Goal: Task Accomplishment & Management: Manage account settings

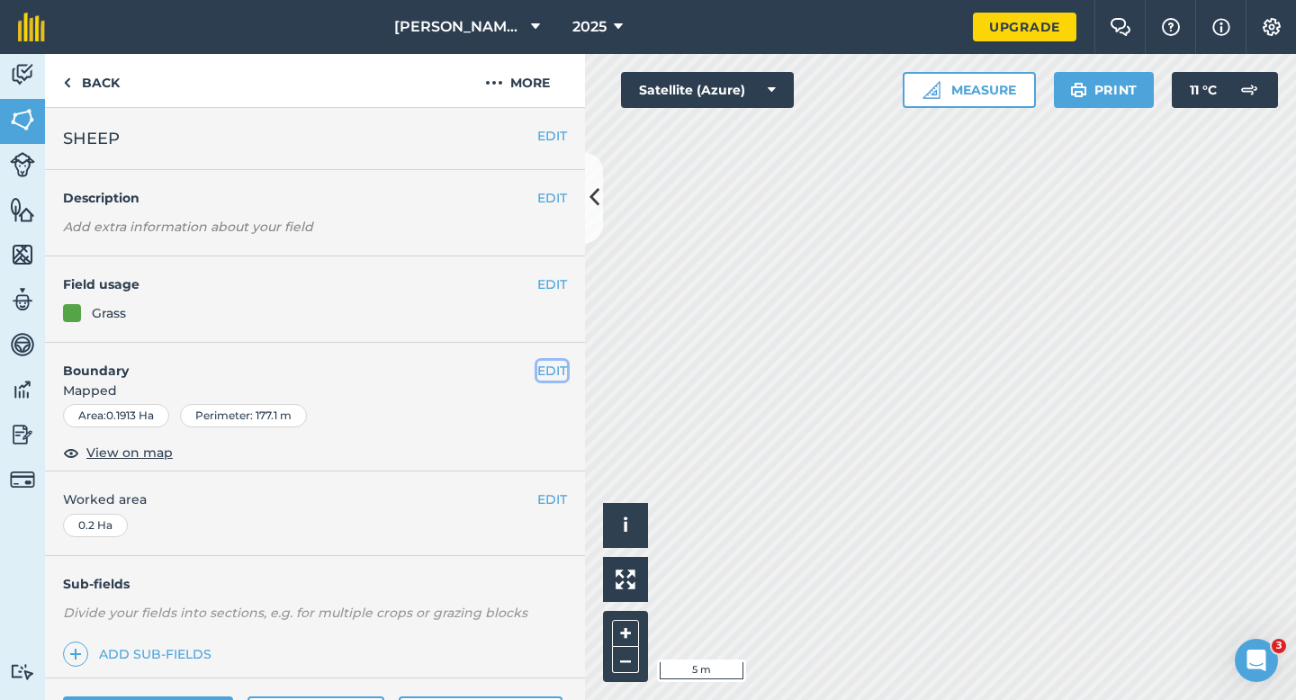
click at [557, 372] on button "EDIT" at bounding box center [552, 371] width 30 height 20
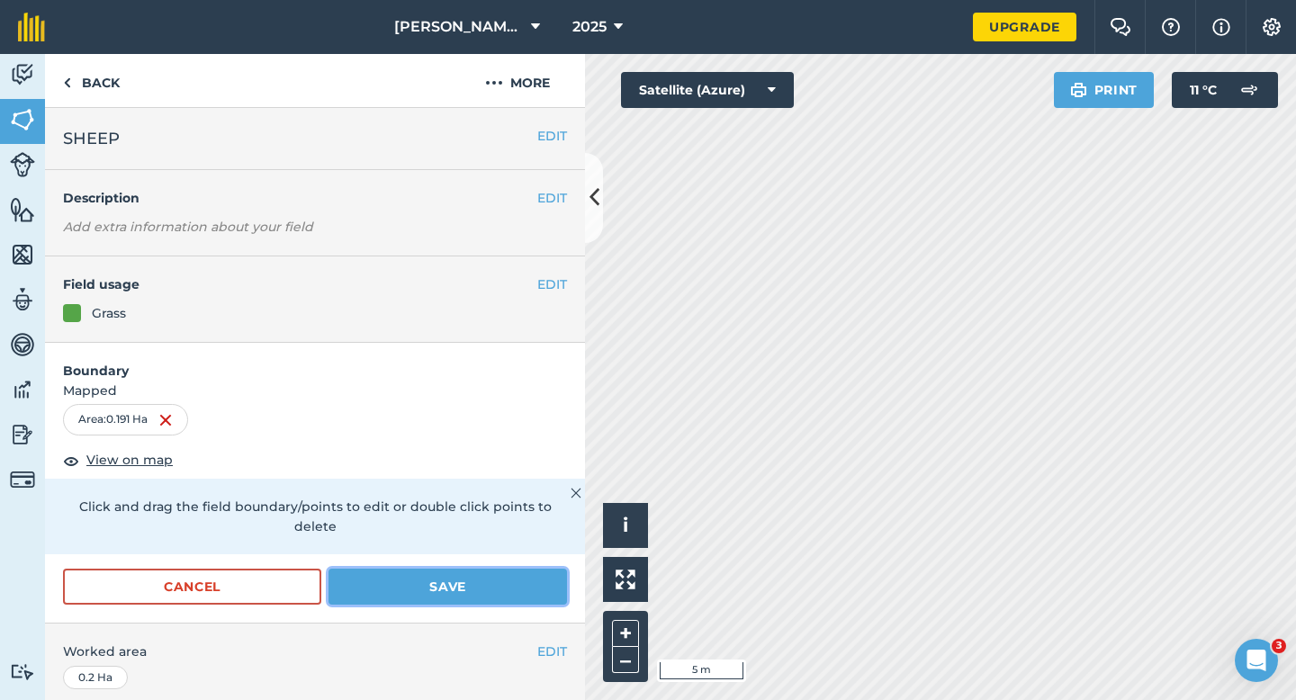
click at [482, 575] on button "Save" at bounding box center [447, 587] width 238 height 36
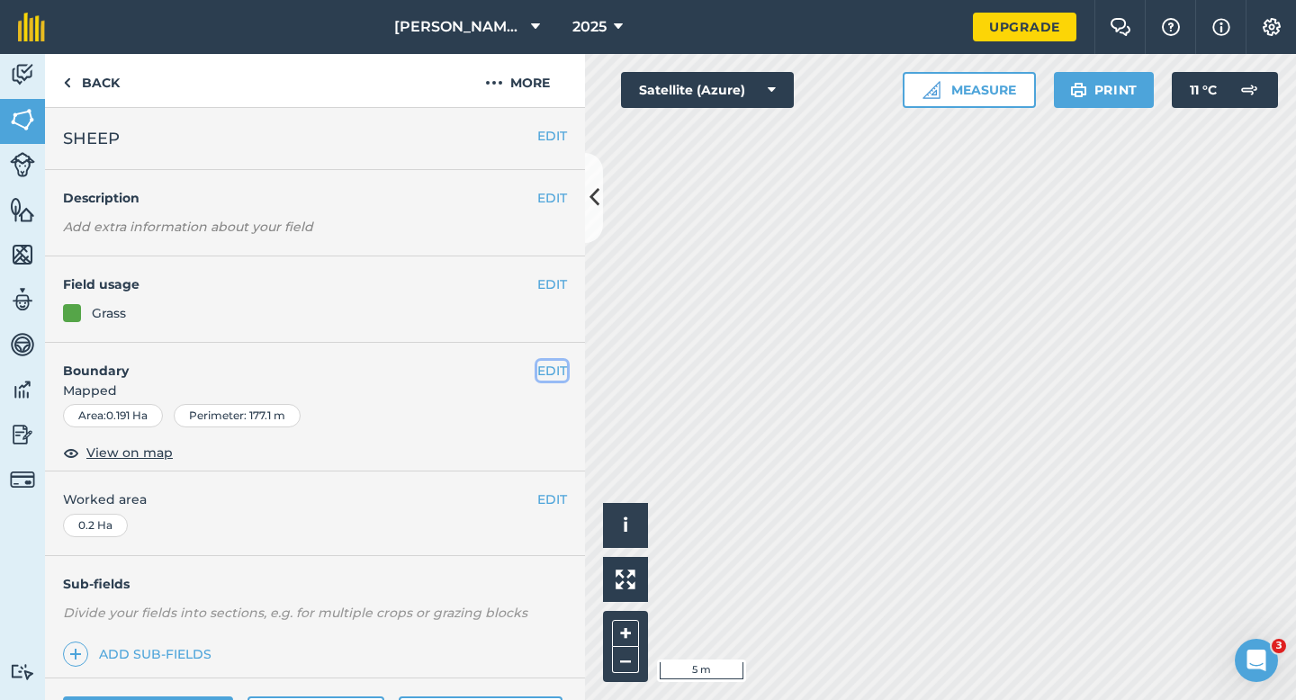
click at [551, 361] on button "EDIT" at bounding box center [552, 371] width 30 height 20
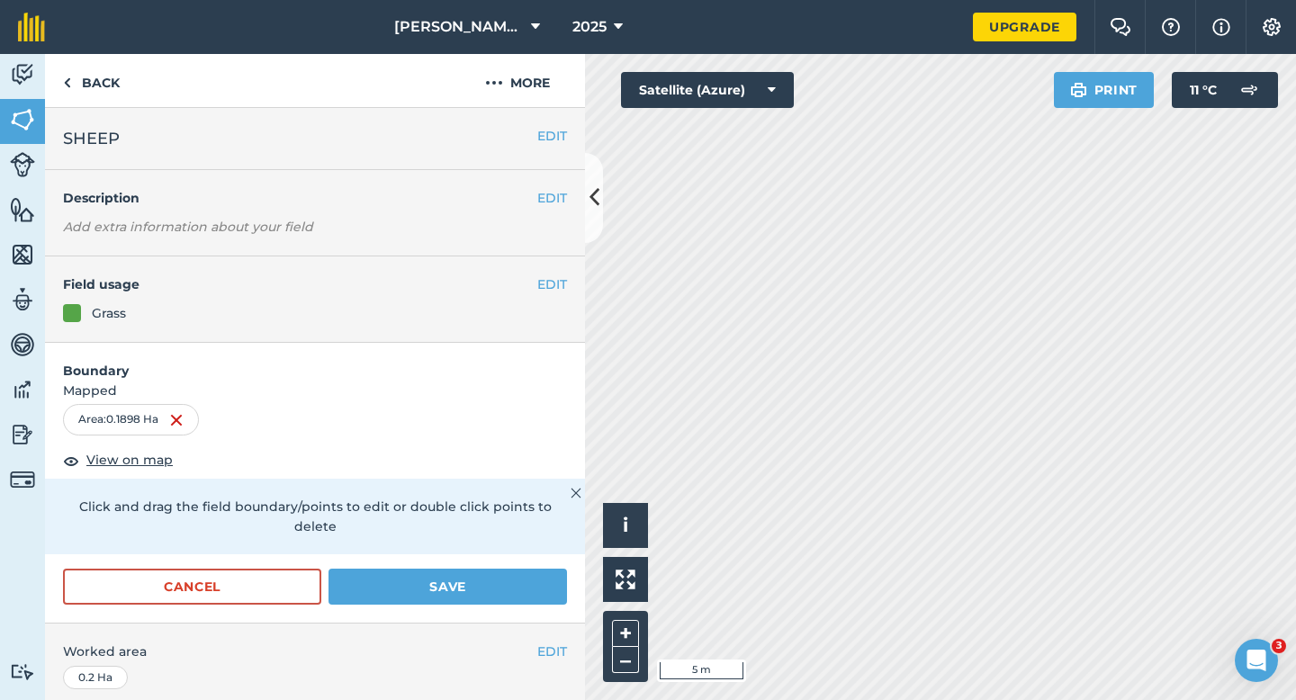
click at [549, 536] on form "Boundary Mapped Area : 0.1898 Ha View on map Click and drag the field boundary/…" at bounding box center [315, 483] width 540 height 281
click at [549, 569] on button "Save" at bounding box center [447, 587] width 238 height 36
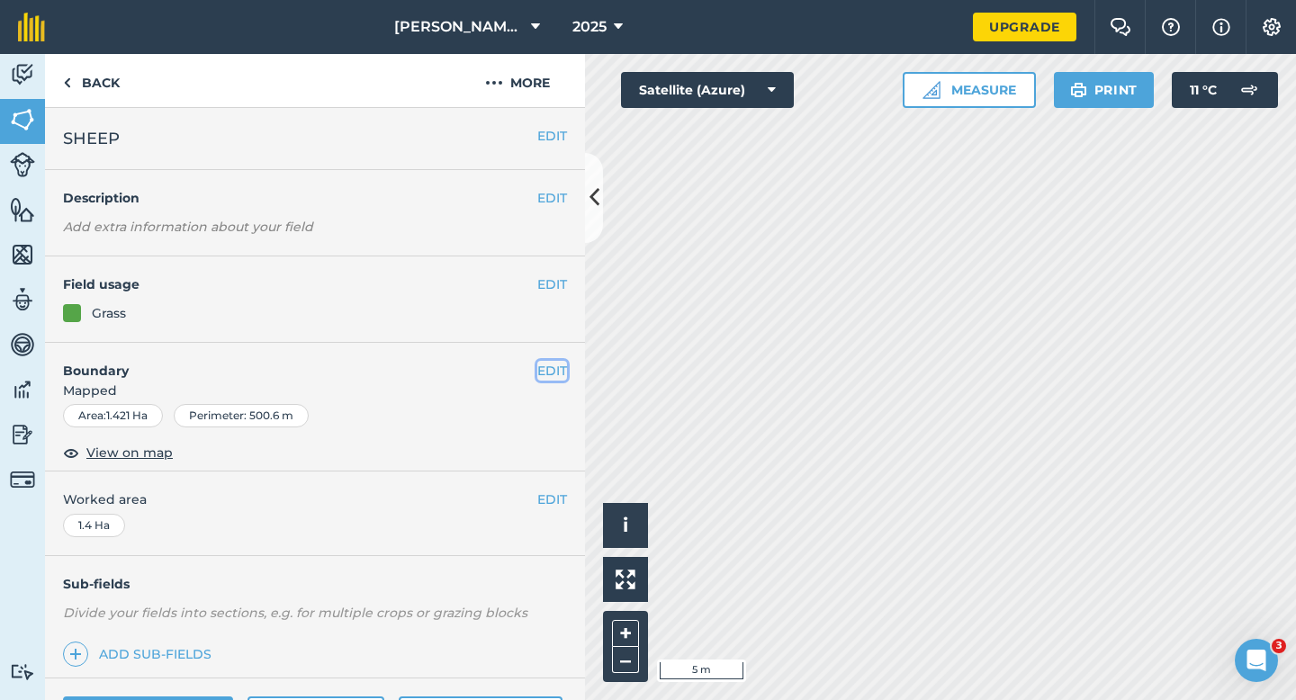
click at [551, 364] on button "EDIT" at bounding box center [552, 371] width 30 height 20
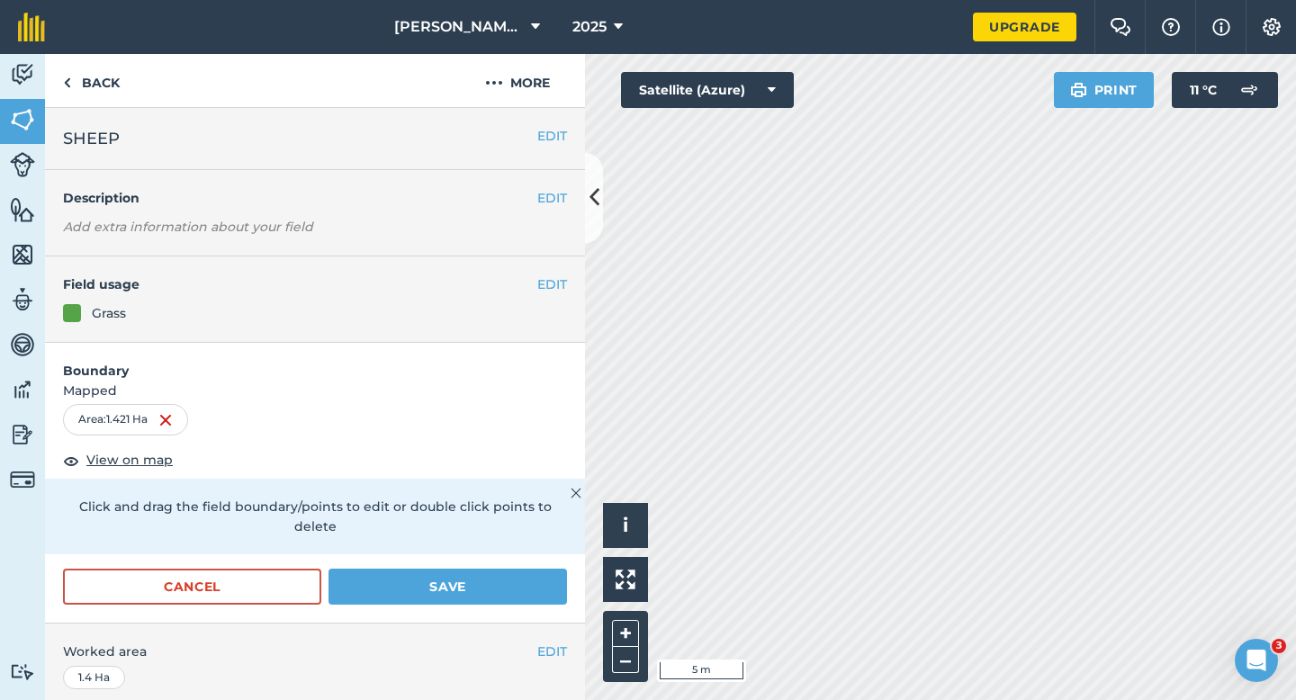
click at [514, 592] on div "Cancel Save" at bounding box center [315, 596] width 540 height 54
click at [514, 569] on button "Save" at bounding box center [447, 587] width 238 height 36
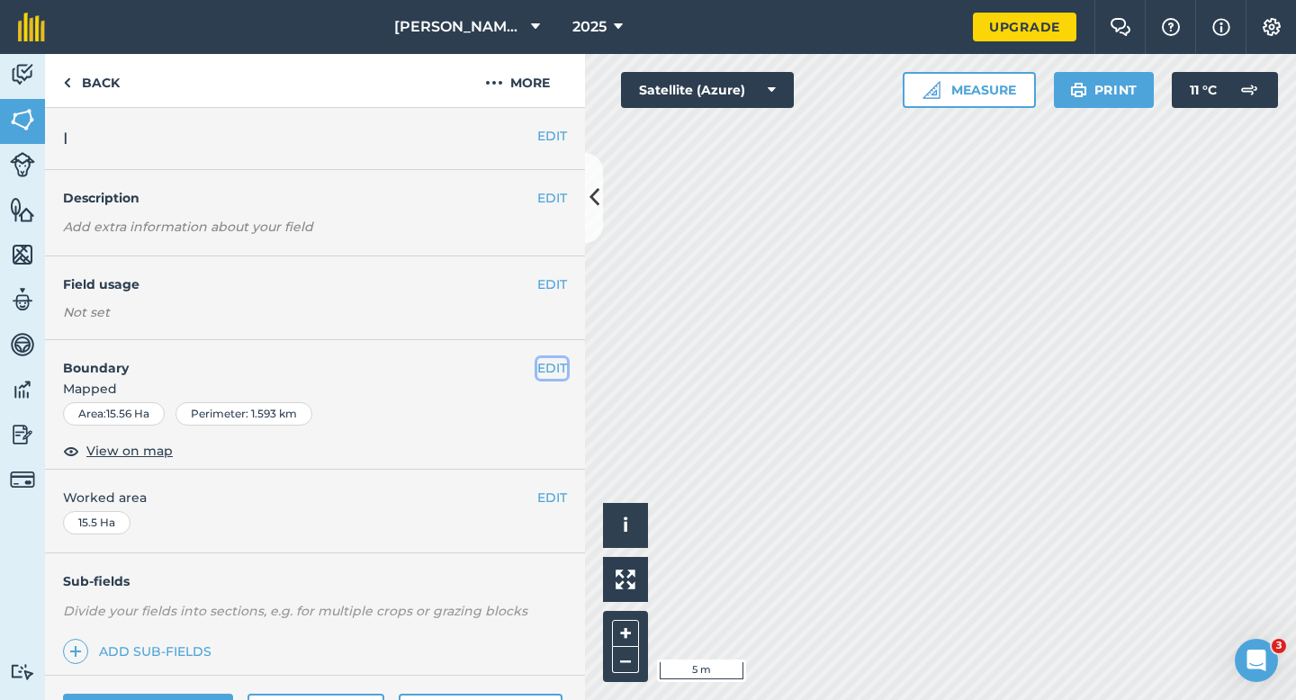
click at [555, 363] on button "EDIT" at bounding box center [552, 368] width 30 height 20
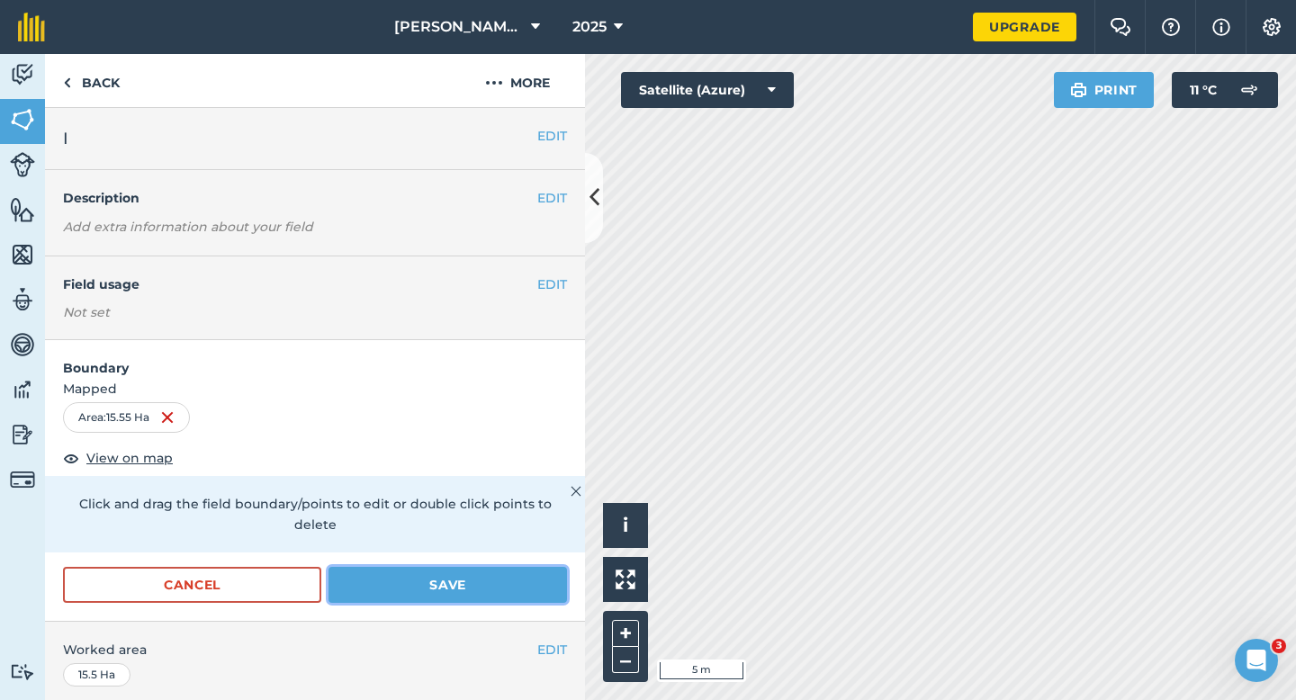
click at [458, 575] on button "Save" at bounding box center [447, 585] width 238 height 36
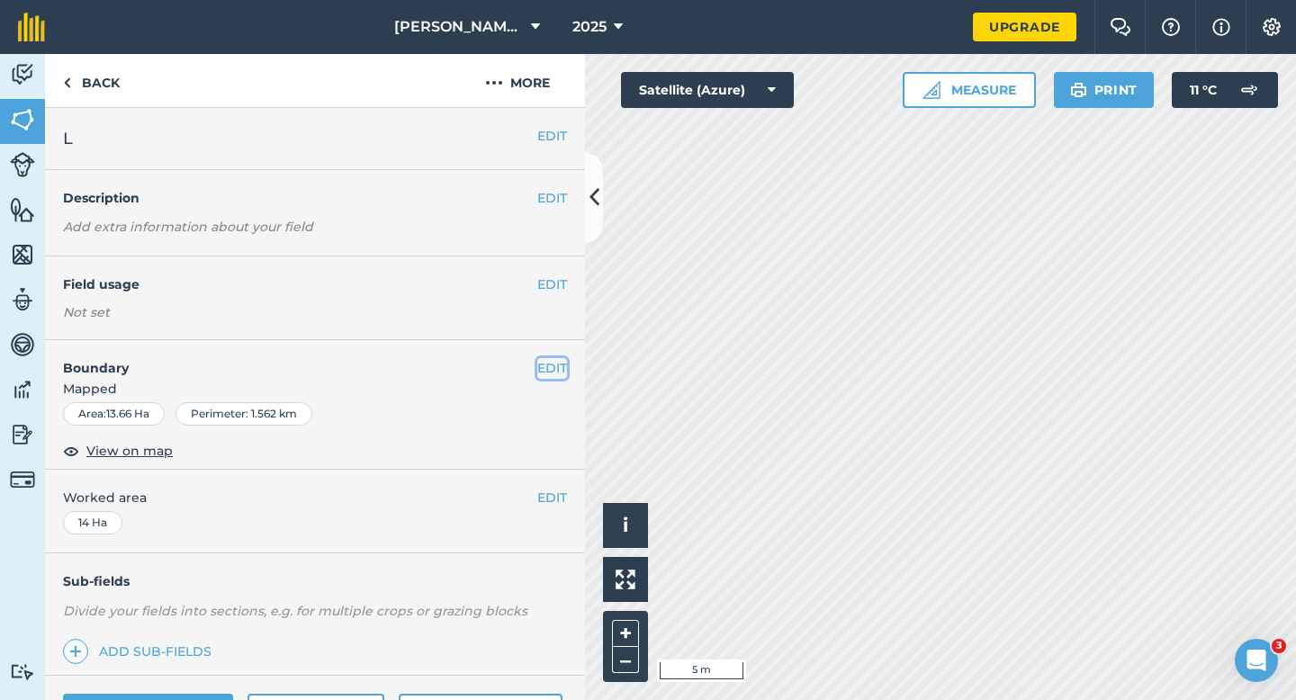
click at [548, 362] on button "EDIT" at bounding box center [552, 368] width 30 height 20
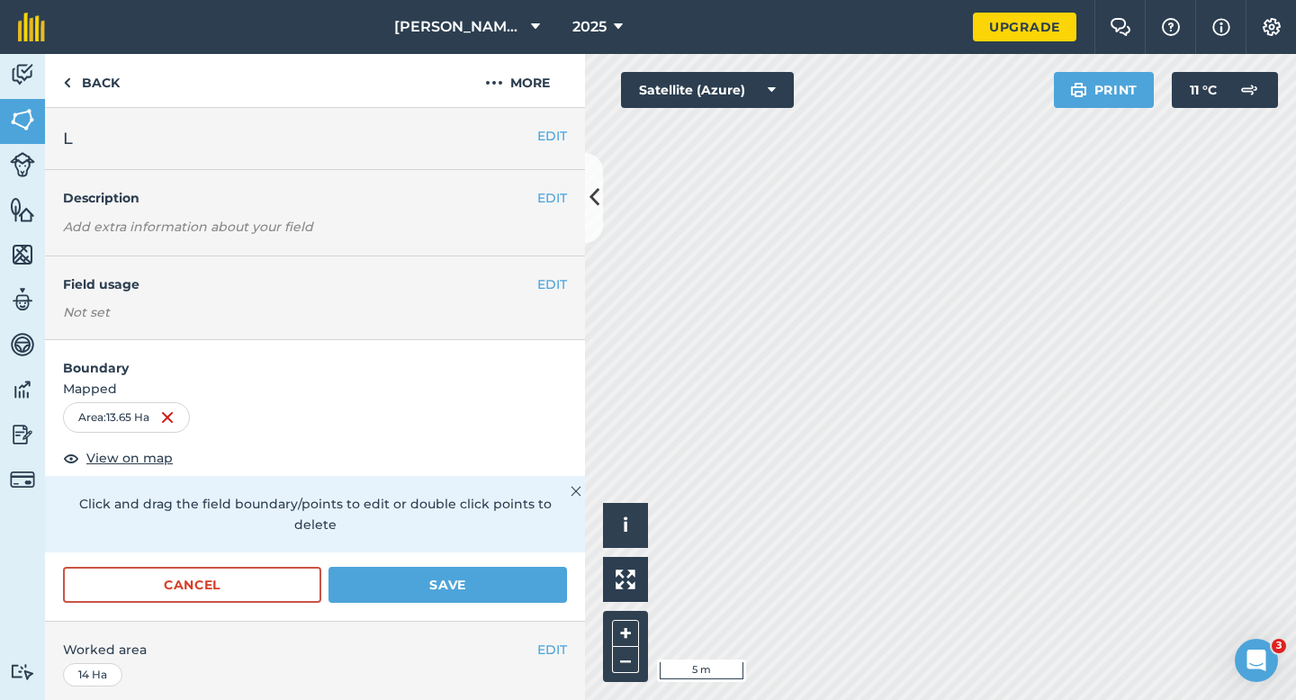
click at [471, 598] on div "Cancel Save" at bounding box center [315, 594] width 540 height 54
click at [471, 582] on button "Save" at bounding box center [447, 585] width 238 height 36
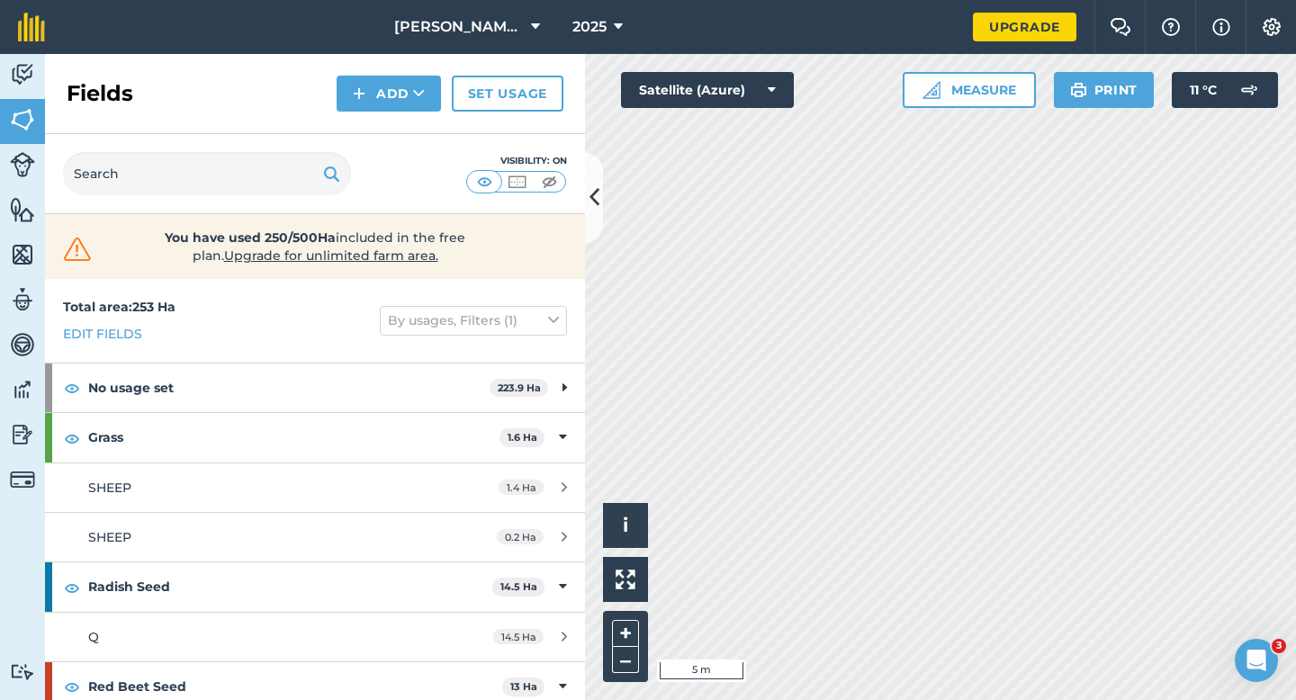
click at [582, 0] on html "[PERSON_NAME] Farming Partnership 2025 Upgrade Farm Chat Help Info Settings Map…" at bounding box center [648, 350] width 1296 height 700
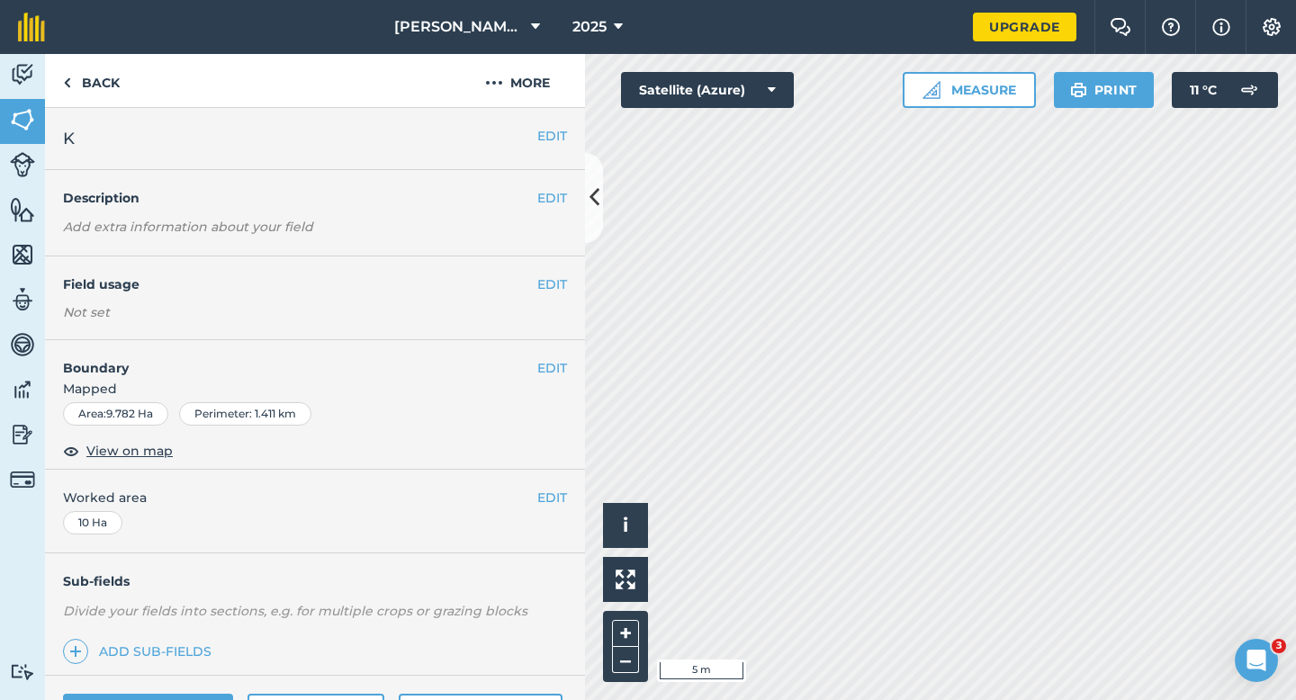
click at [553, 405] on div "Area : 9.782 Ha Perimeter : 1.411 km" at bounding box center [315, 413] width 504 height 23
click at [553, 373] on button "EDIT" at bounding box center [552, 368] width 30 height 20
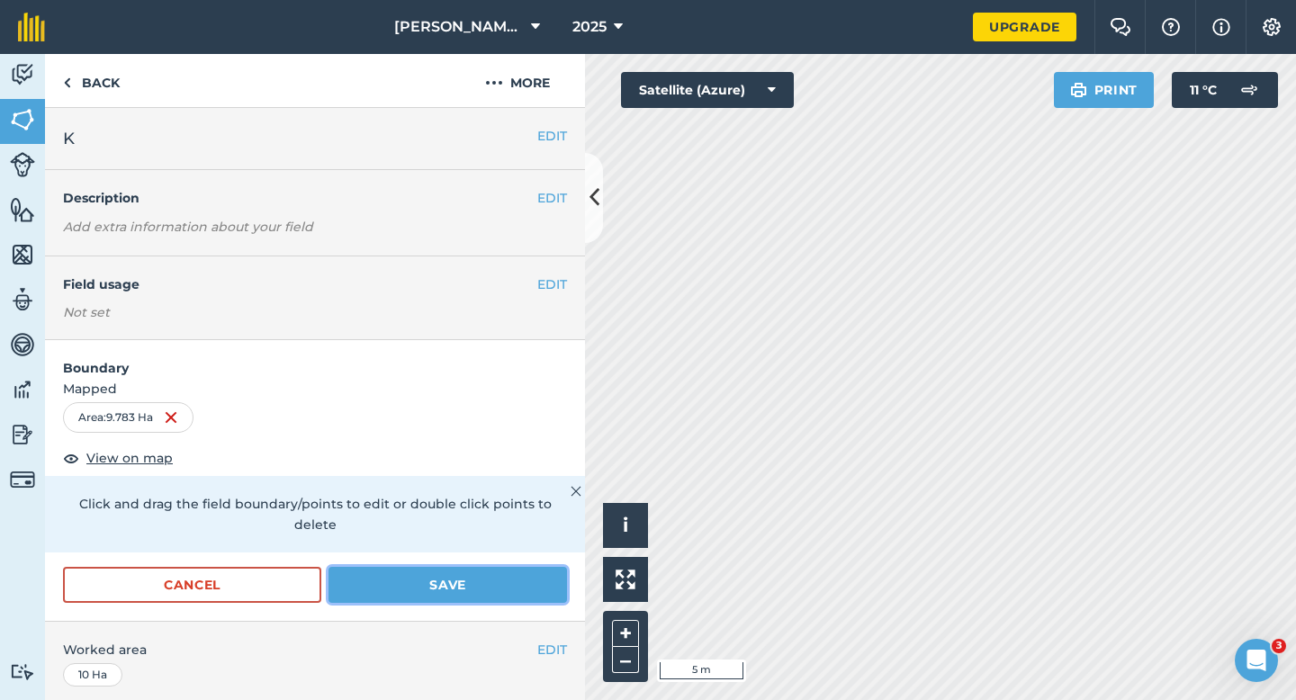
click at [516, 567] on button "Save" at bounding box center [447, 585] width 238 height 36
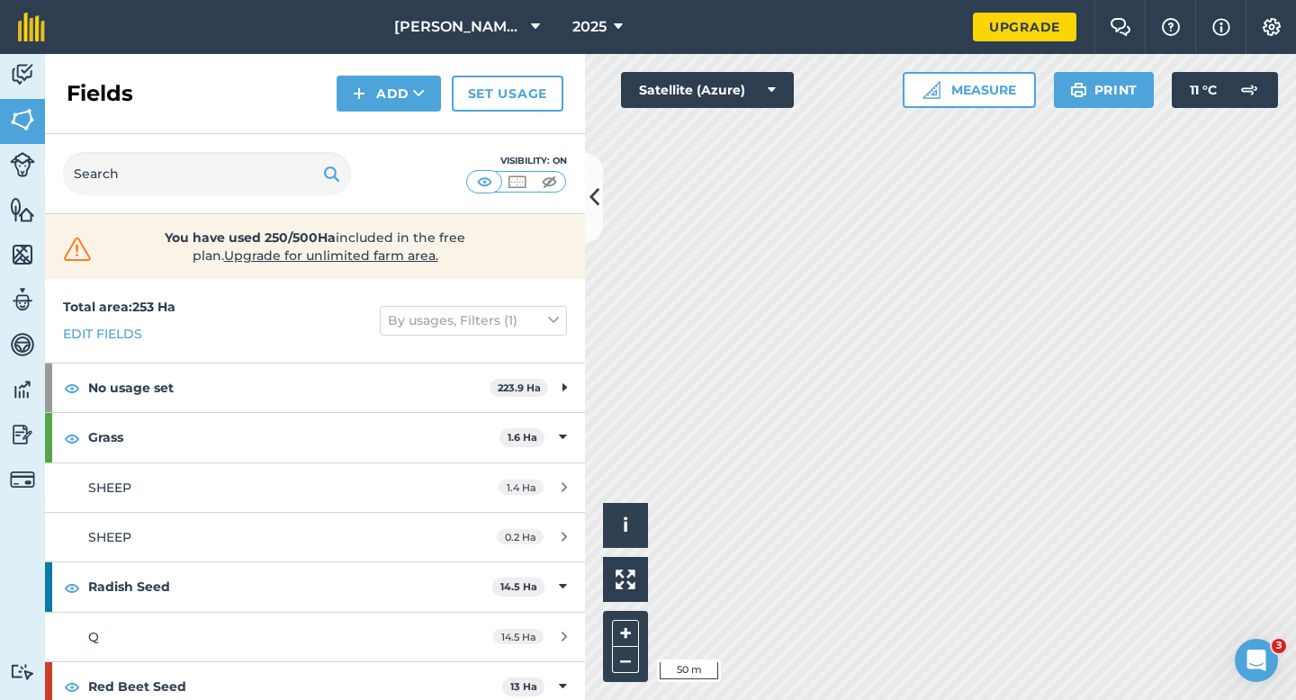
click at [762, 76] on div "Hello i © 2025 TomTom, Microsoft 50 m + – Satellite (Azure) Measure Print 11 ° C" at bounding box center [940, 377] width 711 height 646
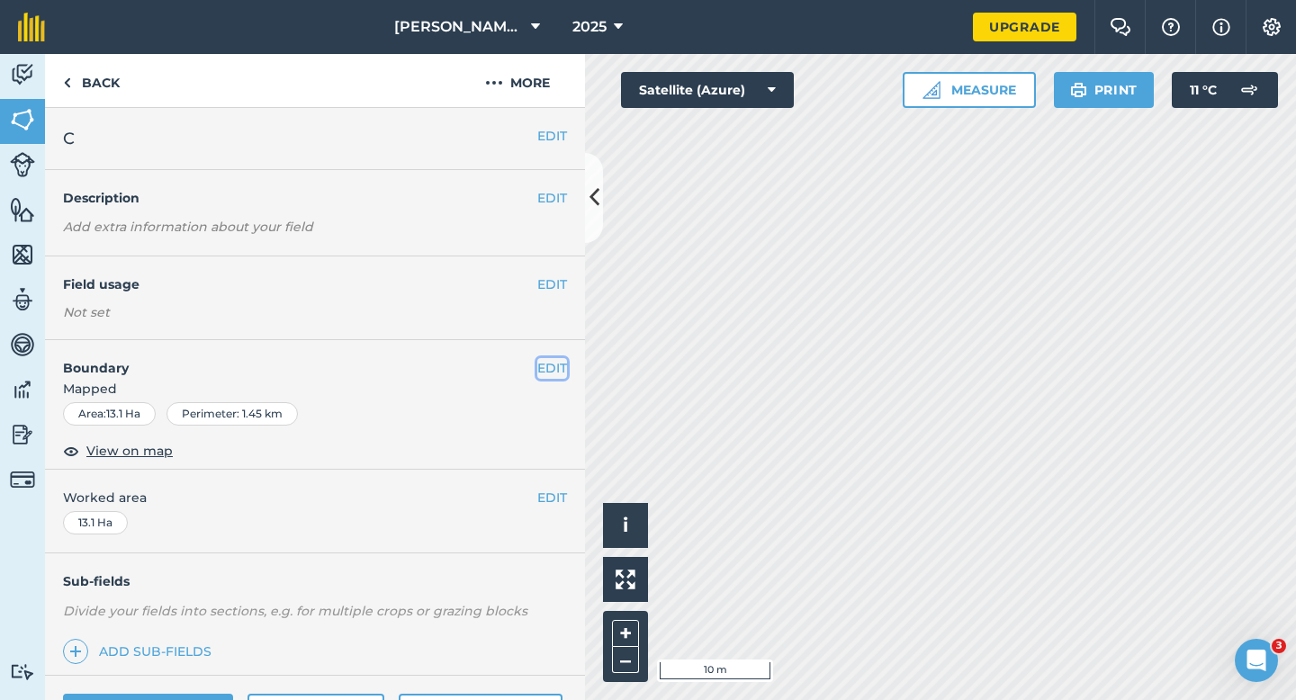
click at [562, 372] on button "EDIT" at bounding box center [552, 368] width 30 height 20
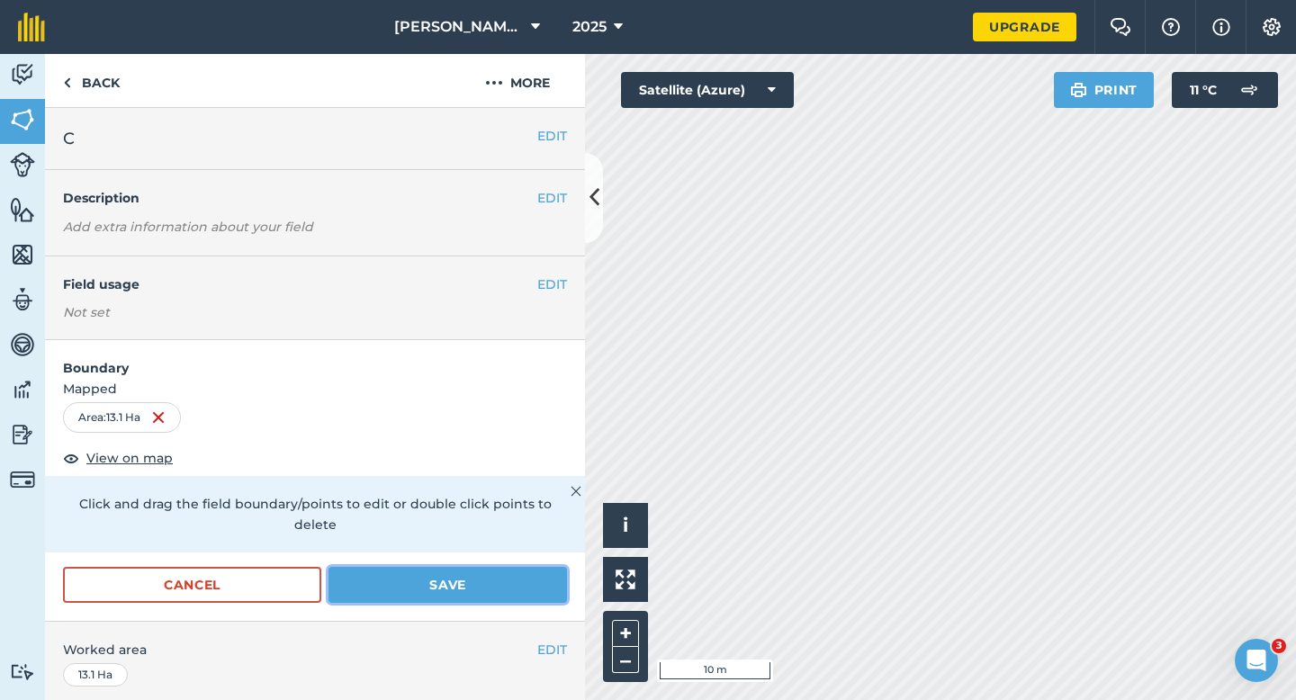
click at [538, 567] on button "Save" at bounding box center [447, 585] width 238 height 36
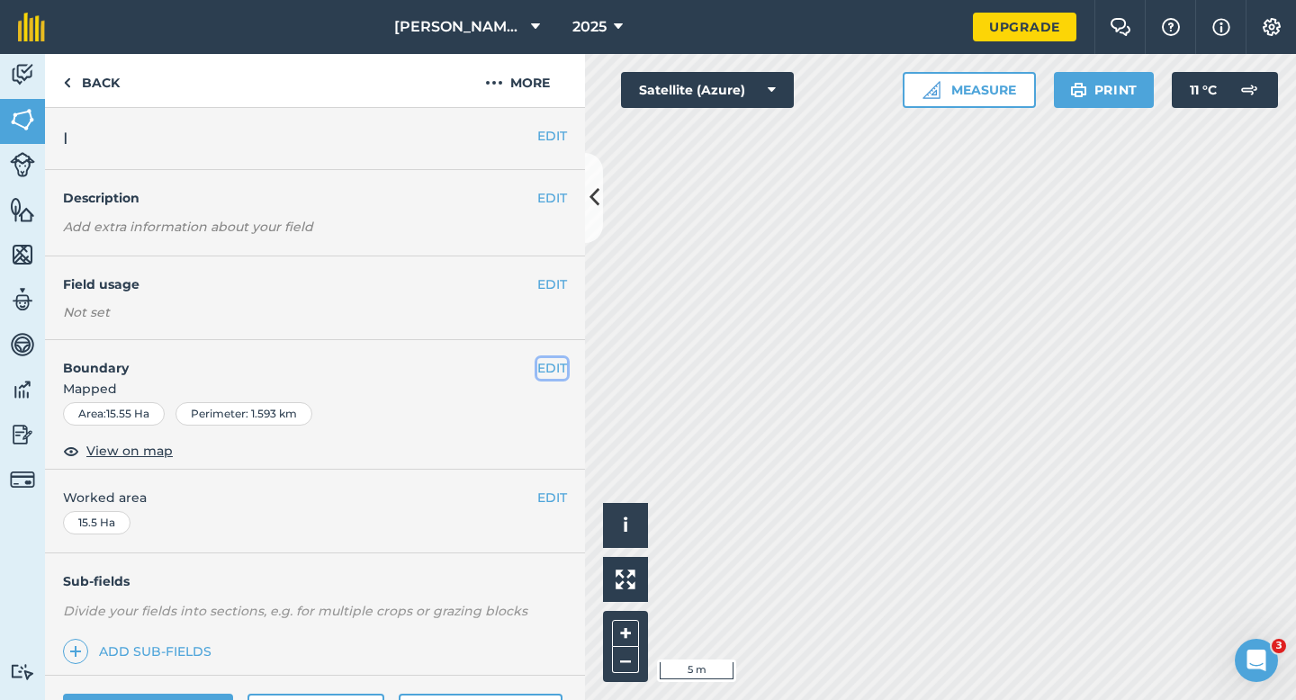
click at [546, 360] on button "EDIT" at bounding box center [552, 368] width 30 height 20
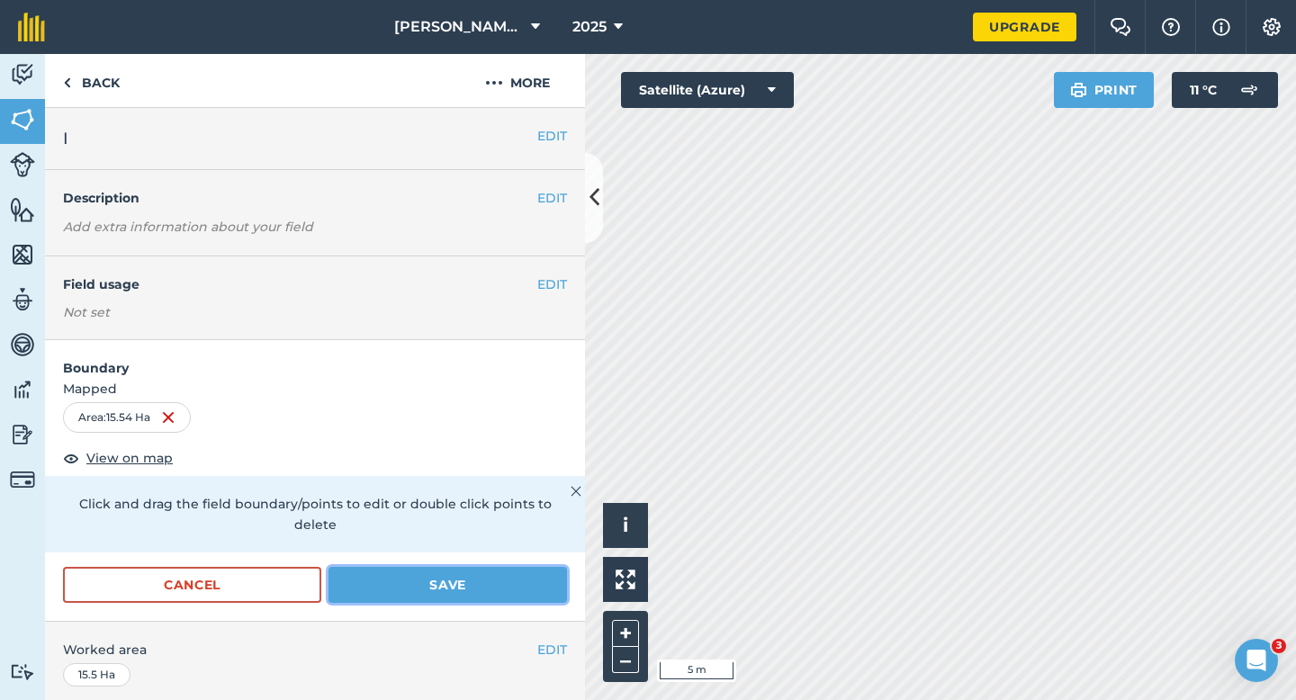
click at [501, 567] on button "Save" at bounding box center [447, 585] width 238 height 36
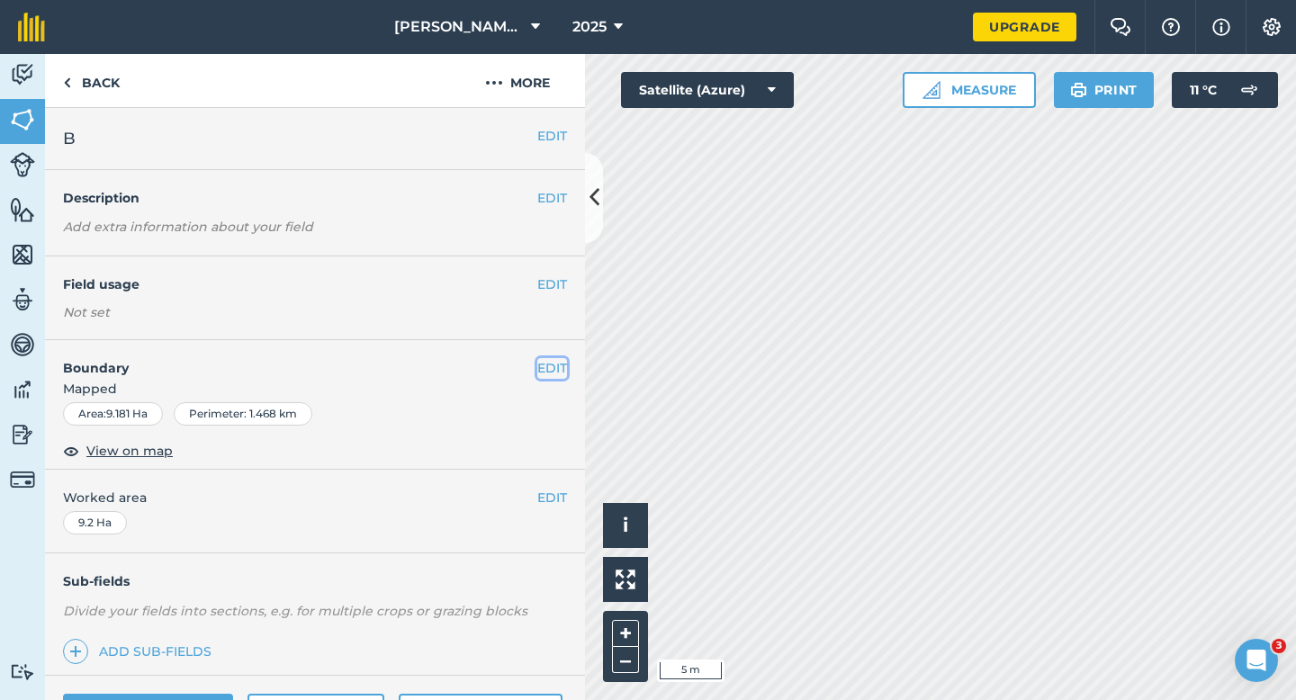
click at [556, 373] on button "EDIT" at bounding box center [552, 368] width 30 height 20
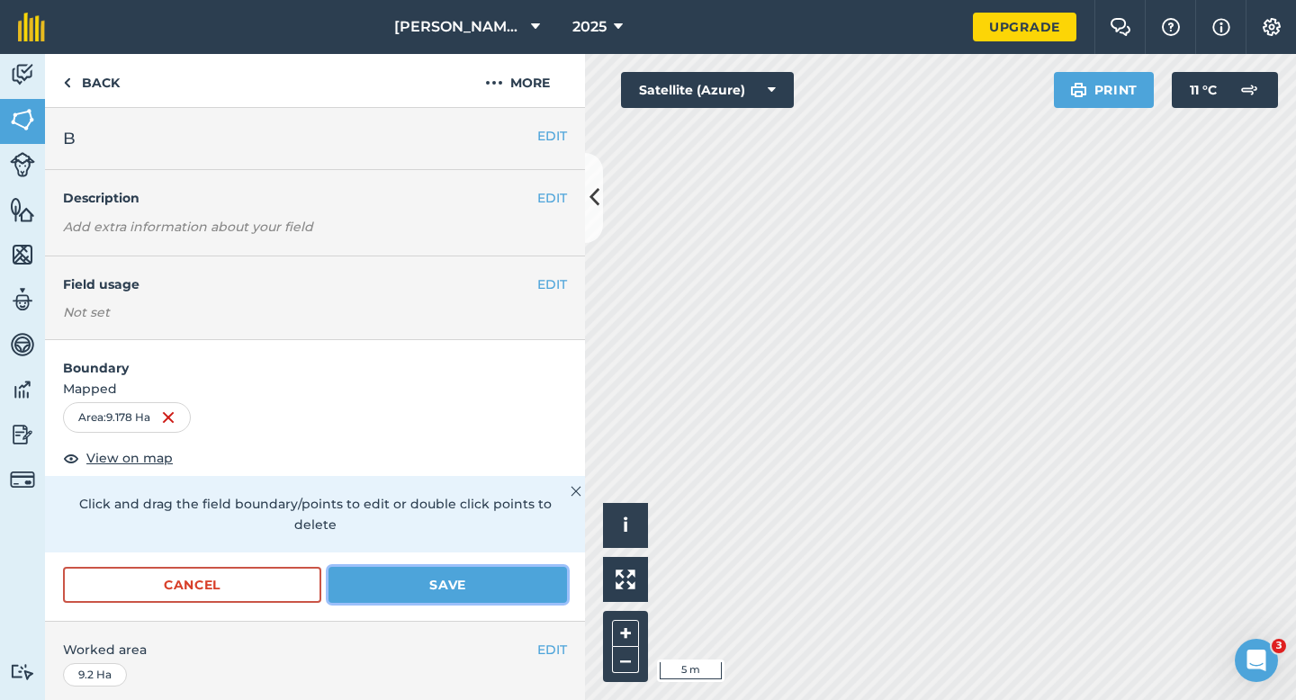
click at [533, 567] on button "Save" at bounding box center [447, 585] width 238 height 36
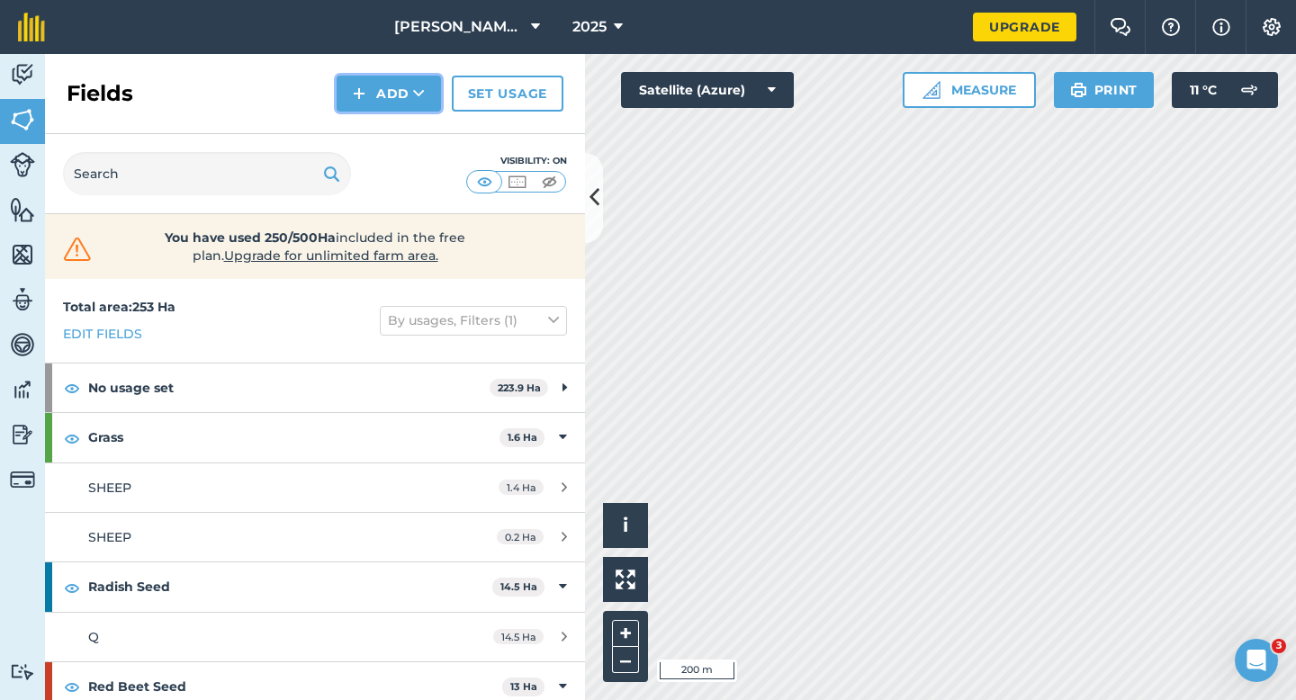
click at [381, 103] on button "Add" at bounding box center [389, 94] width 104 height 36
click at [388, 122] on link "Draw" at bounding box center [388, 134] width 99 height 40
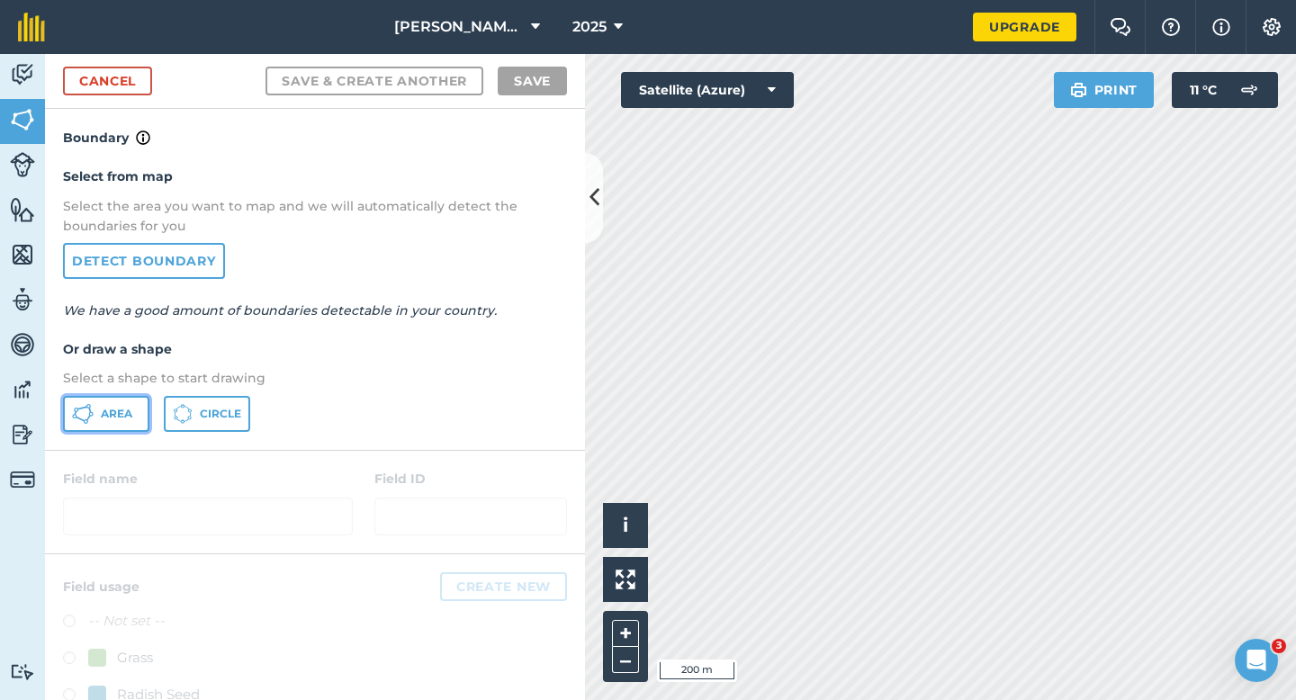
click at [140, 408] on button "Area" at bounding box center [106, 414] width 86 height 36
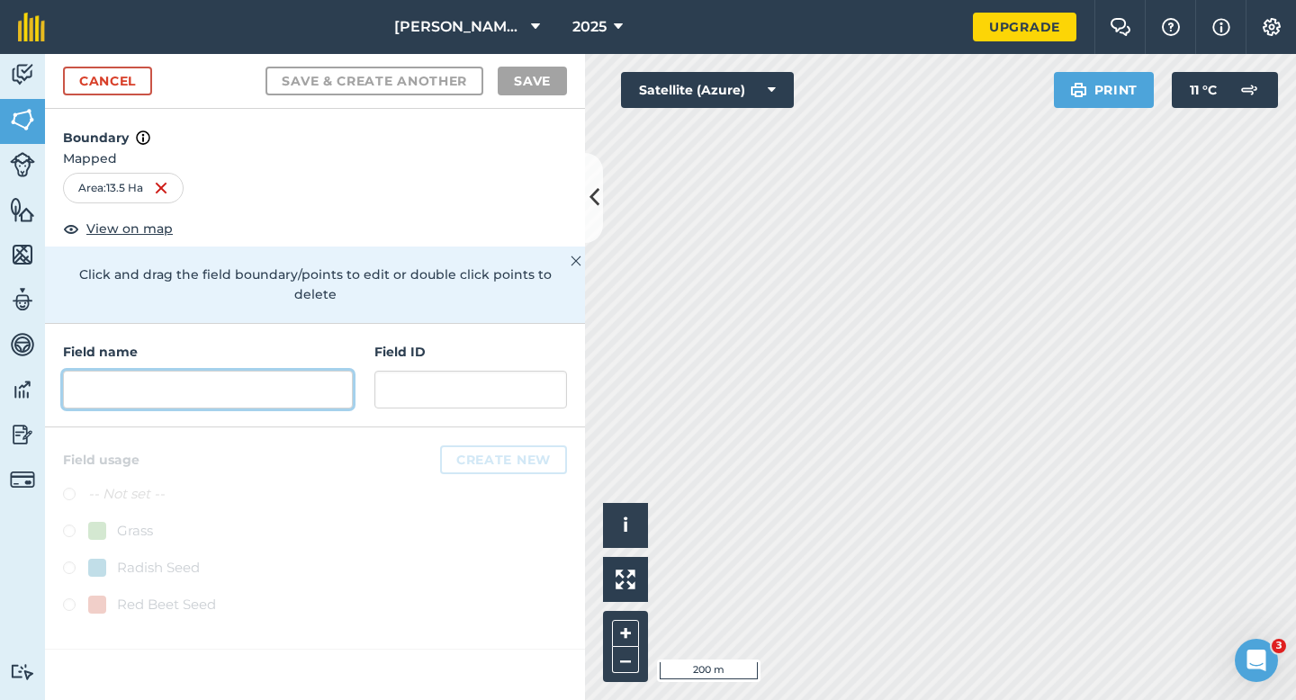
click at [321, 371] on input "text" at bounding box center [208, 390] width 290 height 38
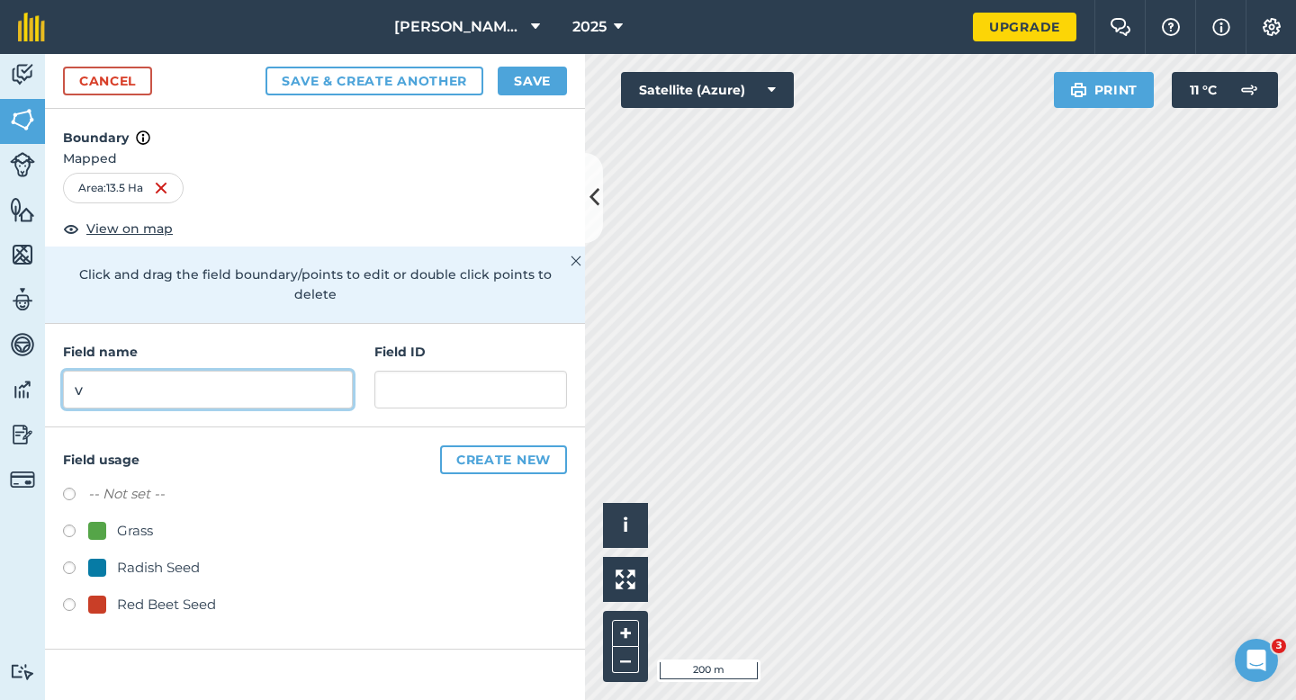
click at [323, 371] on input "v" at bounding box center [208, 390] width 290 height 38
type input "V"
click at [534, 99] on div "Cancel Save & Create Another Save" at bounding box center [315, 81] width 540 height 55
click at [542, 96] on div "Cancel Save & Create Another Save" at bounding box center [315, 81] width 540 height 55
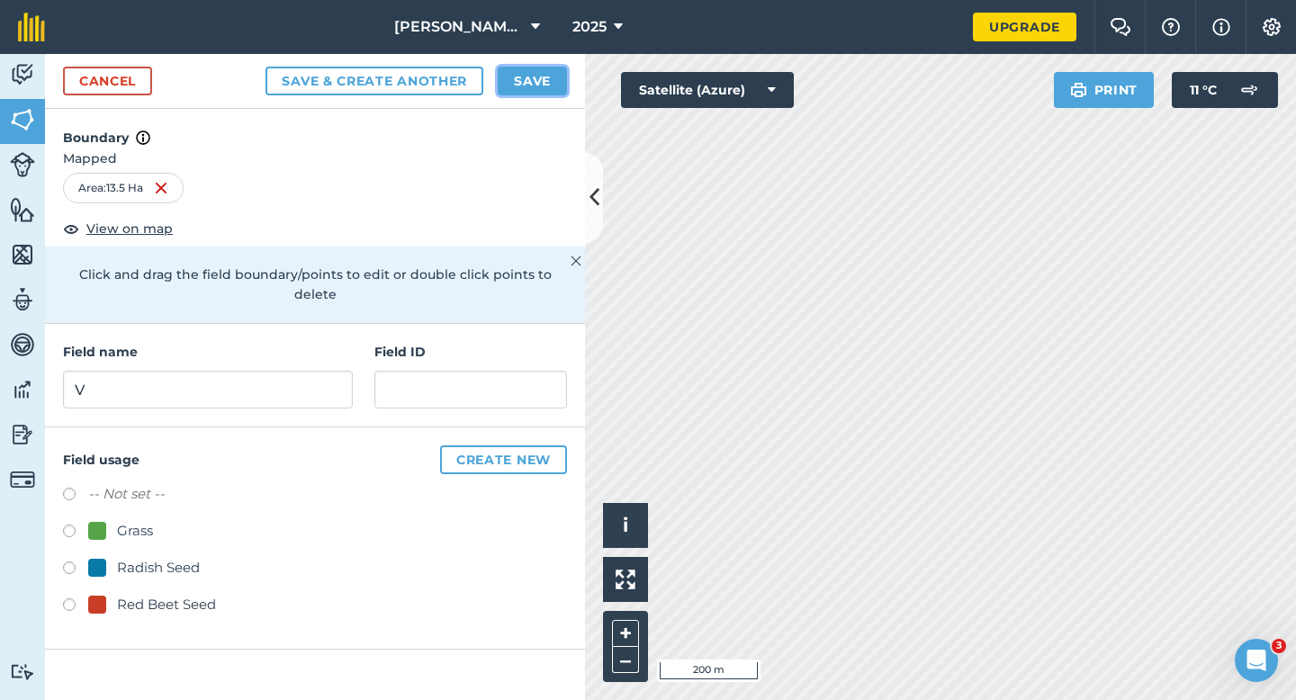
click at [542, 92] on button "Save" at bounding box center [532, 81] width 69 height 29
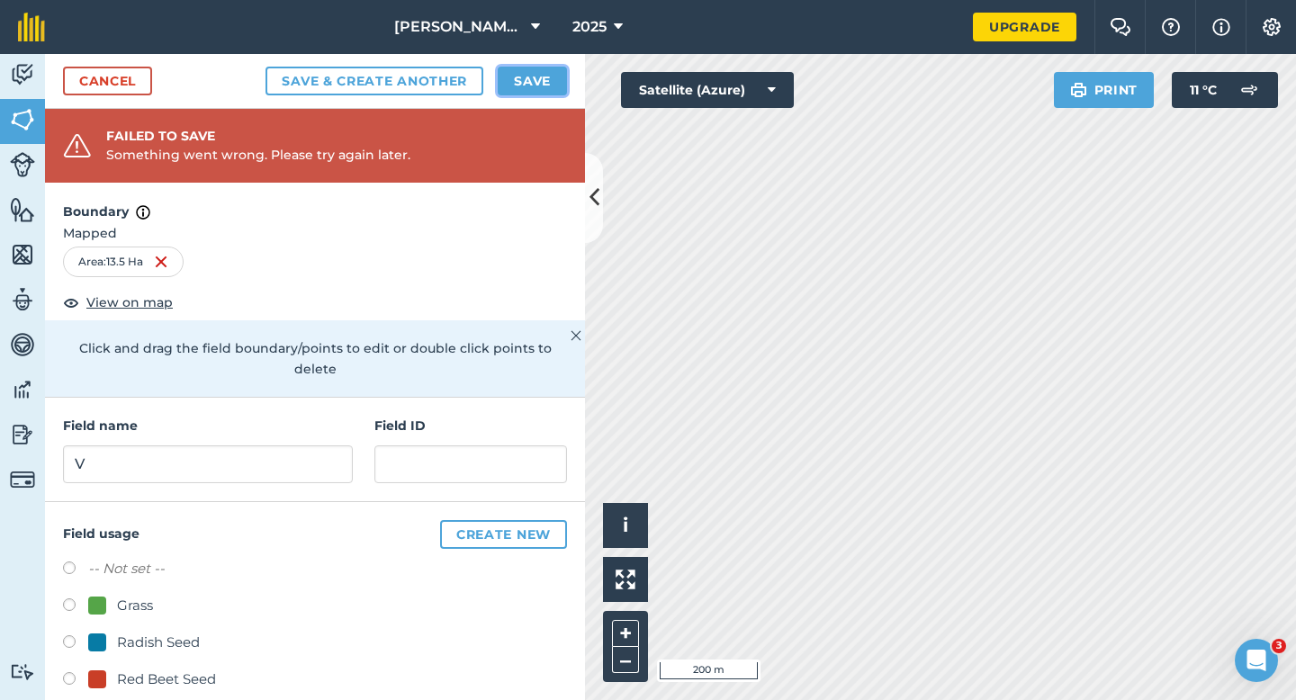
click at [521, 88] on button "Save" at bounding box center [532, 81] width 69 height 29
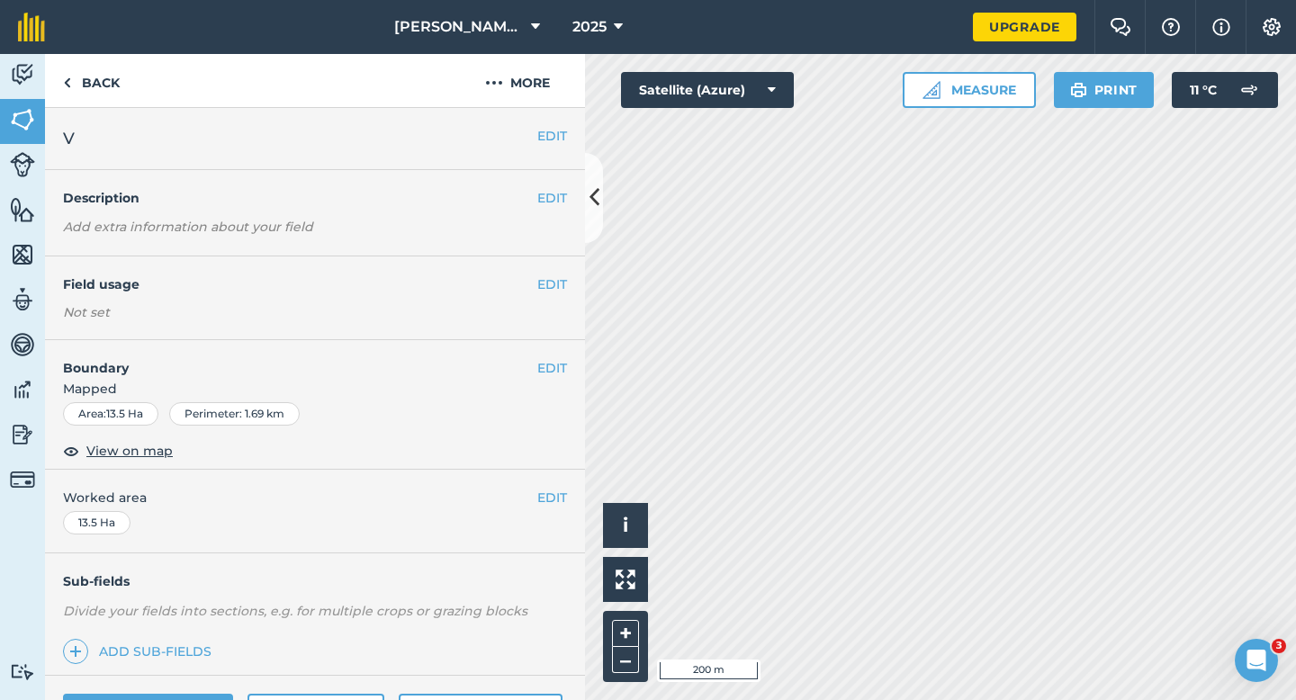
click at [561, 510] on div "EDIT Worked area 13.5 Ha" at bounding box center [315, 512] width 540 height 84
click at [561, 505] on button "EDIT" at bounding box center [552, 498] width 30 height 20
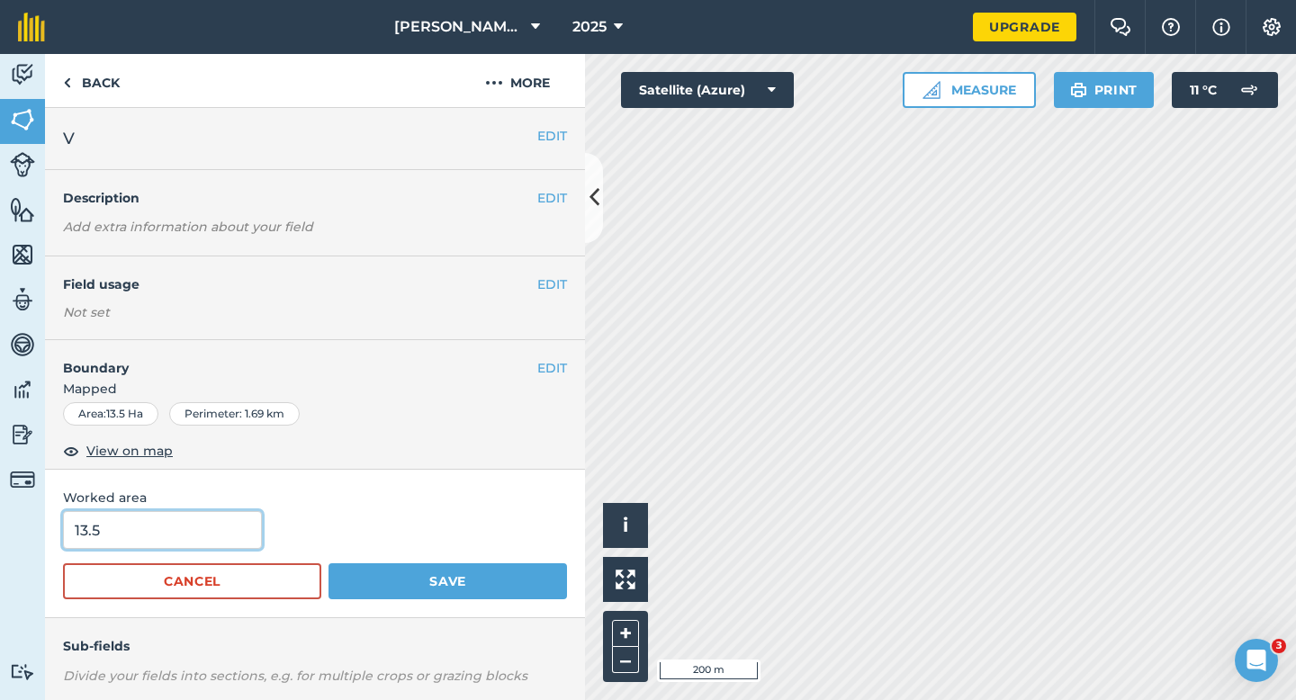
click at [210, 518] on input "13.5" at bounding box center [162, 530] width 199 height 38
click at [328, 563] on button "Save" at bounding box center [447, 581] width 238 height 36
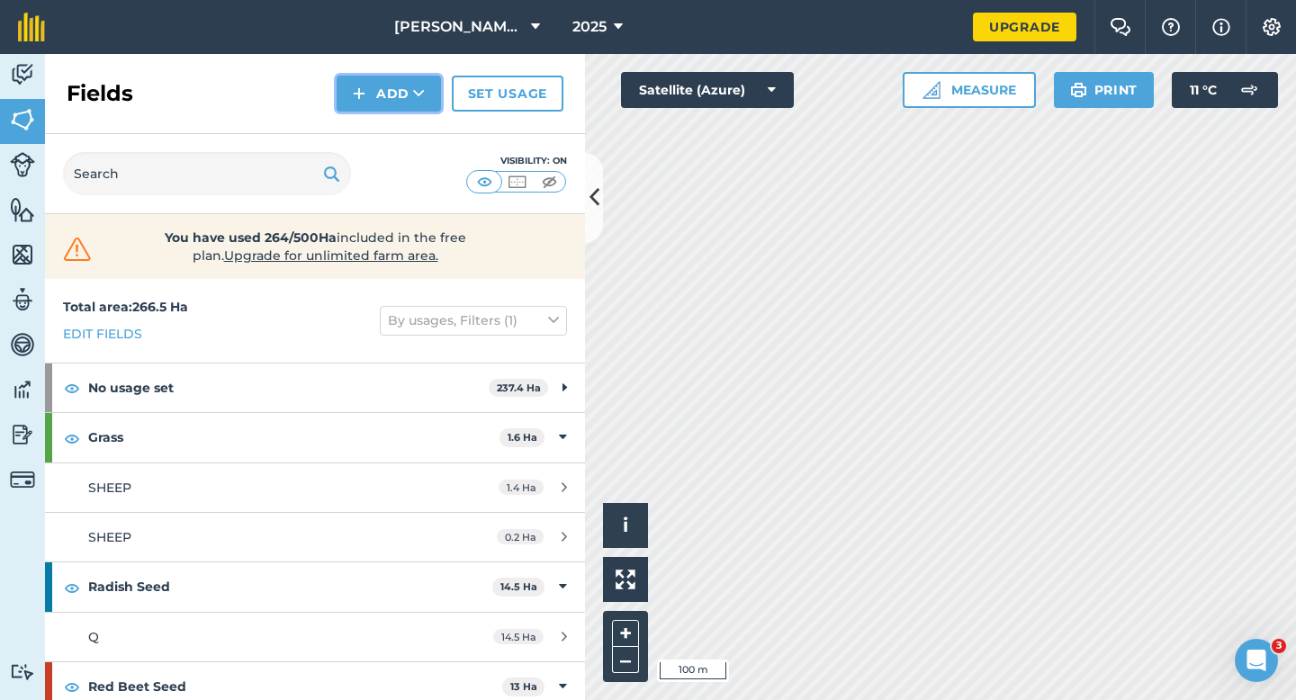
click at [390, 92] on button "Add" at bounding box center [389, 94] width 104 height 36
click at [390, 136] on link "Draw" at bounding box center [388, 134] width 99 height 40
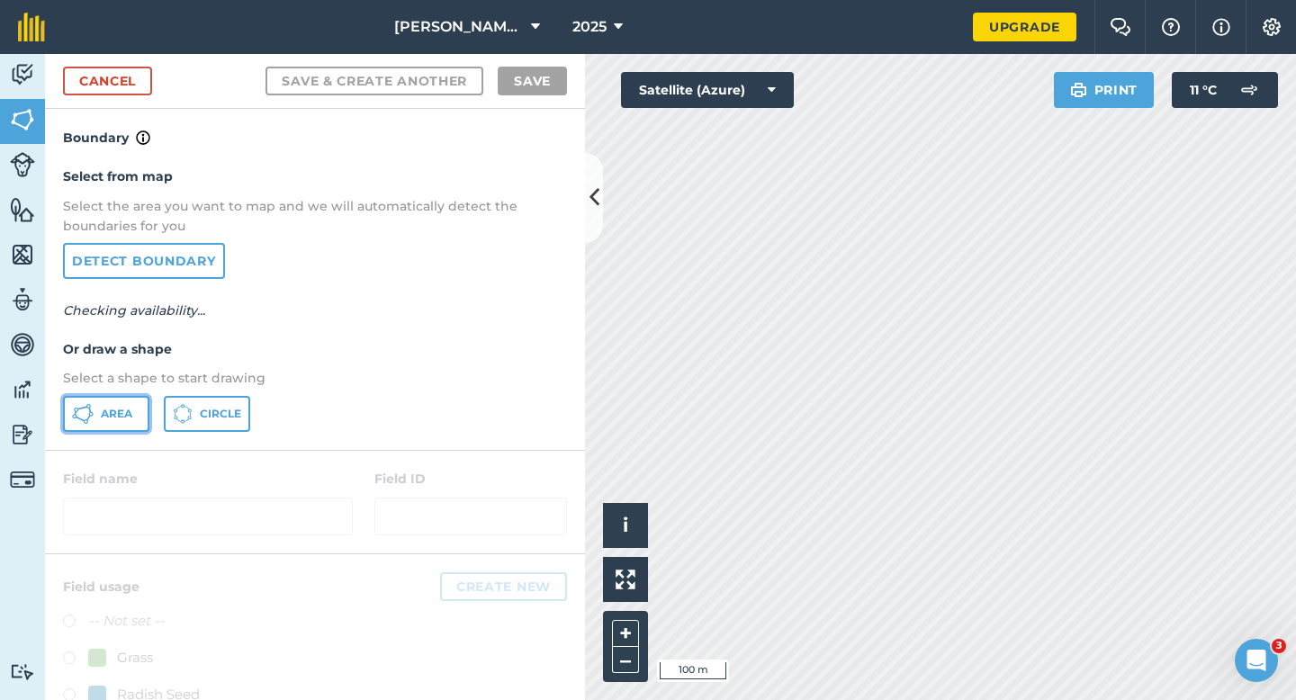
click at [142, 405] on button "Area" at bounding box center [106, 414] width 86 height 36
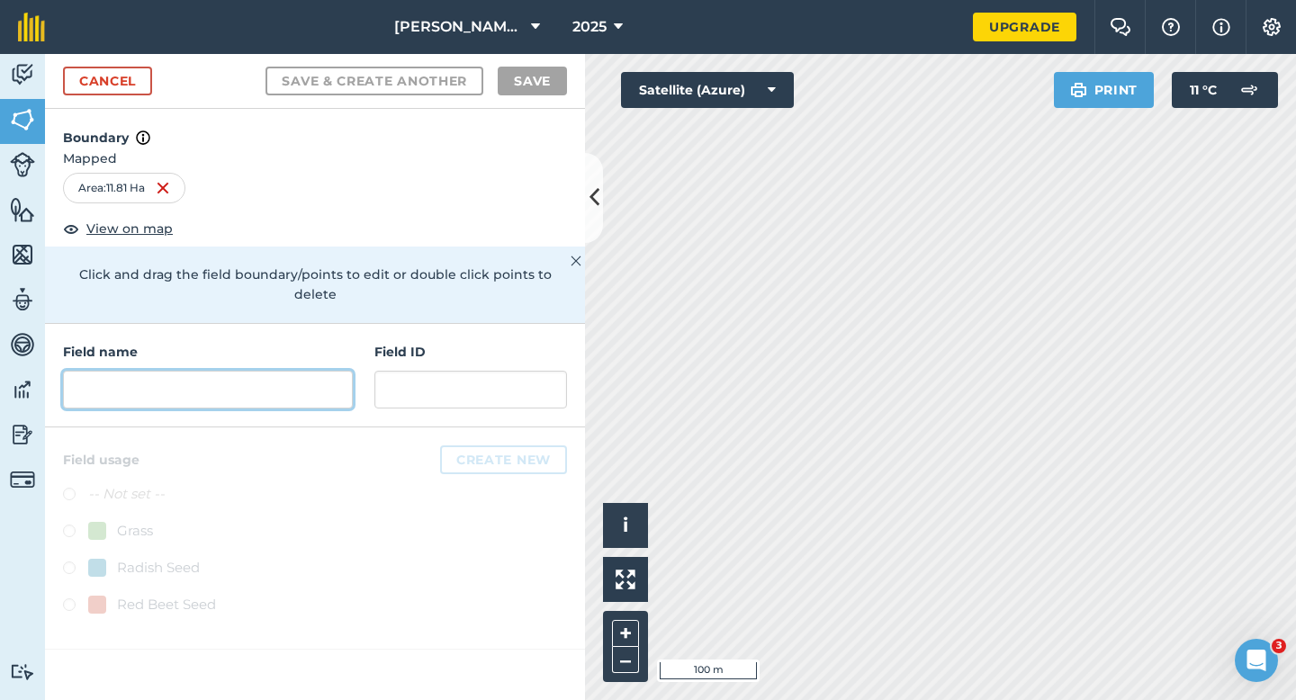
click at [242, 371] on input "text" at bounding box center [208, 390] width 290 height 38
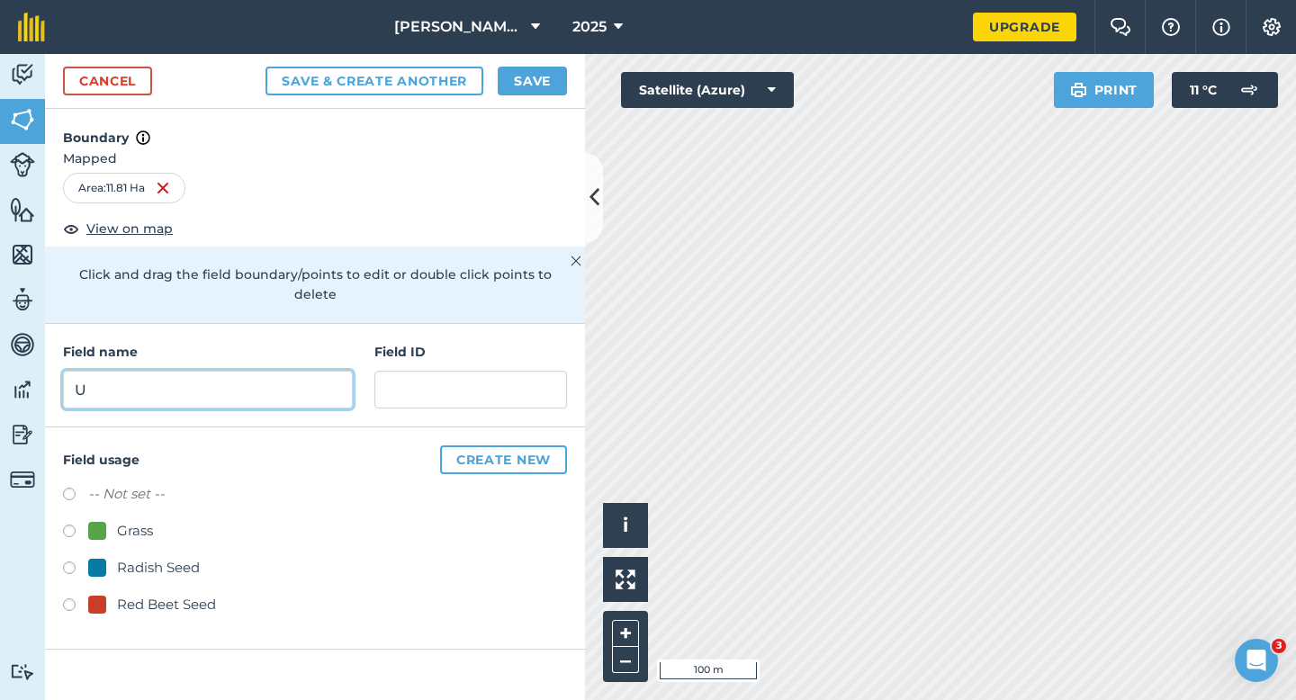
type input "U"
click at [537, 79] on button "Save" at bounding box center [532, 81] width 69 height 29
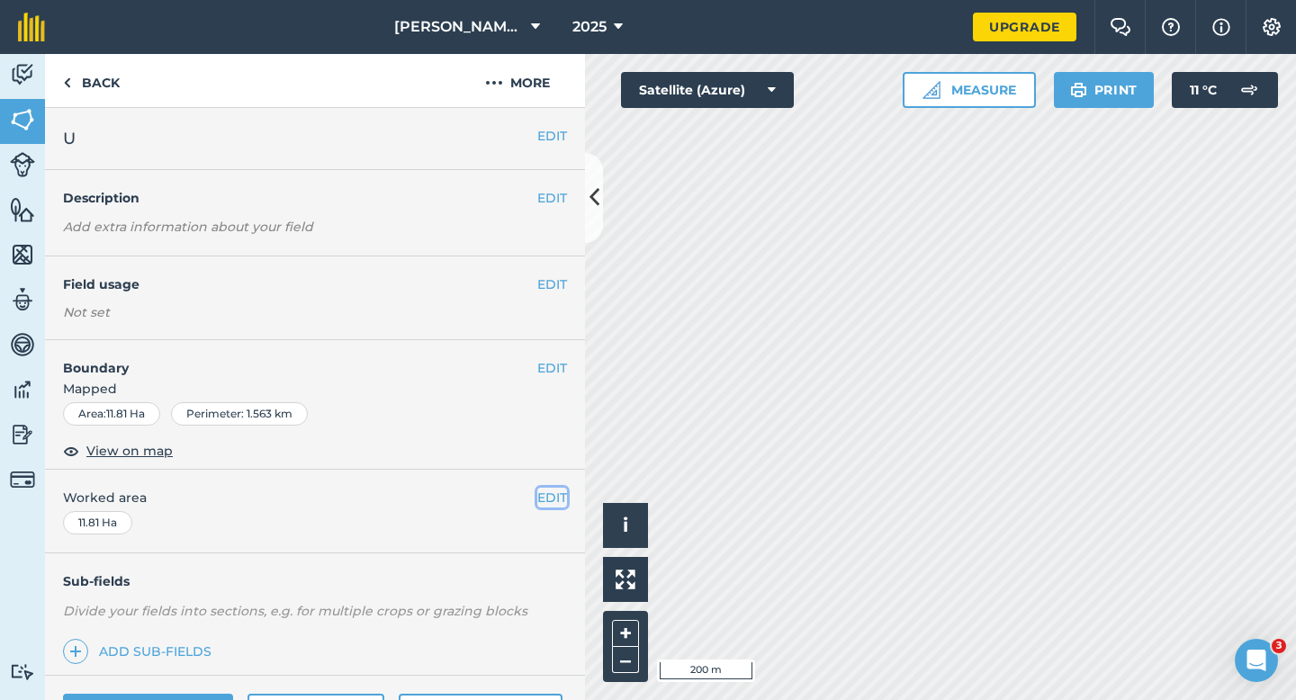
click at [556, 491] on button "EDIT" at bounding box center [552, 498] width 30 height 20
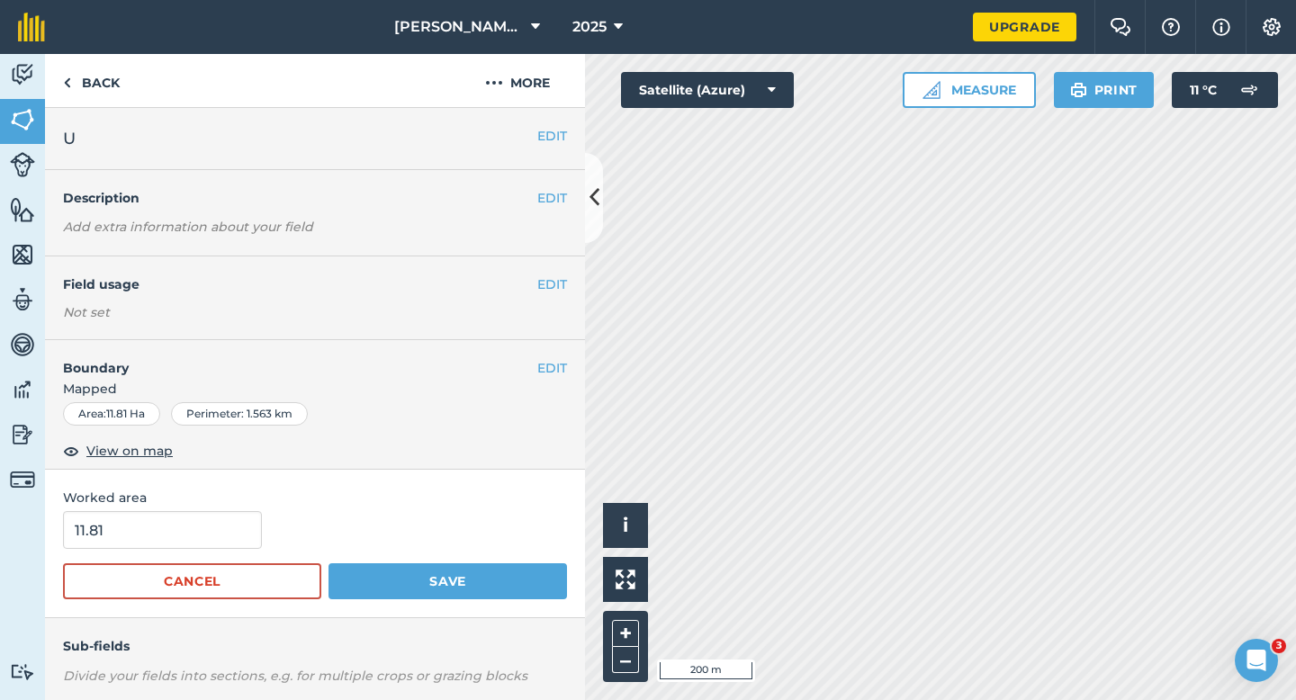
click at [269, 530] on div "11.81" at bounding box center [315, 530] width 504 height 38
click at [255, 530] on div "11.81" at bounding box center [315, 530] width 504 height 38
click at [229, 527] on input "11.81" at bounding box center [162, 530] width 199 height 38
type input "12"
click at [328, 563] on button "Save" at bounding box center [447, 581] width 238 height 36
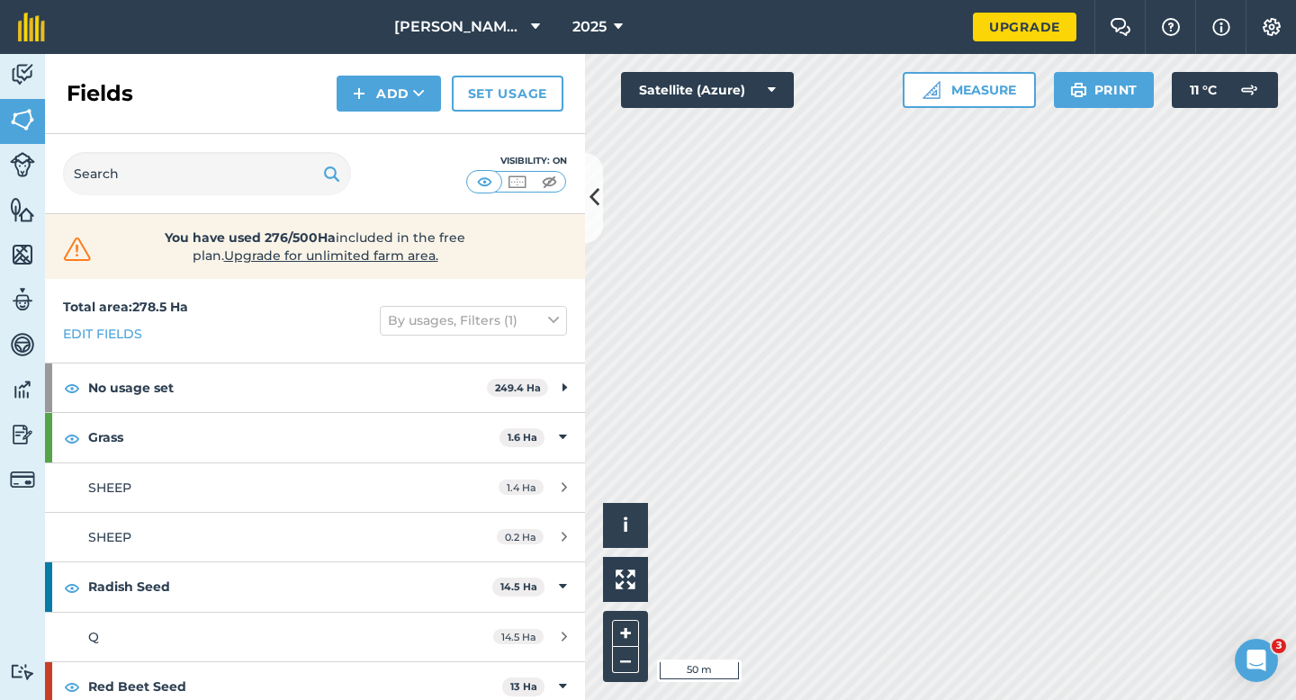
click at [367, 67] on div "Fields Add Set usage" at bounding box center [315, 94] width 540 height 80
click at [355, 100] on img at bounding box center [359, 94] width 13 height 22
click at [357, 116] on link "Draw" at bounding box center [388, 134] width 99 height 40
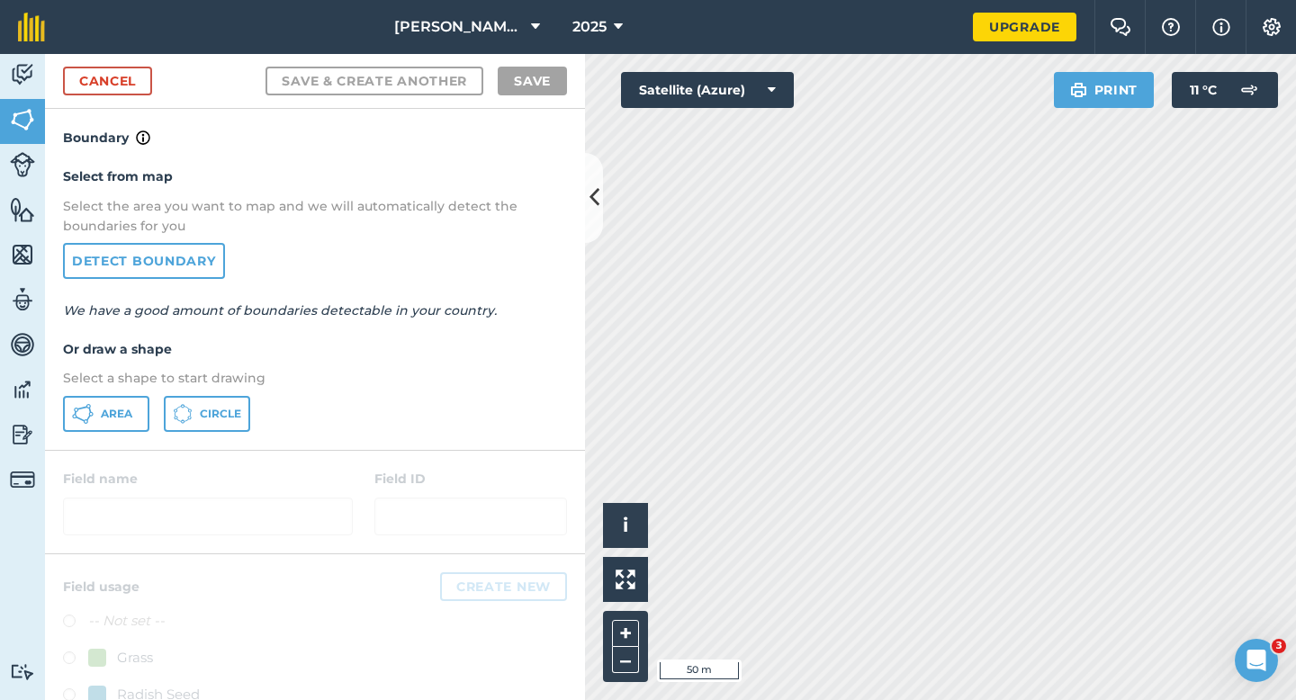
click at [99, 435] on div "Select from map Select the area you want to map and we will automatically detec…" at bounding box center [315, 298] width 540 height 301
click at [107, 411] on span "Area" at bounding box center [116, 414] width 31 height 14
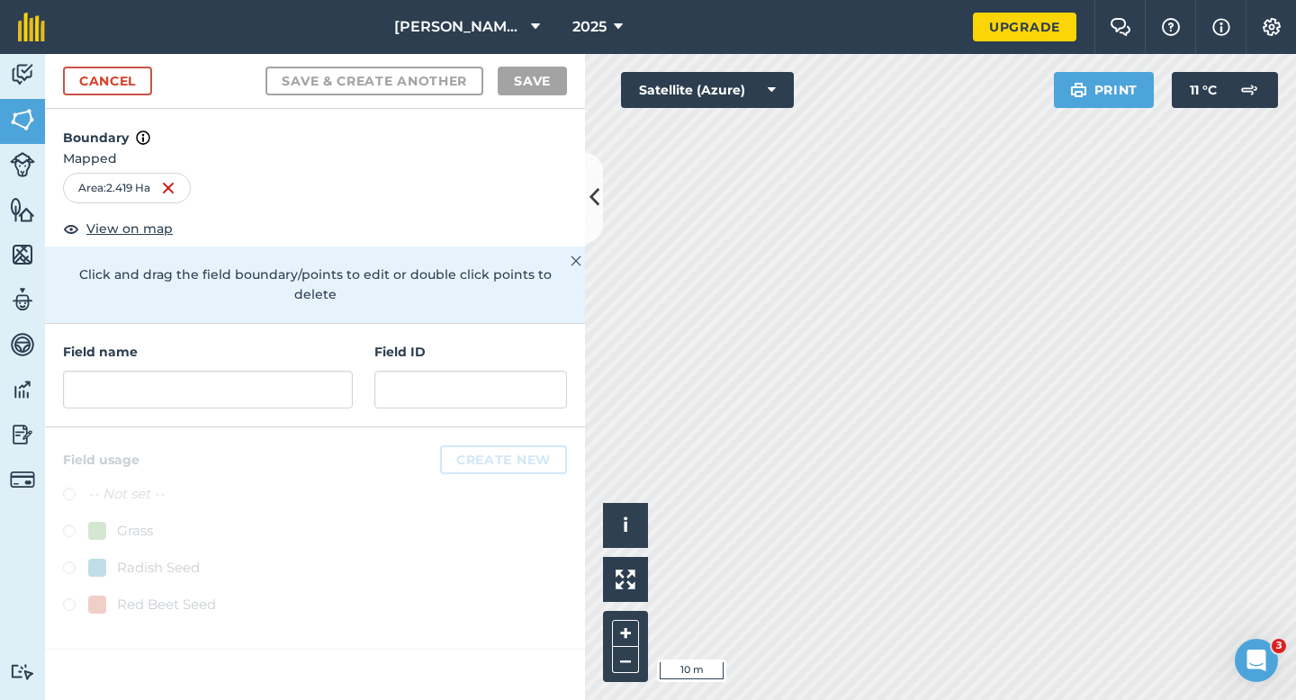
click at [236, 346] on div "Field name" at bounding box center [208, 375] width 290 height 67
click at [238, 371] on input "text" at bounding box center [208, 390] width 290 height 38
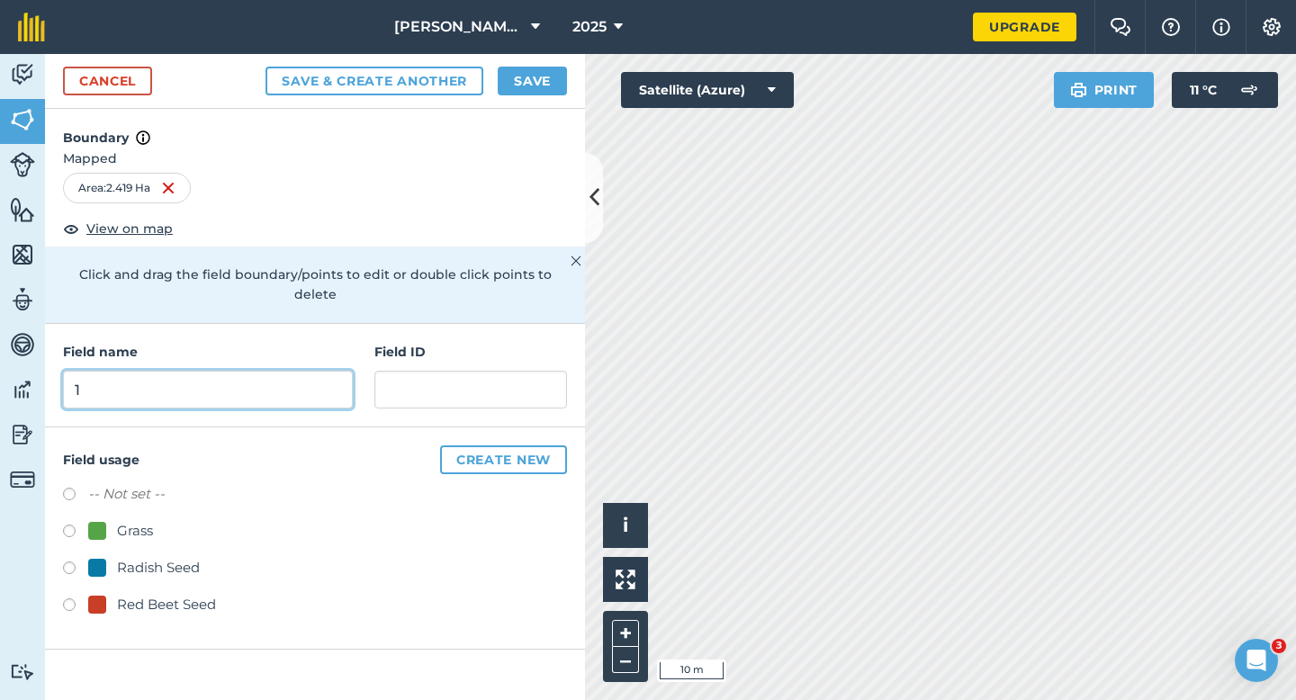
type input "1"
click at [518, 85] on button "Save" at bounding box center [532, 81] width 69 height 29
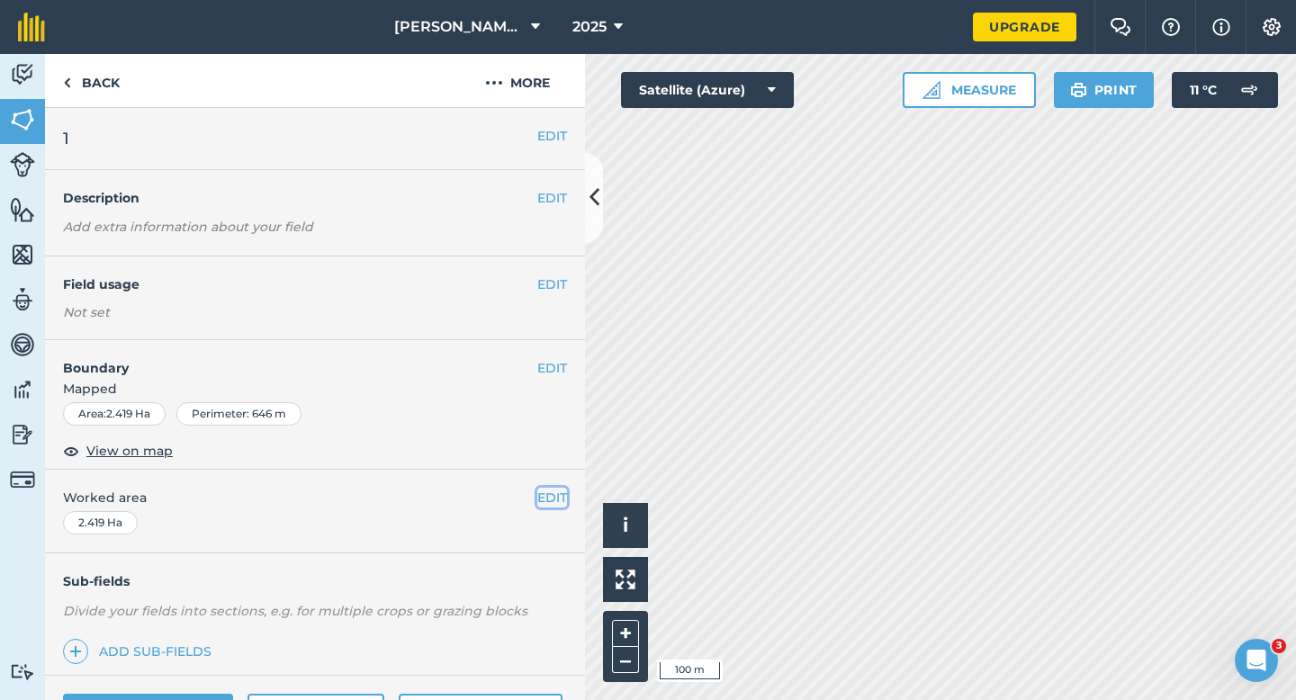
click at [552, 498] on button "EDIT" at bounding box center [552, 498] width 30 height 20
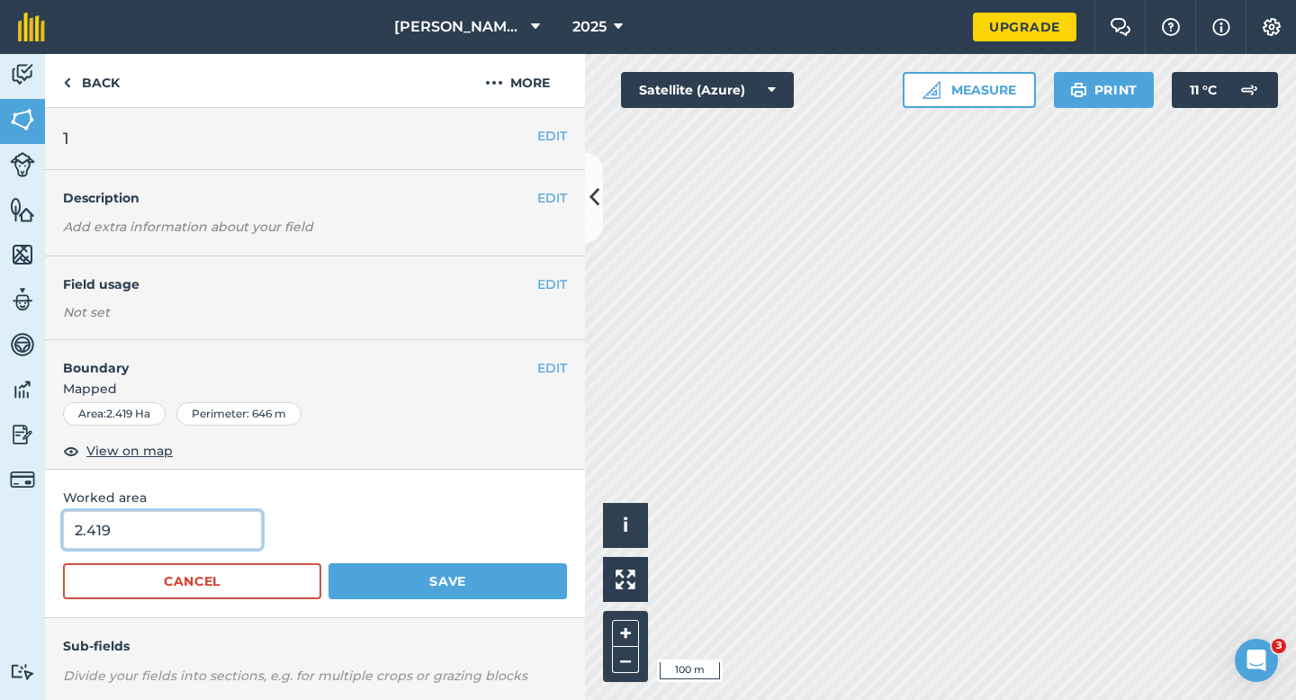
click at [188, 521] on input "2.419" at bounding box center [162, 530] width 199 height 38
click at [199, 523] on input "2.419" at bounding box center [162, 530] width 199 height 38
type input "2.4"
click at [328, 563] on button "Save" at bounding box center [447, 581] width 238 height 36
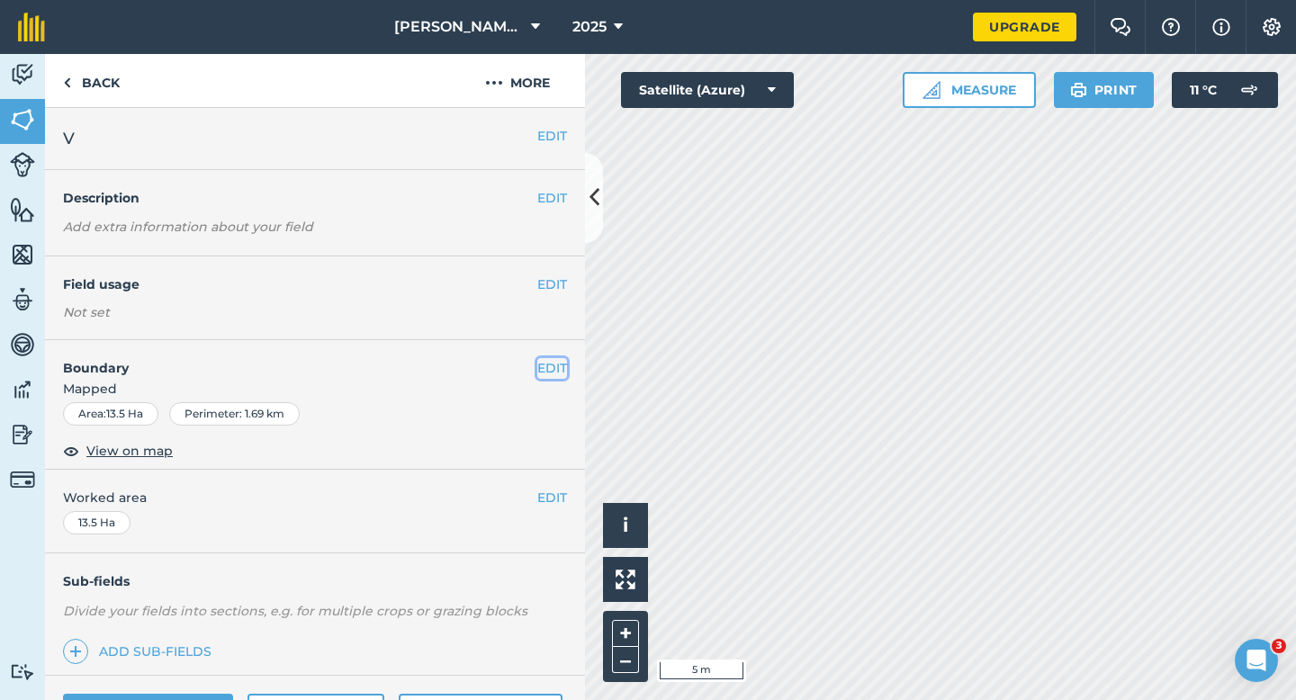
click at [546, 374] on button "EDIT" at bounding box center [552, 368] width 30 height 20
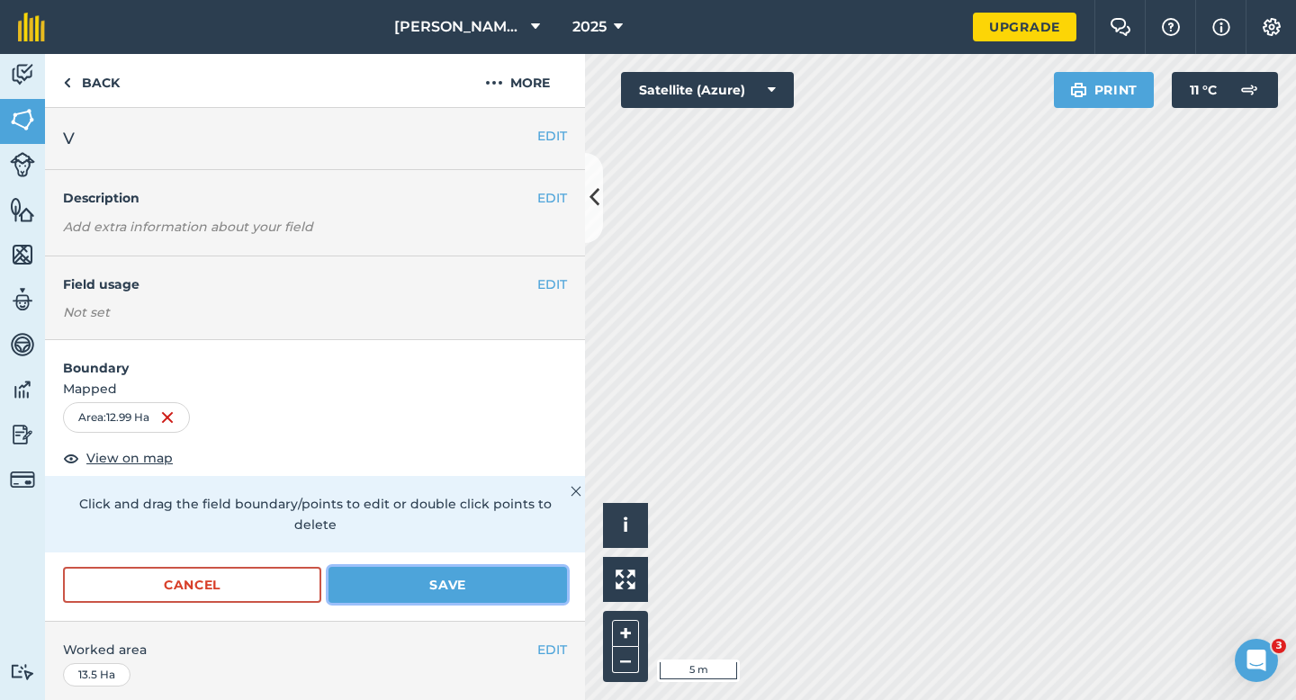
click at [475, 569] on button "Save" at bounding box center [447, 585] width 238 height 36
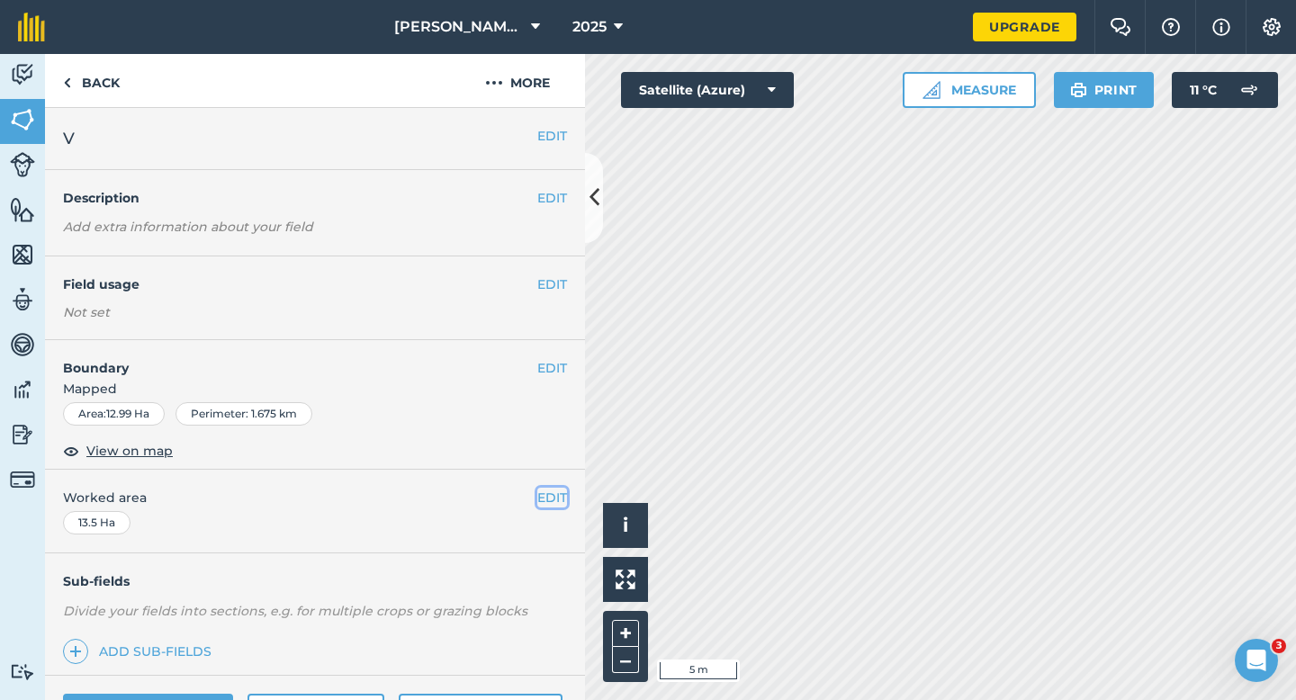
click at [552, 490] on button "EDIT" at bounding box center [552, 498] width 30 height 20
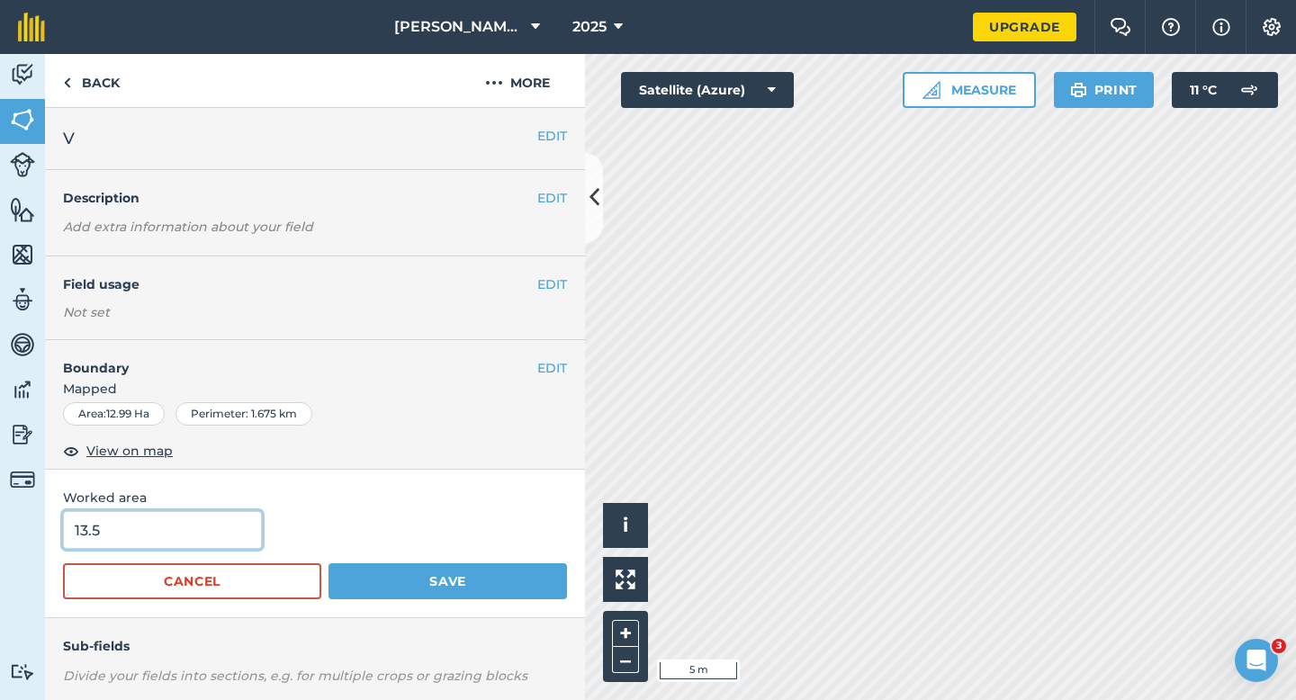
click at [237, 530] on input "13.5" at bounding box center [162, 530] width 199 height 38
type input "13"
click at [328, 563] on button "Save" at bounding box center [447, 581] width 238 height 36
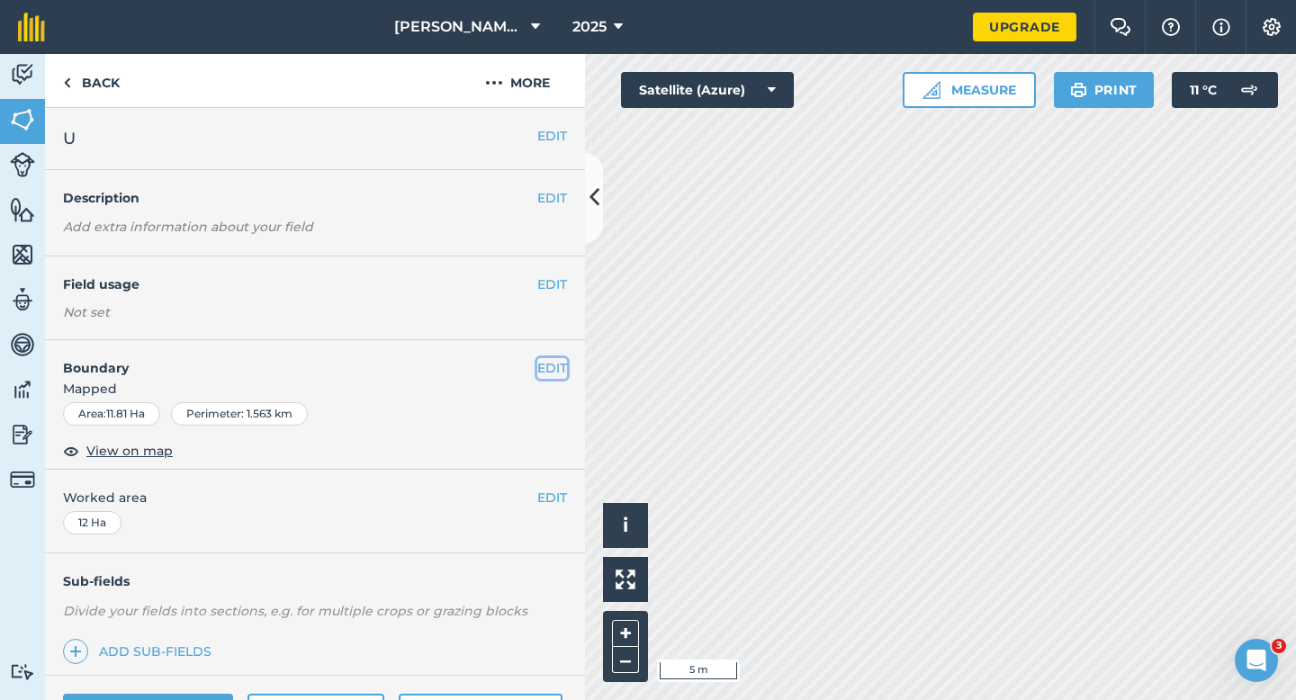
click at [556, 358] on button "EDIT" at bounding box center [552, 368] width 30 height 20
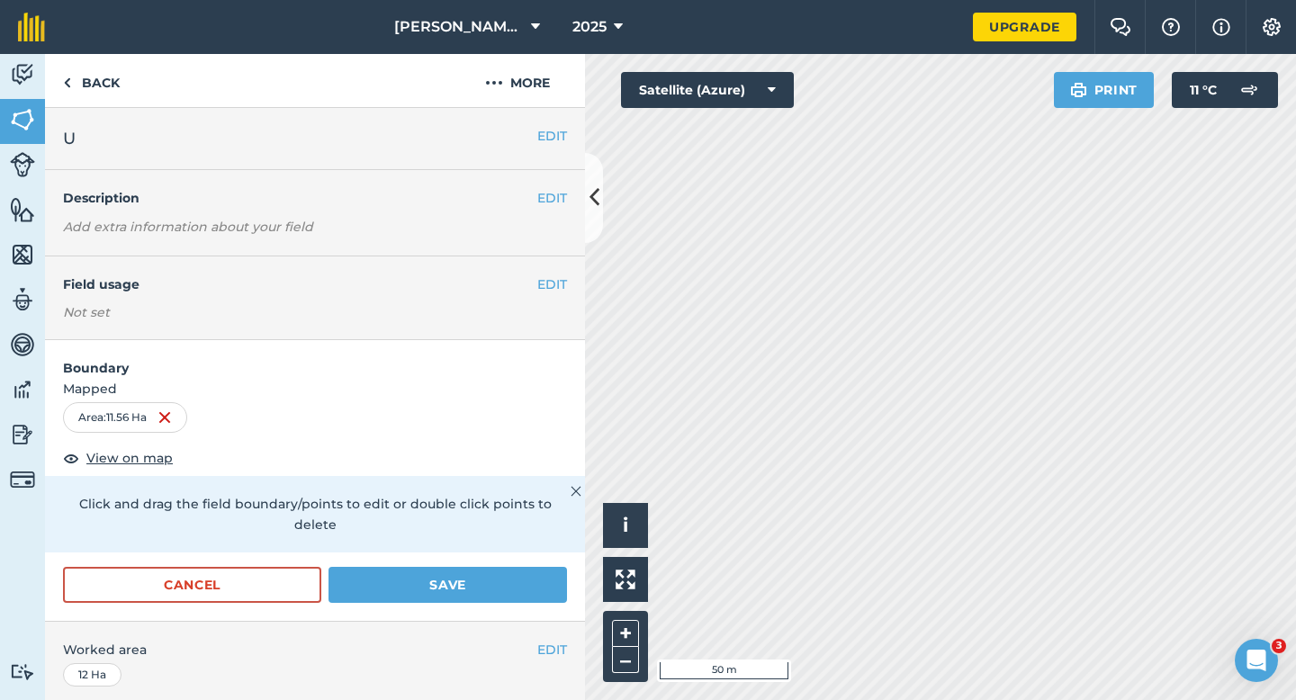
click at [528, 368] on div "Activity Fields Livestock Features Maps Team Vehicles Data Reporting Billing Tu…" at bounding box center [648, 377] width 1296 height 646
click at [541, 567] on button "Save" at bounding box center [447, 585] width 238 height 36
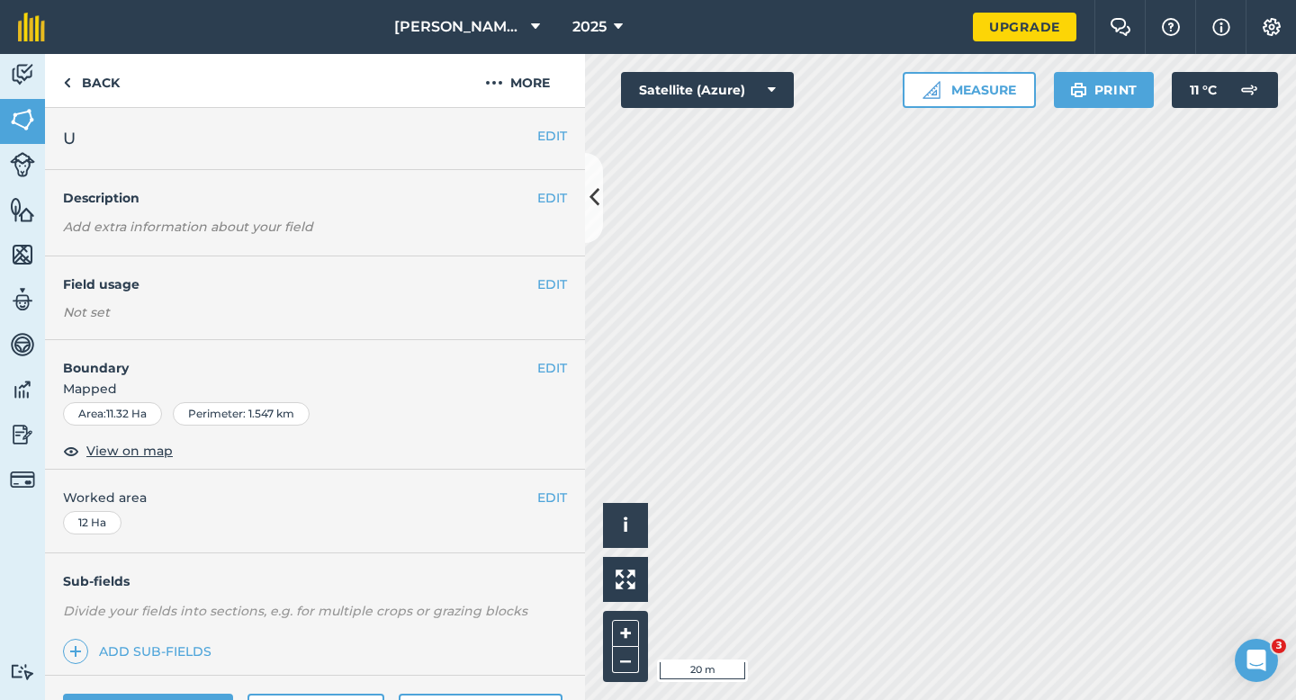
click at [583, 308] on div "Activity Fields Livestock Features Maps Team Vehicles Data Reporting Billing Tu…" at bounding box center [648, 377] width 1296 height 646
click at [543, 370] on button "EDIT" at bounding box center [552, 368] width 30 height 20
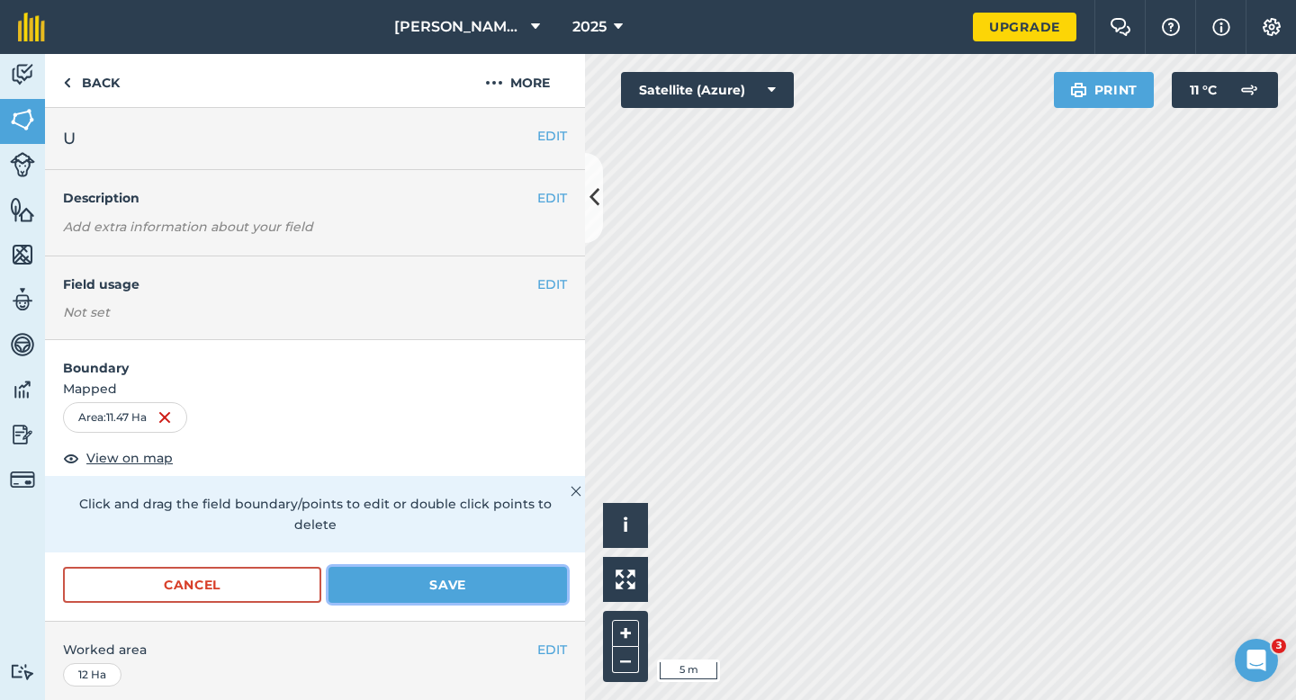
click at [548, 567] on button "Save" at bounding box center [447, 585] width 238 height 36
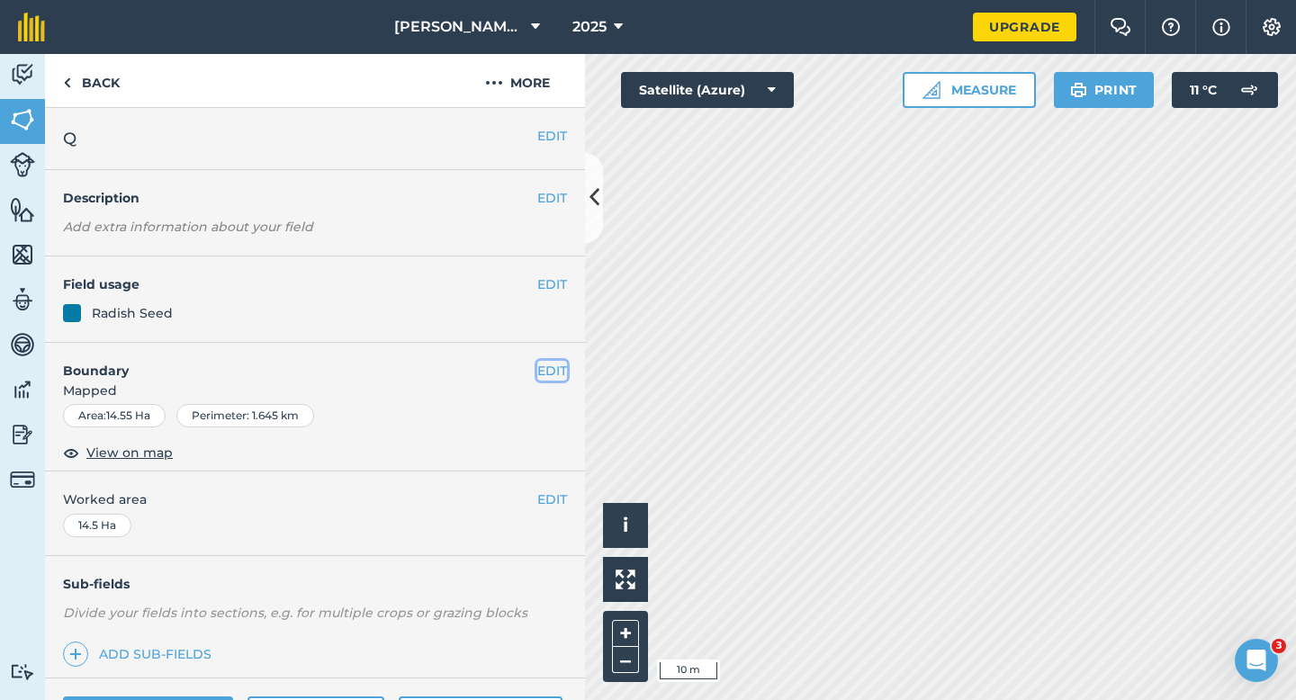
click at [559, 367] on button "EDIT" at bounding box center [552, 371] width 30 height 20
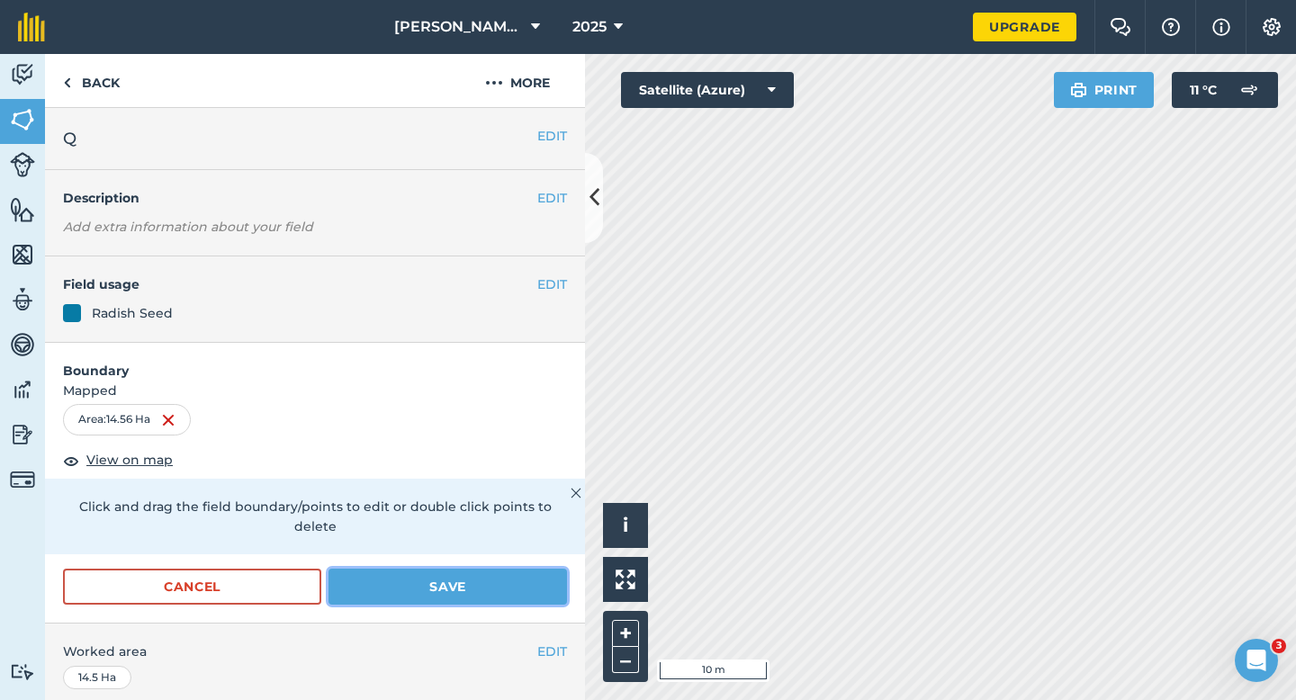
click at [547, 569] on button "Save" at bounding box center [447, 587] width 238 height 36
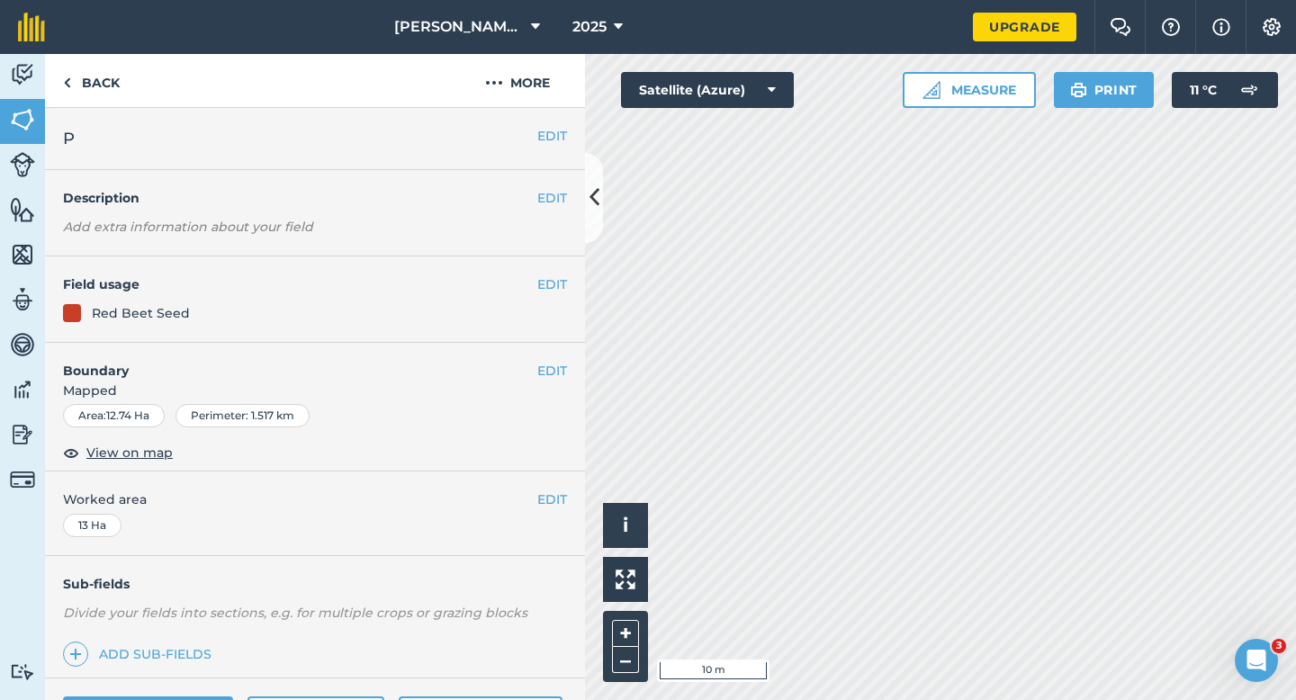
click at [575, 363] on div "EDIT Boundary Mapped Area : 12.74 Ha Perimeter : 1.517 km View on map" at bounding box center [315, 408] width 540 height 130
click at [563, 363] on button "EDIT" at bounding box center [552, 371] width 30 height 20
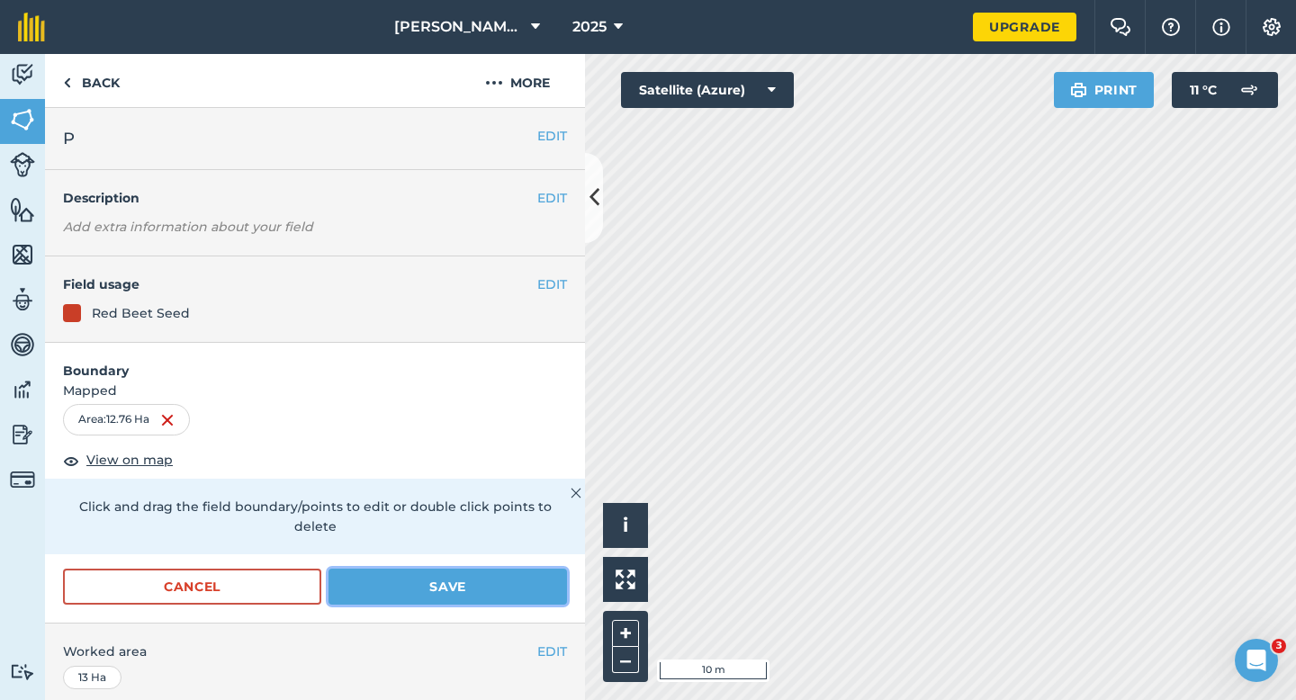
click at [495, 580] on button "Save" at bounding box center [447, 587] width 238 height 36
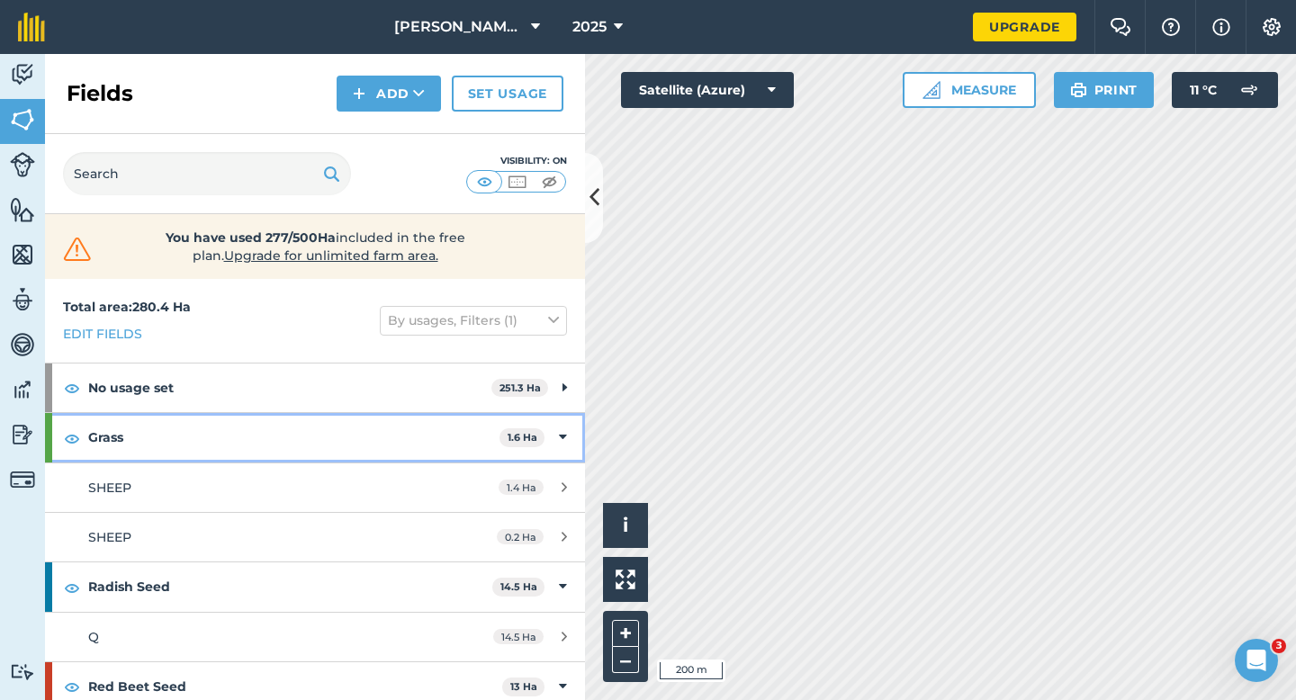
click at [561, 441] on icon at bounding box center [563, 437] width 8 height 20
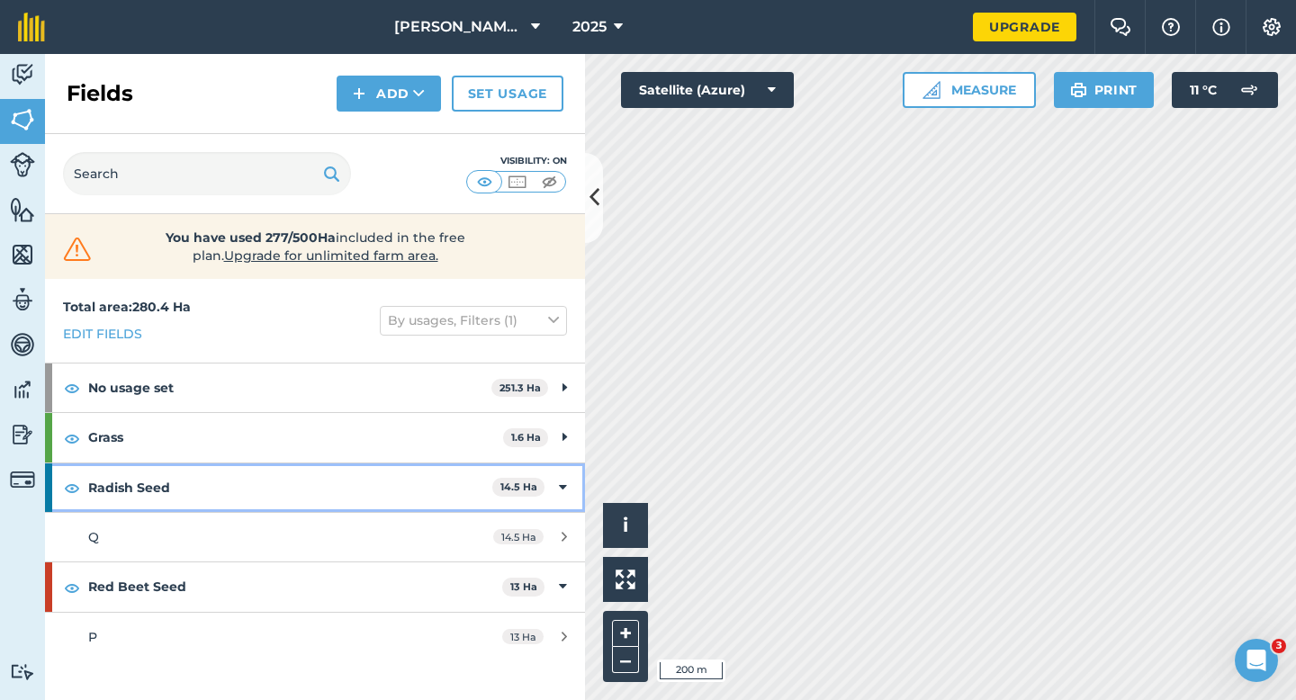
click at [552, 500] on div "Radish Seed 14.5 Ha" at bounding box center [315, 487] width 540 height 49
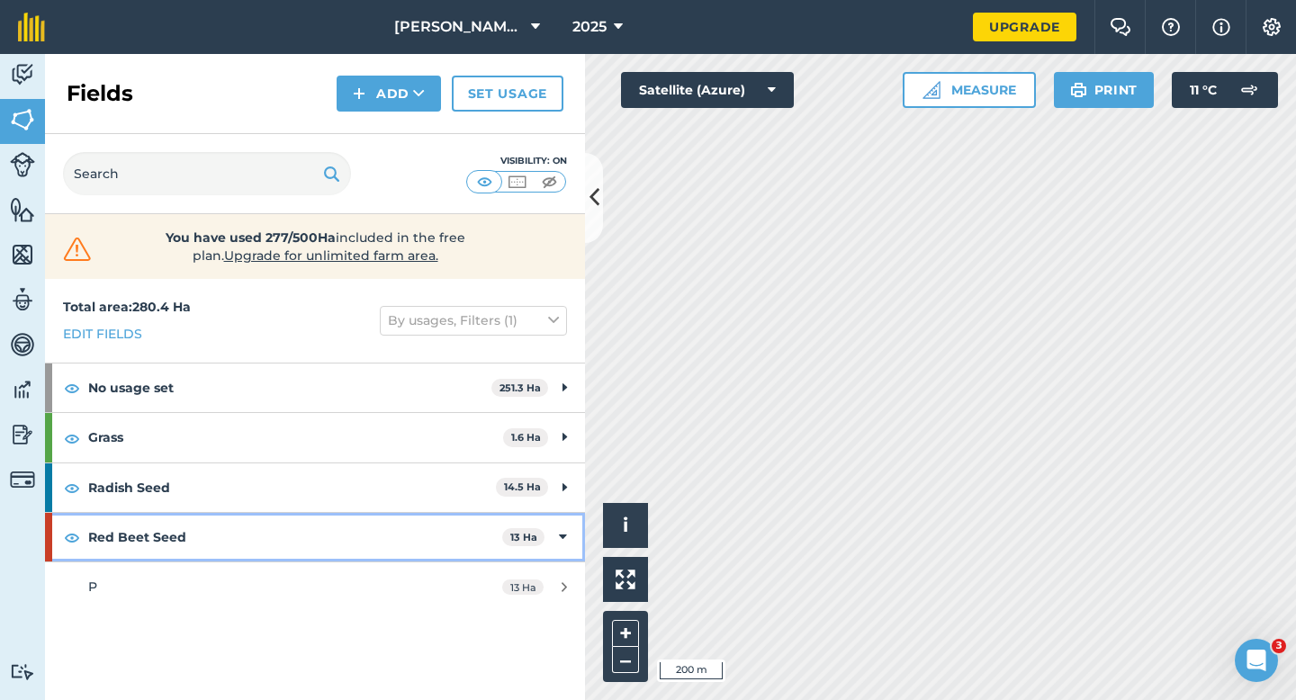
click at [570, 527] on div "Red Beet Seed 13 Ha" at bounding box center [315, 537] width 540 height 49
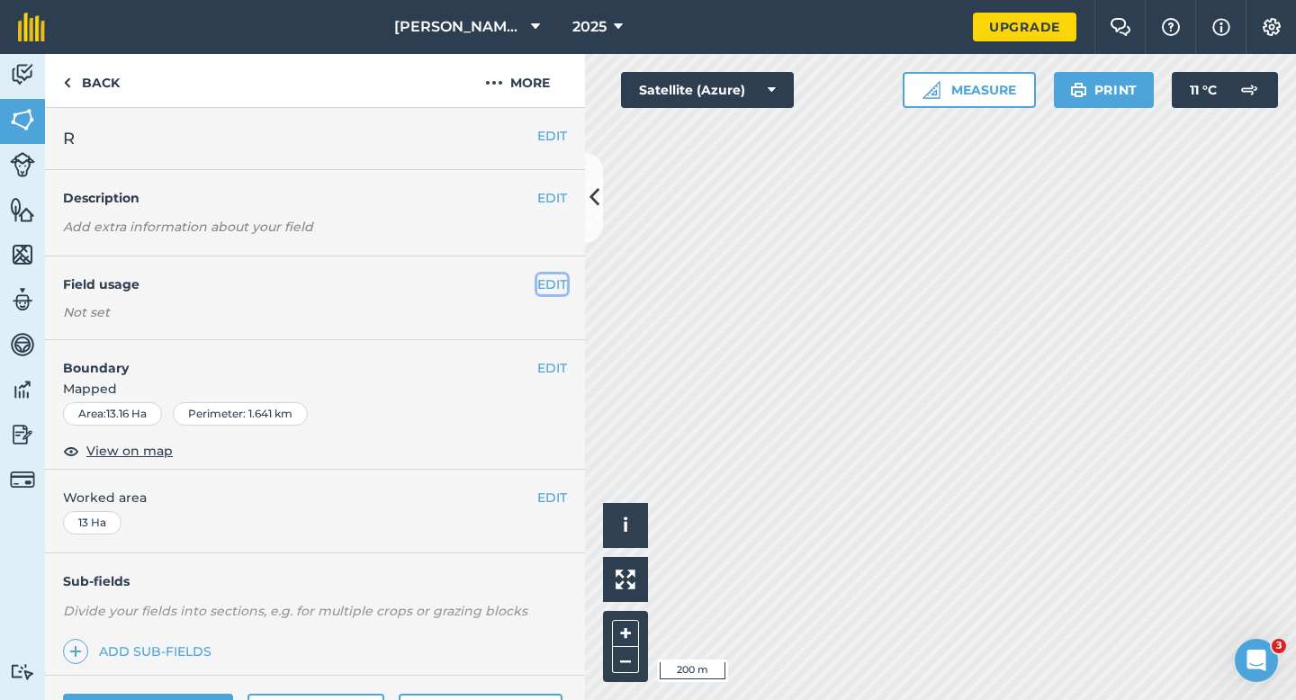
click at [544, 279] on button "EDIT" at bounding box center [552, 284] width 30 height 20
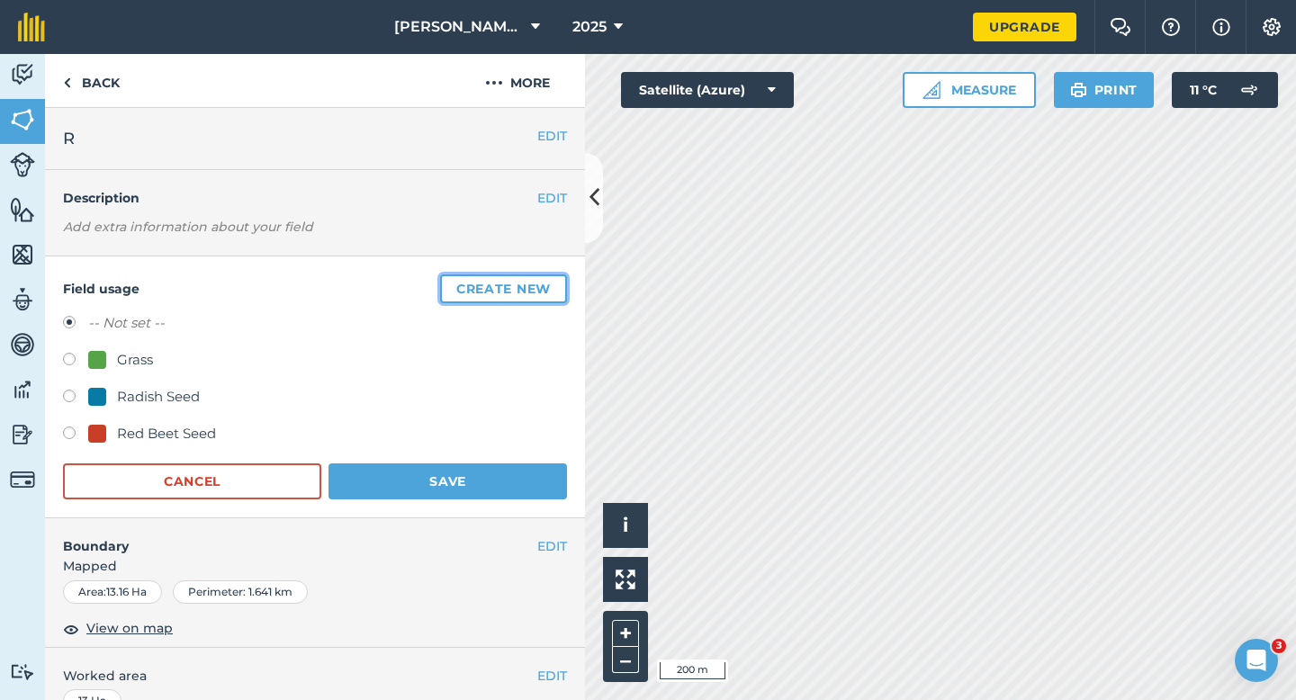
click at [544, 279] on button "Create new" at bounding box center [503, 288] width 127 height 29
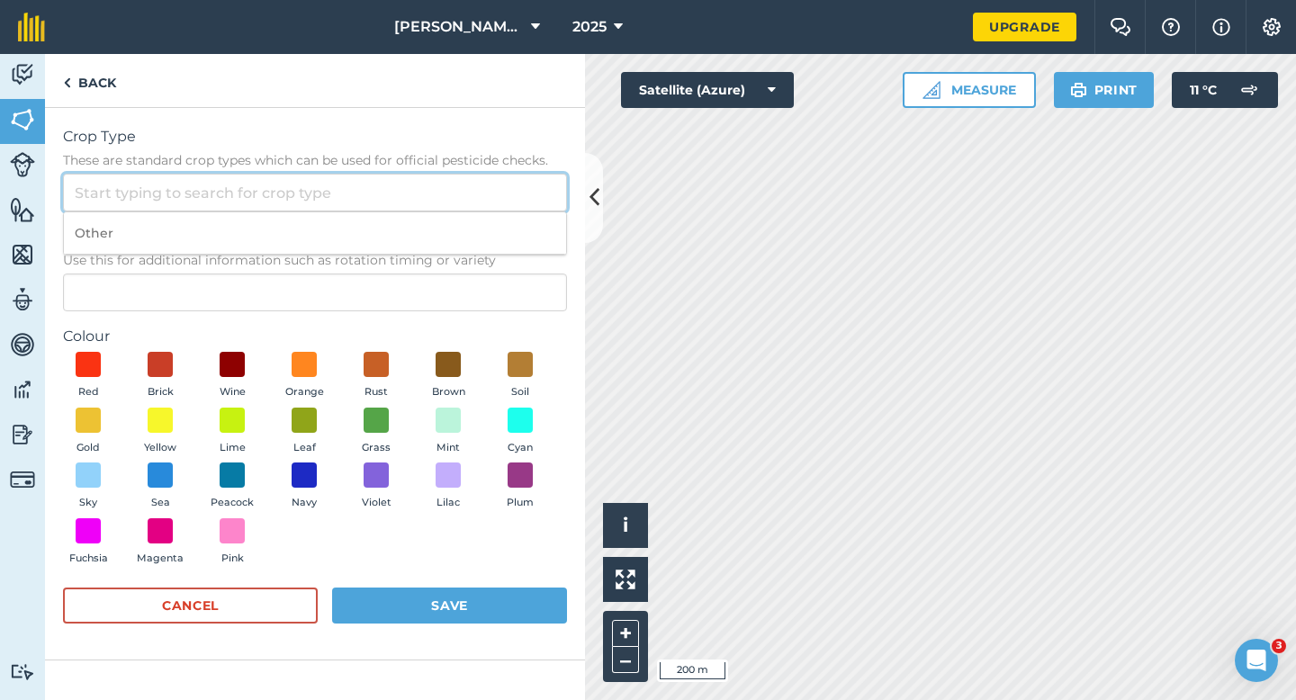
click at [441, 201] on input "Crop Type These are standard crop types which can be used for official pesticid…" at bounding box center [315, 193] width 504 height 38
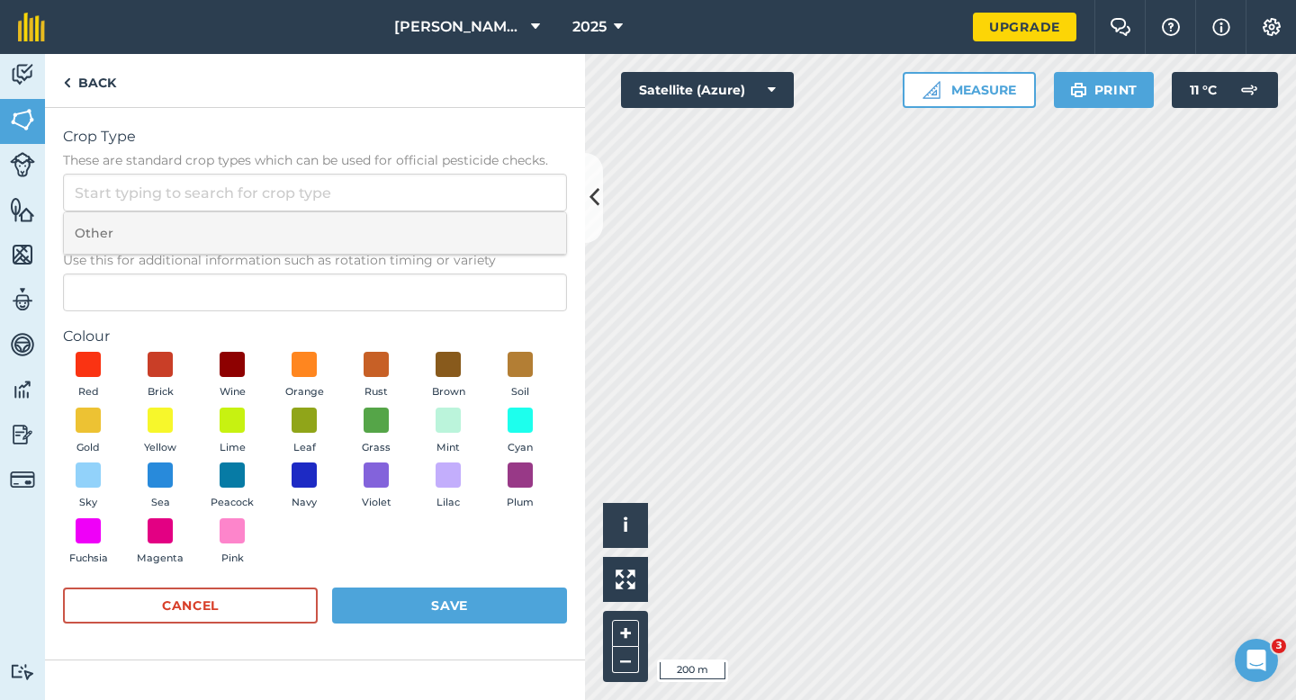
click at [441, 221] on li "Other" at bounding box center [315, 233] width 502 height 42
type input "Other"
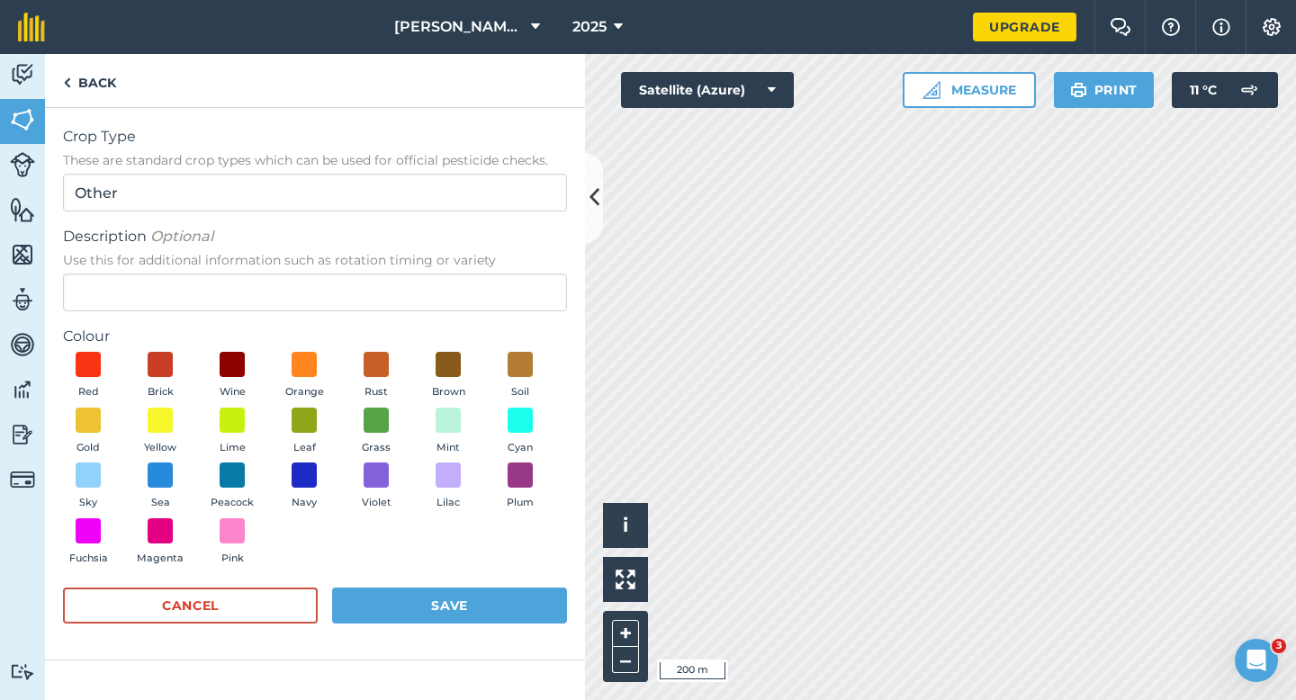
click at [441, 252] on span "Use this for additional information such as rotation timing or variety" at bounding box center [315, 260] width 504 height 18
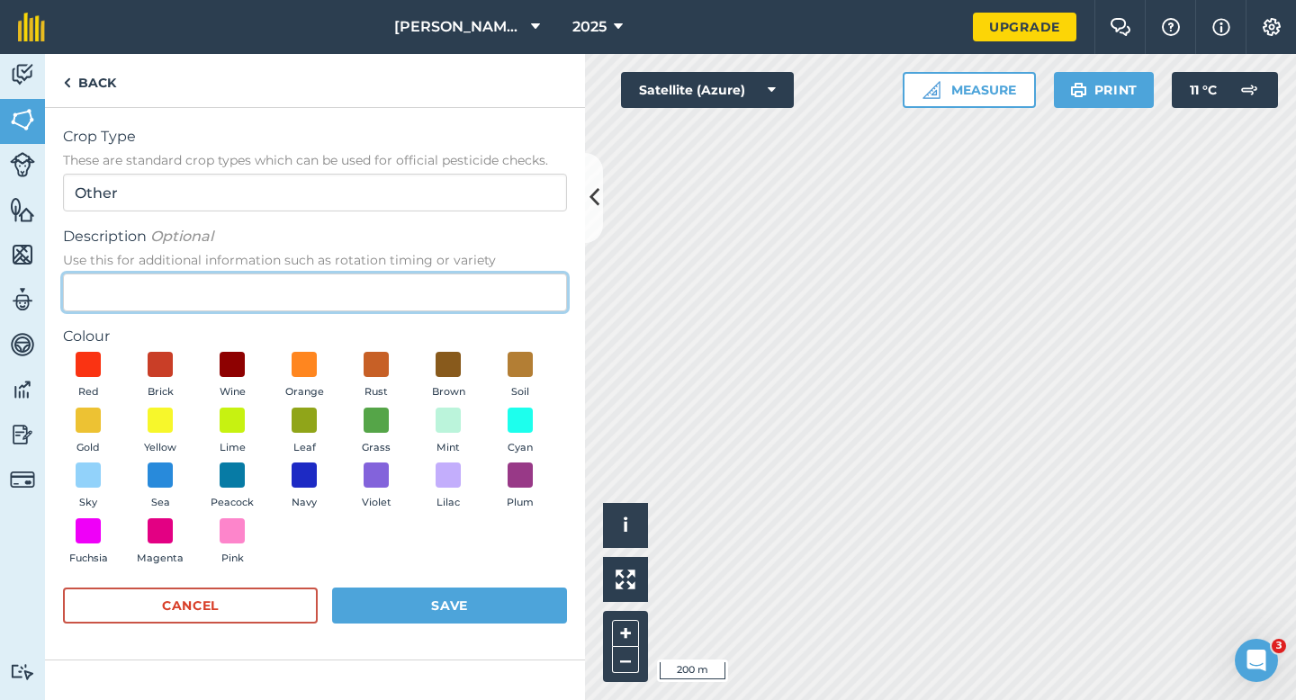
click at [441, 274] on input "Description Optional Use this for additional information such as rotation timin…" at bounding box center [315, 293] width 504 height 38
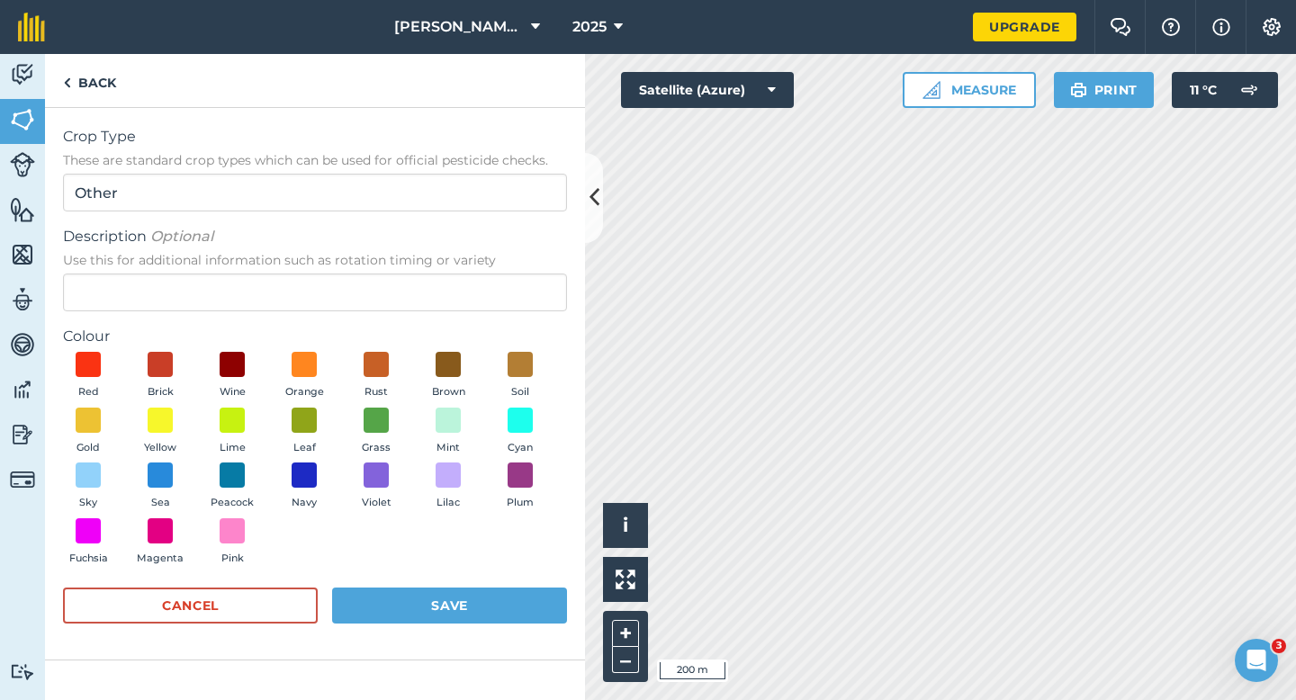
click at [440, 265] on span "Use this for additional information such as rotation timing or variety" at bounding box center [315, 260] width 504 height 18
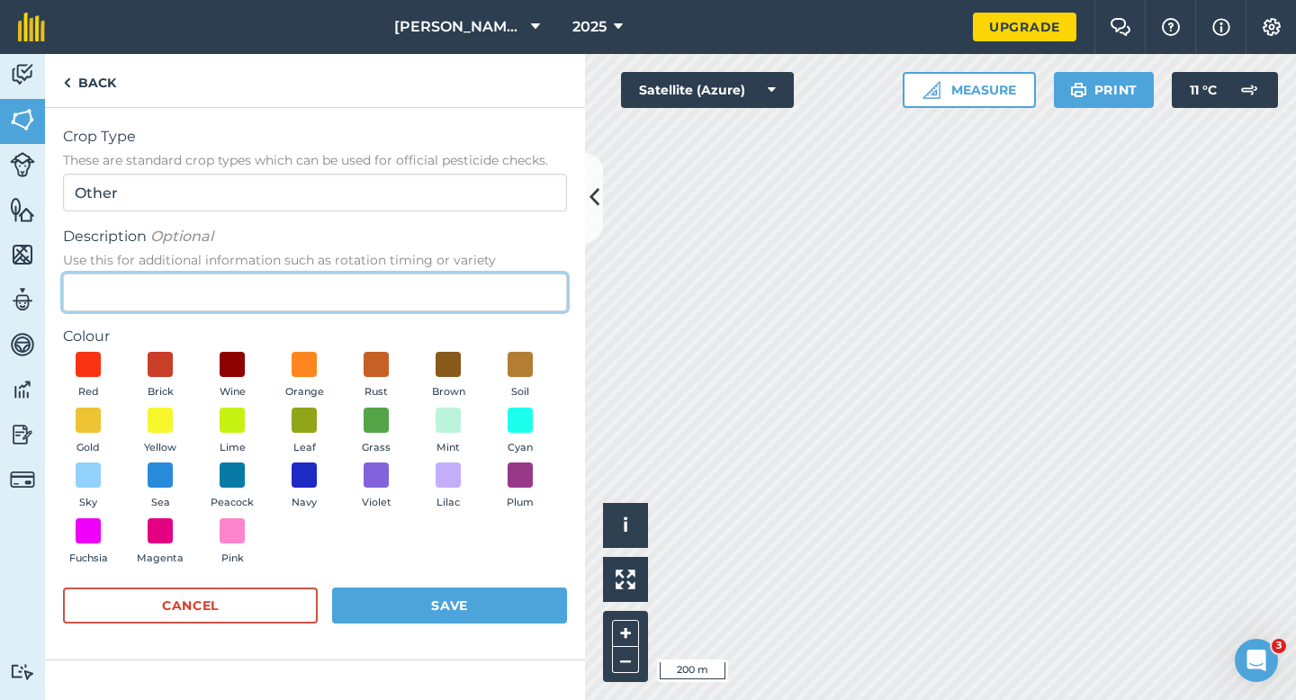
click at [440, 274] on input "Description Optional Use this for additional information such as rotation timin…" at bounding box center [315, 293] width 504 height 38
click at [467, 303] on input "Description Optional Use this for additional information such as rotation timin…" at bounding box center [315, 293] width 504 height 38
type input "Grass Seed"
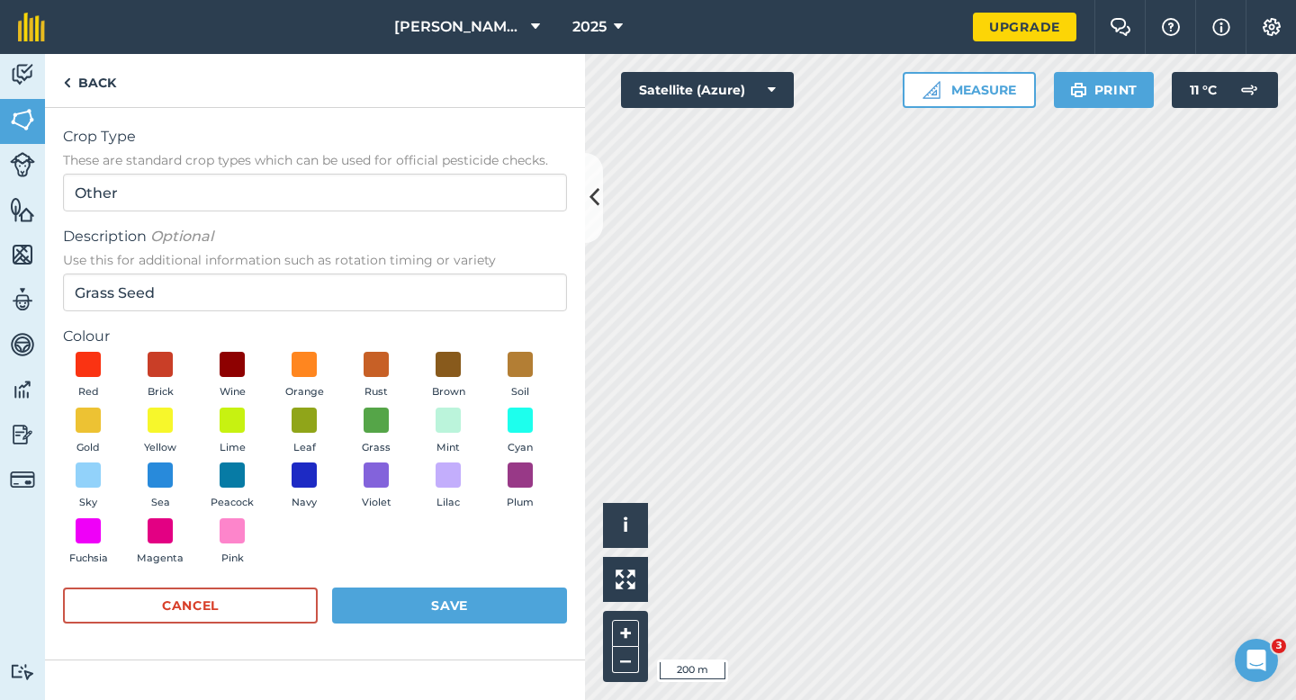
click at [335, 424] on div "Red Brick Wine Orange Rust Brown Soil Gold Yellow Lime Leaf Grass Mint Cyan Sky…" at bounding box center [315, 462] width 504 height 221
click at [365, 424] on span at bounding box center [377, 420] width 28 height 28
click at [414, 603] on button "Save" at bounding box center [449, 606] width 235 height 36
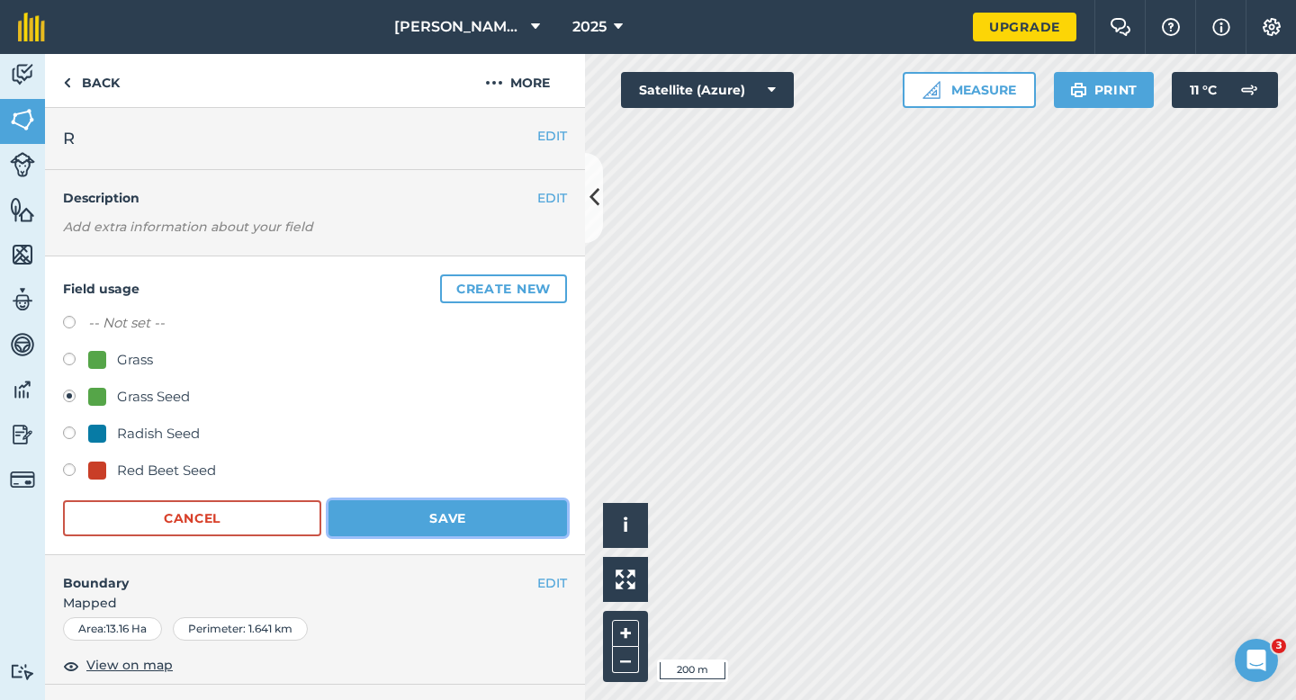
click at [467, 502] on button "Save" at bounding box center [447, 518] width 238 height 36
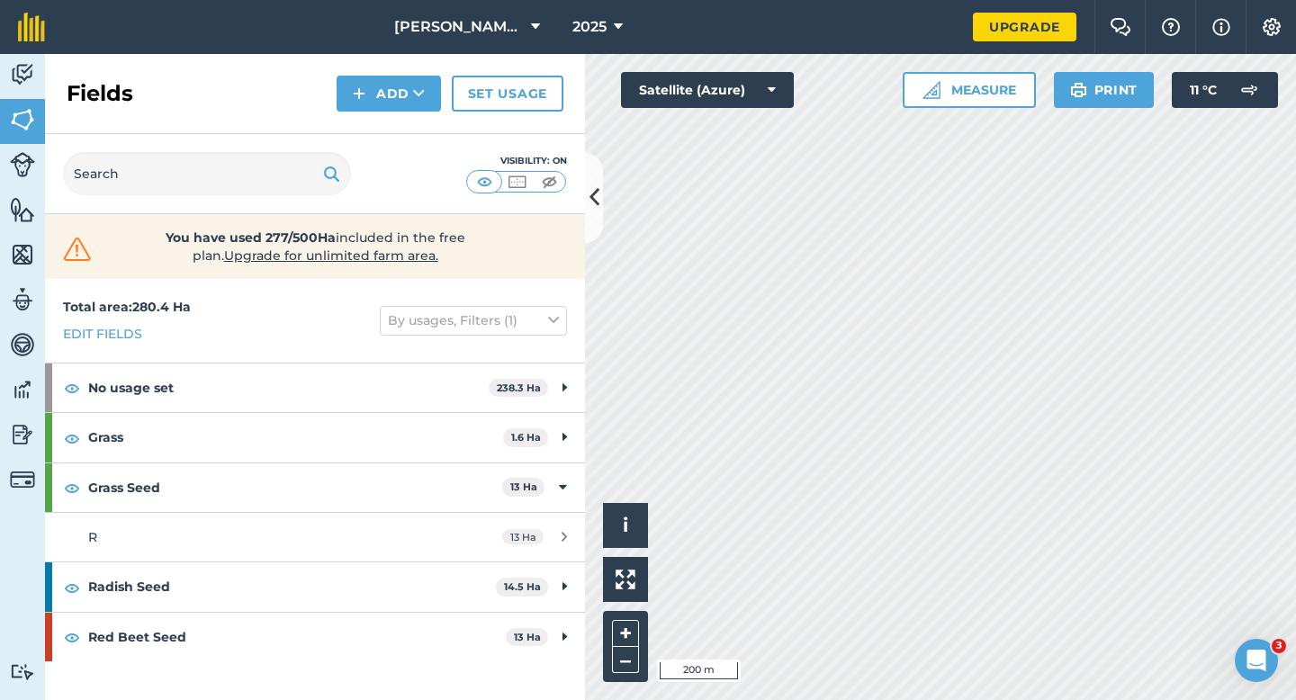
click at [672, 407] on div "Click to start drawing i © 2025 TomTom, Microsoft 200 m + –" at bounding box center [940, 377] width 711 height 646
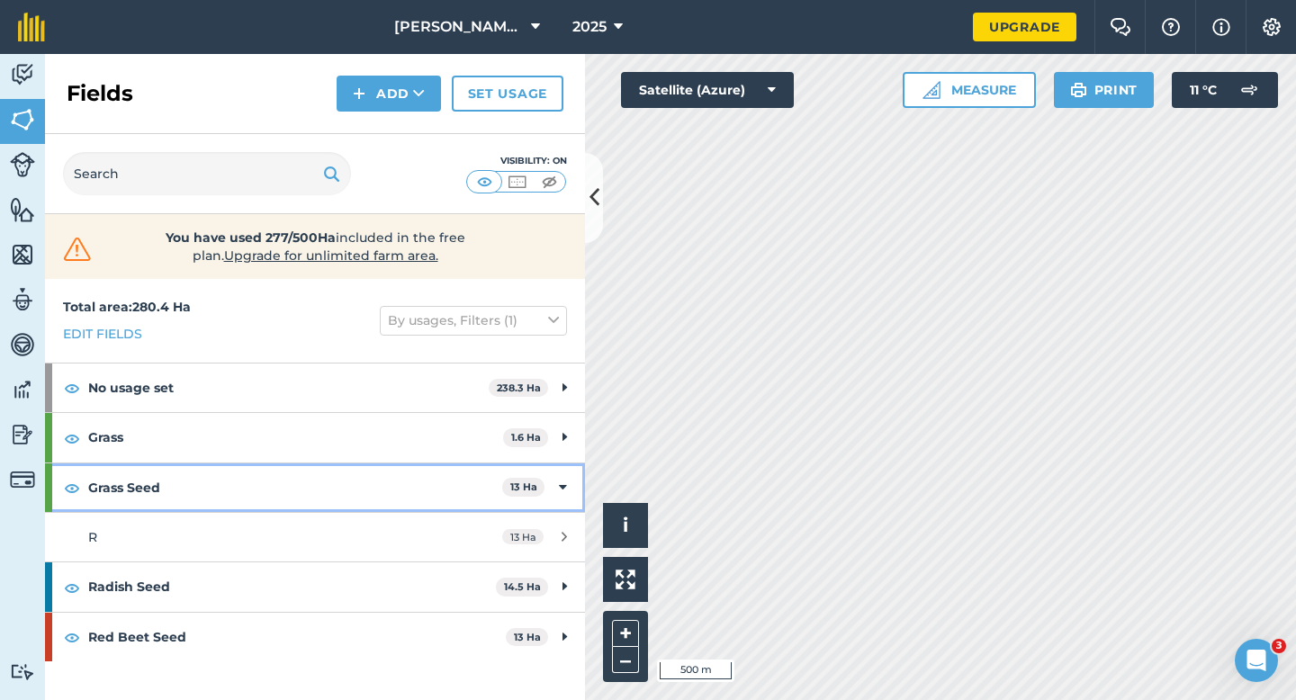
click at [567, 490] on div "Grass Seed 13 Ha" at bounding box center [315, 487] width 540 height 49
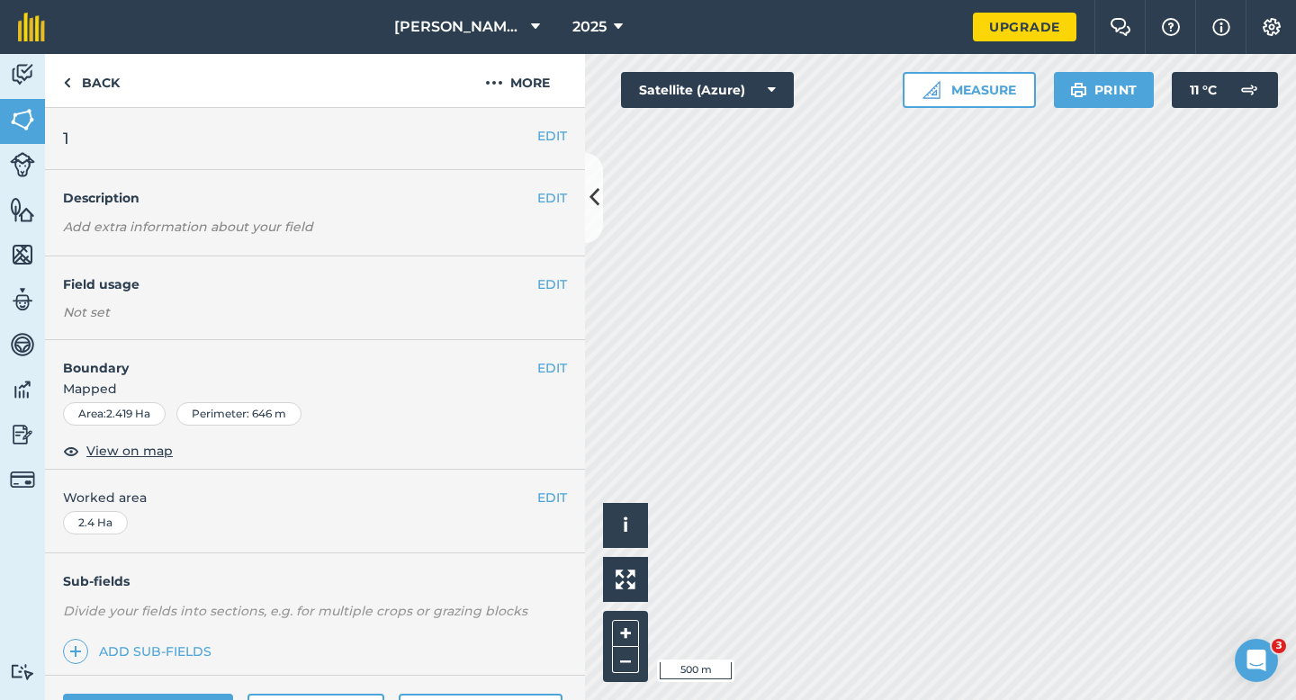
click at [557, 272] on div "EDIT Field usage Not set" at bounding box center [315, 298] width 540 height 84
click at [547, 286] on button "EDIT" at bounding box center [552, 284] width 30 height 20
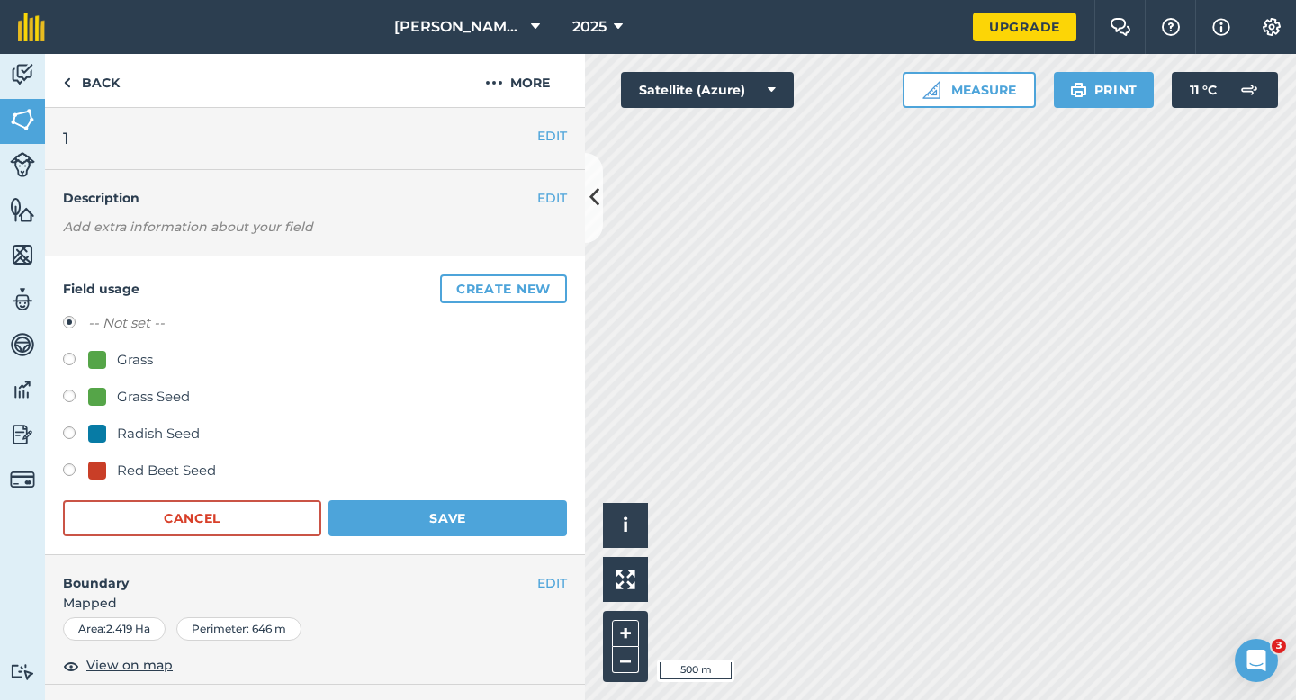
click at [136, 363] on div "Grass" at bounding box center [135, 360] width 36 height 22
radio input "true"
radio input "false"
click at [449, 557] on h4 "Boundary" at bounding box center [291, 574] width 492 height 38
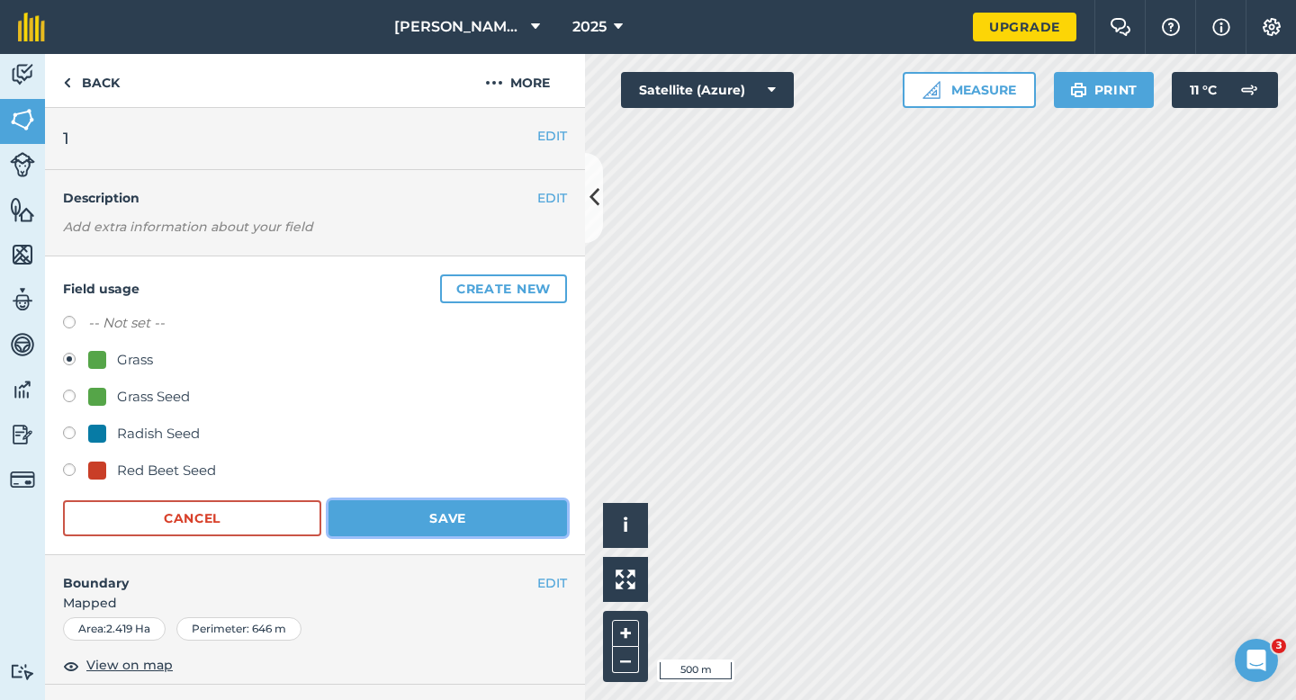
click at [449, 525] on button "Save" at bounding box center [447, 518] width 238 height 36
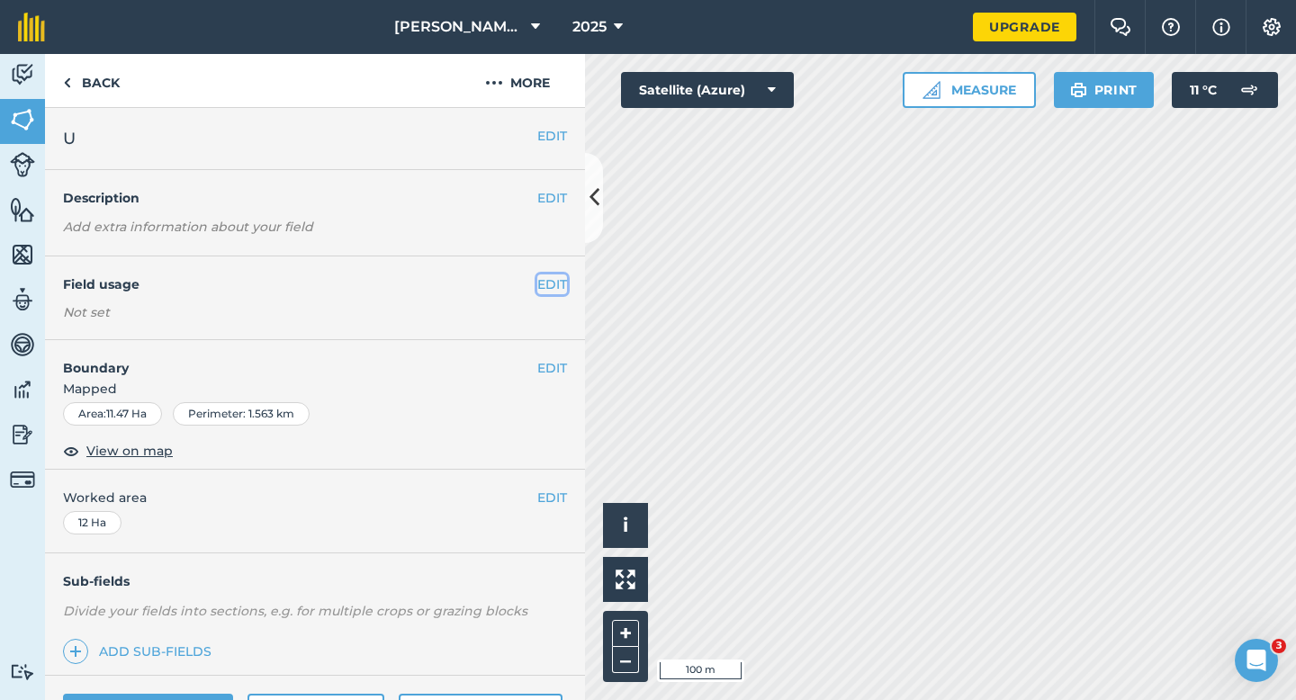
click at [543, 281] on button "EDIT" at bounding box center [552, 284] width 30 height 20
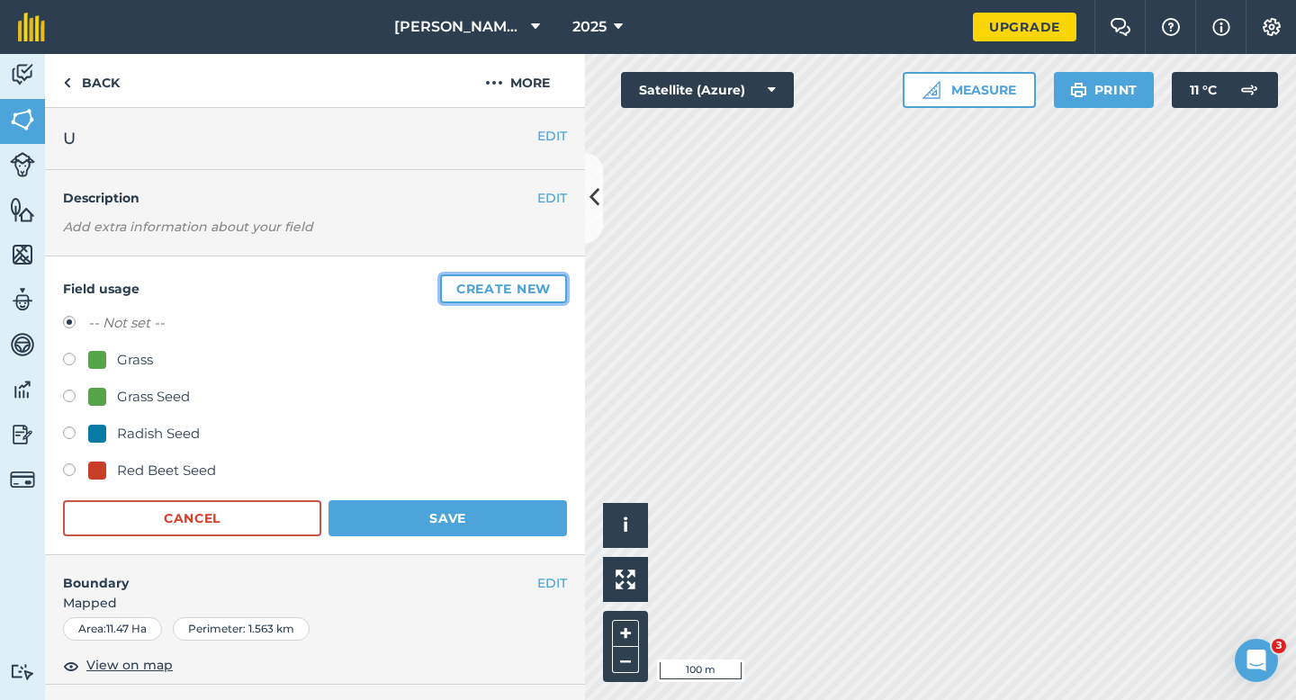
click at [543, 281] on button "Create new" at bounding box center [503, 288] width 127 height 29
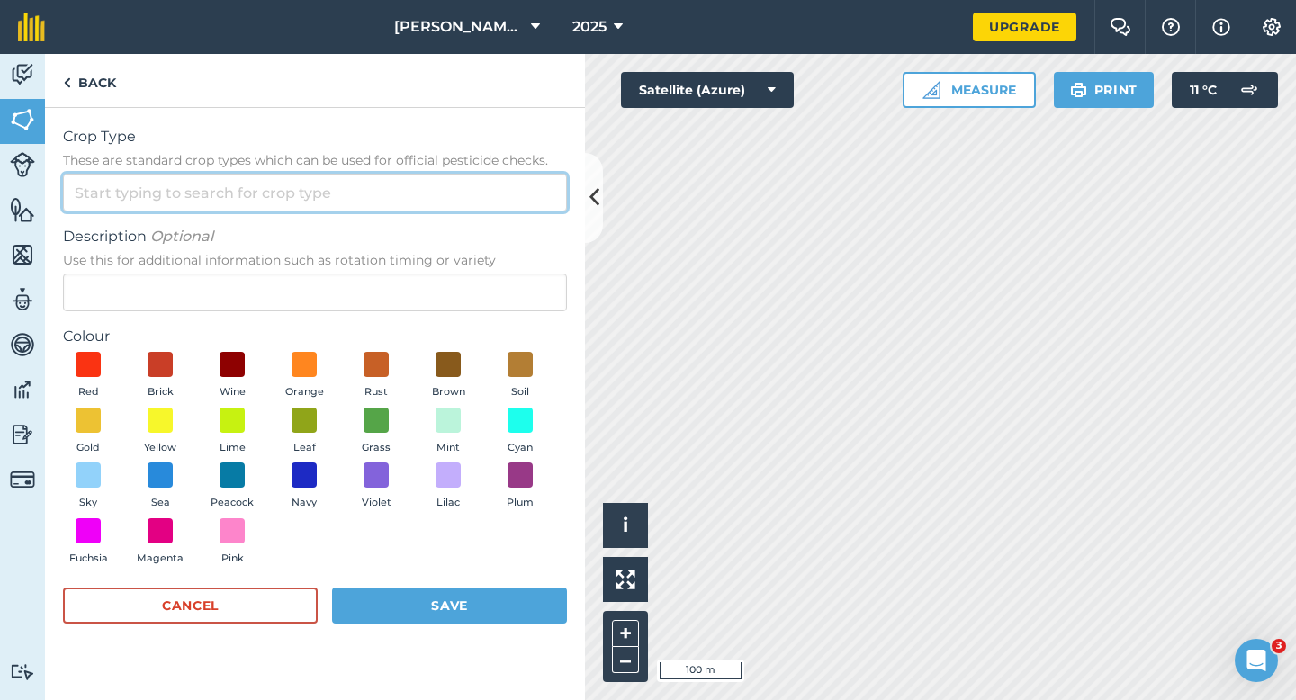
click at [506, 180] on input "Crop Type These are standard crop types which can be used for official pesticid…" at bounding box center [315, 193] width 504 height 38
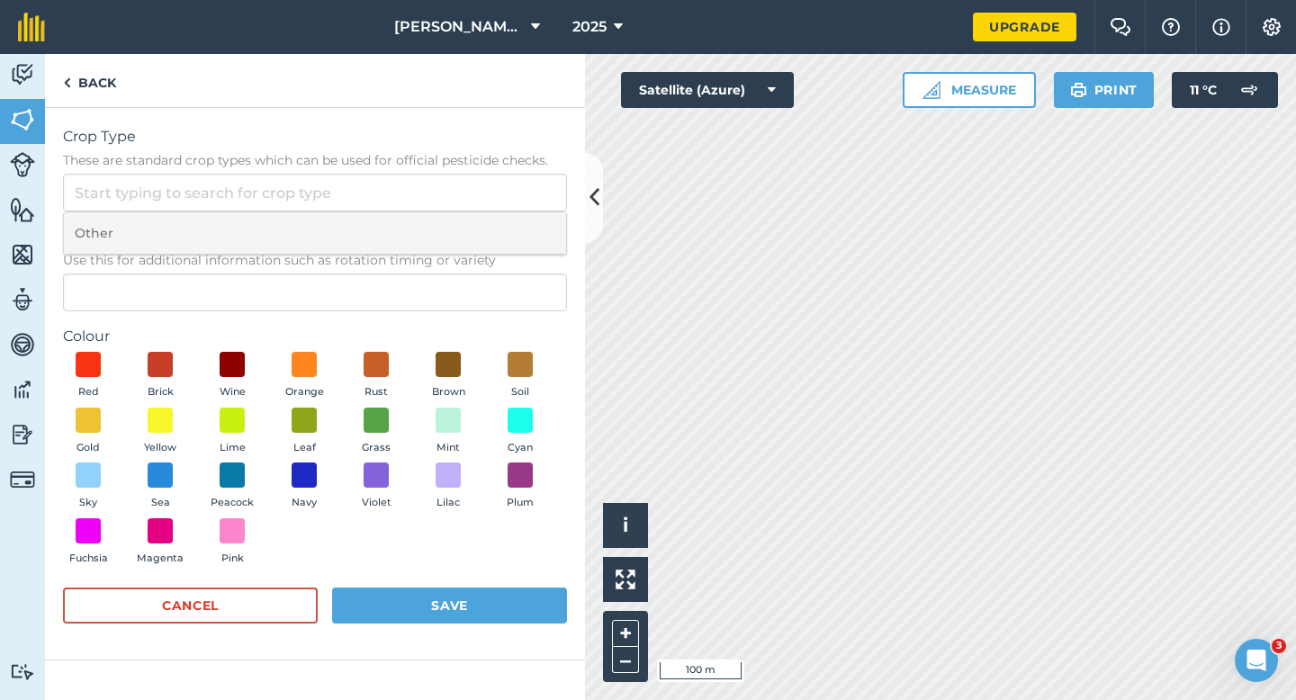
click at [506, 236] on li "Other" at bounding box center [315, 233] width 502 height 42
type input "Other"
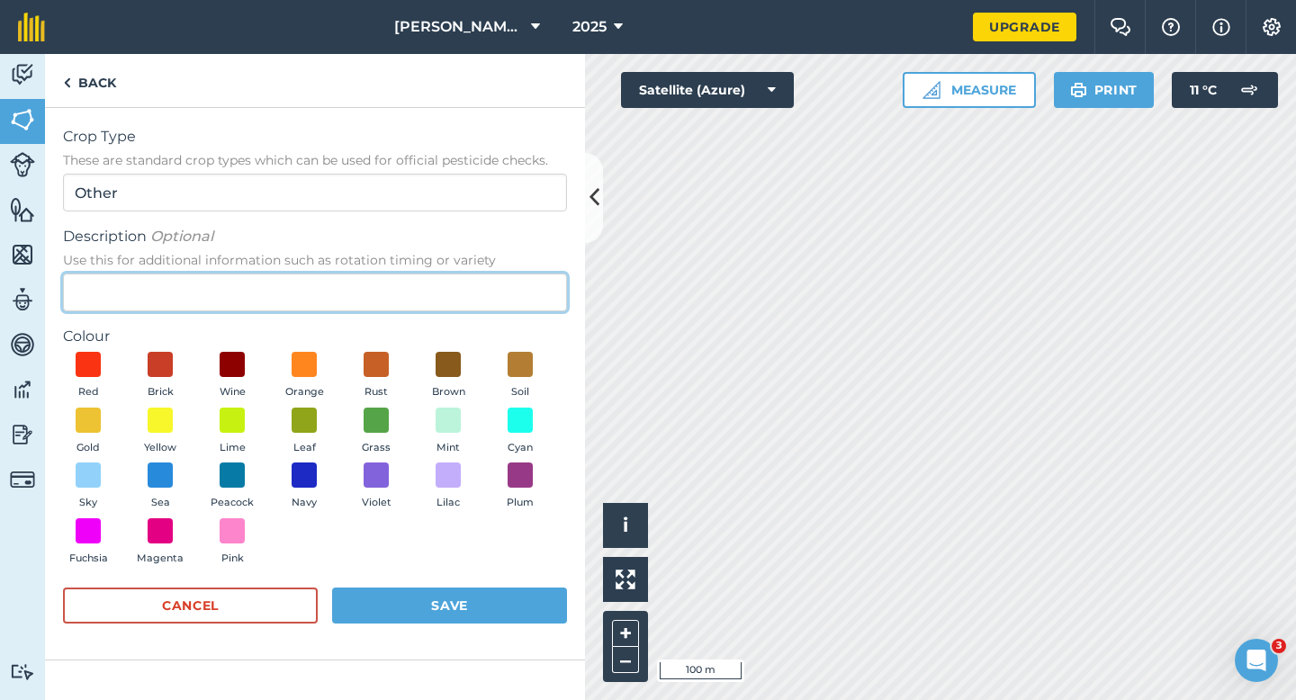
click at [505, 281] on input "Description Optional Use this for additional information such as rotation timin…" at bounding box center [315, 293] width 504 height 38
type input "Clover Seed"
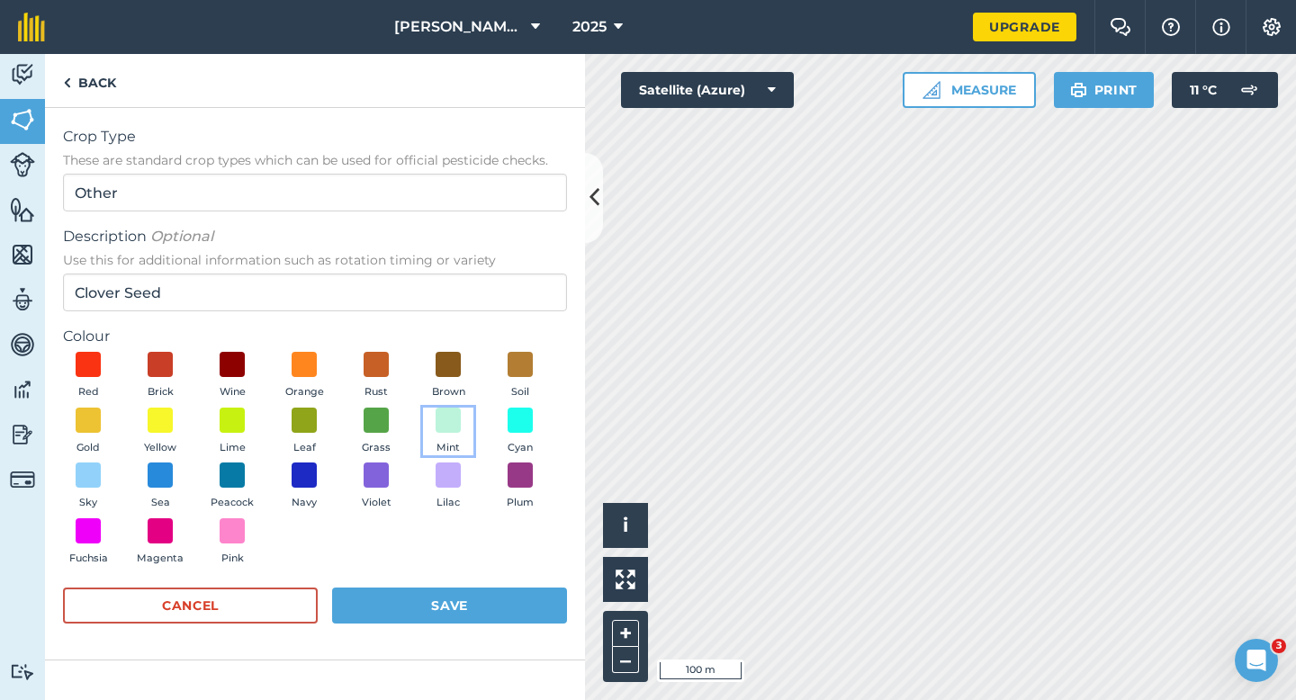
click at [441, 444] on span "Mint" at bounding box center [447, 448] width 23 height 16
click at [465, 594] on button "Save" at bounding box center [449, 606] width 235 height 36
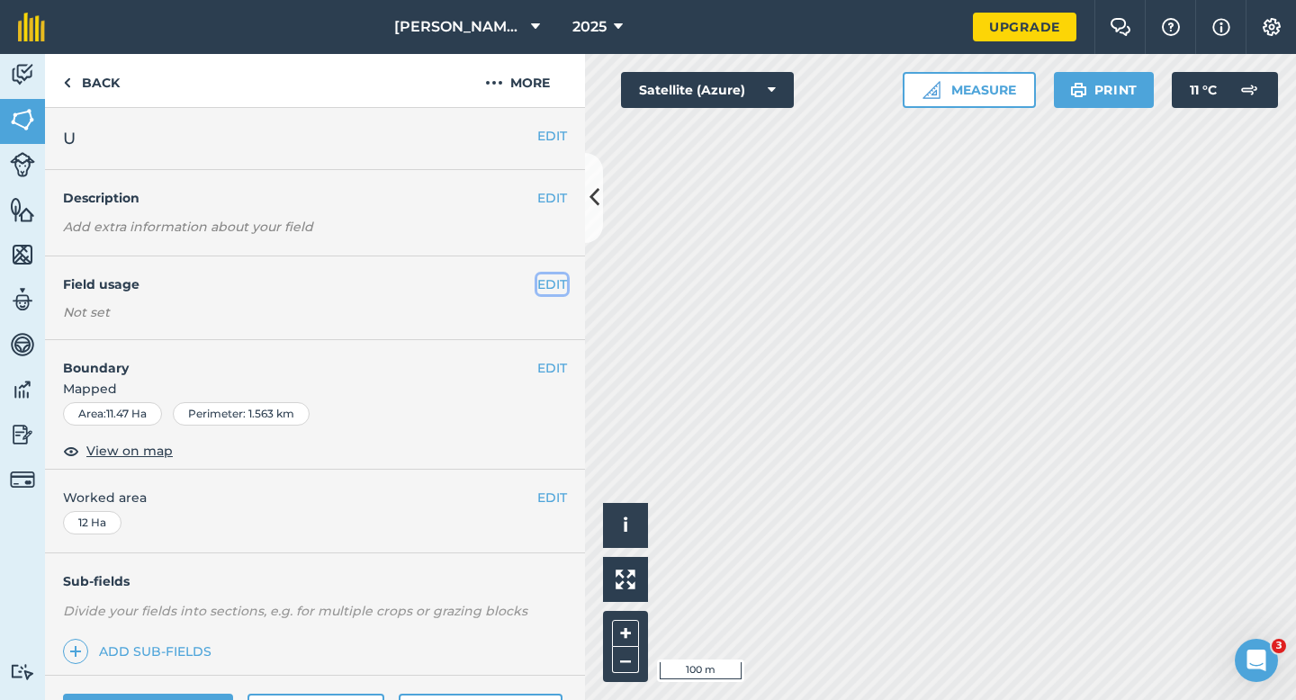
click at [551, 277] on button "EDIT" at bounding box center [552, 284] width 30 height 20
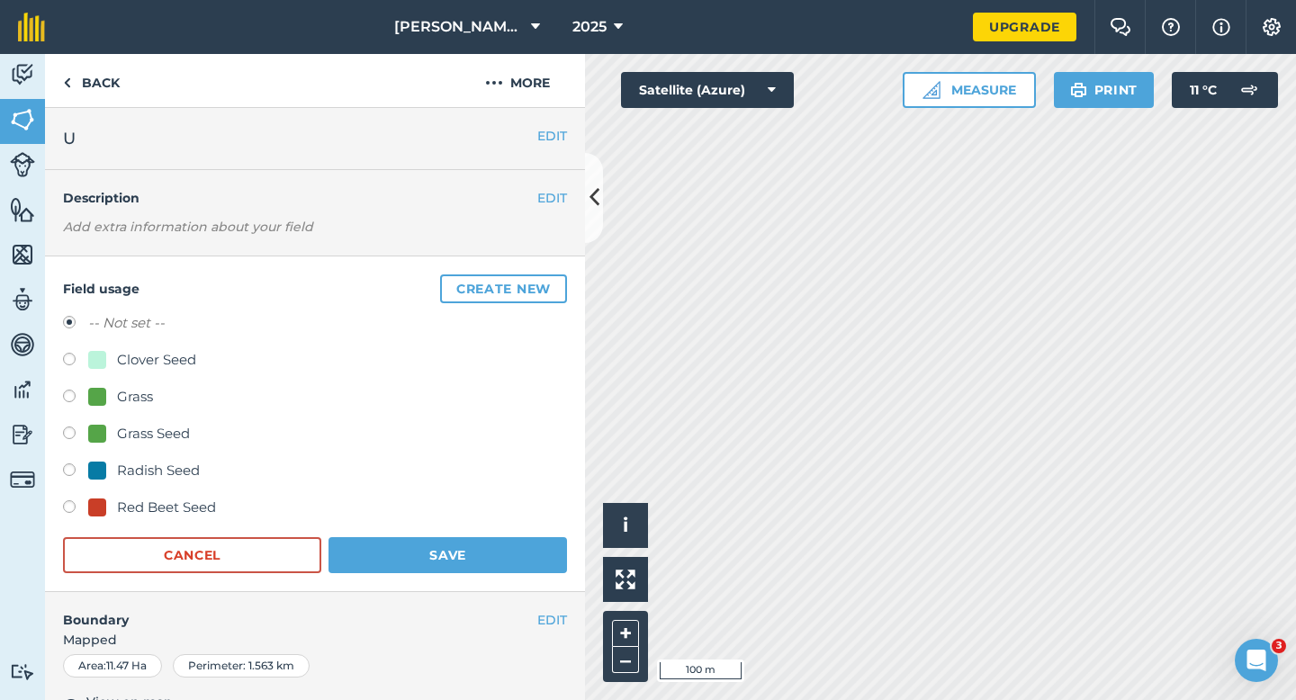
click at [141, 350] on div "Clover Seed" at bounding box center [156, 360] width 79 height 22
radio input "true"
radio input "false"
click at [488, 575] on div "Field usage Create new -- Not set -- Clover Seed Grass Grass Seed Radish Seed R…" at bounding box center [315, 424] width 540 height 336
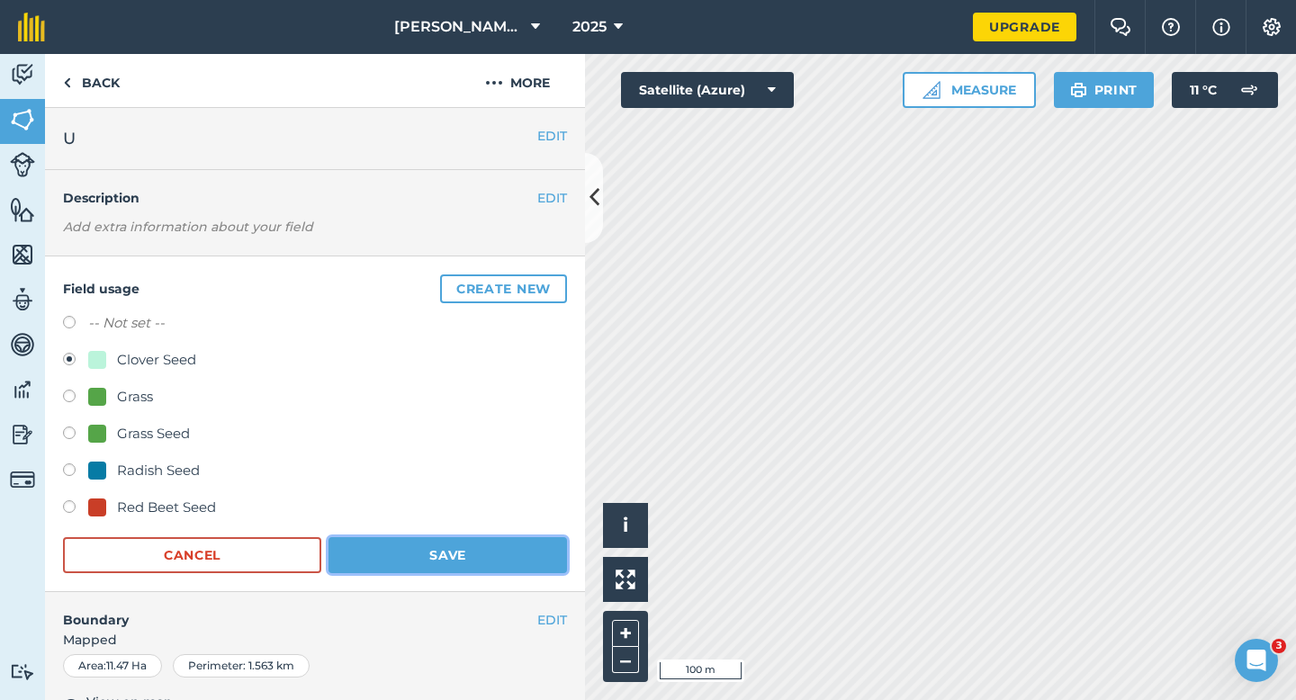
click at [510, 569] on button "Save" at bounding box center [447, 555] width 238 height 36
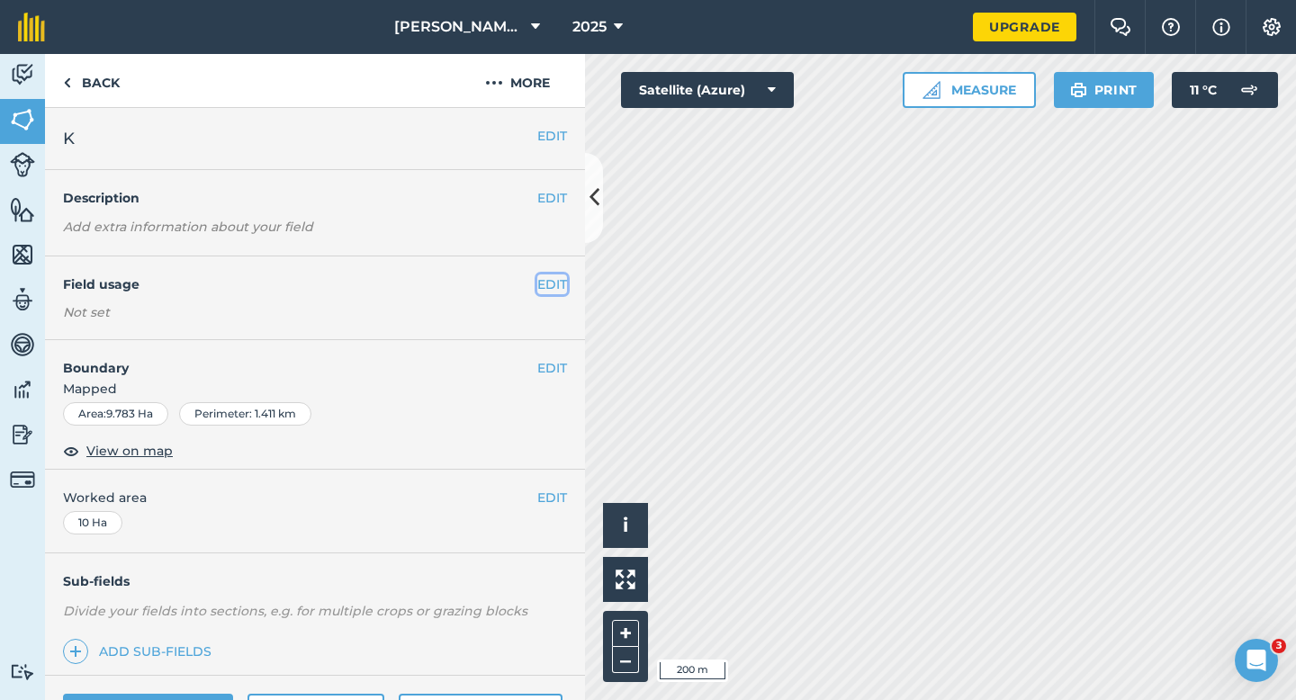
click at [555, 280] on button "EDIT" at bounding box center [552, 284] width 30 height 20
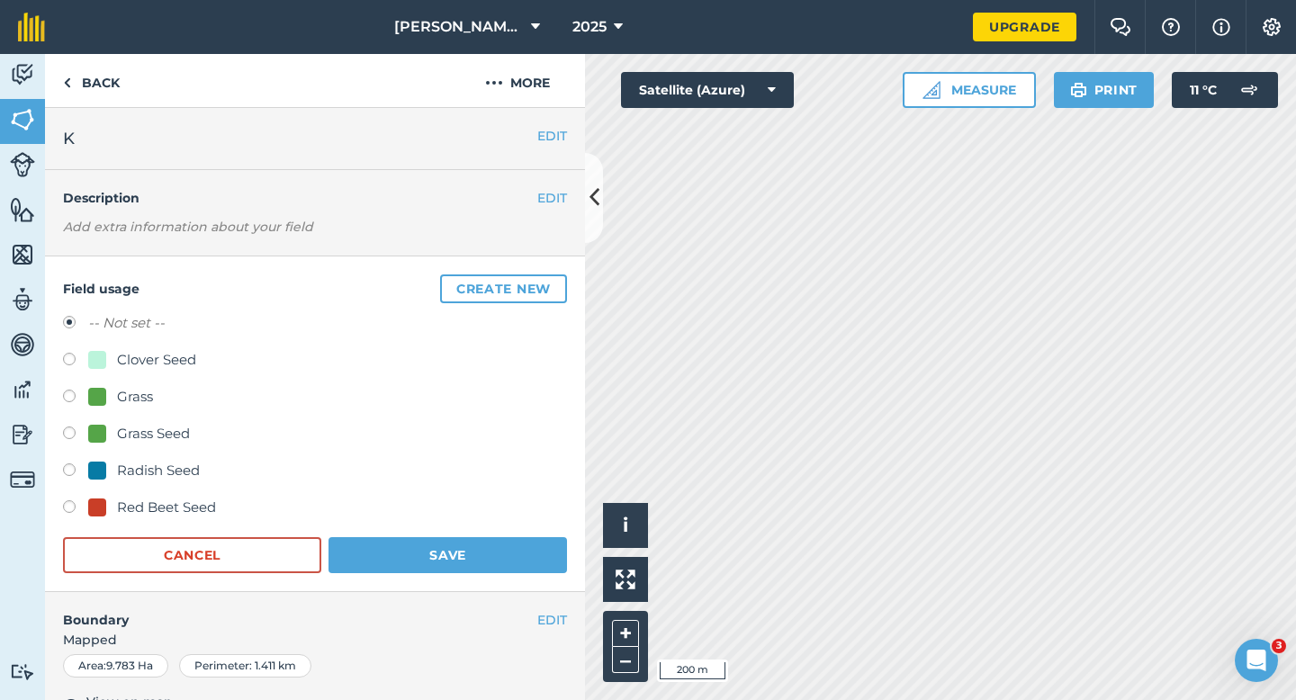
click at [142, 372] on div "Clover Seed" at bounding box center [315, 362] width 504 height 26
click at [142, 369] on div "Clover Seed" at bounding box center [156, 360] width 79 height 22
radio input "true"
radio input "false"
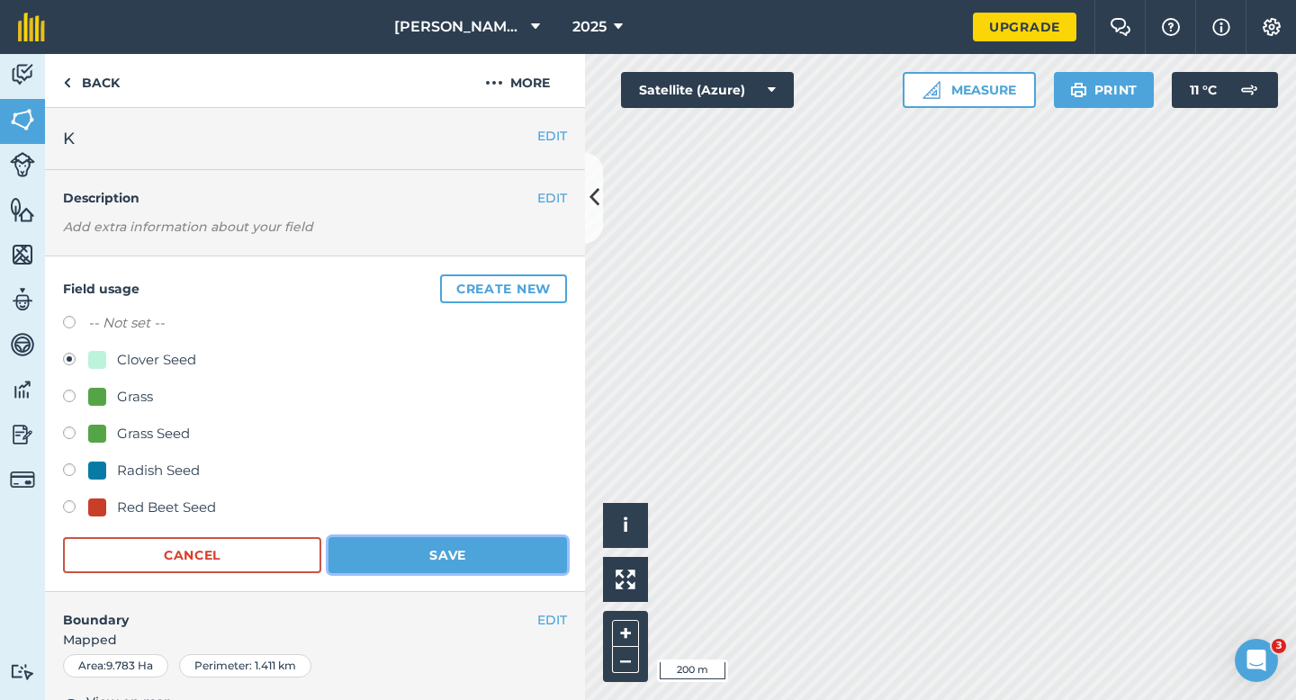
click at [410, 554] on button "Save" at bounding box center [447, 555] width 238 height 36
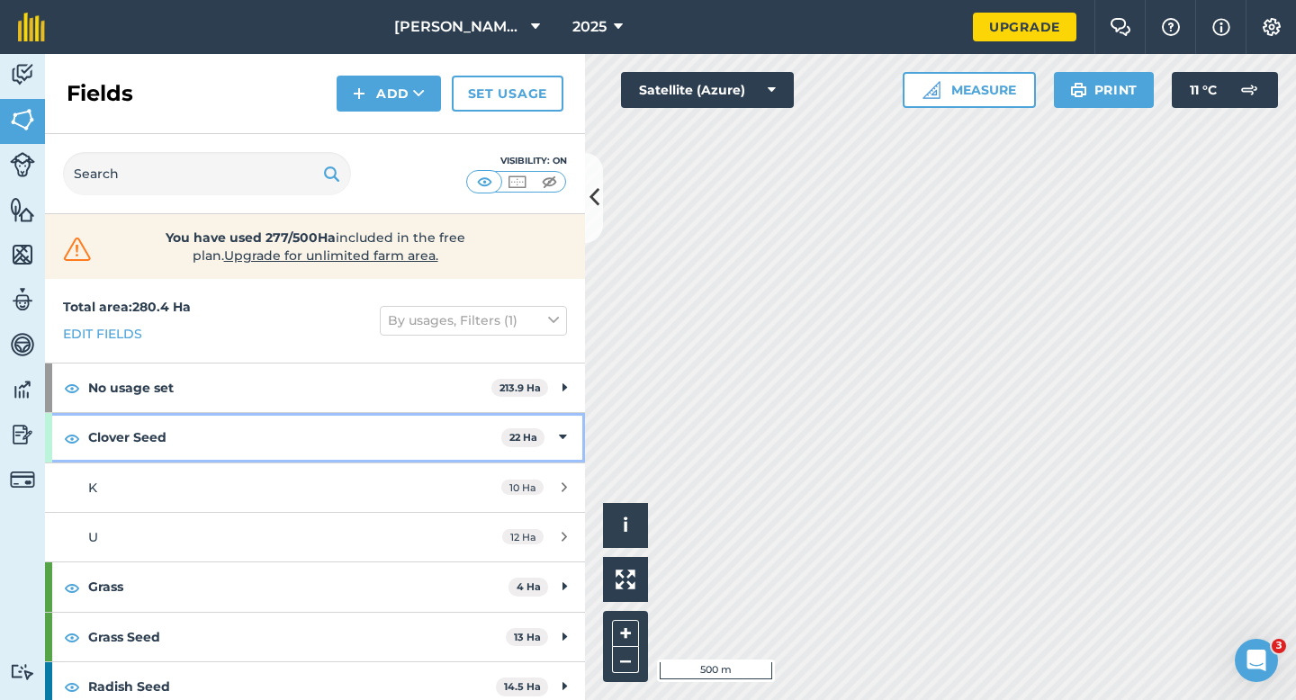
click at [538, 436] on span "22 Ha" at bounding box center [522, 437] width 43 height 19
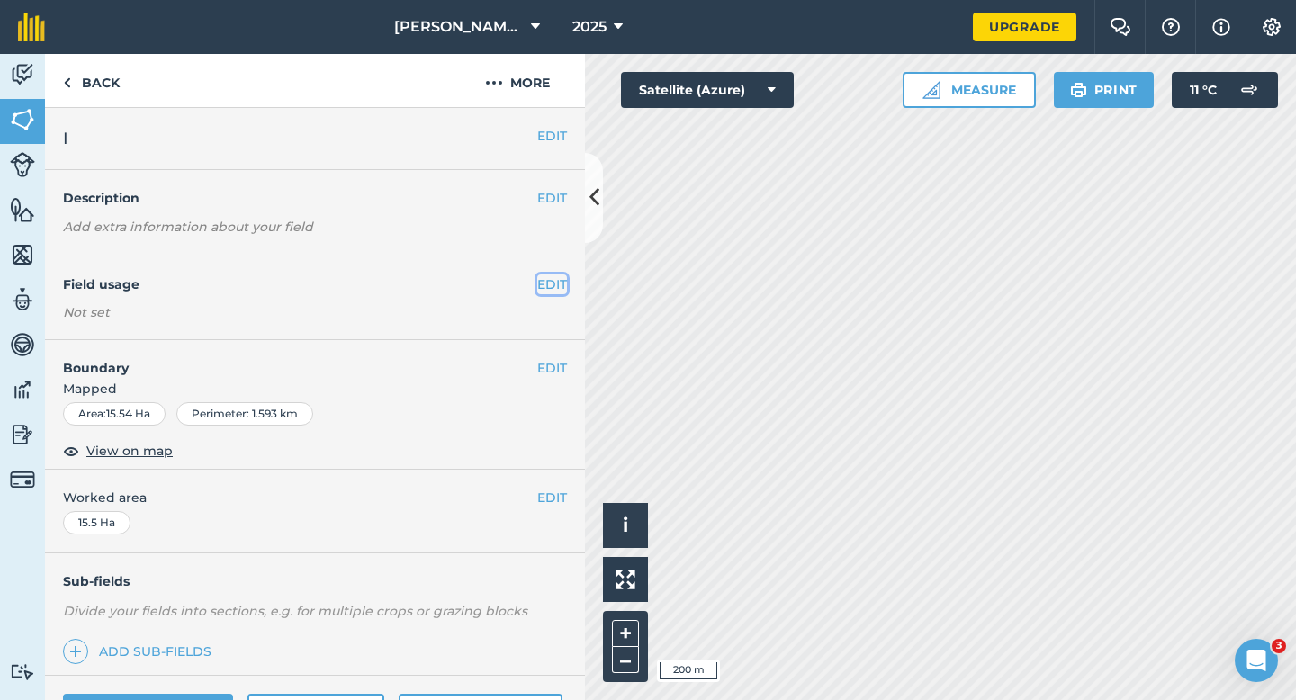
click at [551, 274] on button "EDIT" at bounding box center [552, 284] width 30 height 20
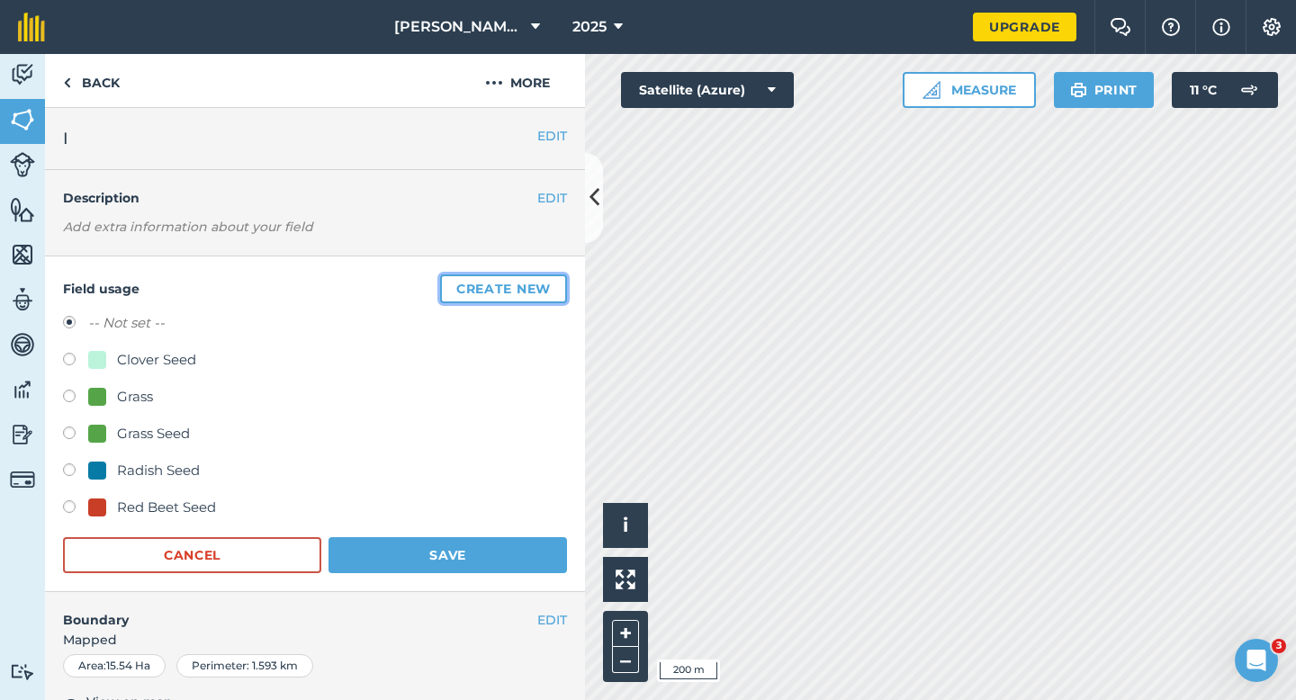
click at [551, 277] on button "Create new" at bounding box center [503, 288] width 127 height 29
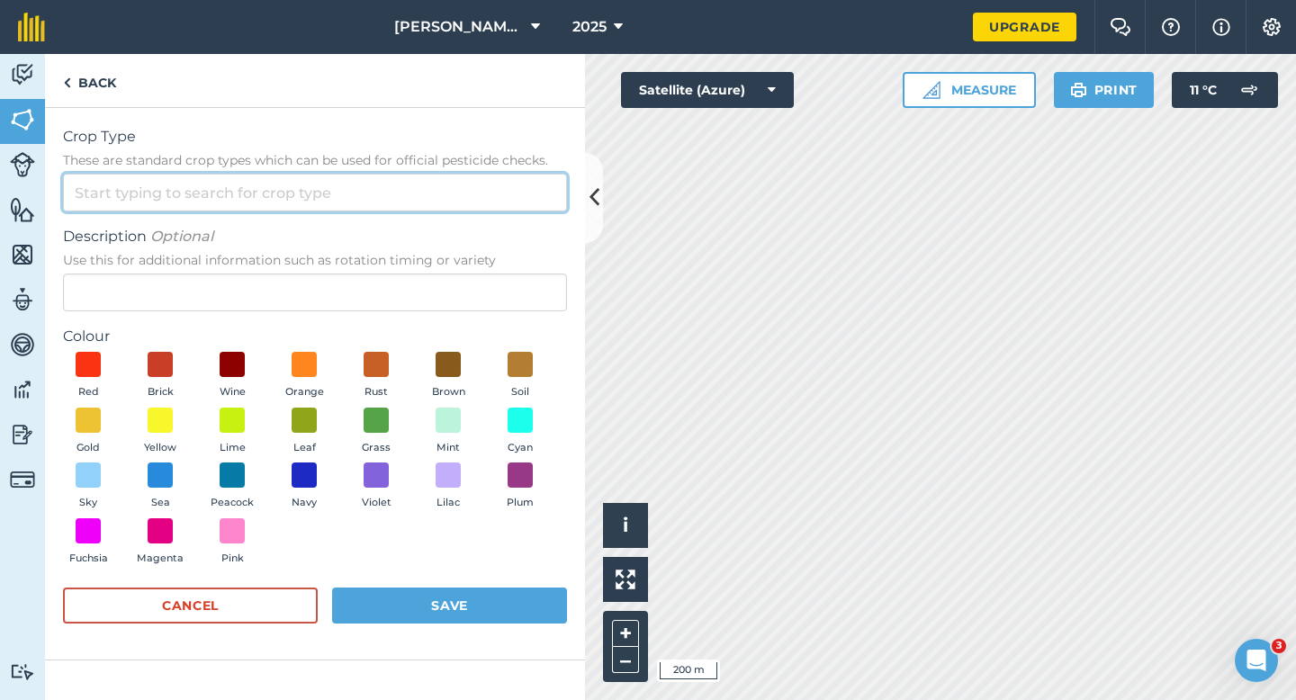
click at [458, 198] on input "Crop Type These are standard crop types which can be used for official pesticid…" at bounding box center [315, 193] width 504 height 38
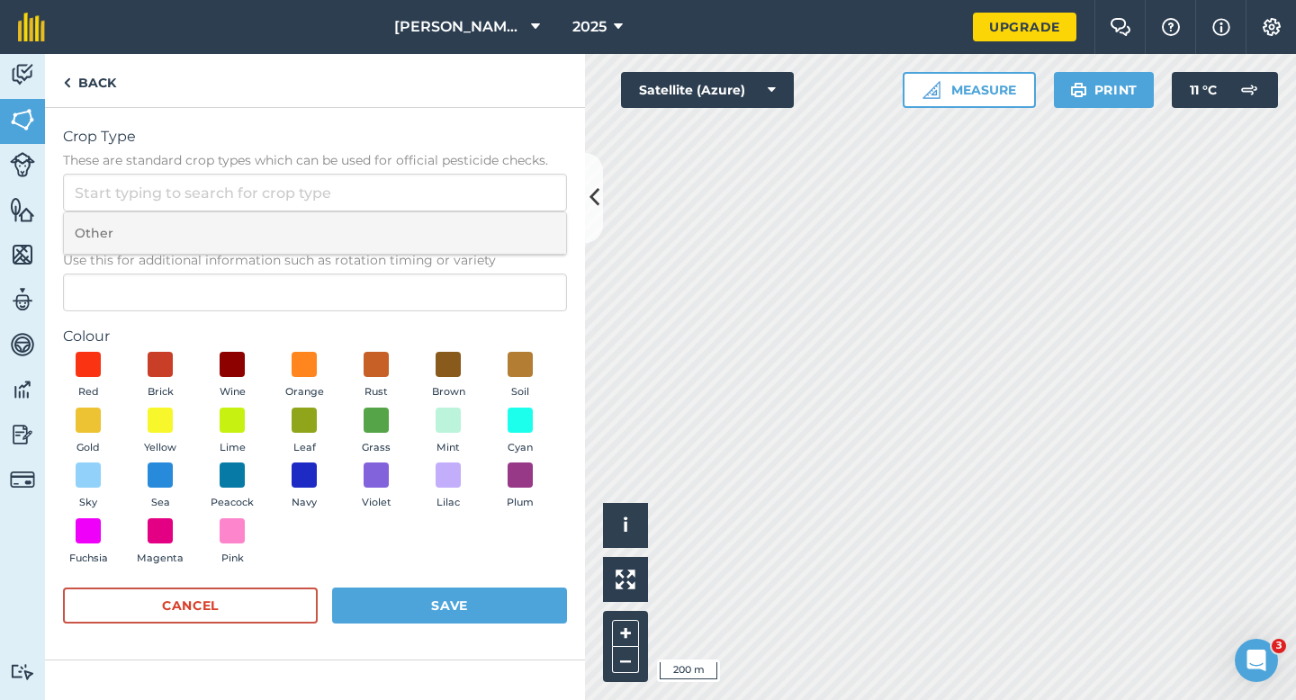
click at [458, 224] on li "Other" at bounding box center [315, 233] width 502 height 42
type input "Other"
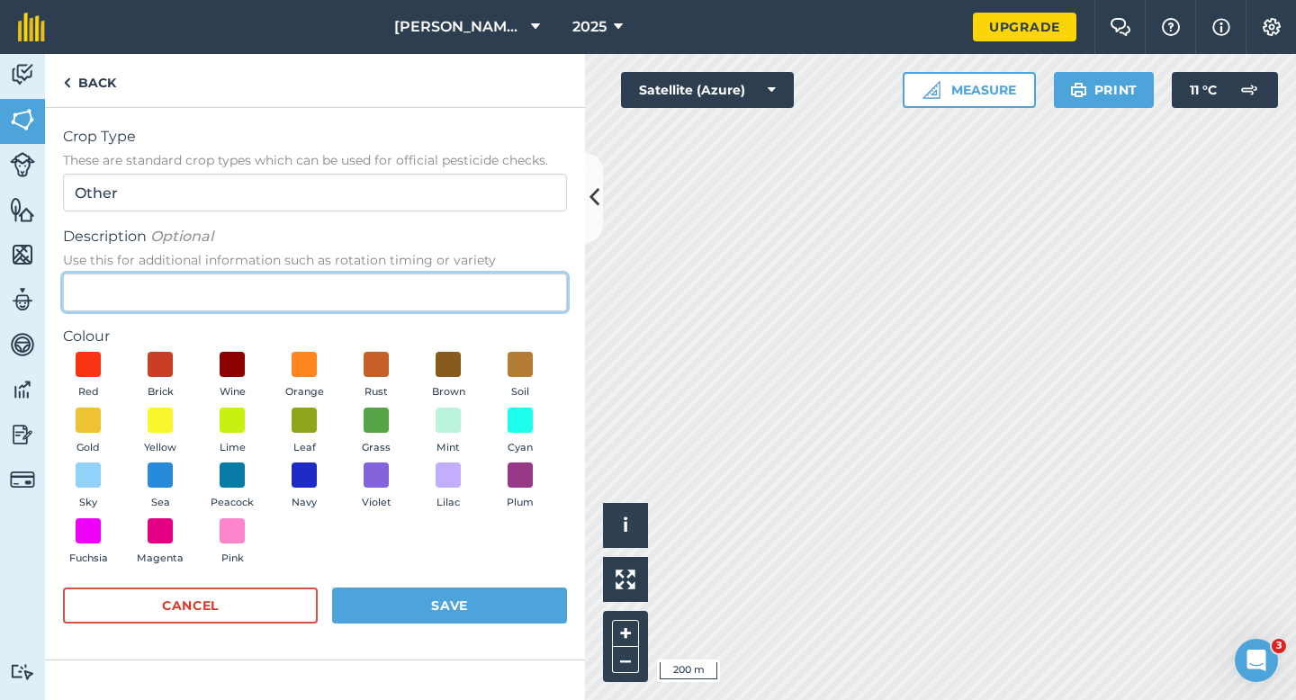
click at [458, 285] on input "Description Optional Use this for additional information such as rotation timin…" at bounding box center [315, 293] width 504 height 38
type input "Watties Peas"
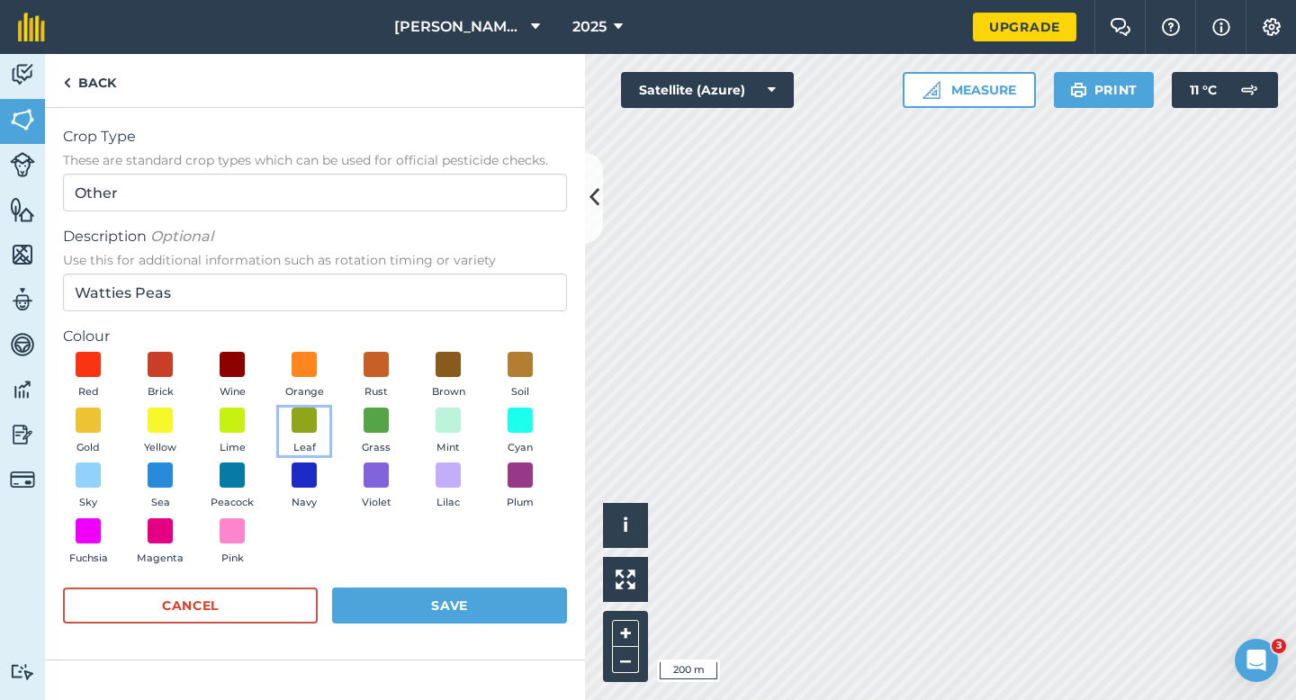
click at [319, 413] on button "Leaf" at bounding box center [304, 432] width 50 height 49
click at [456, 593] on button "Save" at bounding box center [449, 606] width 235 height 36
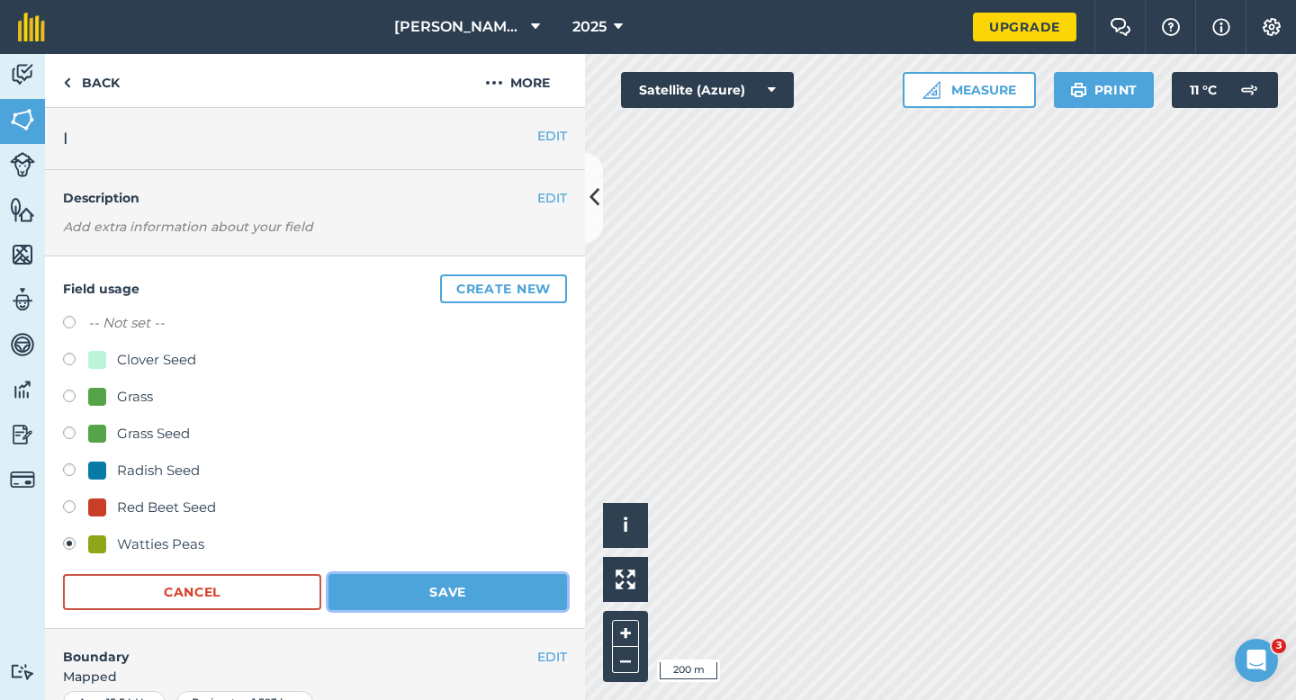
click at [478, 596] on button "Save" at bounding box center [447, 592] width 238 height 36
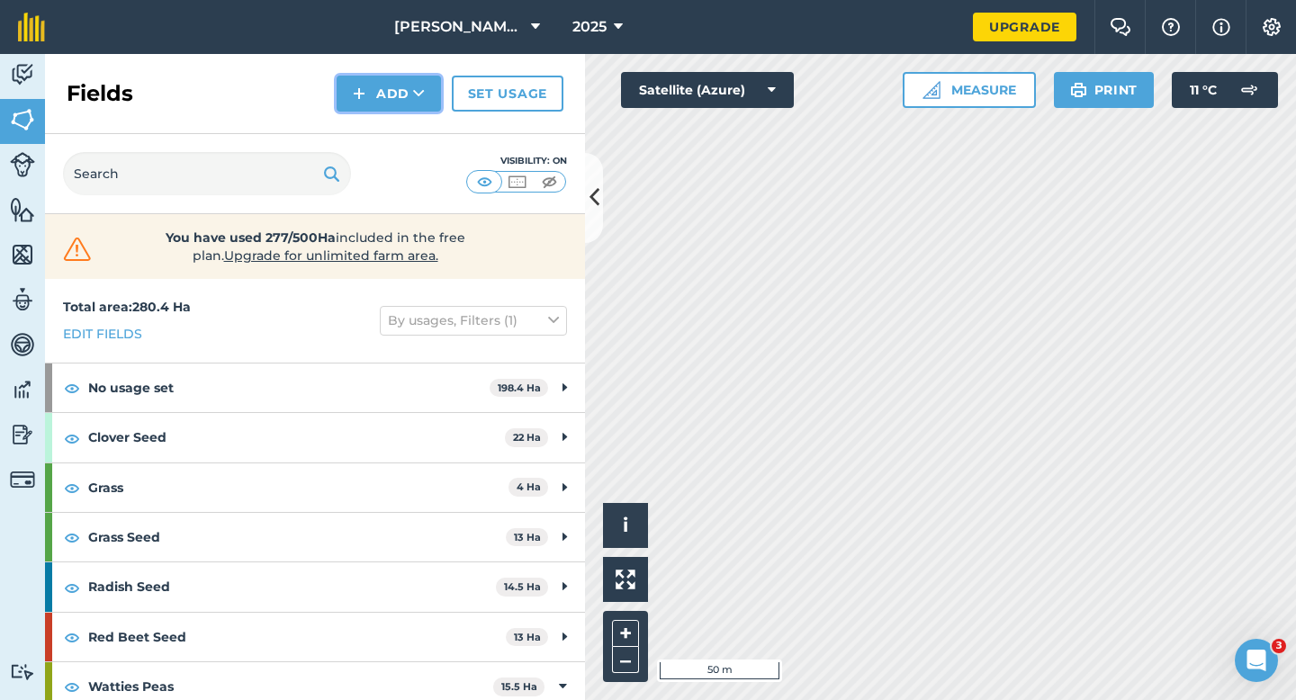
click at [397, 103] on button "Add" at bounding box center [389, 94] width 104 height 36
click at [397, 133] on link "Draw" at bounding box center [388, 134] width 99 height 40
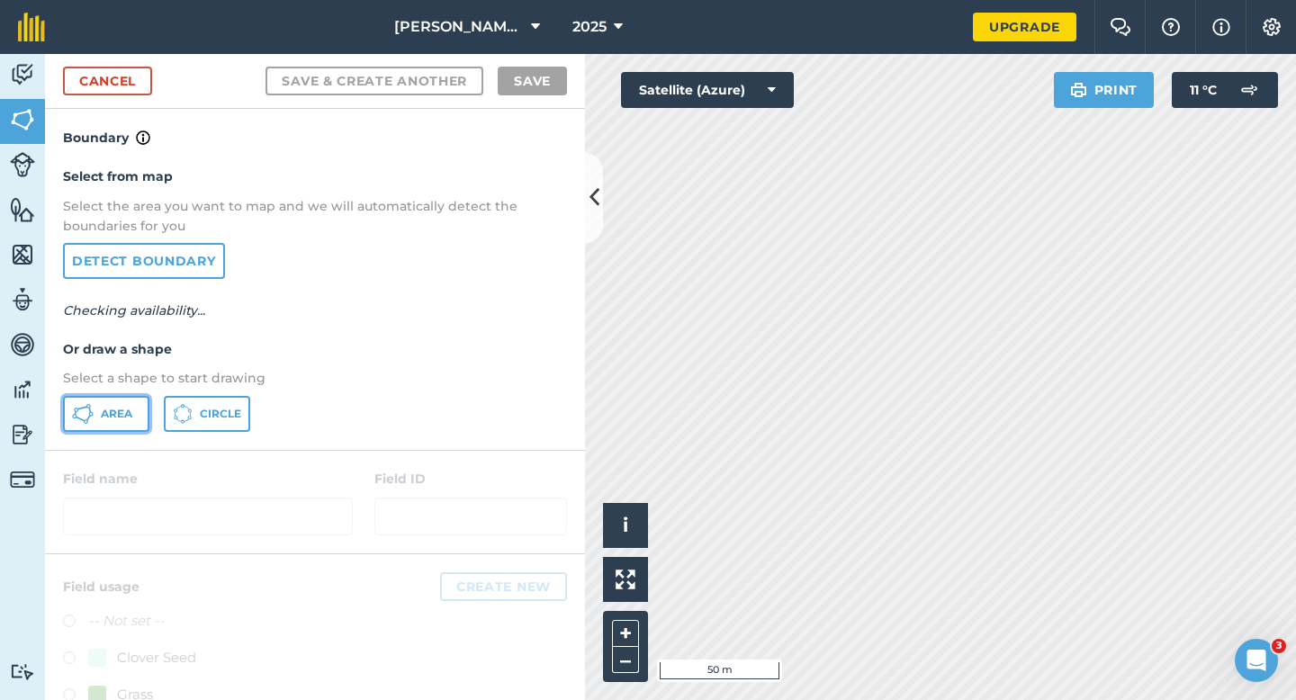
click at [103, 412] on span "Area" at bounding box center [116, 414] width 31 height 14
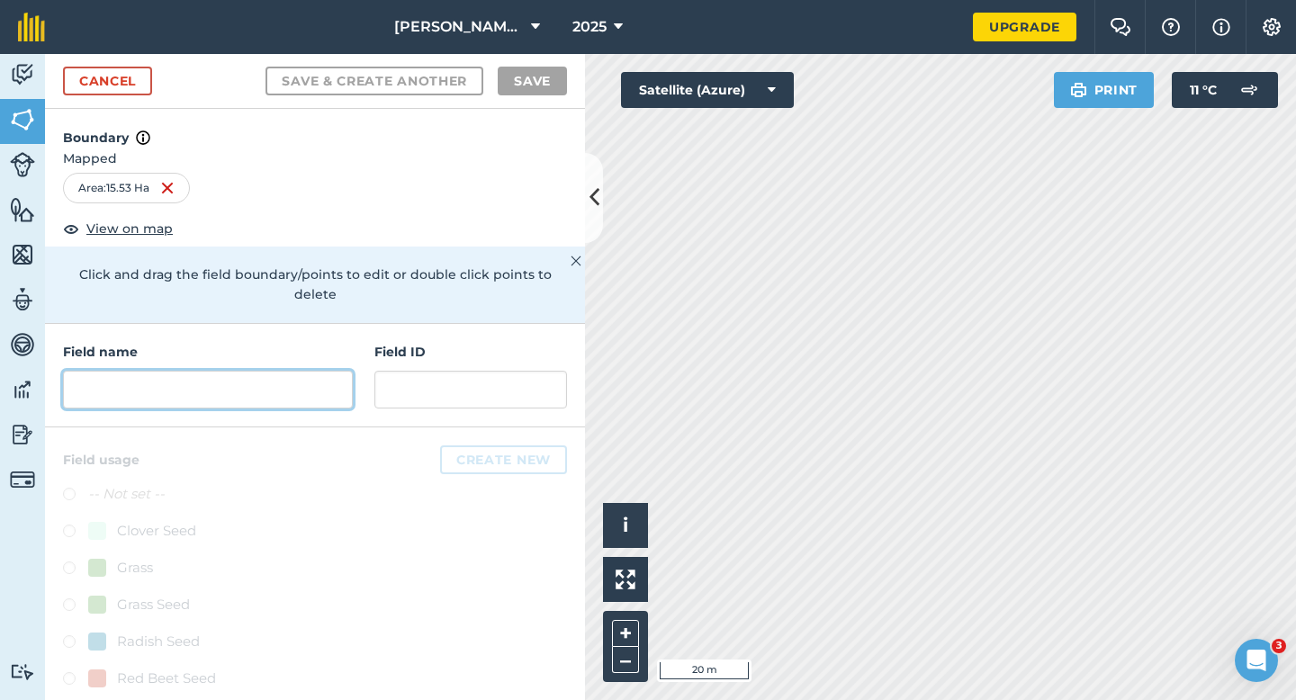
click at [245, 371] on input "text" at bounding box center [208, 390] width 290 height 38
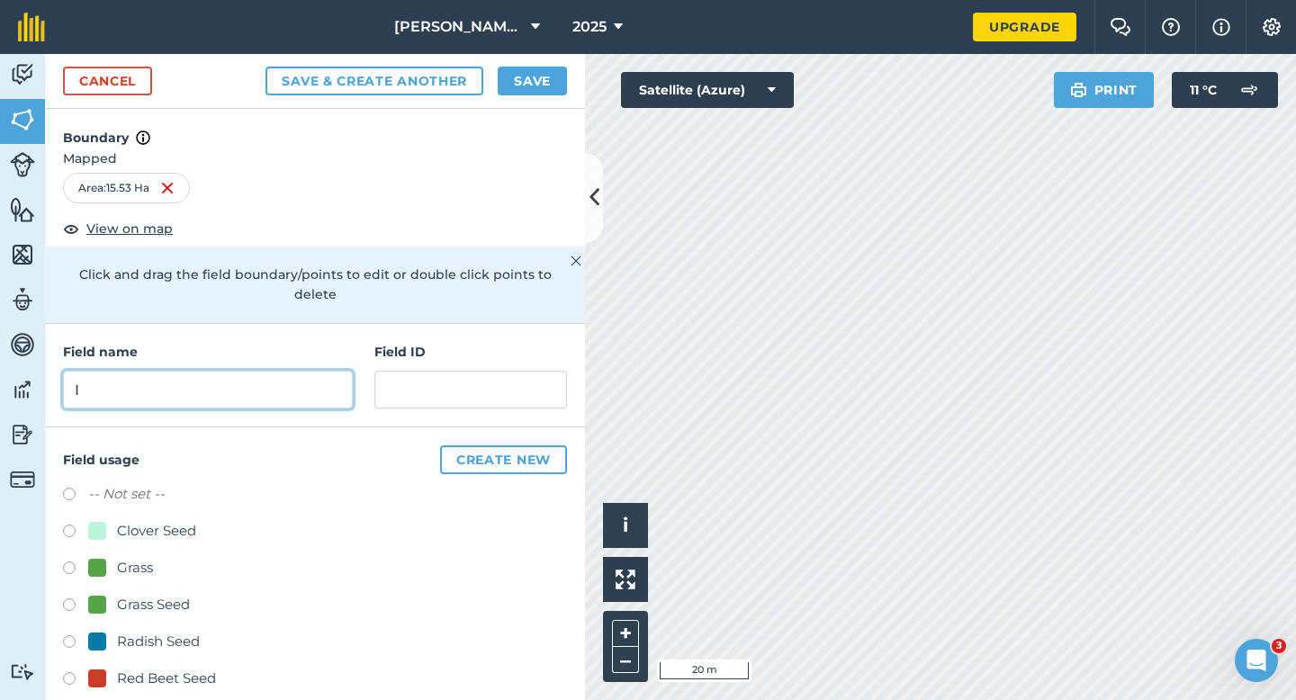
type input "I"
click at [506, 455] on div "Field usage Create new -- Not set -- Clover Seed Grass Grass Seed Radish Seed R…" at bounding box center [315, 593] width 540 height 333
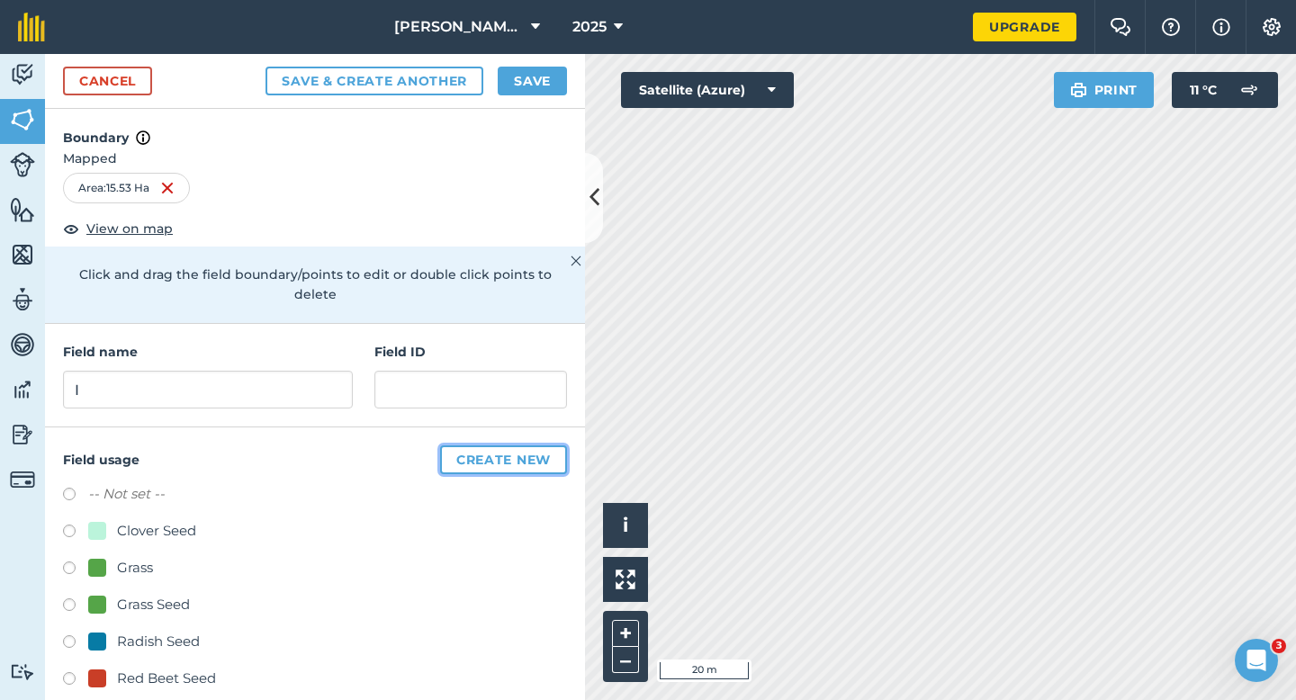
click at [505, 445] on button "Create new" at bounding box center [503, 459] width 127 height 29
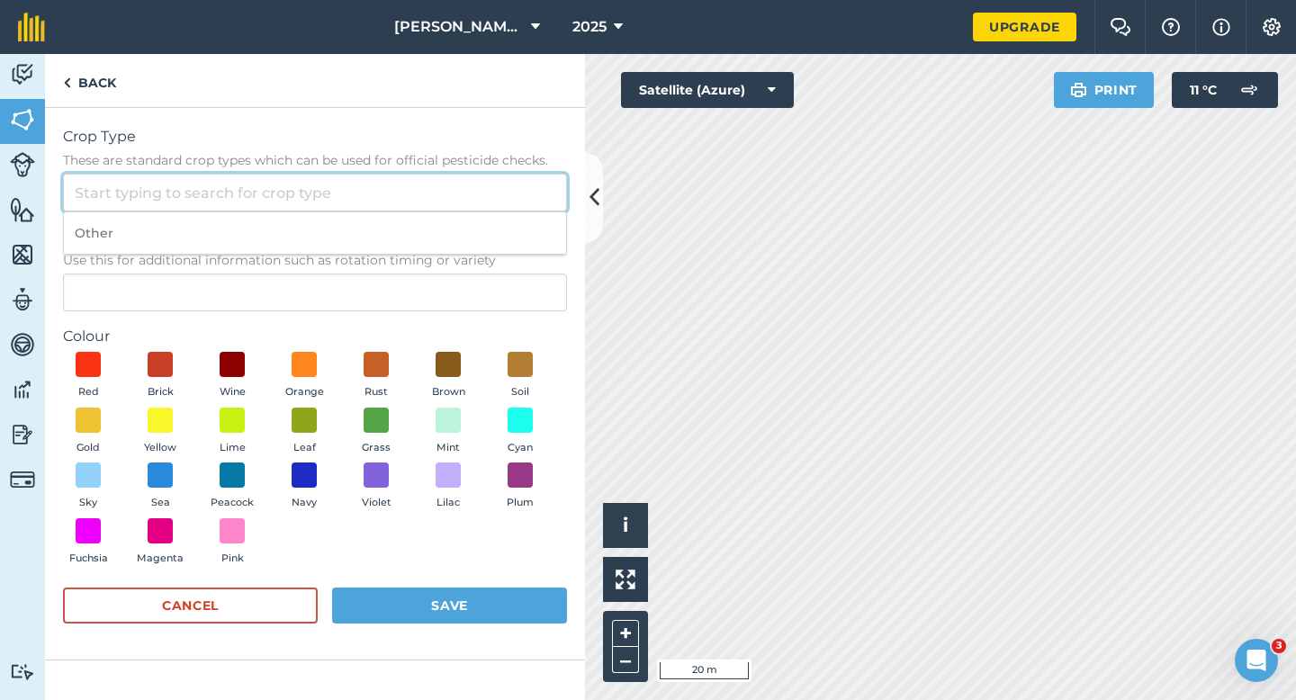
click at [426, 210] on input "Crop Type These are standard crop types which can be used for official pesticid…" at bounding box center [315, 193] width 504 height 38
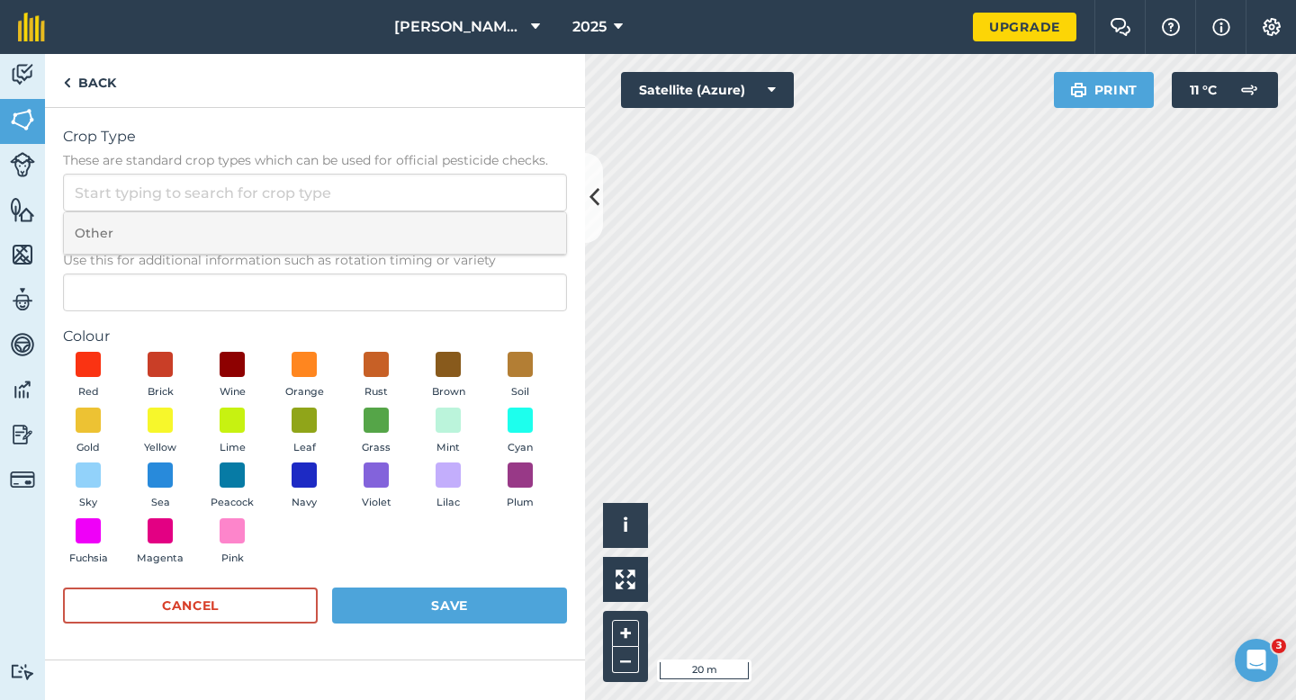
click at [426, 233] on li "Other" at bounding box center [315, 233] width 502 height 42
type input "Other"
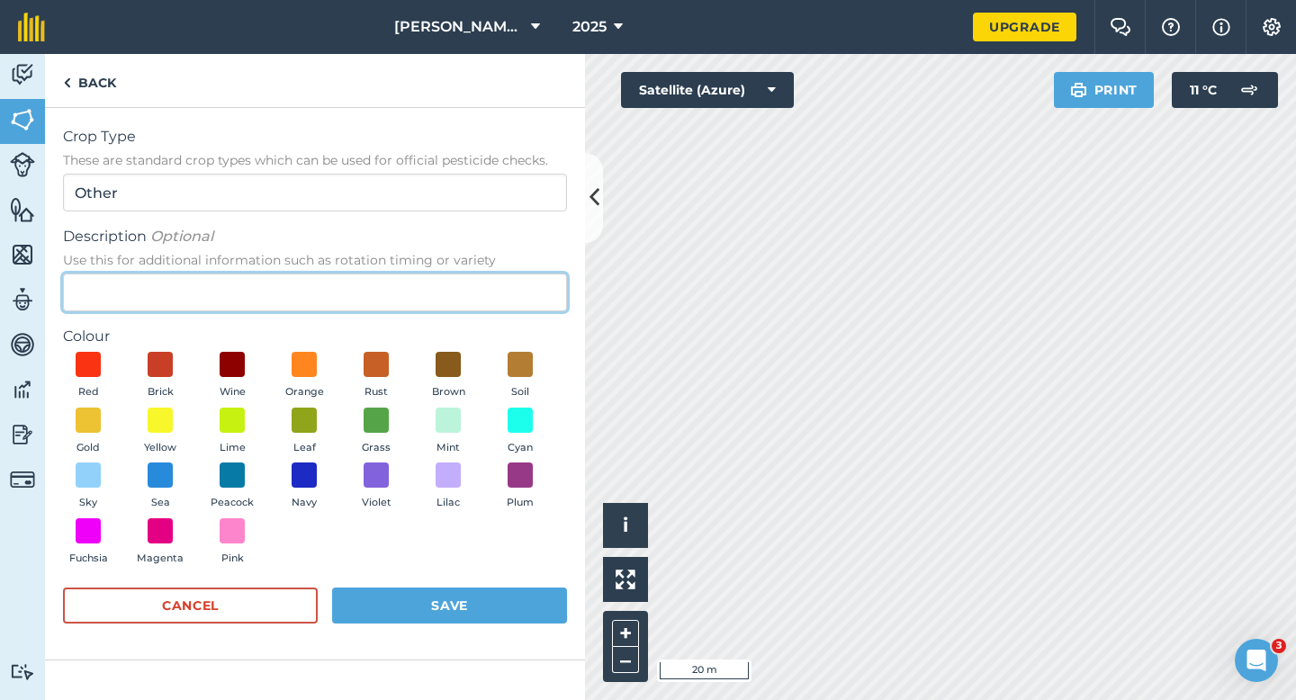
click at [442, 298] on input "Description Optional Use this for additional information such as rotation timin…" at bounding box center [315, 293] width 504 height 38
type input "Watties Beans"
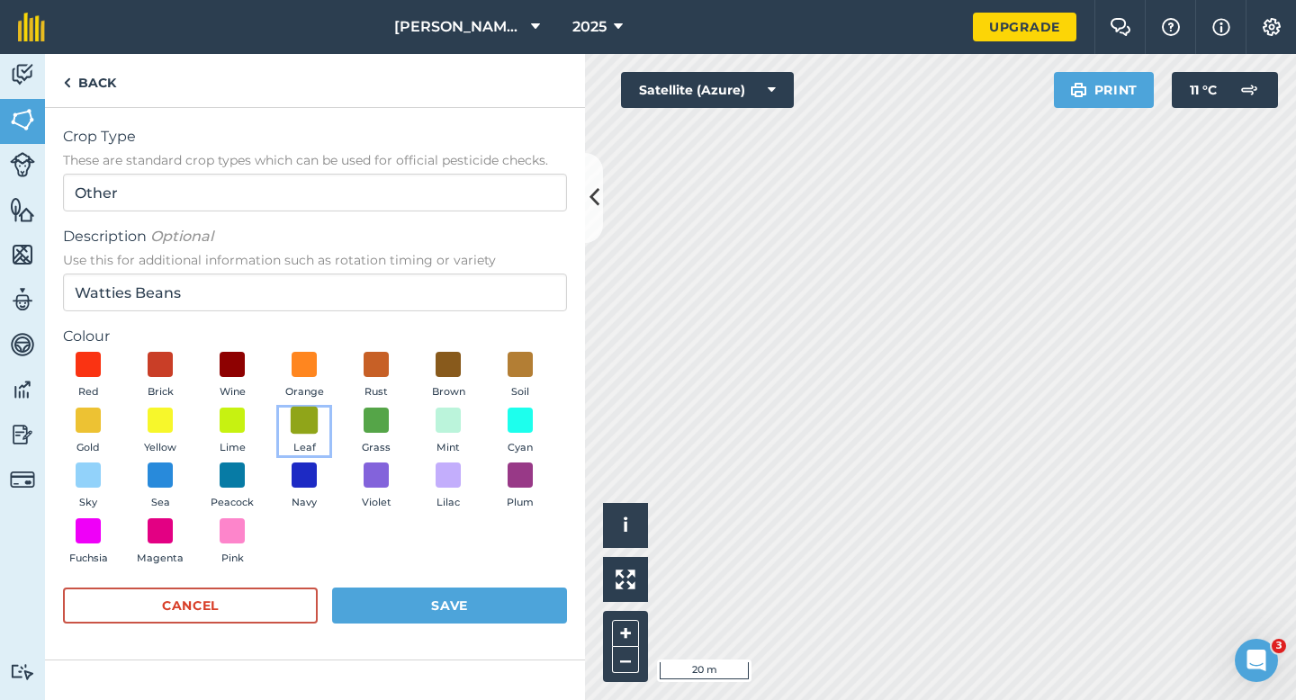
click at [309, 428] on span at bounding box center [305, 420] width 28 height 28
click at [419, 624] on div "Cancel Save" at bounding box center [315, 615] width 504 height 54
click at [421, 623] on button "Save" at bounding box center [449, 606] width 235 height 36
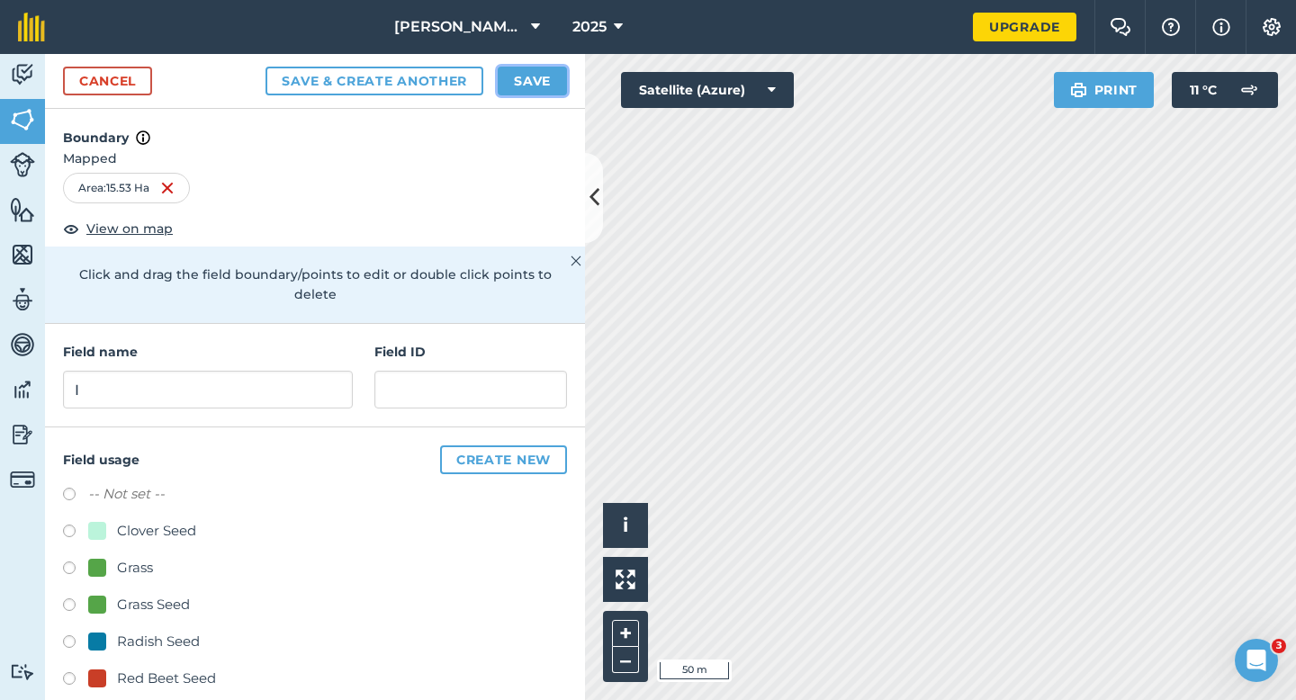
click at [532, 80] on button "Save" at bounding box center [532, 81] width 69 height 29
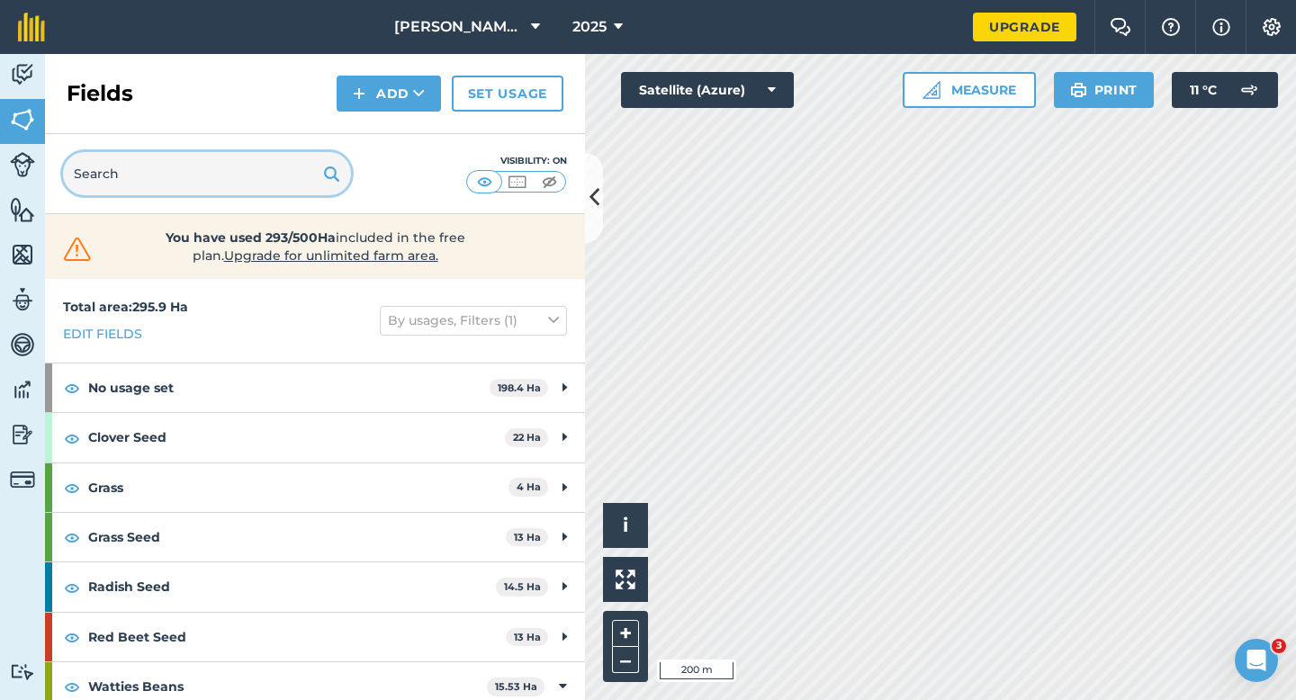
click at [248, 184] on input "text" at bounding box center [207, 173] width 288 height 43
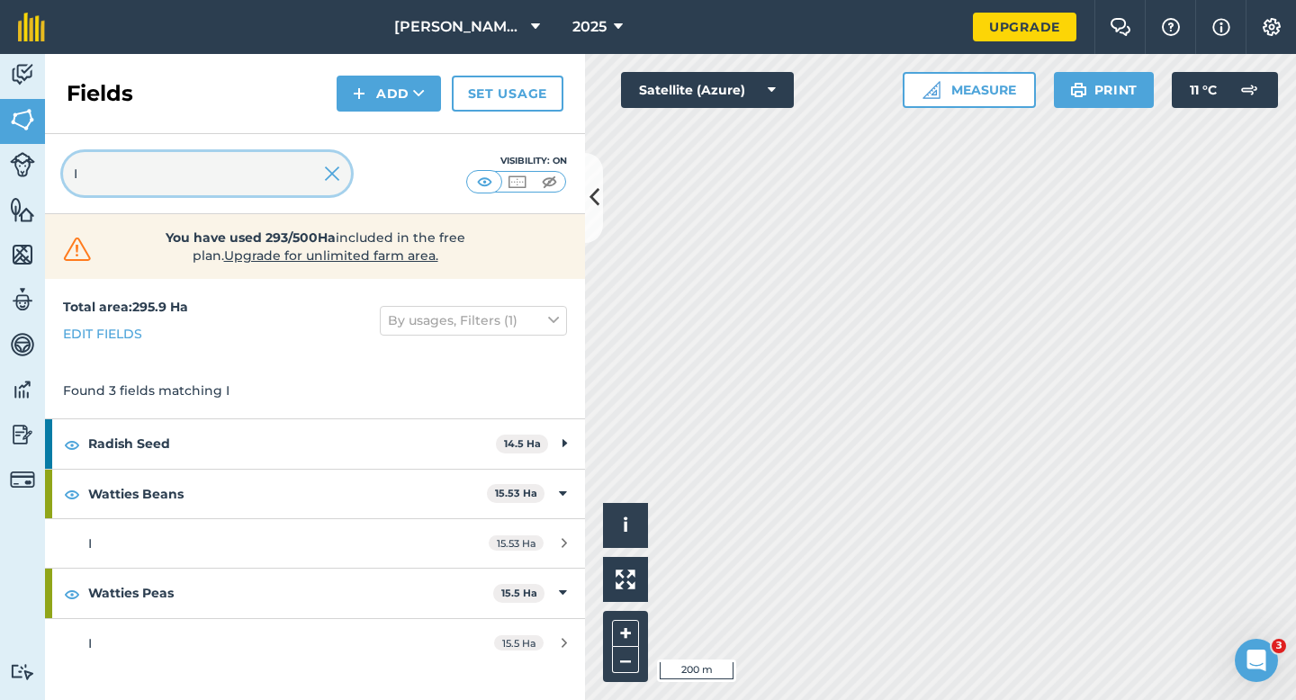
type input "I"
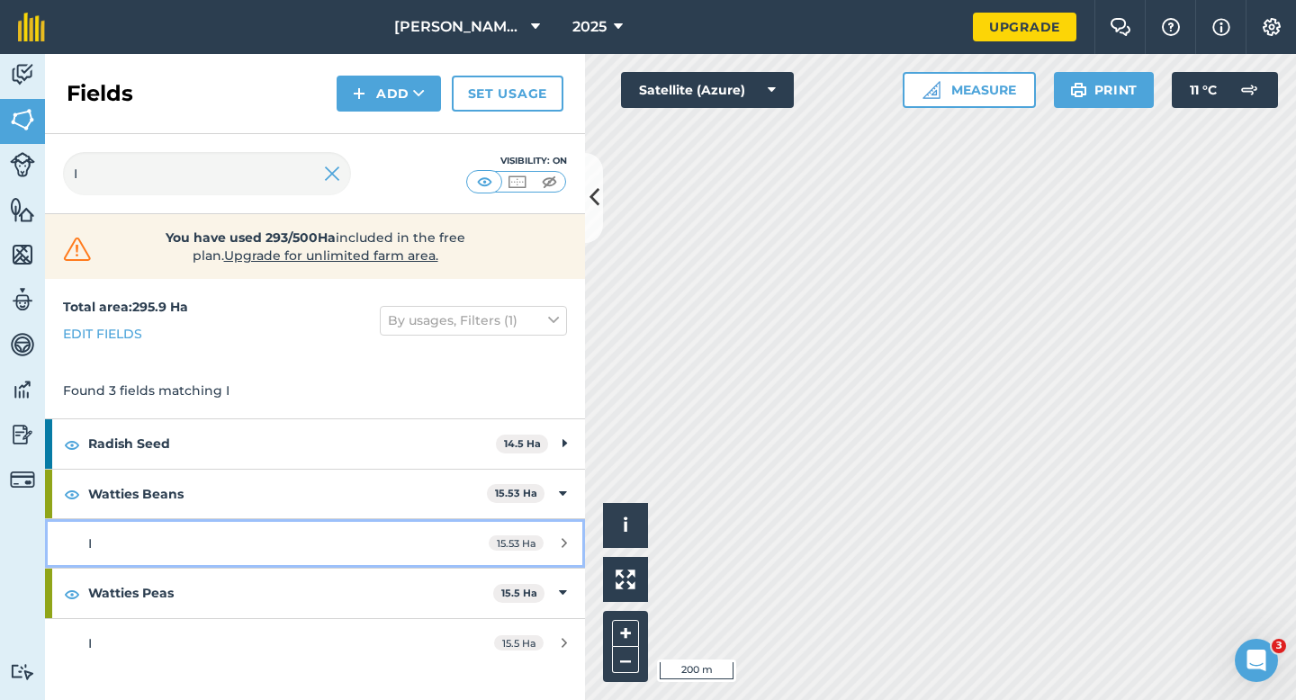
click at [449, 537] on link "I 15.53 Ha" at bounding box center [315, 543] width 540 height 49
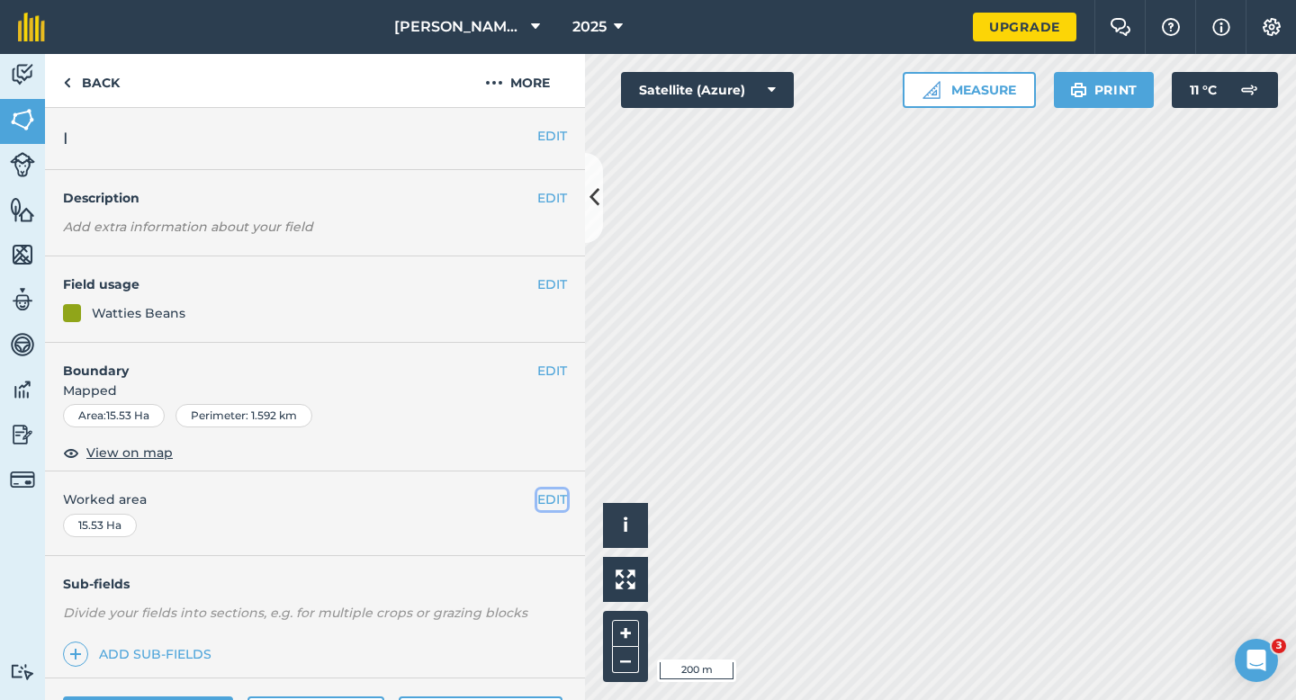
click at [539, 493] on button "EDIT" at bounding box center [552, 499] width 30 height 20
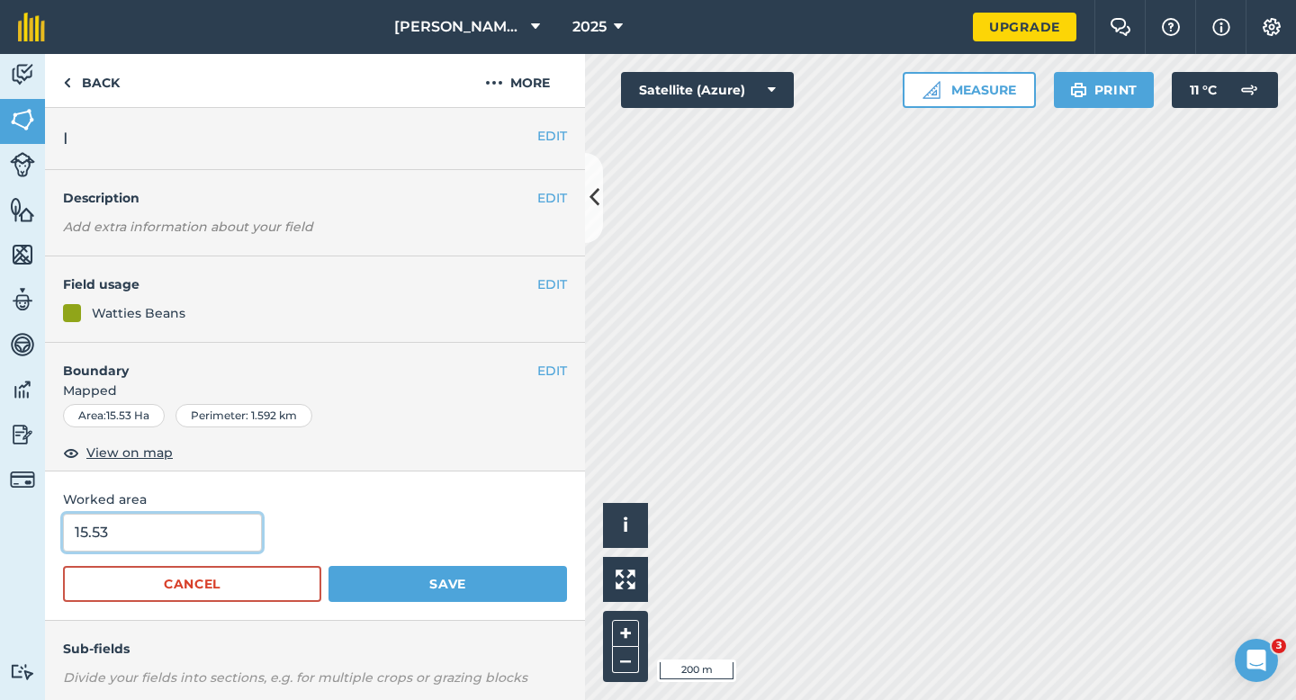
click at [188, 522] on input "15.53" at bounding box center [162, 533] width 199 height 38
click at [193, 536] on input "15.53" at bounding box center [162, 533] width 199 height 38
type input "15.5"
click at [328, 566] on button "Save" at bounding box center [447, 584] width 238 height 36
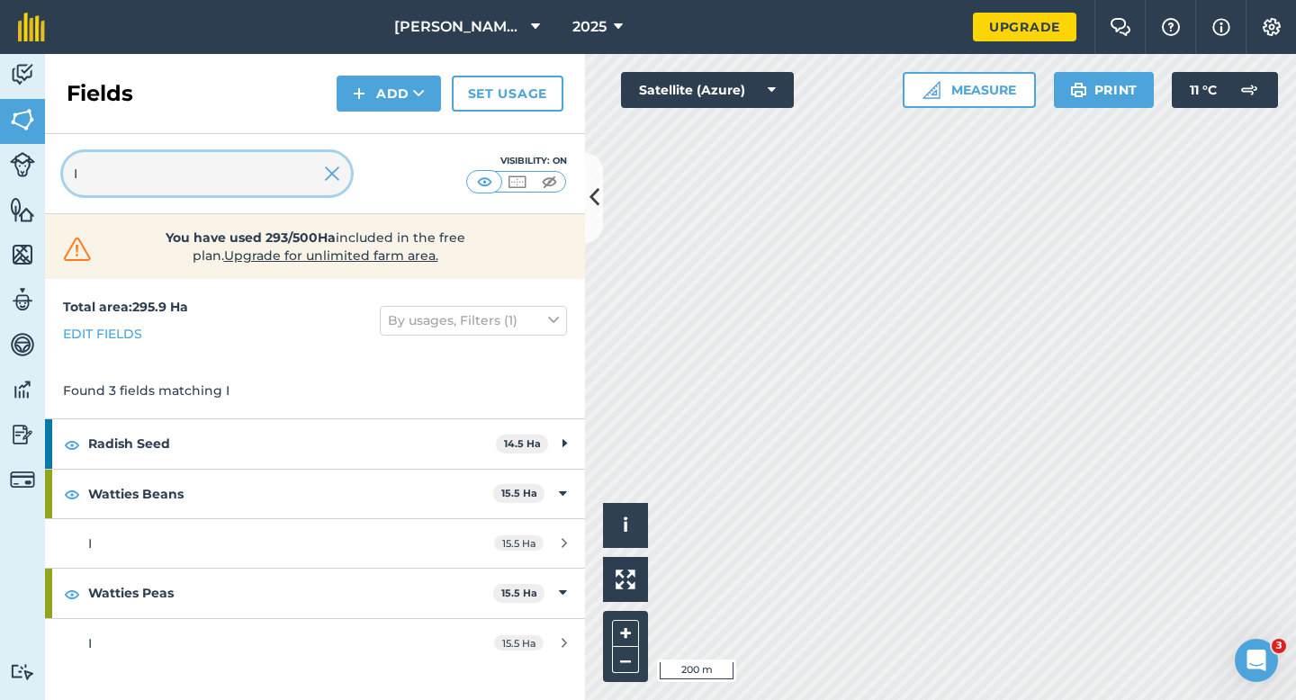
click at [321, 169] on input "I" at bounding box center [207, 173] width 288 height 43
click at [333, 169] on img at bounding box center [332, 174] width 16 height 22
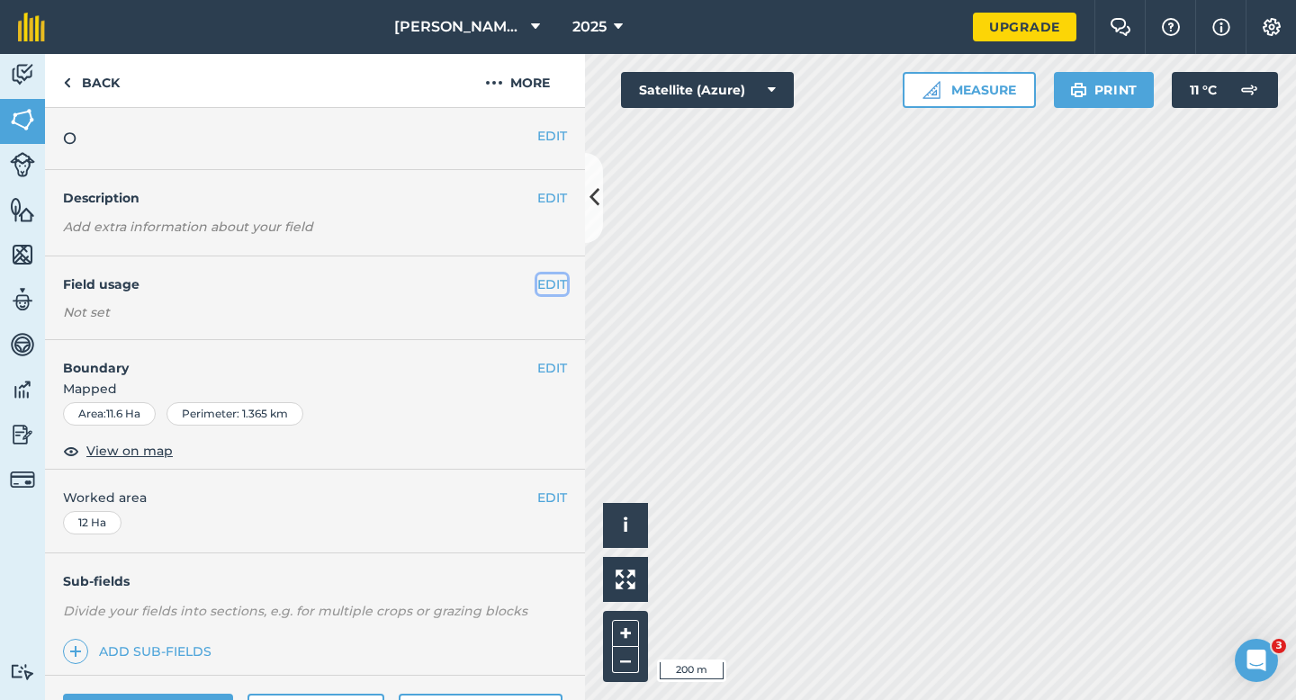
click at [564, 274] on button "EDIT" at bounding box center [552, 284] width 30 height 20
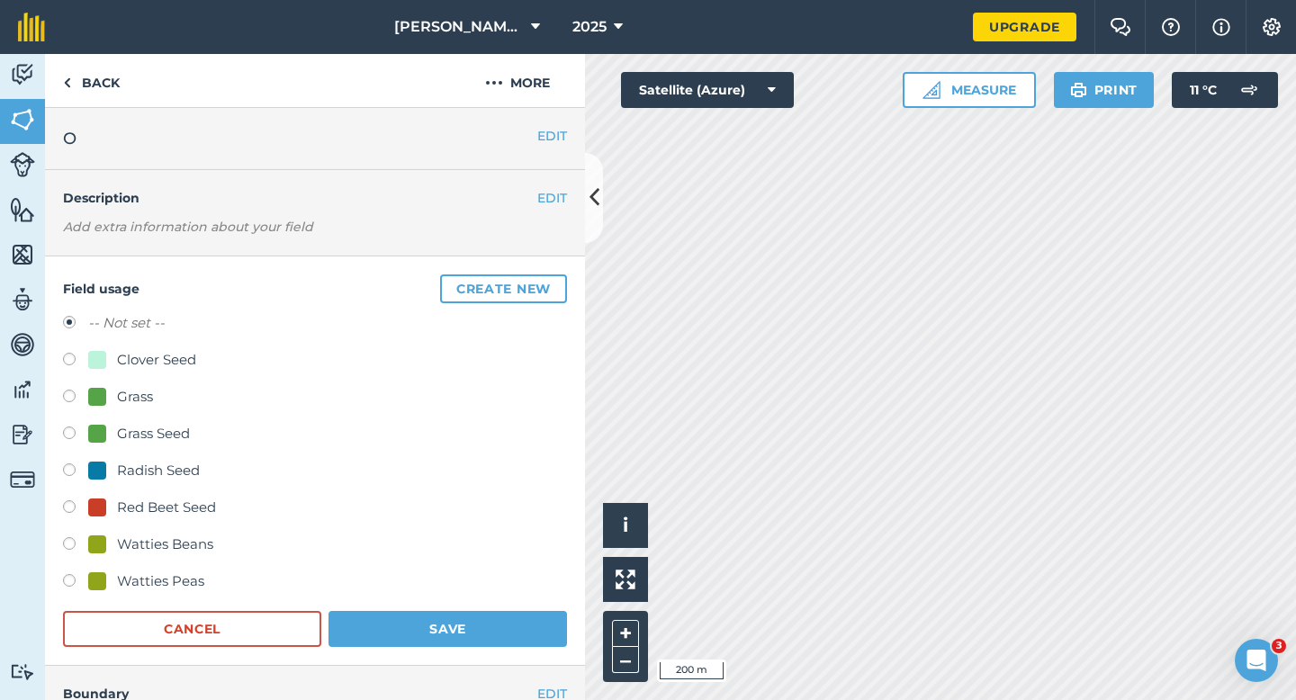
click at [130, 441] on div "Grass Seed" at bounding box center [153, 434] width 73 height 22
radio input "true"
radio input "false"
click at [467, 616] on button "Save" at bounding box center [447, 629] width 238 height 36
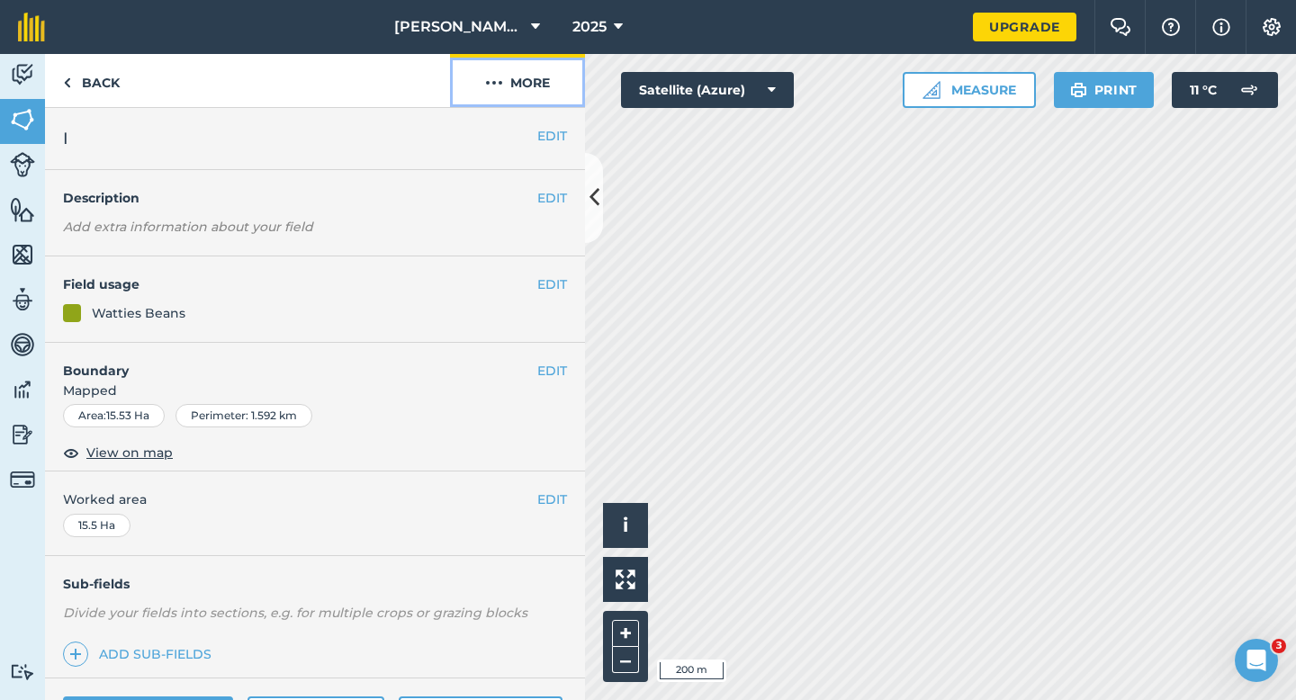
click at [510, 80] on button "More" at bounding box center [517, 80] width 135 height 53
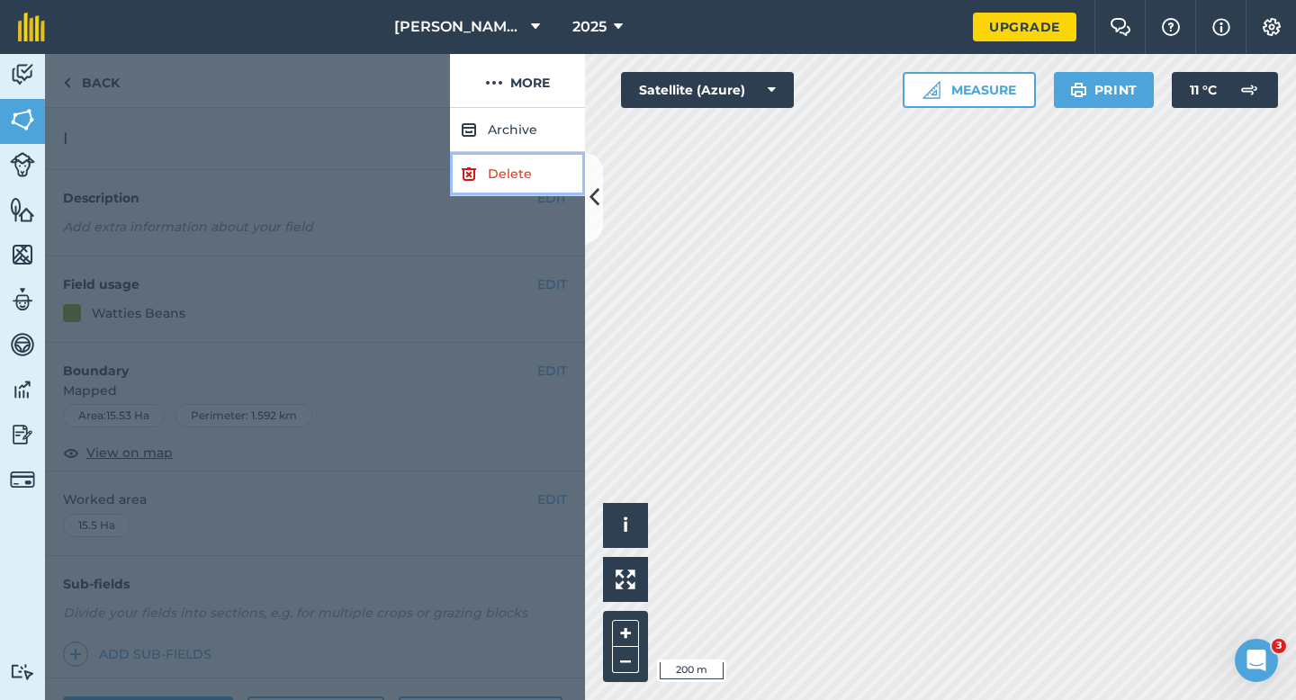
click at [526, 155] on link "Delete" at bounding box center [517, 174] width 135 height 44
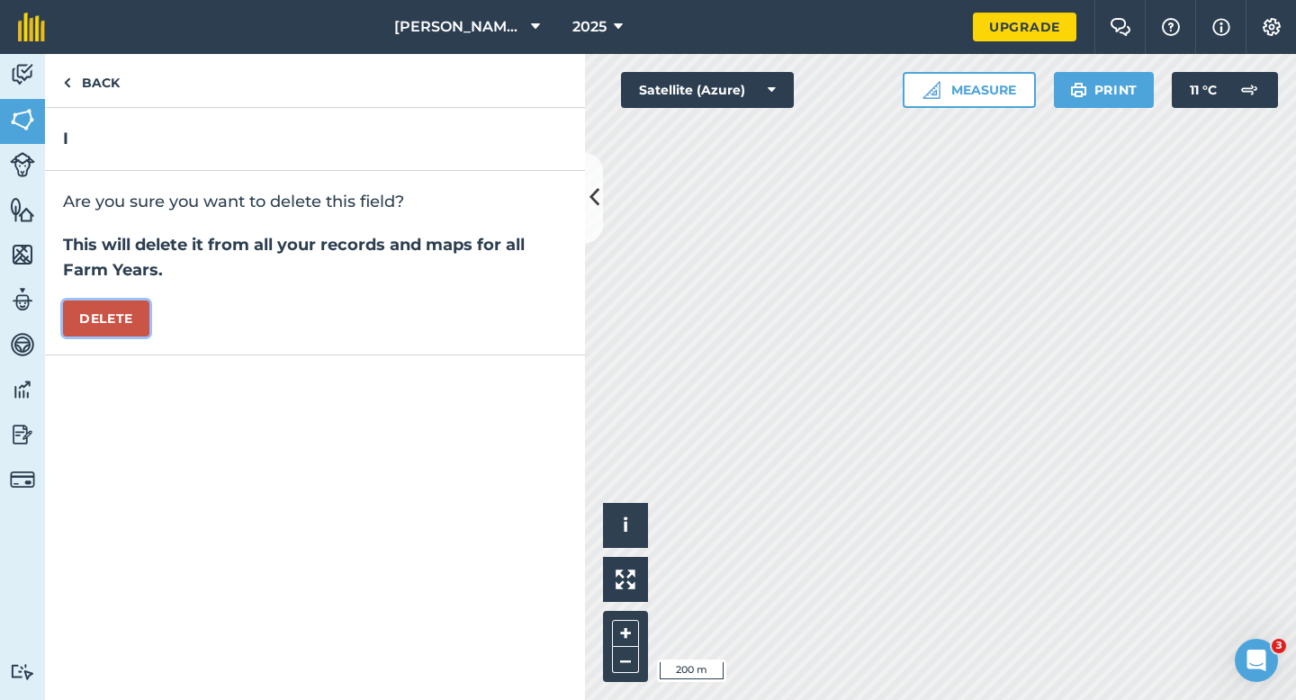
click at [137, 314] on button "Delete" at bounding box center [106, 319] width 86 height 36
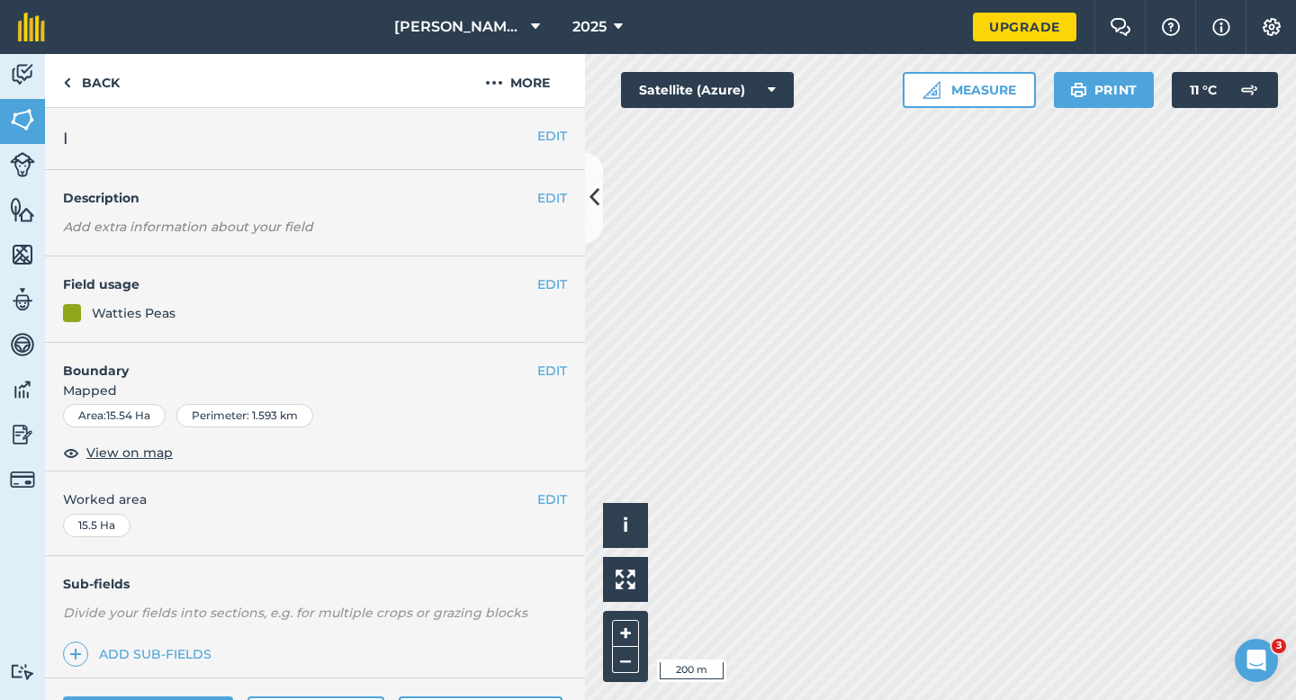
click at [552, 295] on div "EDIT Field usage Watties Peas" at bounding box center [315, 299] width 540 height 86
click at [555, 290] on button "EDIT" at bounding box center [552, 284] width 30 height 20
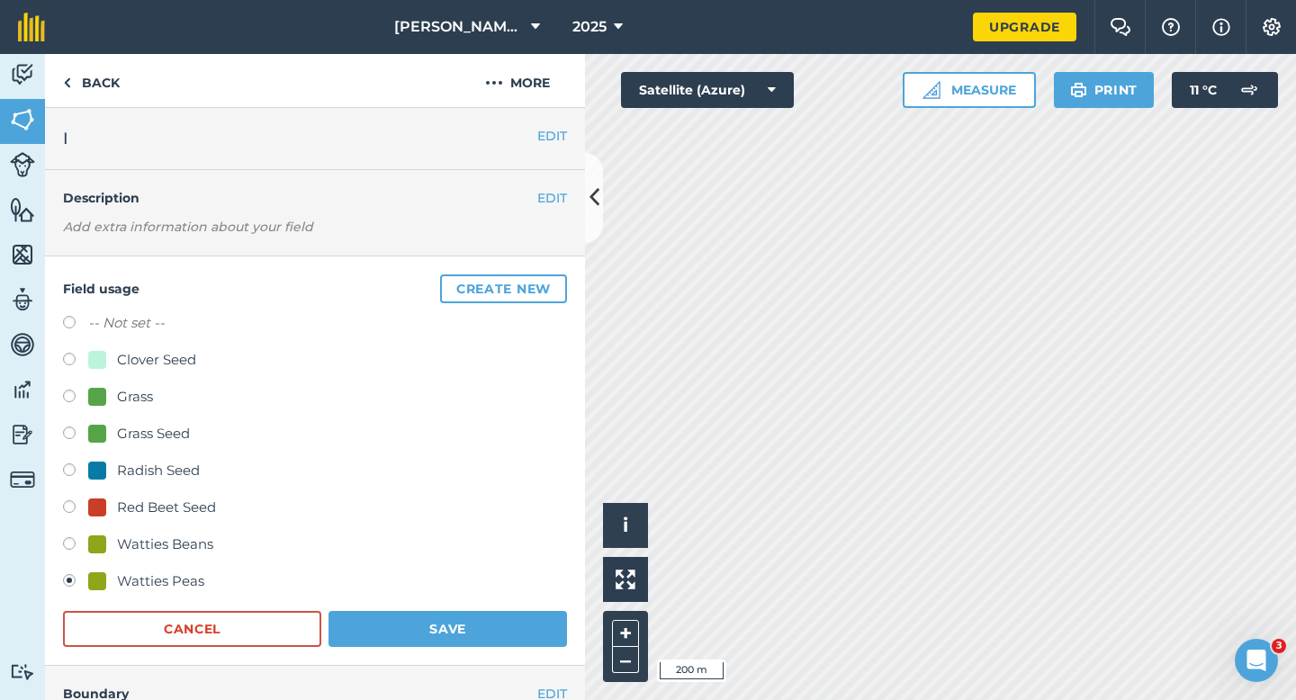
click at [122, 326] on label "-- Not set --" at bounding box center [126, 323] width 76 height 22
radio input "true"
radio input "false"
click at [422, 628] on button "Save" at bounding box center [447, 629] width 238 height 36
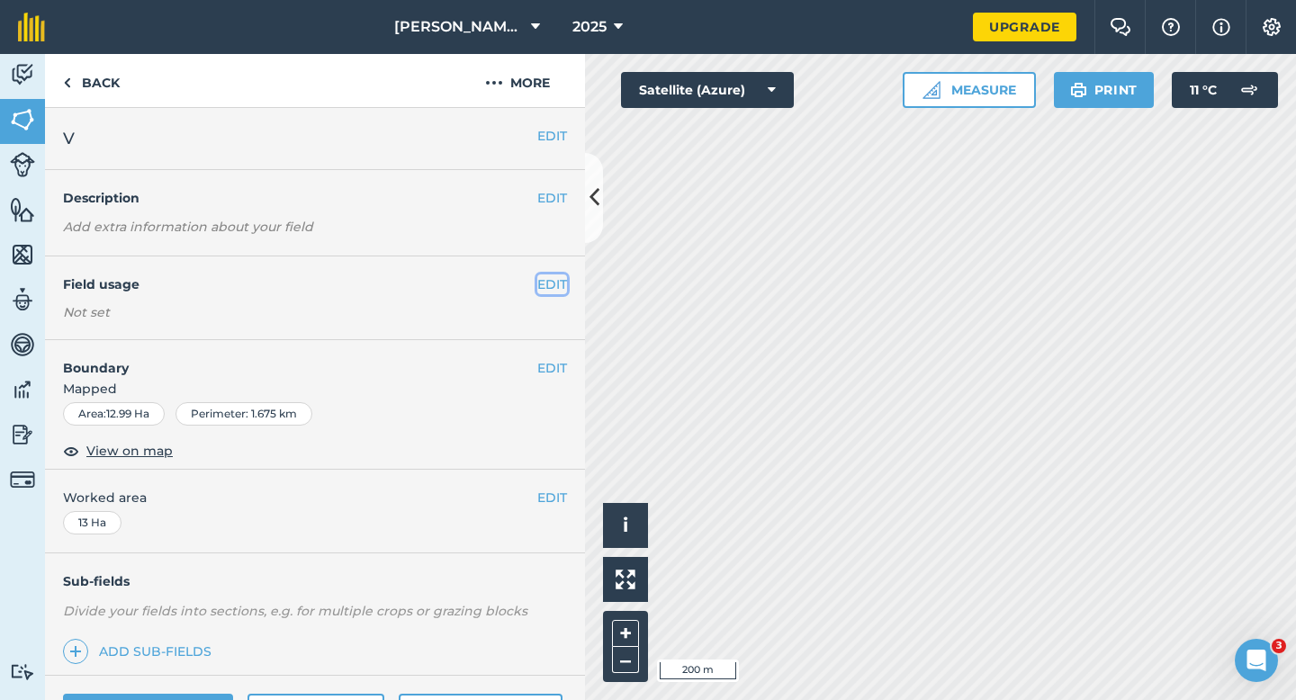
click at [543, 286] on button "EDIT" at bounding box center [552, 284] width 30 height 20
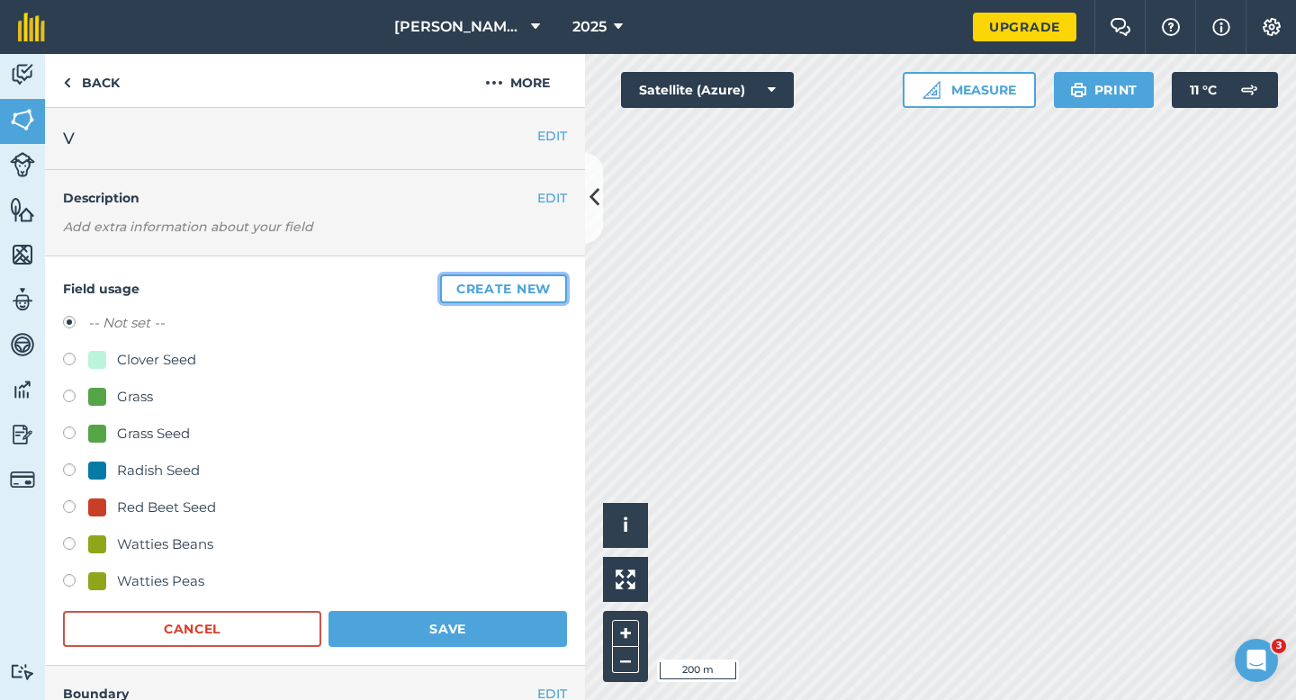
click at [530, 278] on button "Create new" at bounding box center [503, 288] width 127 height 29
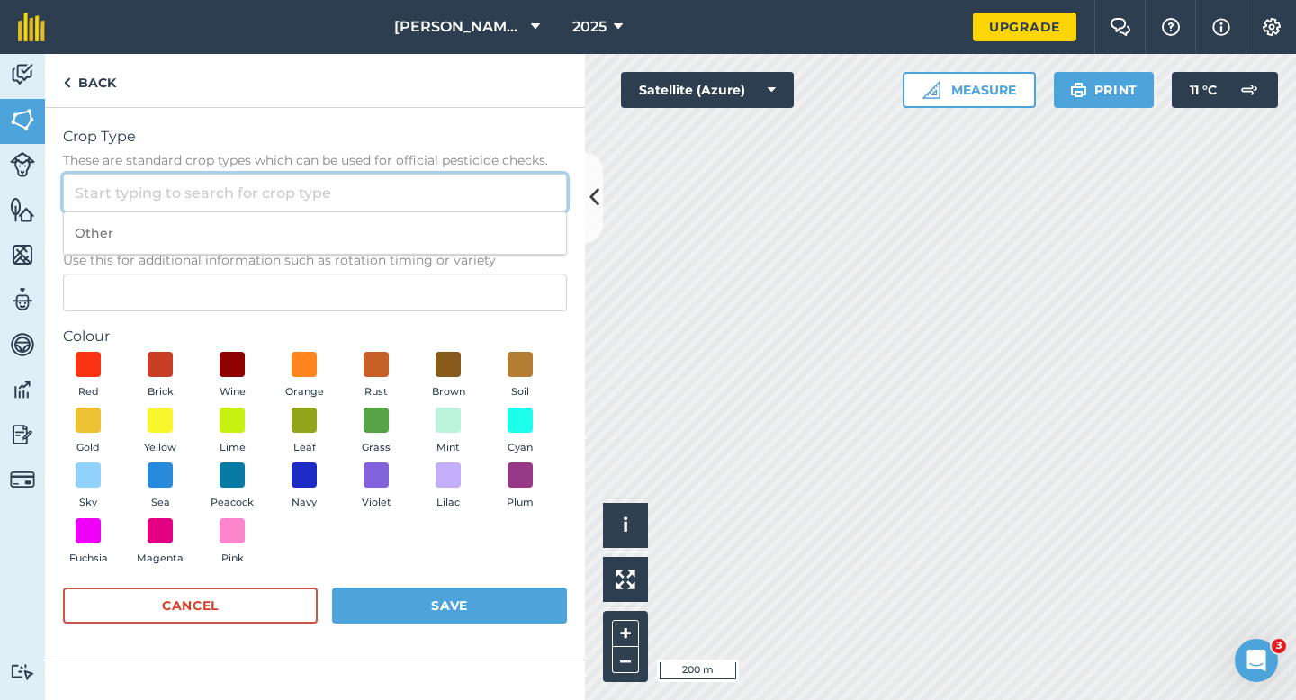
click at [454, 184] on input "Crop Type These are standard crop types which can be used for official pesticid…" at bounding box center [315, 193] width 504 height 38
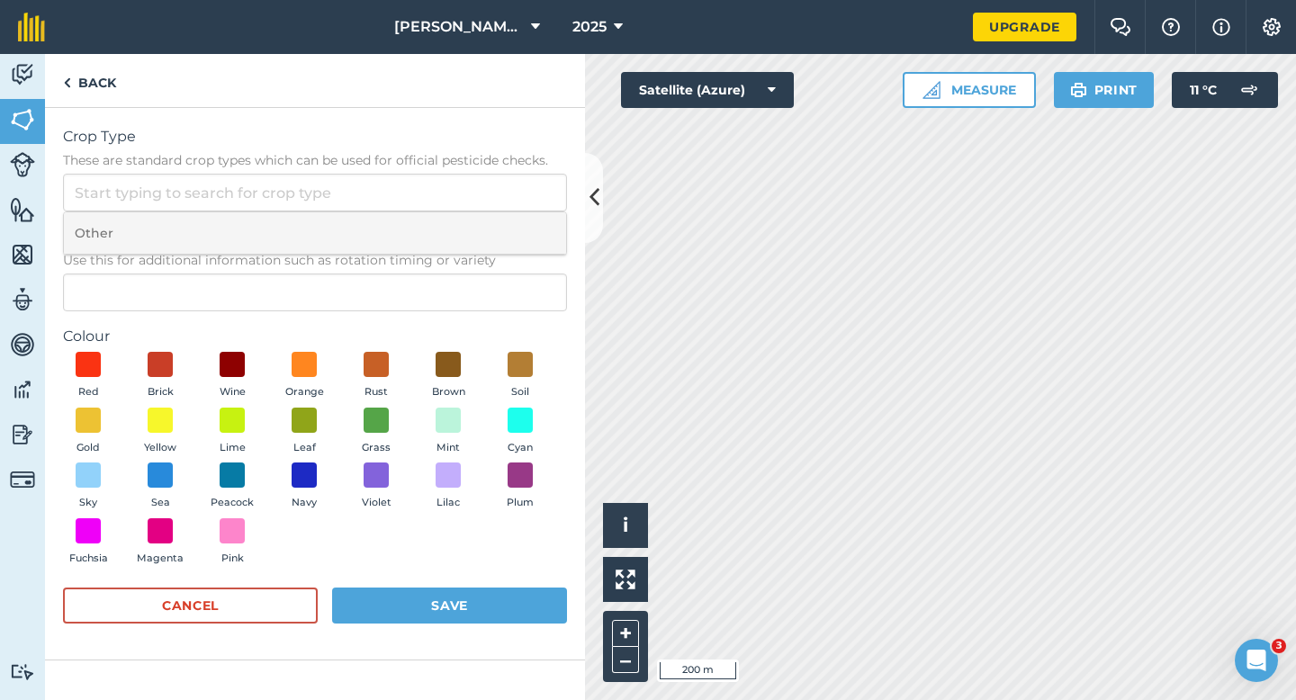
click at [454, 227] on li "Other" at bounding box center [315, 233] width 502 height 42
type input "Other"
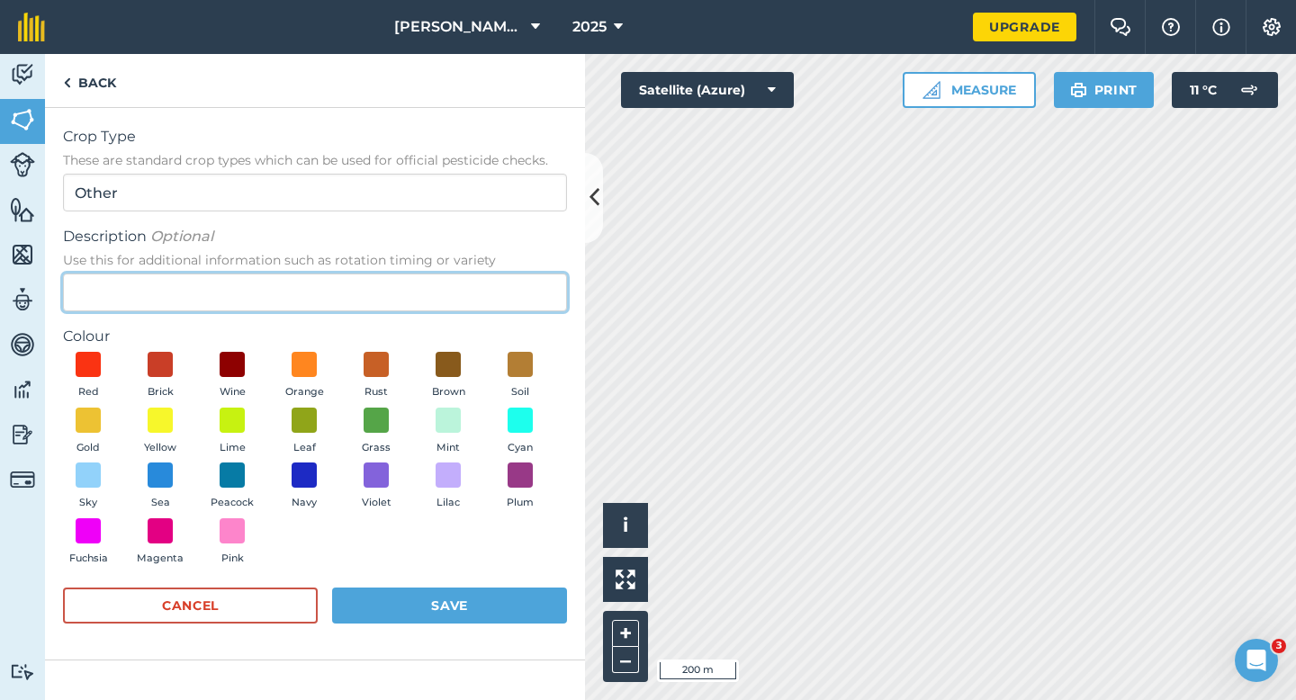
click at [454, 274] on input "Description Optional Use this for additional information such as rotation timin…" at bounding box center [315, 293] width 504 height 38
type input "Wheat"
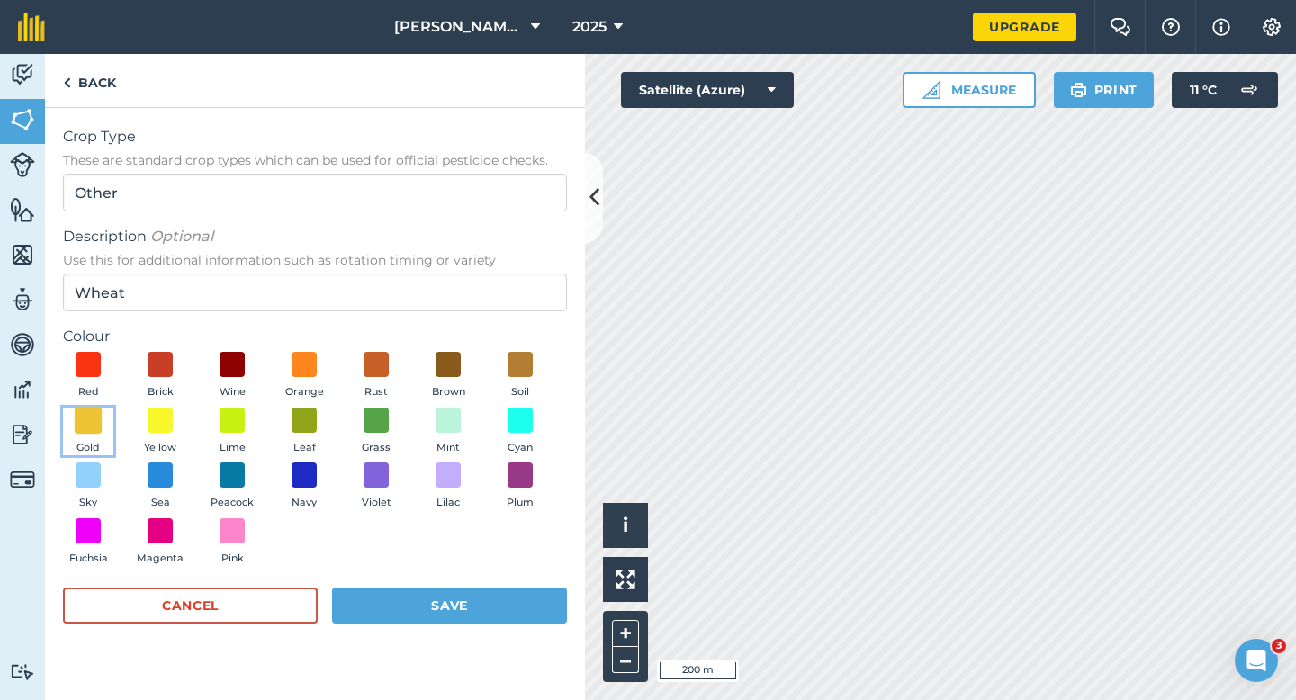
click at [100, 424] on span at bounding box center [89, 420] width 28 height 28
click at [475, 603] on button "Save" at bounding box center [449, 606] width 235 height 36
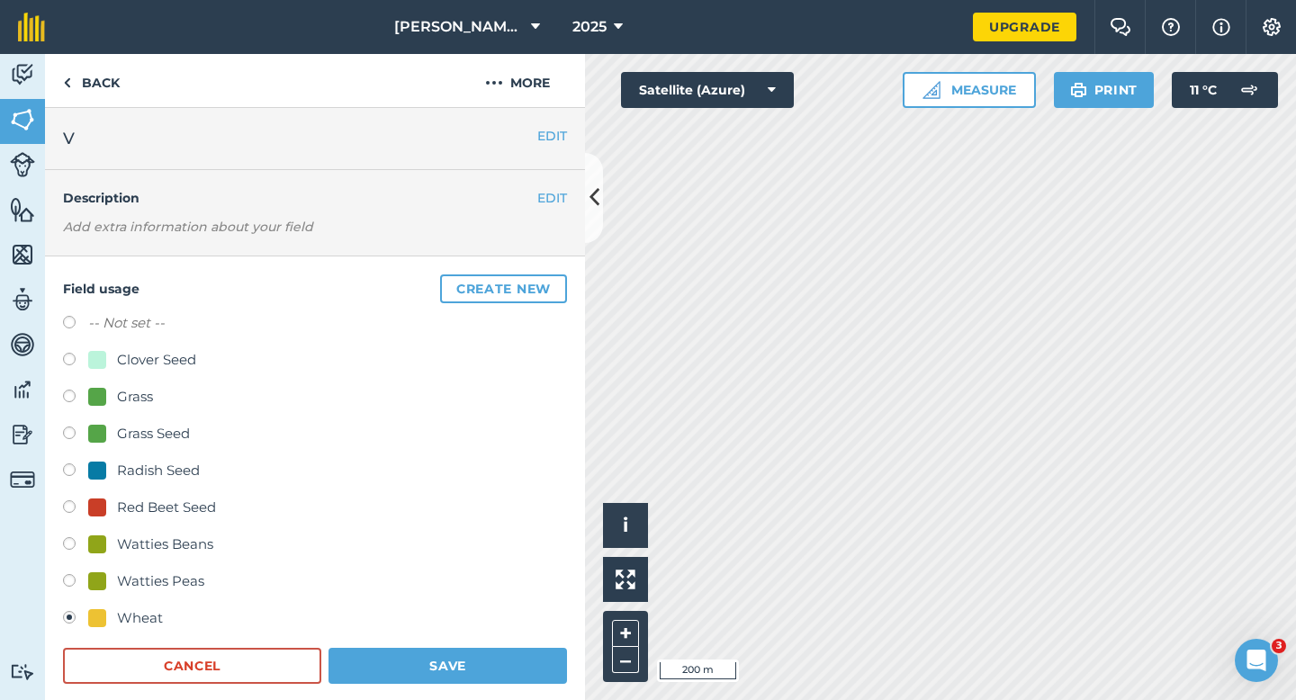
click at [460, 689] on div "Field usage Create new -- Not set -- Clover Seed Grass Grass Seed Radish Seed R…" at bounding box center [315, 479] width 540 height 446
click at [460, 687] on div "Field usage Create new -- Not set -- Clover Seed Grass Grass Seed Radish Seed R…" at bounding box center [315, 479] width 540 height 446
click at [460, 677] on button "Save" at bounding box center [447, 666] width 238 height 36
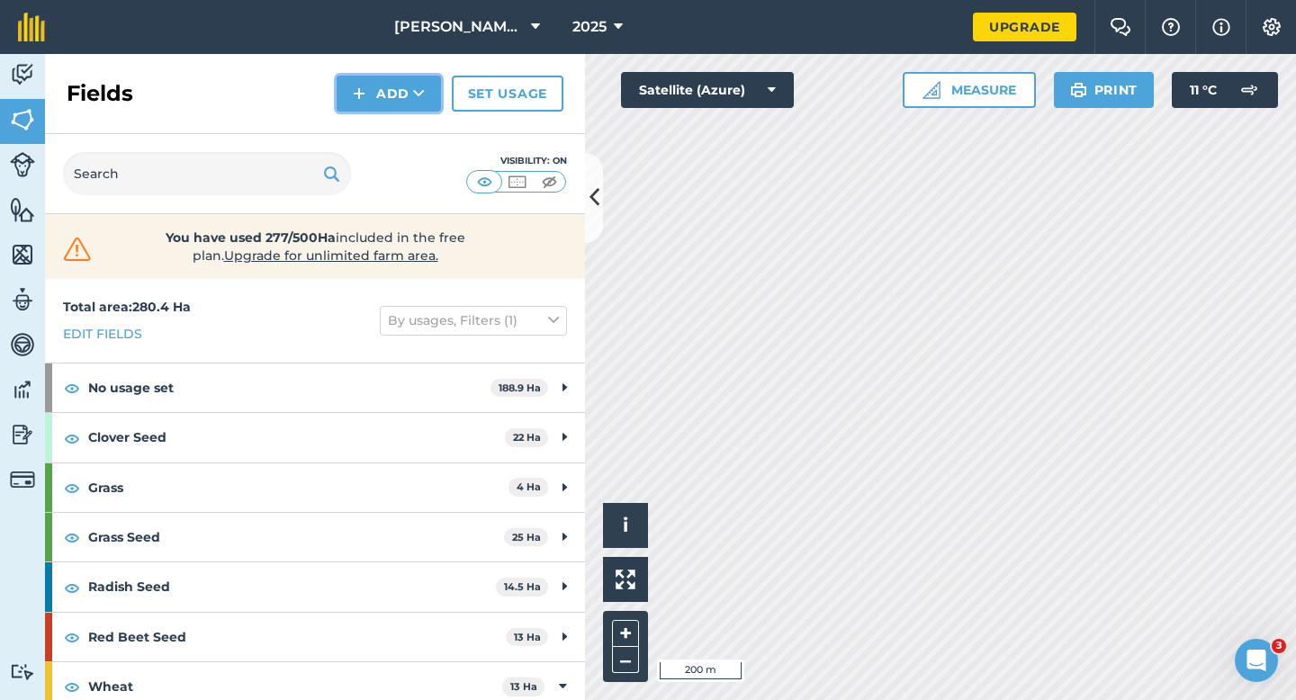
click at [407, 85] on button "Add" at bounding box center [389, 94] width 104 height 36
click at [407, 127] on link "Draw" at bounding box center [388, 134] width 99 height 40
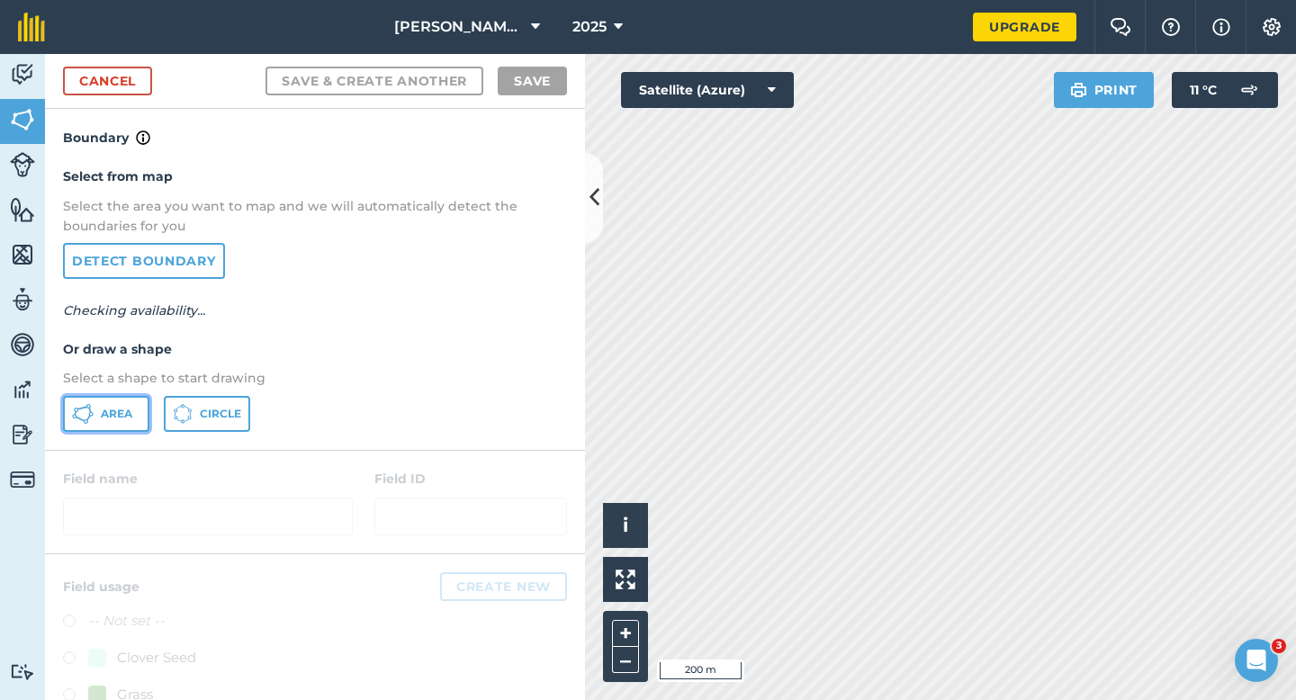
click at [117, 417] on span "Area" at bounding box center [116, 414] width 31 height 14
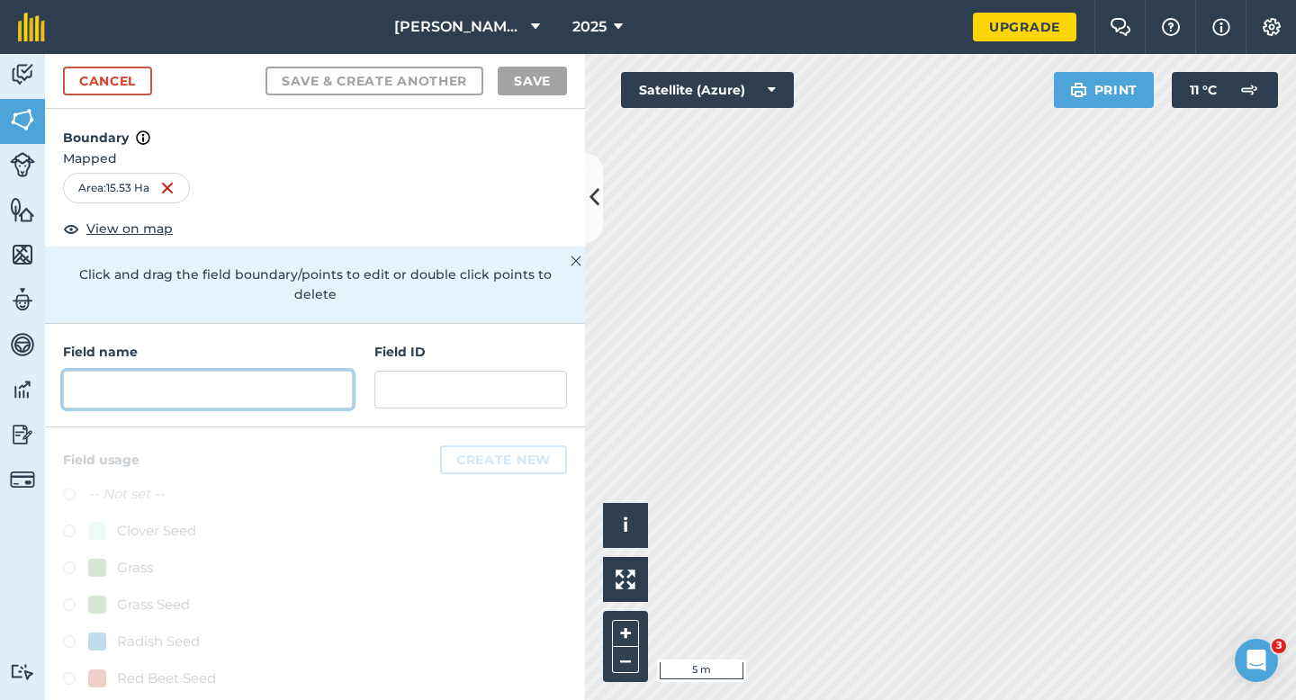
click at [334, 371] on input "text" at bounding box center [208, 390] width 290 height 38
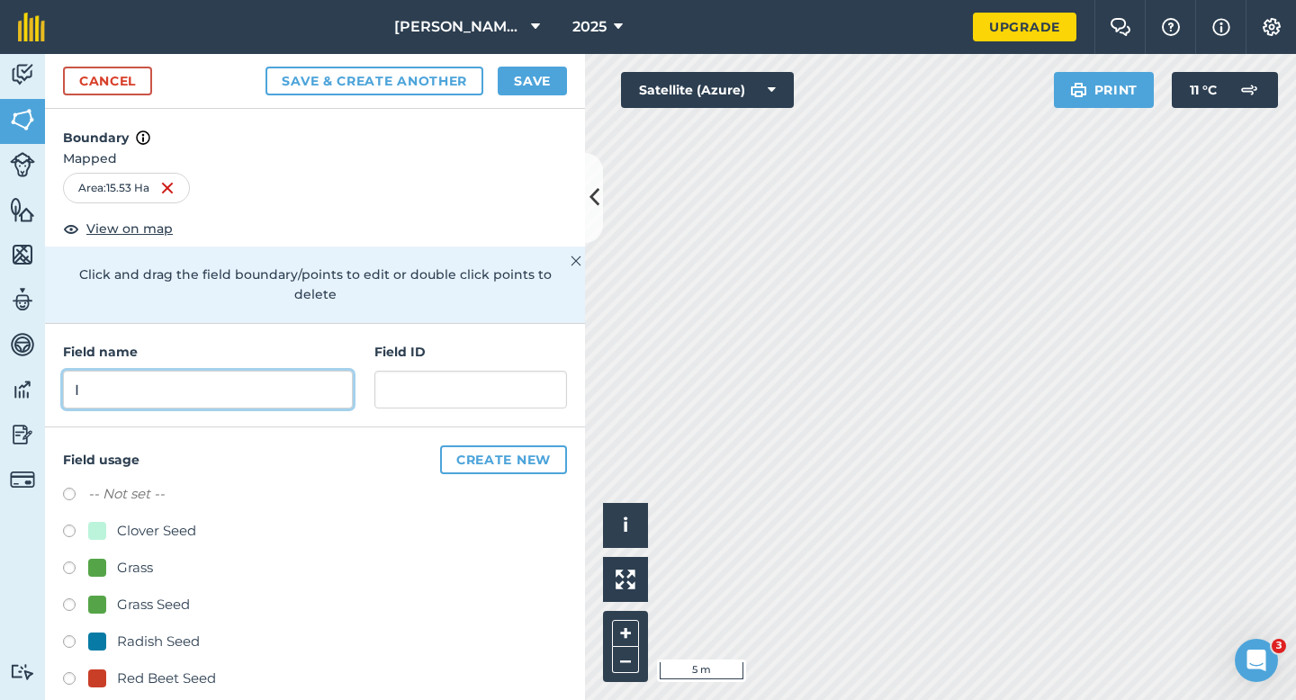
type input "I"
click at [537, 91] on button "Save" at bounding box center [532, 81] width 69 height 29
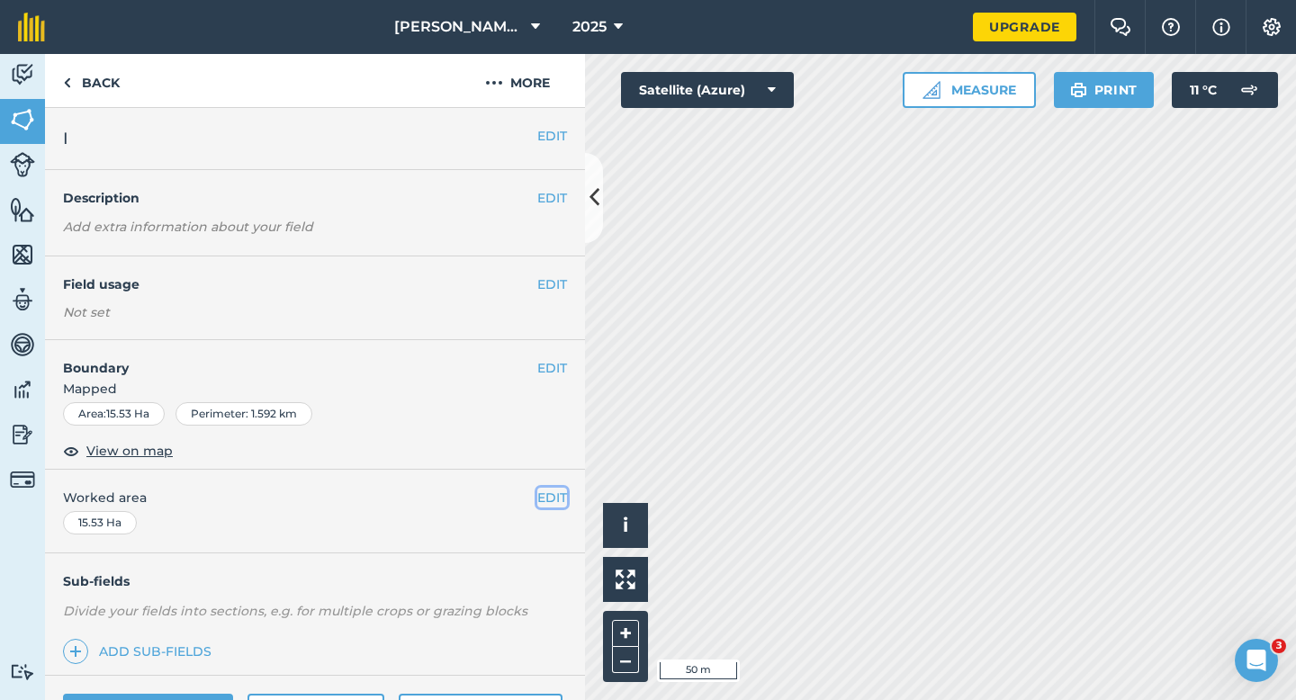
click at [558, 493] on button "EDIT" at bounding box center [552, 498] width 30 height 20
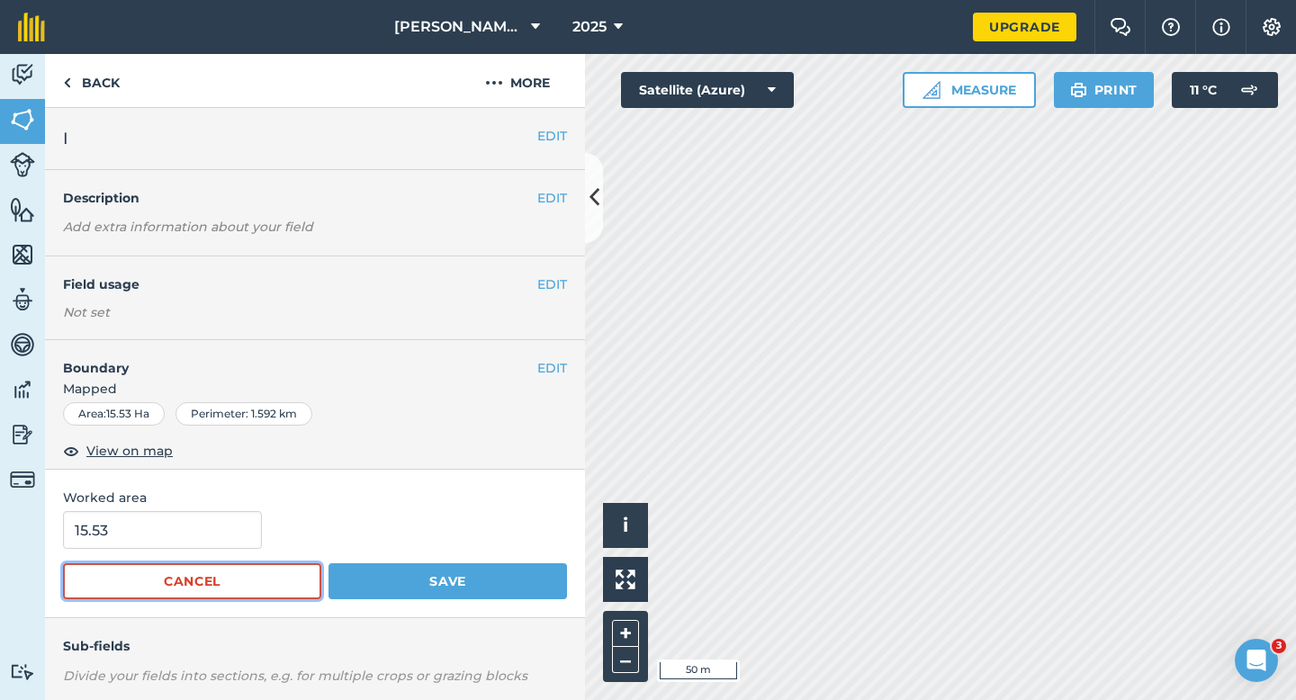
click at [179, 572] on button "Cancel" at bounding box center [192, 581] width 258 height 36
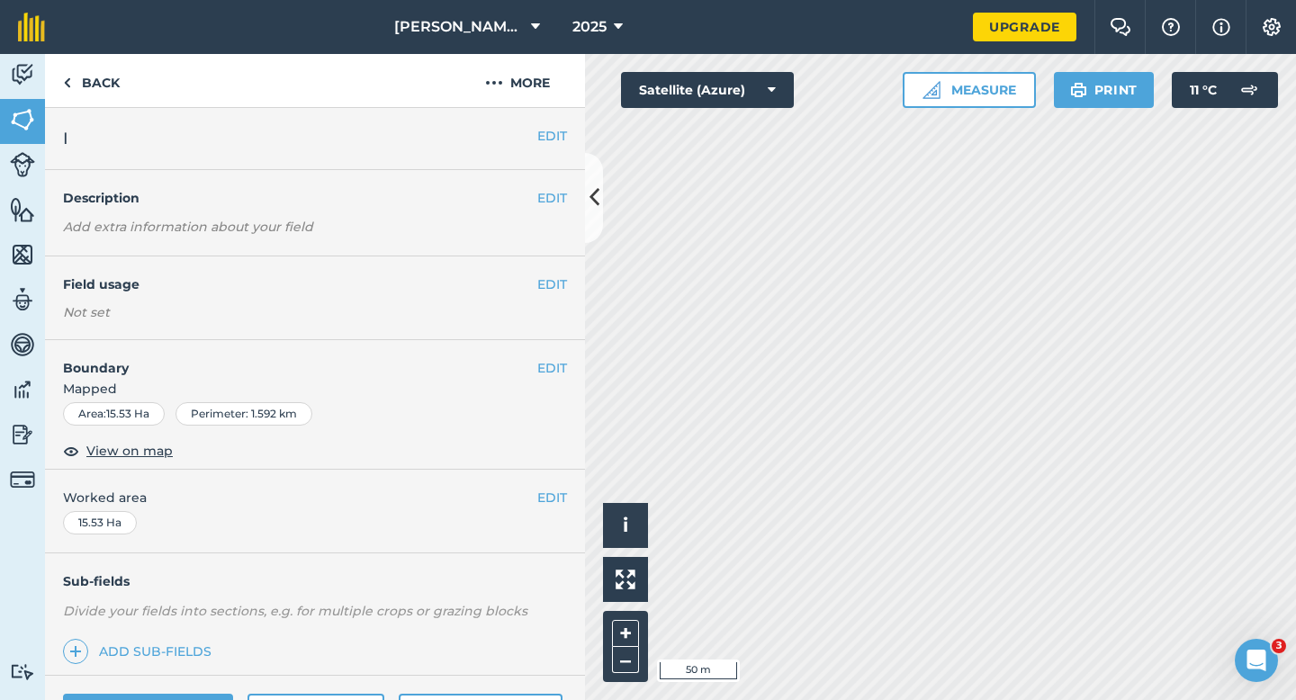
click at [179, 538] on div "EDIT Worked area 15.53 Ha" at bounding box center [315, 512] width 540 height 84
click at [548, 504] on button "EDIT" at bounding box center [552, 498] width 30 height 20
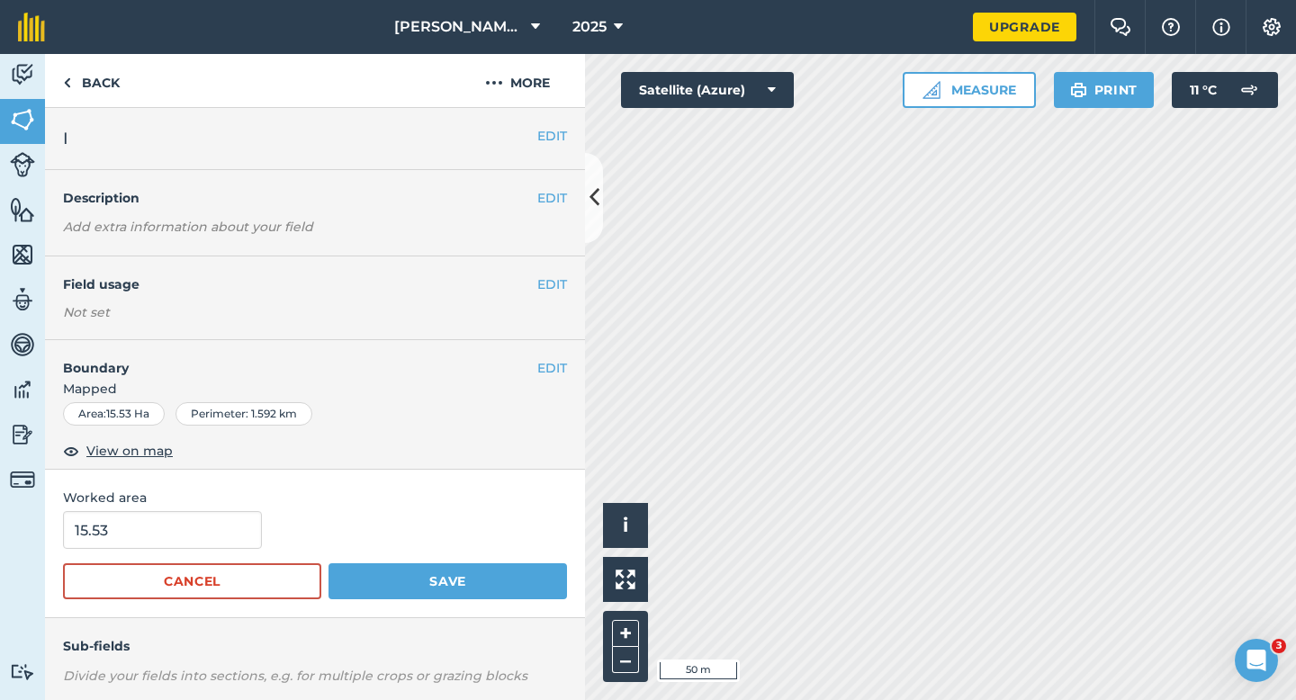
click at [146, 556] on form "15.53 Cancel Save" at bounding box center [315, 555] width 504 height 88
click at [146, 543] on input "15.53" at bounding box center [162, 530] width 199 height 38
type input "15.5"
click at [328, 563] on button "Save" at bounding box center [447, 581] width 238 height 36
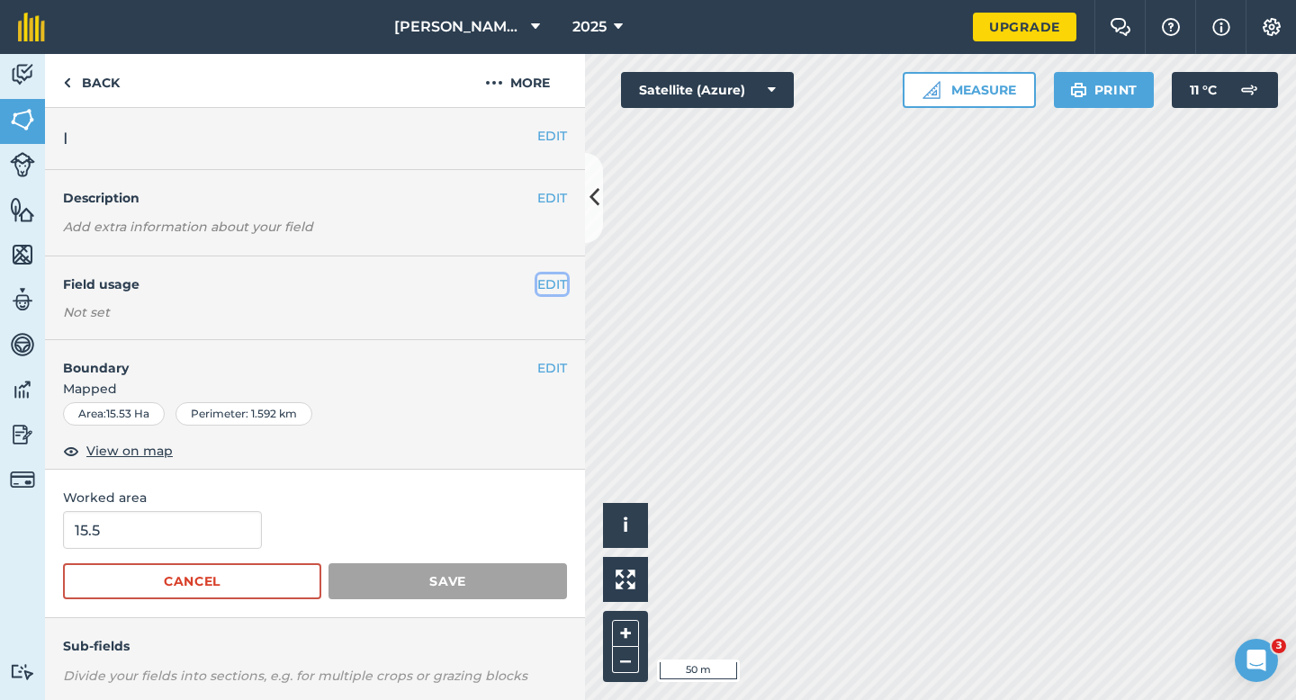
click at [553, 276] on button "EDIT" at bounding box center [552, 284] width 30 height 20
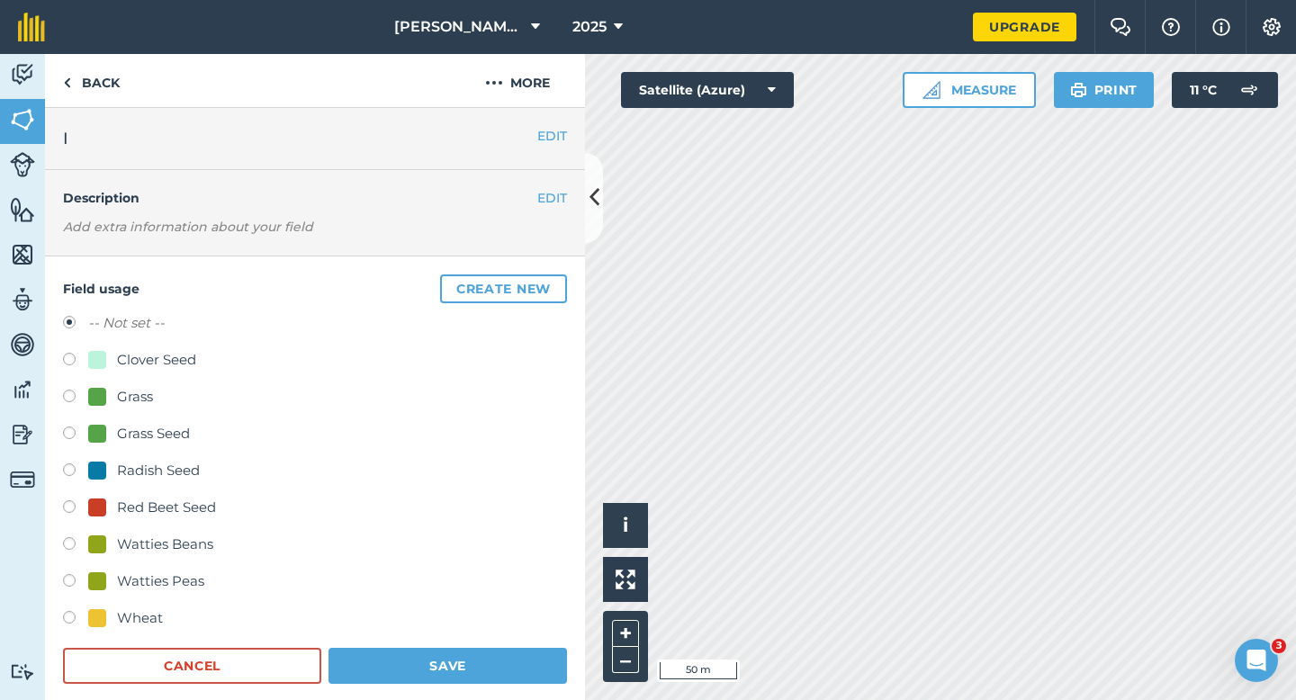
click at [139, 528] on div "-- Not set -- Clover Seed Grass Grass Seed Radish Seed Red Beet Seed Watties Be…" at bounding box center [315, 472] width 504 height 321
click at [140, 534] on div "Watties Beans" at bounding box center [165, 545] width 96 height 22
radio input "true"
radio input "false"
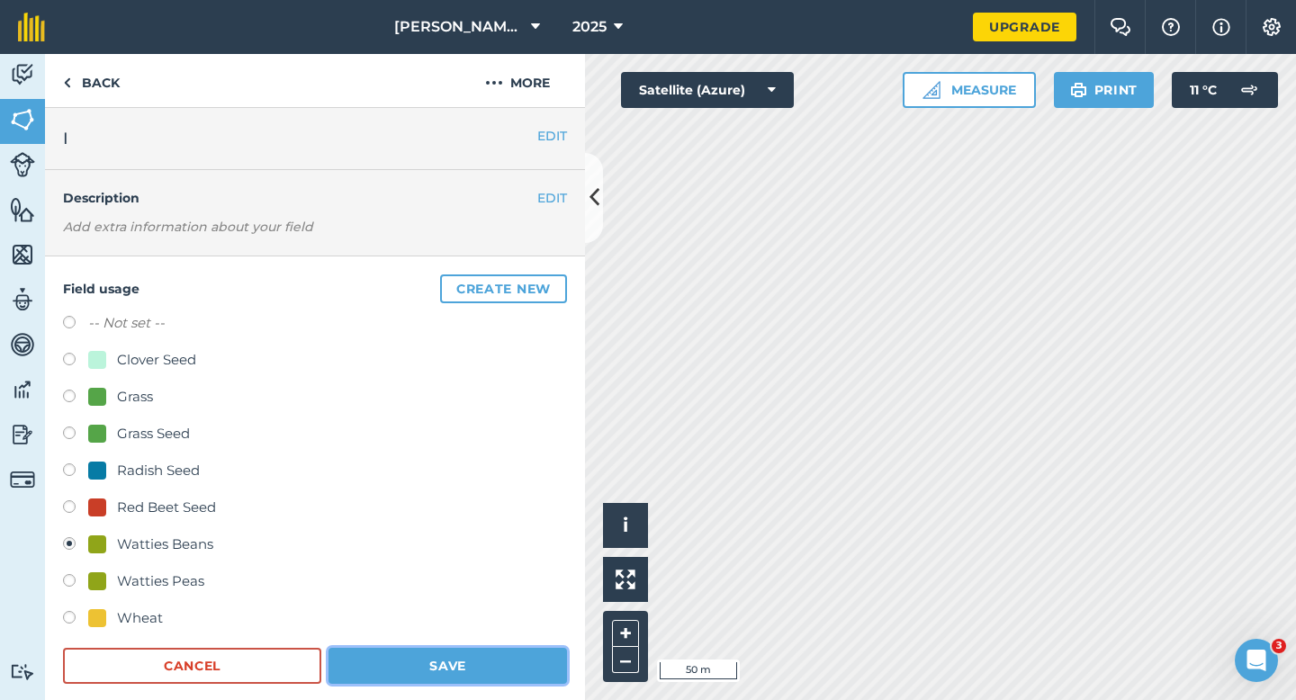
click at [441, 652] on button "Save" at bounding box center [447, 666] width 238 height 36
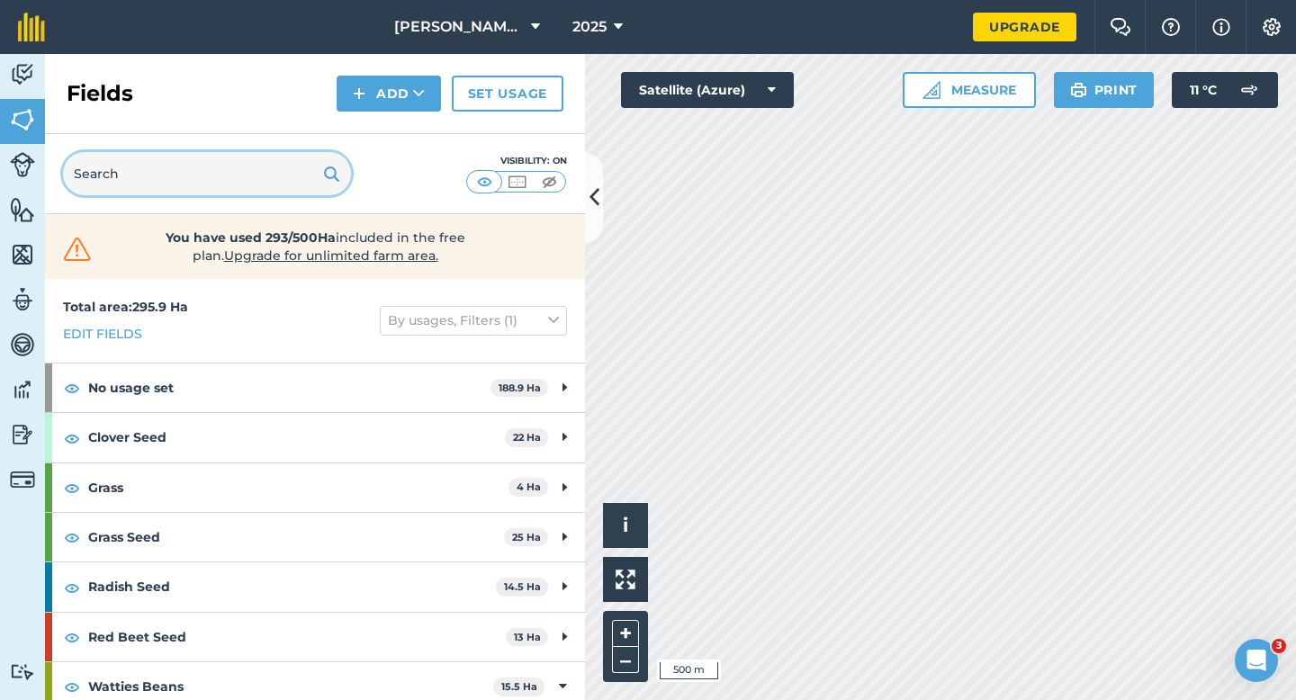
click at [305, 187] on input "text" at bounding box center [207, 173] width 288 height 43
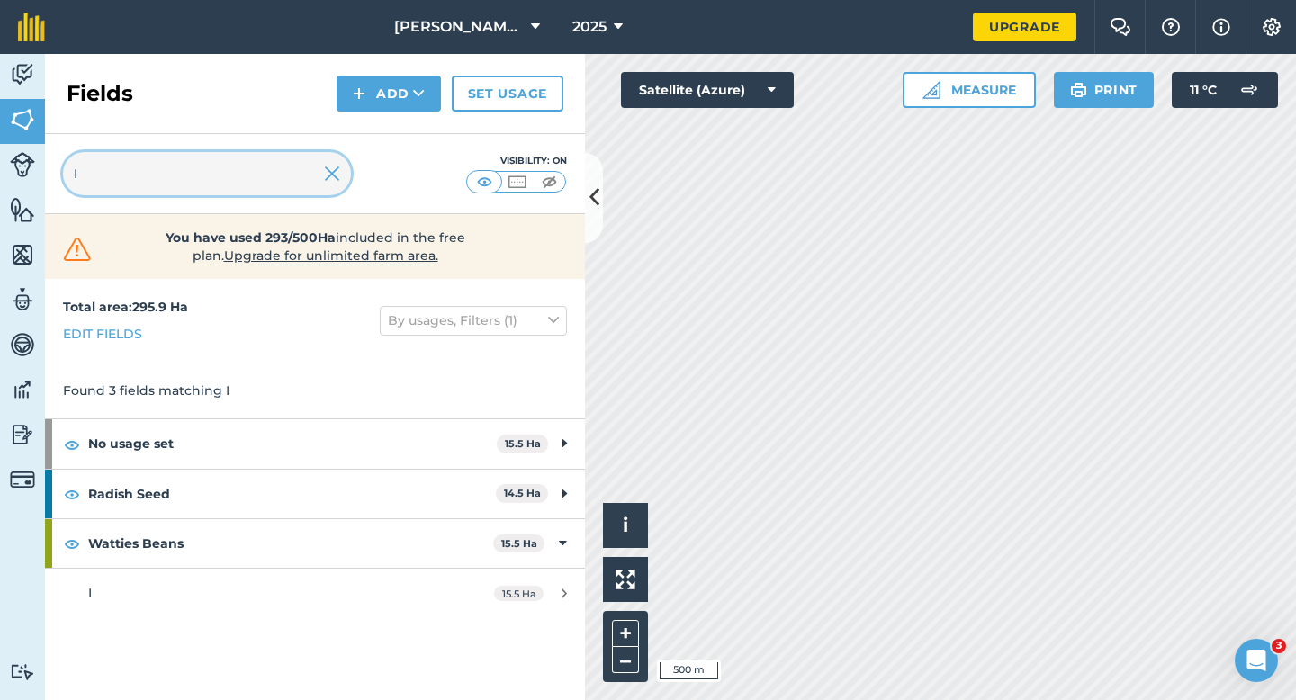
type input "I"
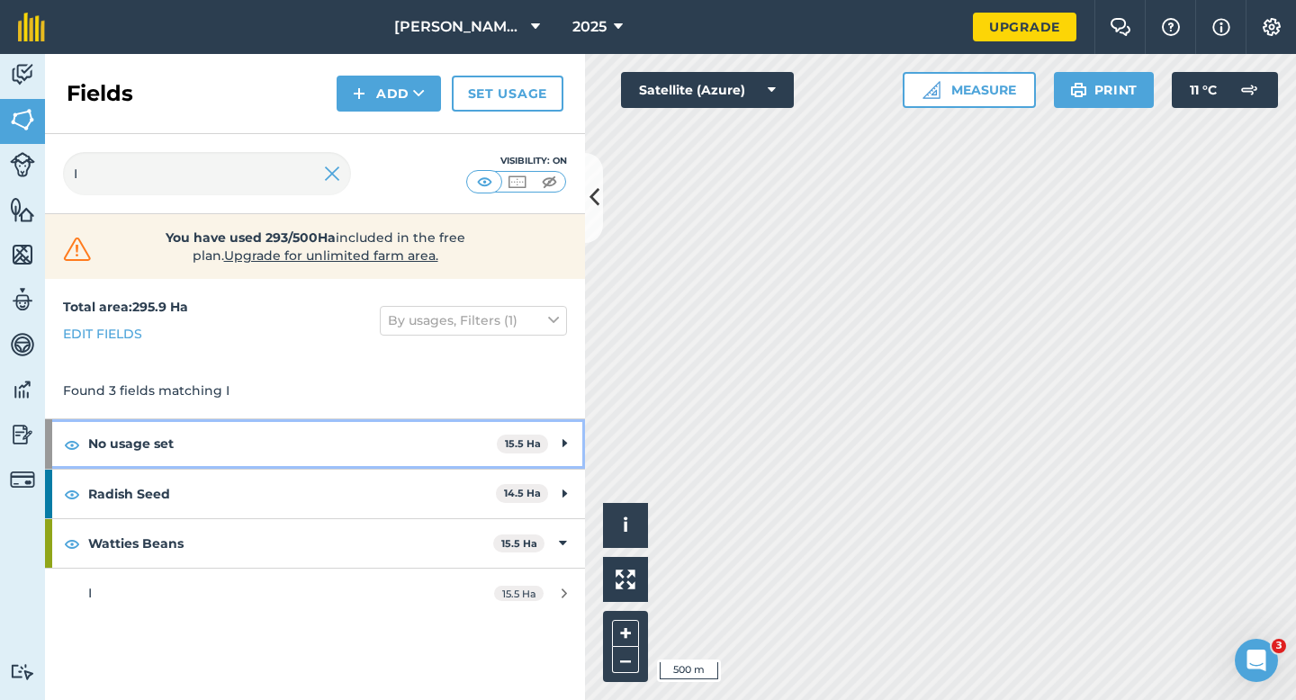
click at [475, 448] on strong "No usage set" at bounding box center [292, 443] width 408 height 49
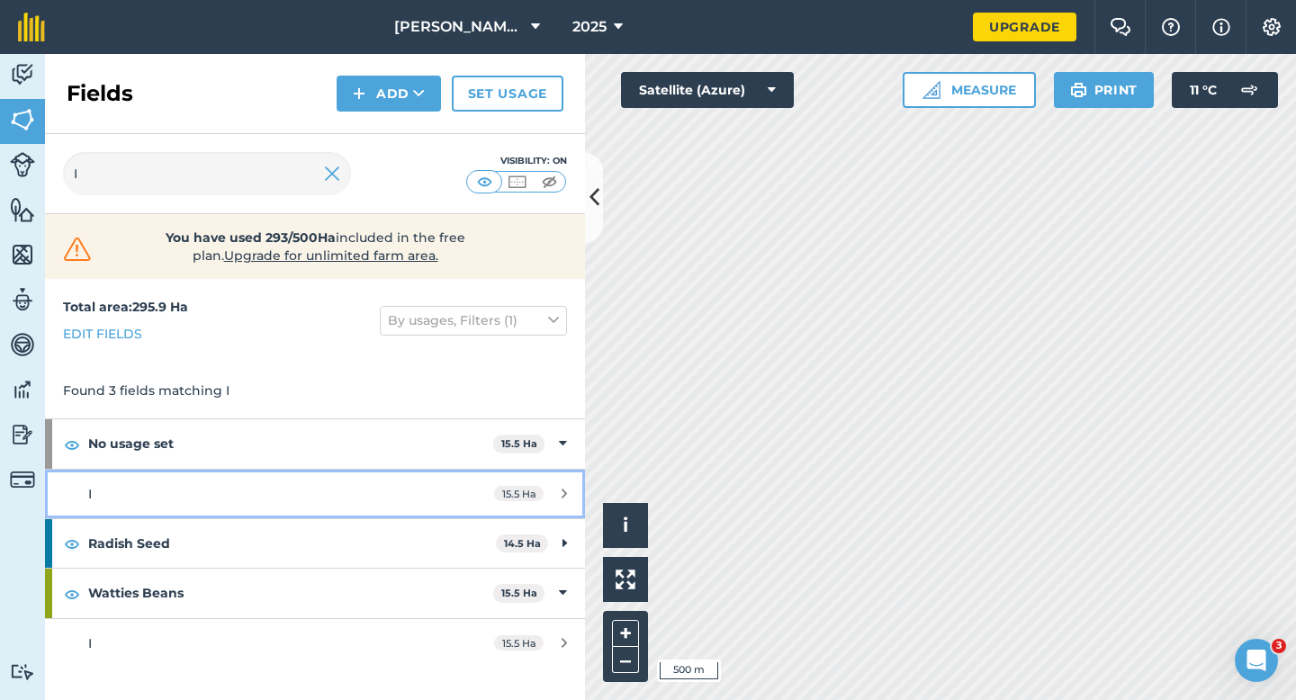
click at [457, 480] on link "I 15.5 Ha" at bounding box center [315, 494] width 540 height 49
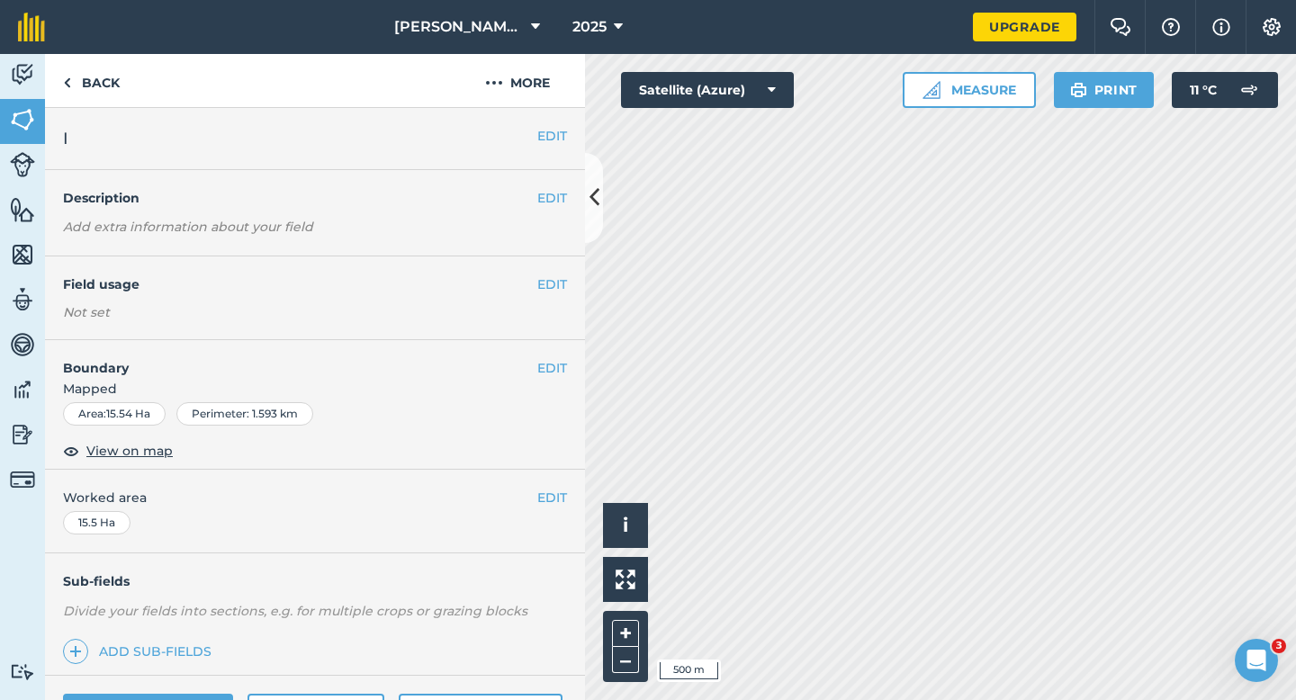
click at [560, 272] on div "EDIT Field usage Not set" at bounding box center [315, 298] width 540 height 84
click at [556, 283] on button "EDIT" at bounding box center [552, 284] width 30 height 20
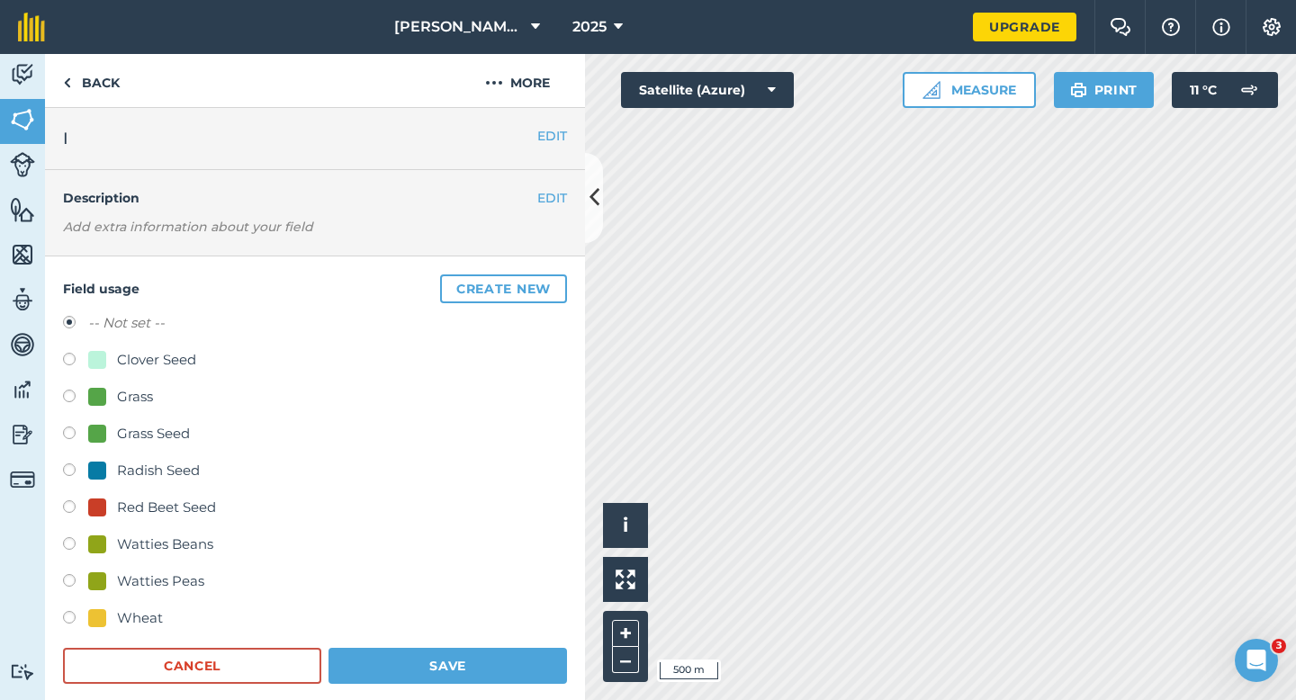
click at [177, 583] on div "Watties Peas" at bounding box center [160, 581] width 87 height 22
radio input "true"
radio input "false"
click at [436, 657] on button "Save" at bounding box center [447, 666] width 238 height 36
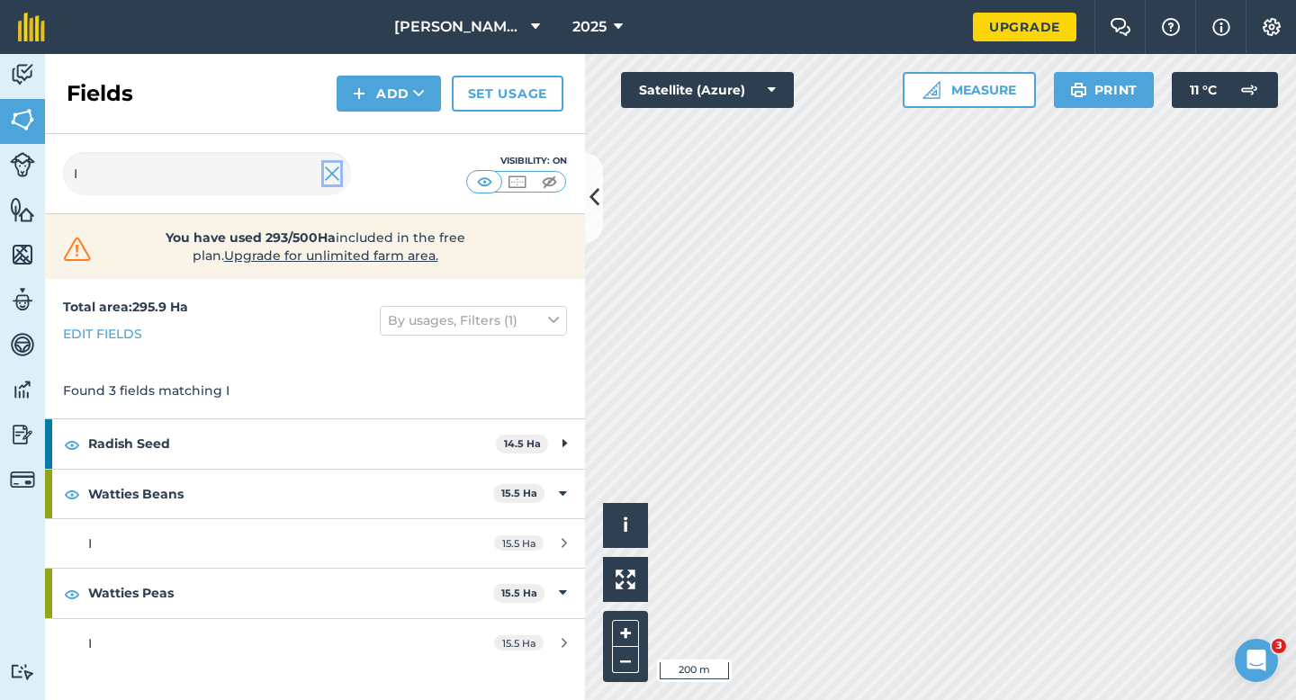
click at [328, 179] on img at bounding box center [332, 174] width 16 height 22
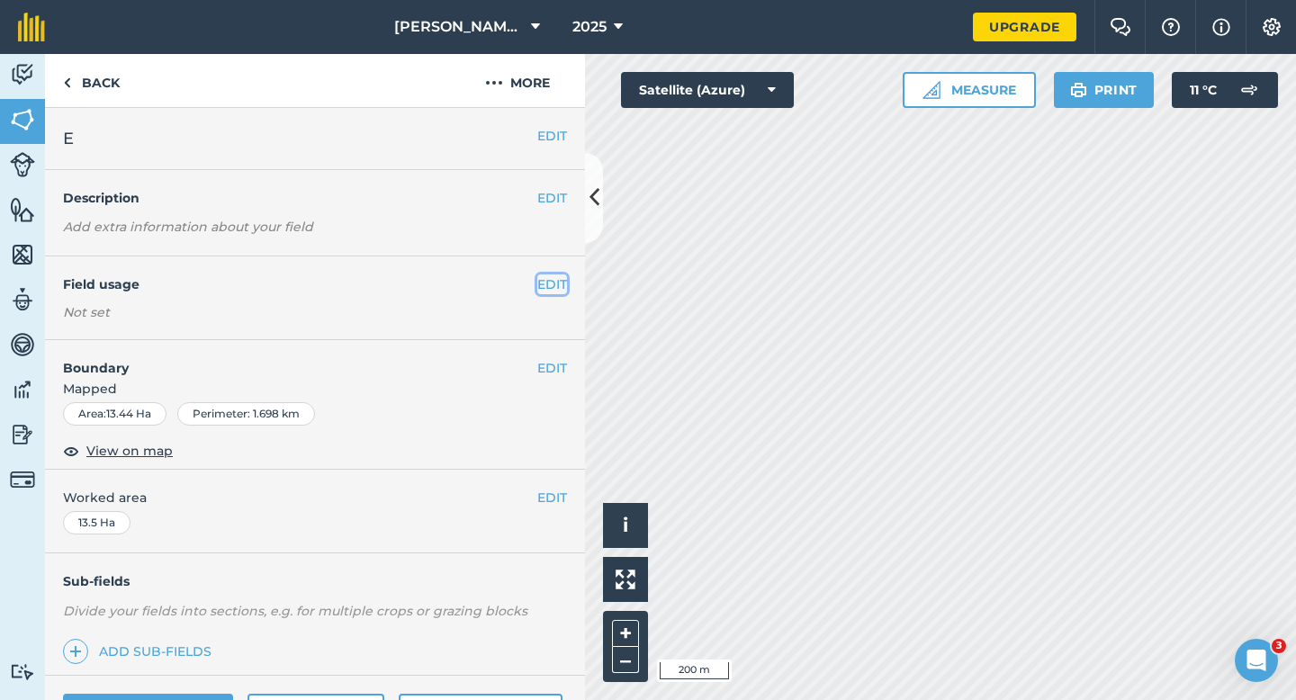
click at [557, 280] on button "EDIT" at bounding box center [552, 284] width 30 height 20
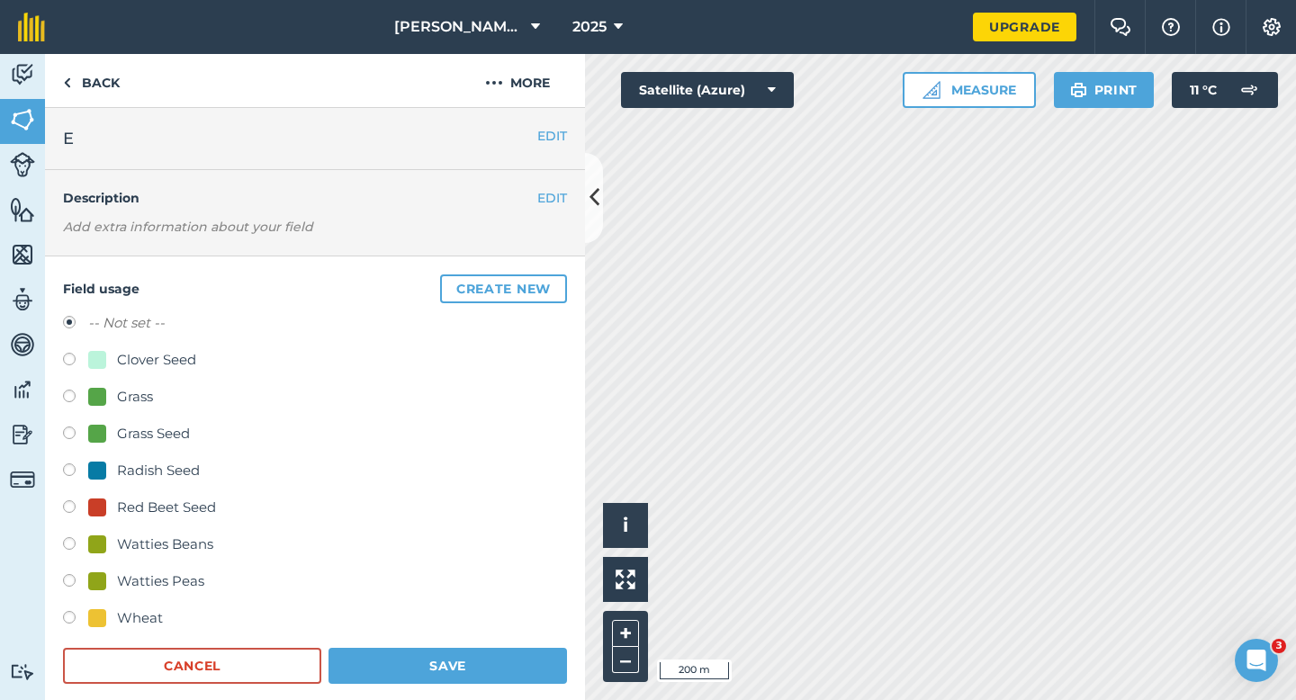
click at [157, 582] on div "Watties Peas" at bounding box center [160, 581] width 87 height 22
radio input "true"
radio input "false"
click at [472, 699] on div "Field usage Create new -- Not set -- Clover Seed Grass Grass Seed Radish Seed R…" at bounding box center [315, 479] width 540 height 446
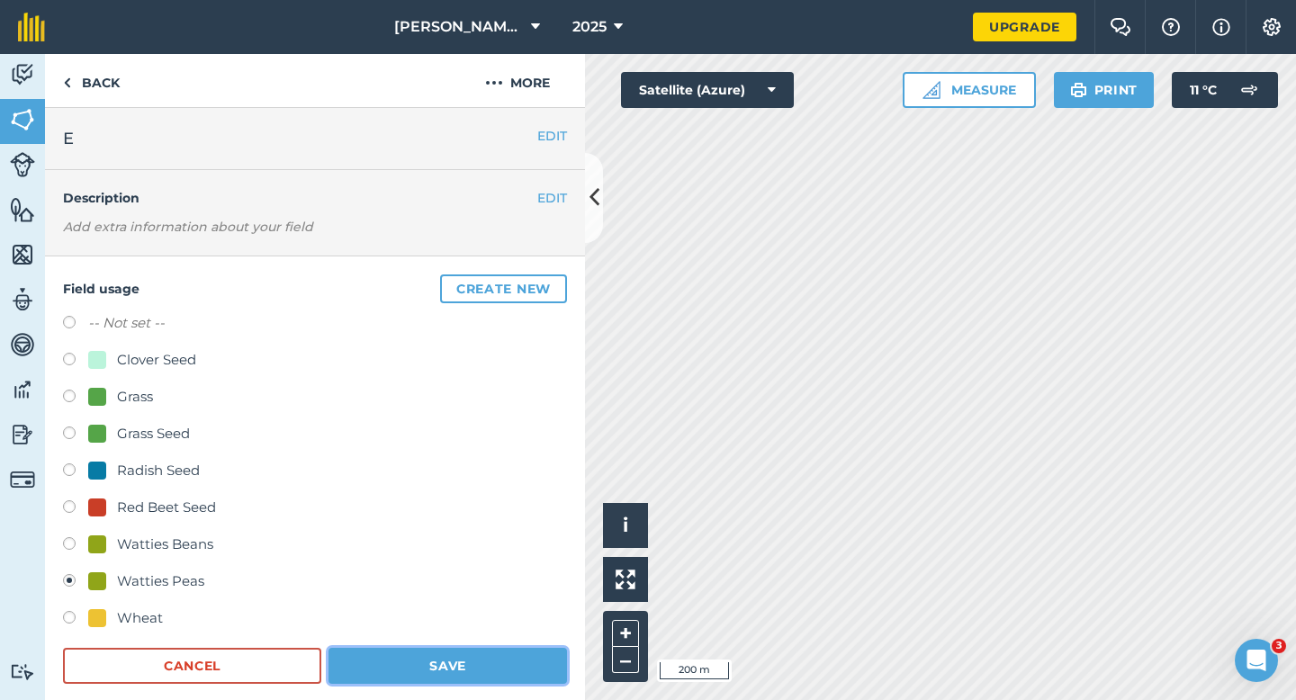
click at [480, 666] on button "Save" at bounding box center [447, 666] width 238 height 36
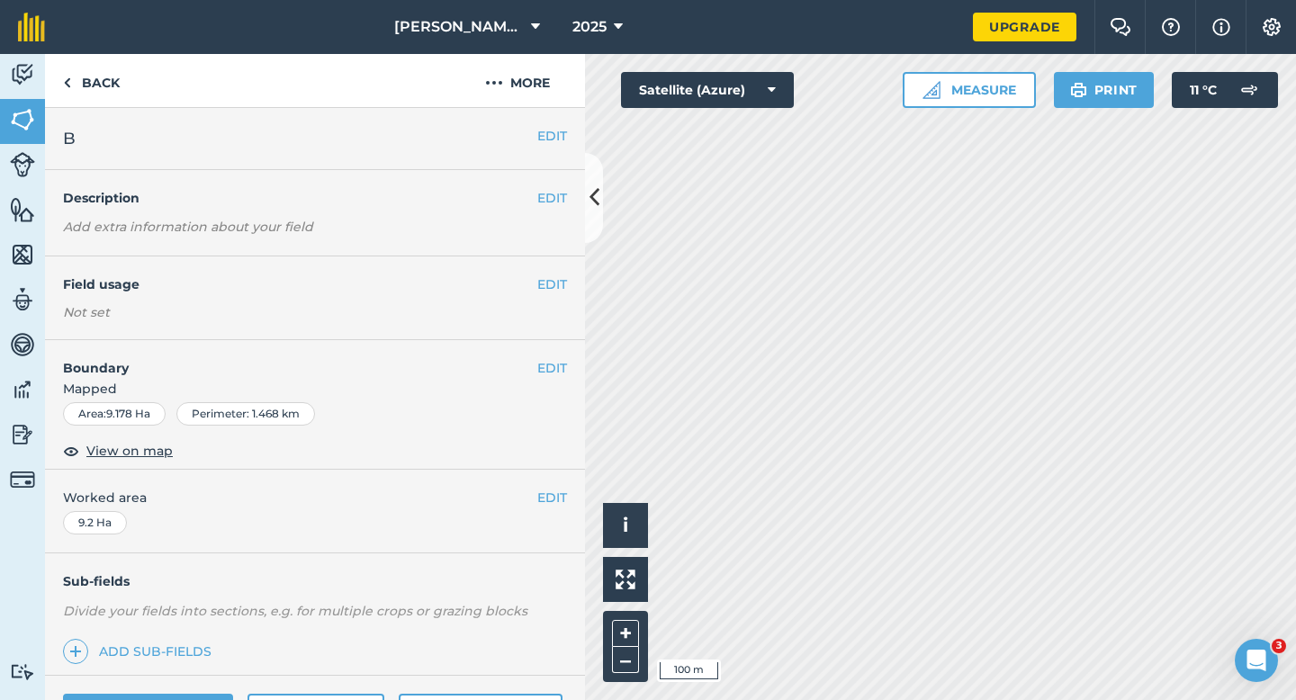
click at [576, 273] on div "EDIT Field usage Not set" at bounding box center [315, 298] width 540 height 84
click at [556, 281] on button "EDIT" at bounding box center [552, 284] width 30 height 20
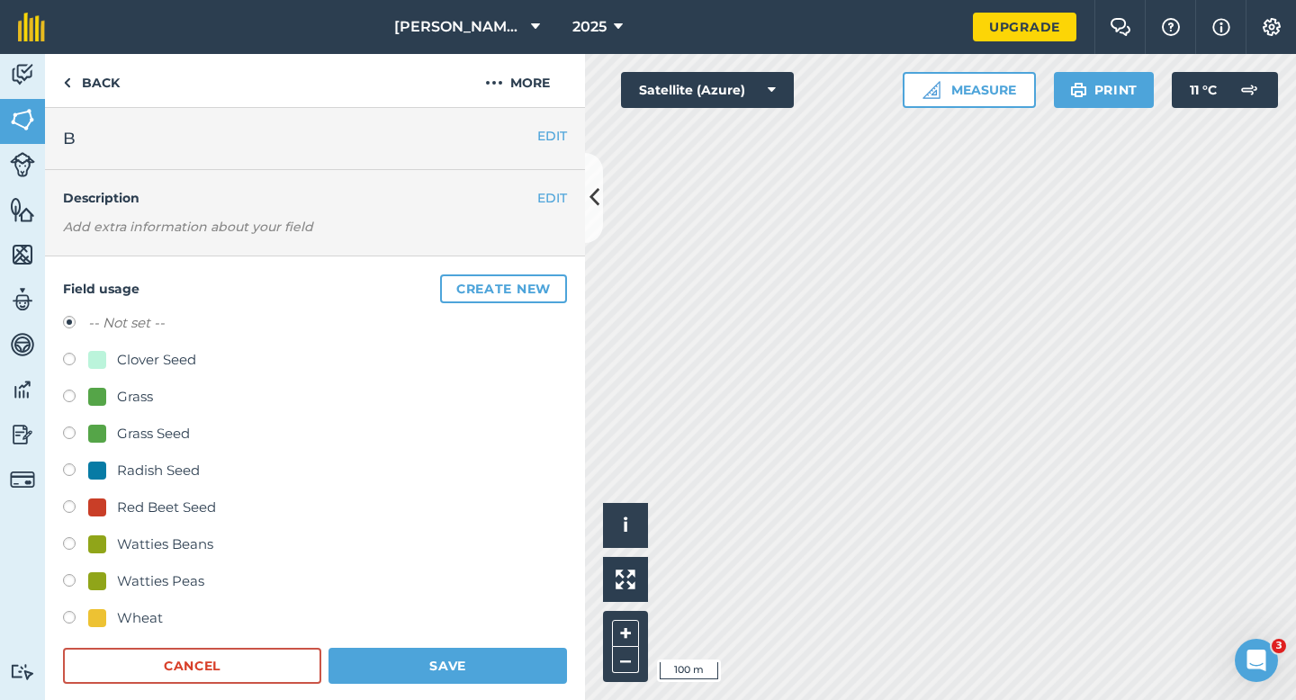
click at [139, 352] on div "Clover Seed" at bounding box center [156, 360] width 79 height 22
radio input "true"
radio input "false"
click at [439, 678] on button "Save" at bounding box center [447, 666] width 238 height 36
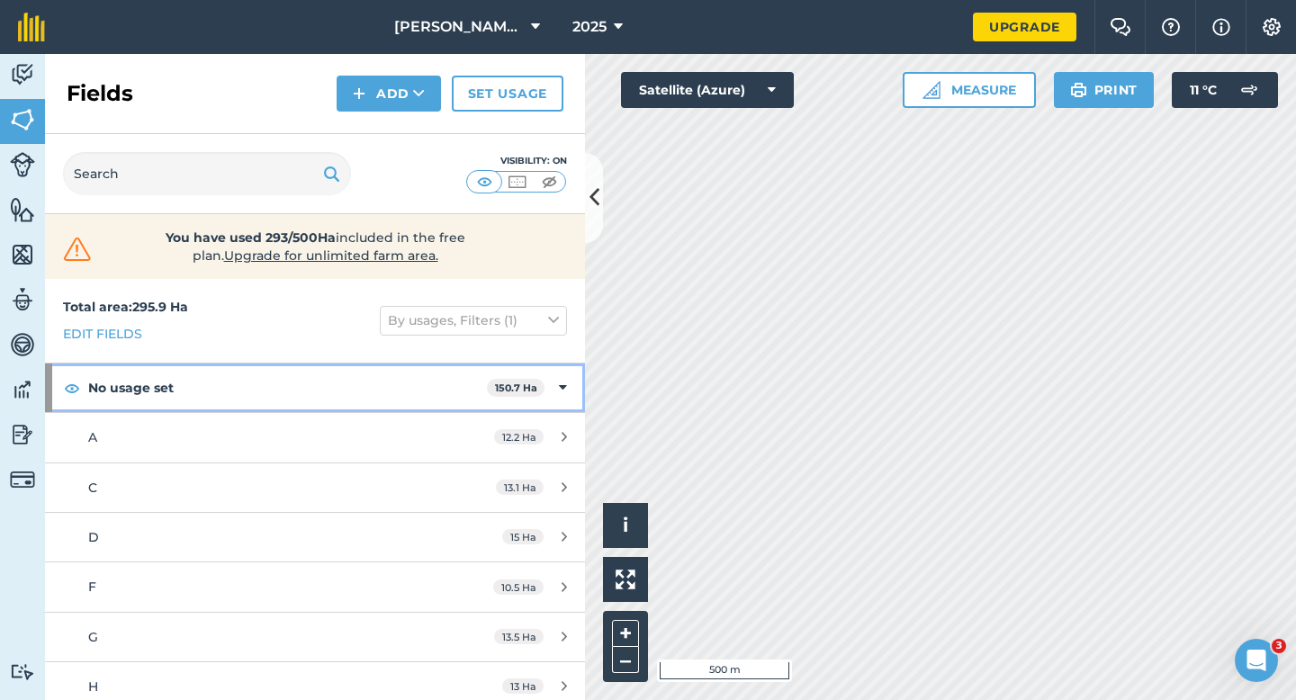
click at [538, 378] on div "No usage set 150.7 Ha" at bounding box center [315, 388] width 540 height 49
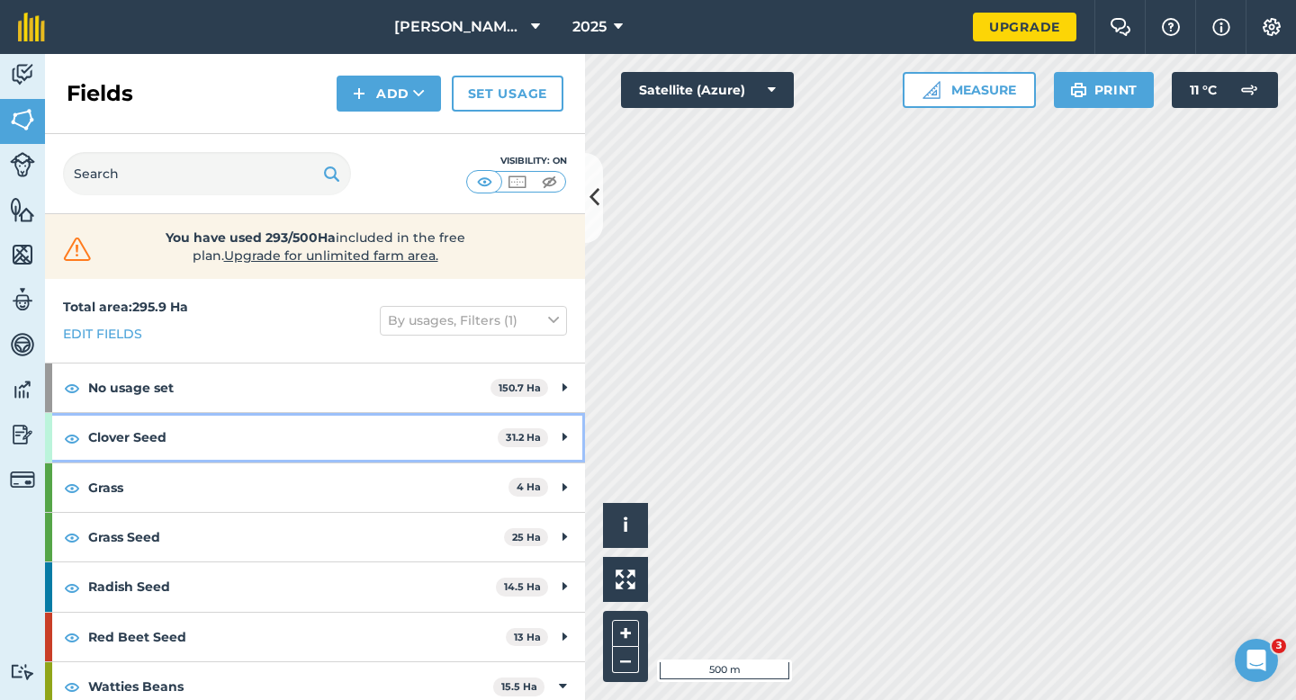
click at [545, 432] on span "31.2 Ha" at bounding box center [523, 437] width 50 height 19
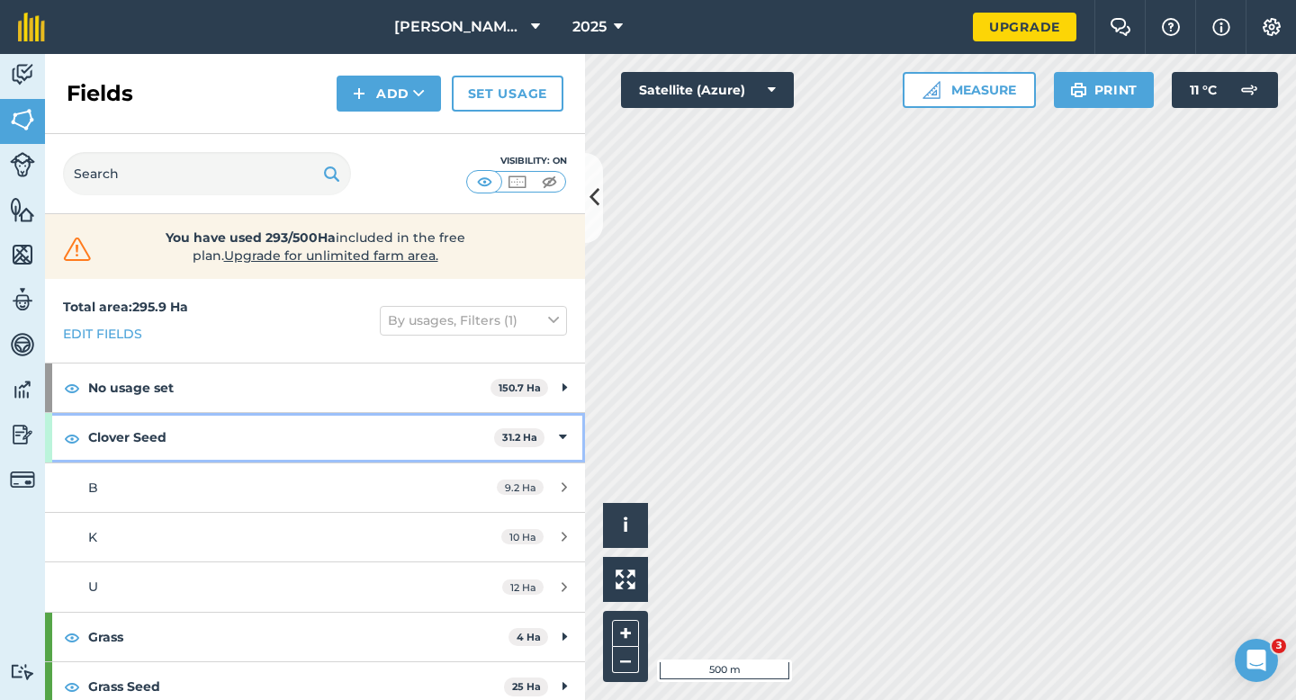
click at [558, 424] on div "Clover Seed 31.2 Ha" at bounding box center [315, 437] width 540 height 49
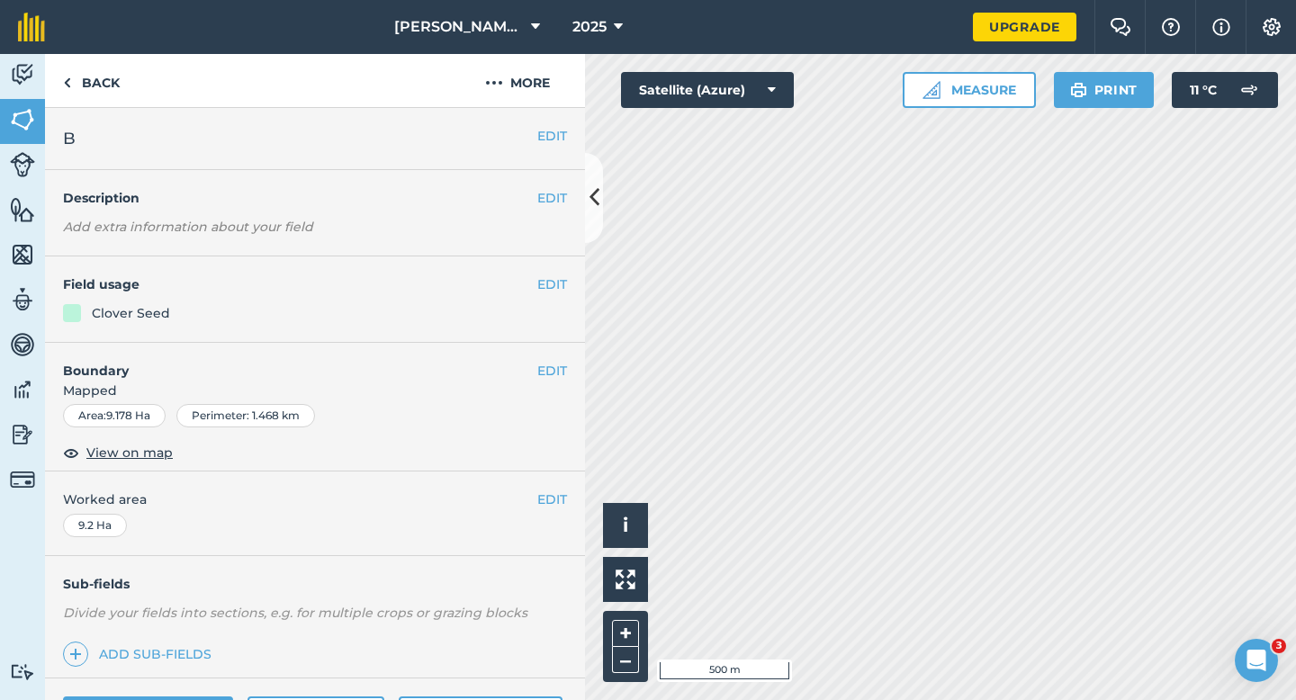
click at [550, 274] on div "EDIT Field usage Clover Seed" at bounding box center [315, 299] width 540 height 86
click at [547, 284] on button "EDIT" at bounding box center [552, 284] width 30 height 20
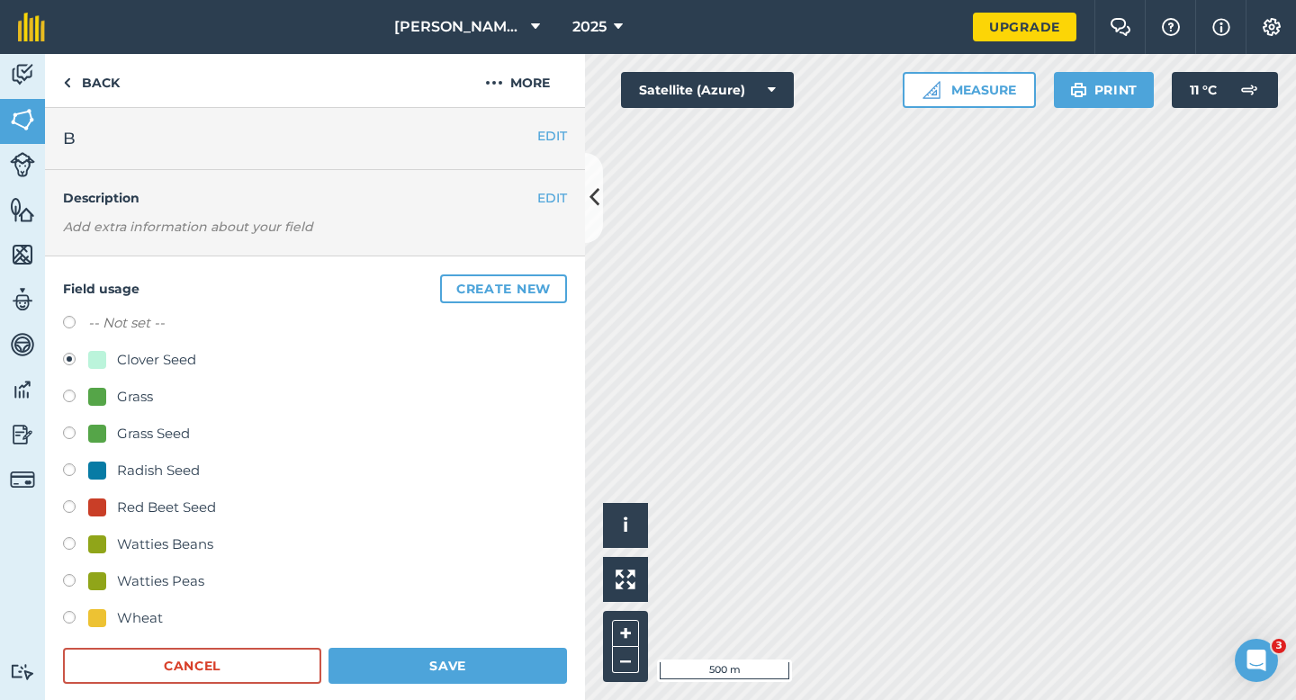
click at [156, 312] on label "-- Not set --" at bounding box center [126, 323] width 76 height 22
radio input "true"
radio input "false"
click at [152, 327] on label "-- Not set --" at bounding box center [126, 323] width 76 height 22
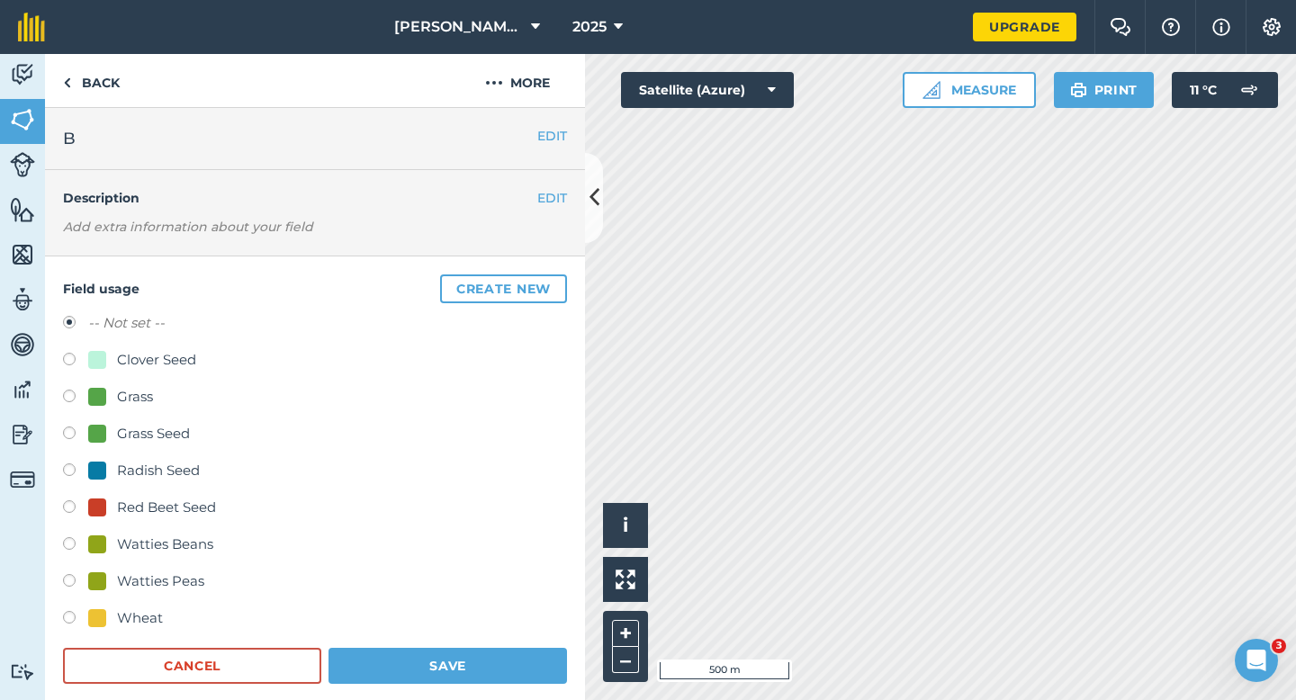
click at [414, 689] on div "Field usage Create new -- Not set -- Clover Seed Grass Grass Seed Radish Seed R…" at bounding box center [315, 479] width 540 height 446
click at [416, 684] on div "Field usage Create new -- Not set -- Clover Seed Grass Grass Seed Radish Seed R…" at bounding box center [315, 479] width 540 height 446
click at [416, 671] on button "Save" at bounding box center [447, 666] width 238 height 36
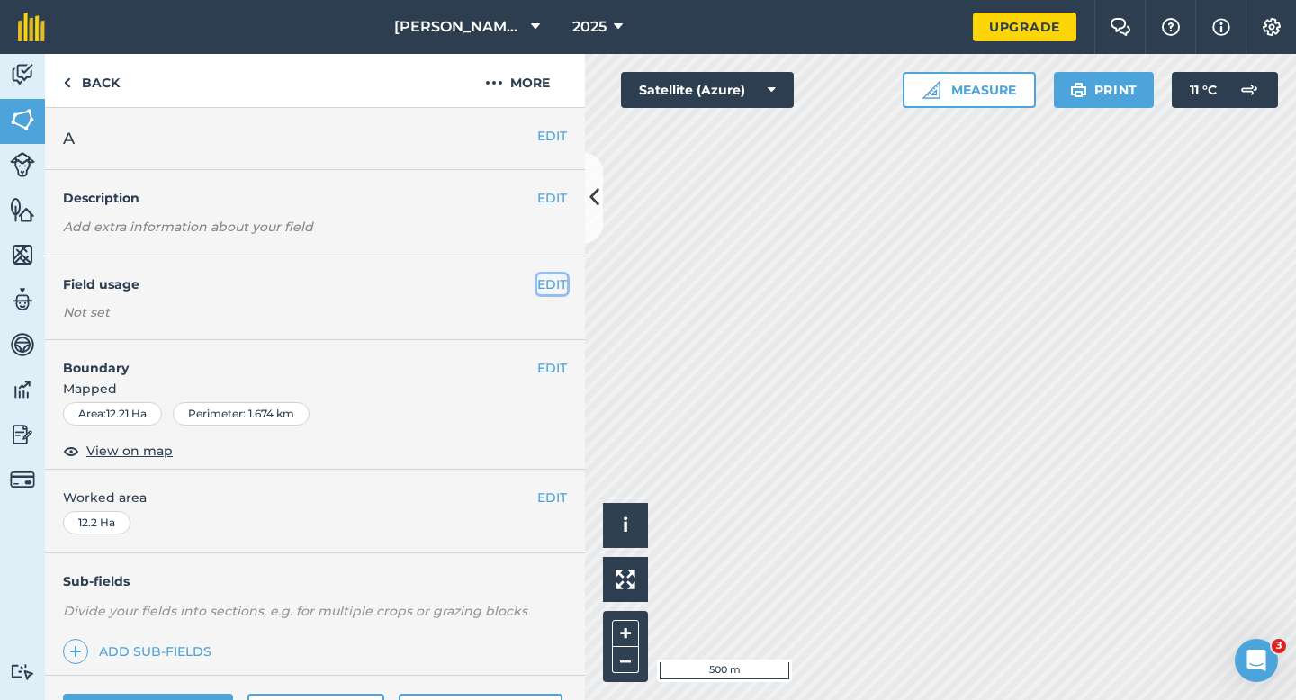
click at [549, 290] on button "EDIT" at bounding box center [552, 284] width 30 height 20
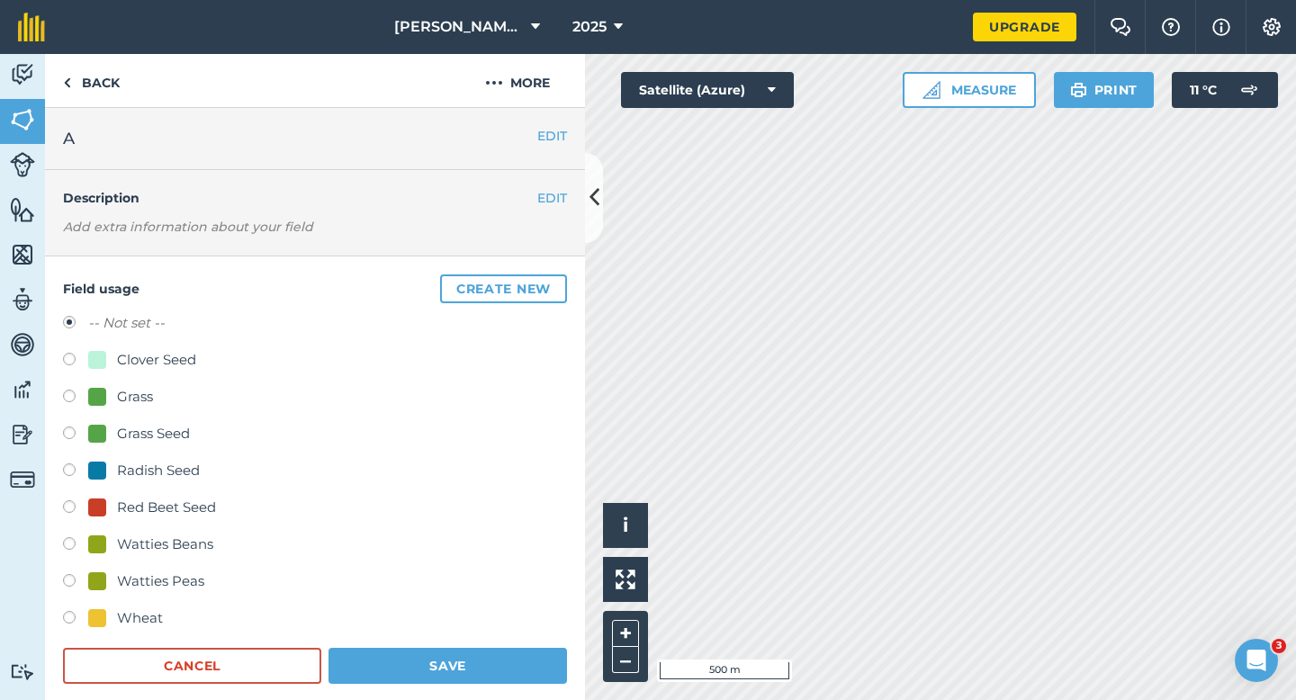
click at [187, 333] on div "-- Not set --" at bounding box center [315, 325] width 504 height 26
click at [182, 357] on div "Clover Seed" at bounding box center [156, 360] width 79 height 22
radio input "true"
radio input "false"
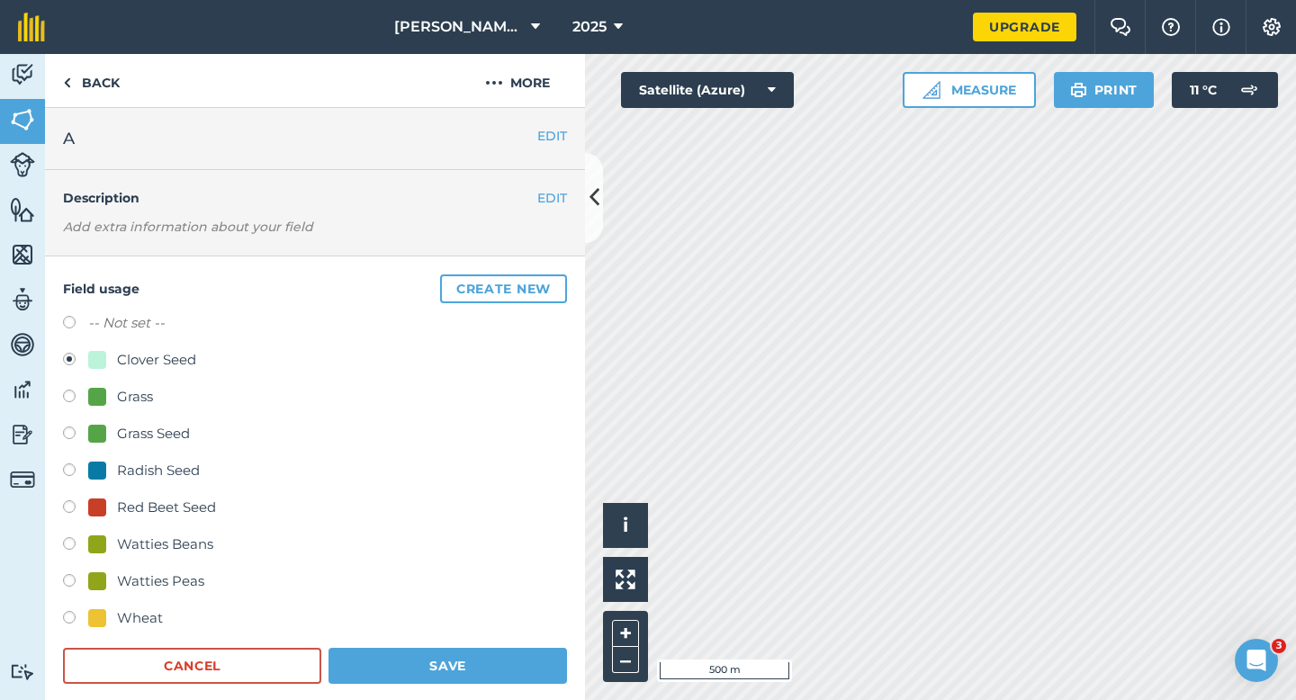
click at [439, 699] on div "Field usage Create new -- Not set -- Clover Seed Grass Grass Seed Radish Seed R…" at bounding box center [315, 479] width 540 height 446
click at [468, 664] on button "Save" at bounding box center [447, 666] width 238 height 36
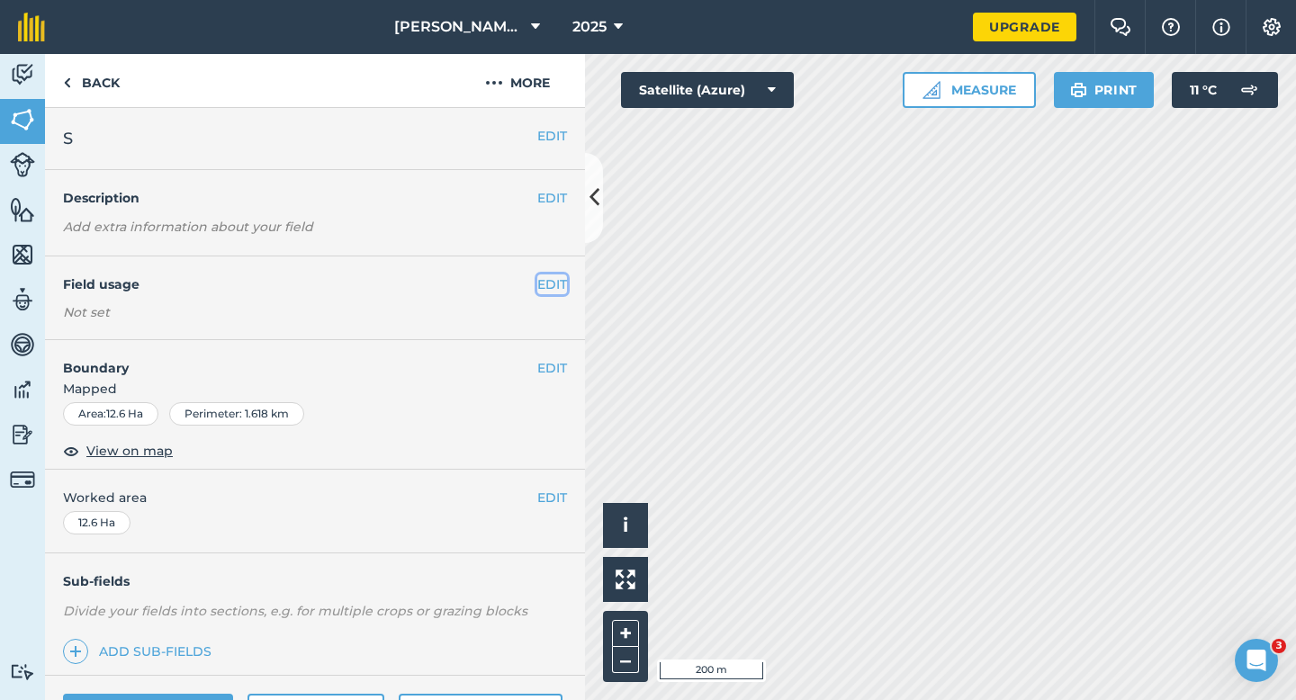
click at [537, 275] on button "EDIT" at bounding box center [552, 284] width 30 height 20
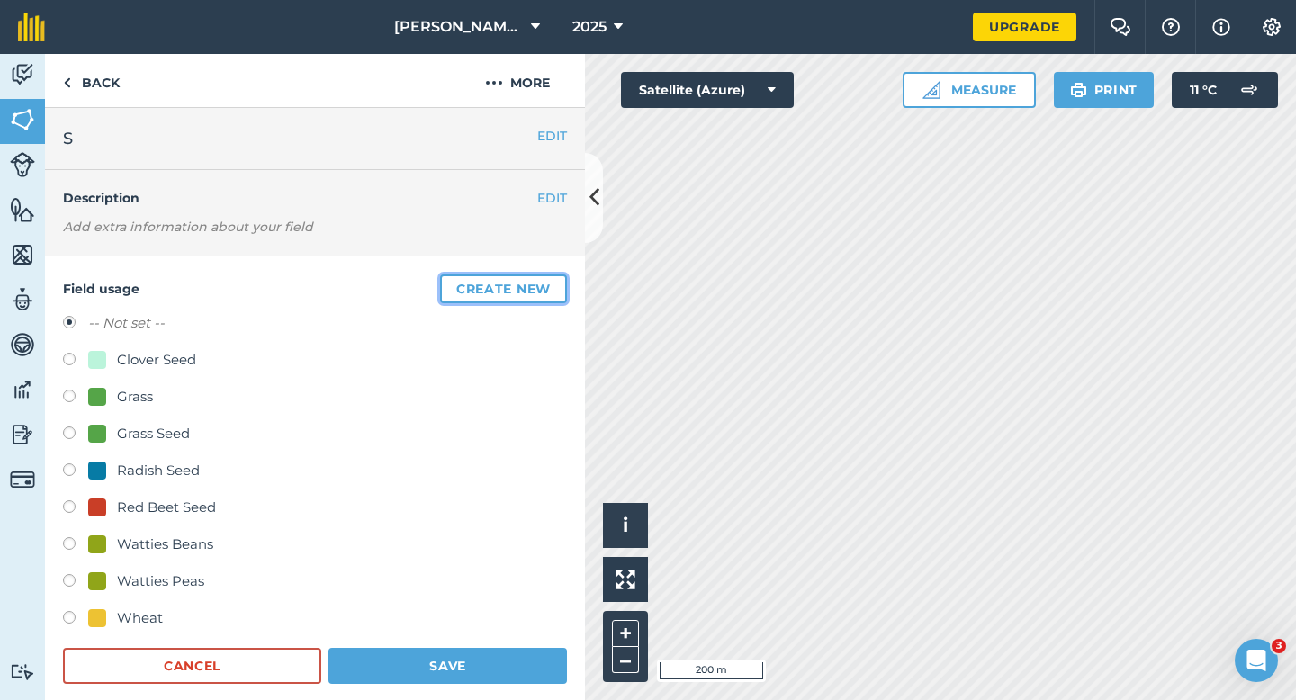
click at [537, 275] on button "Create new" at bounding box center [503, 288] width 127 height 29
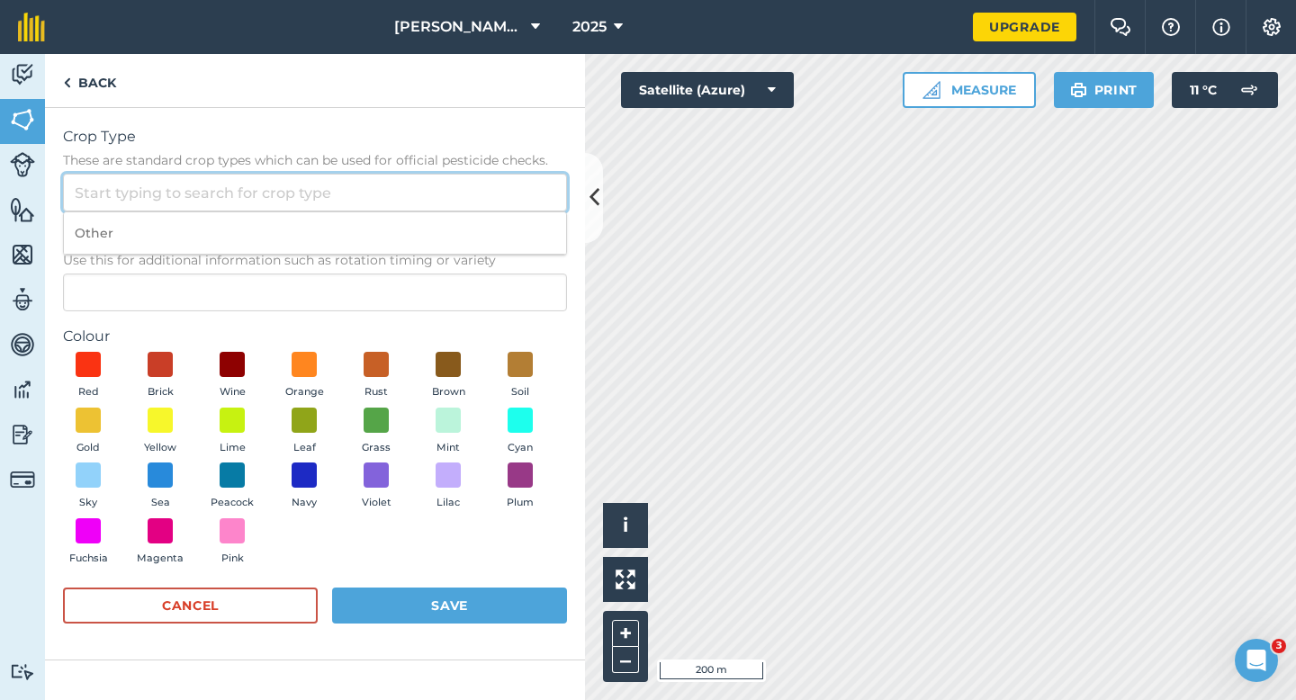
click at [506, 193] on input "Crop Type These are standard crop types which can be used for official pesticid…" at bounding box center [315, 193] width 504 height 38
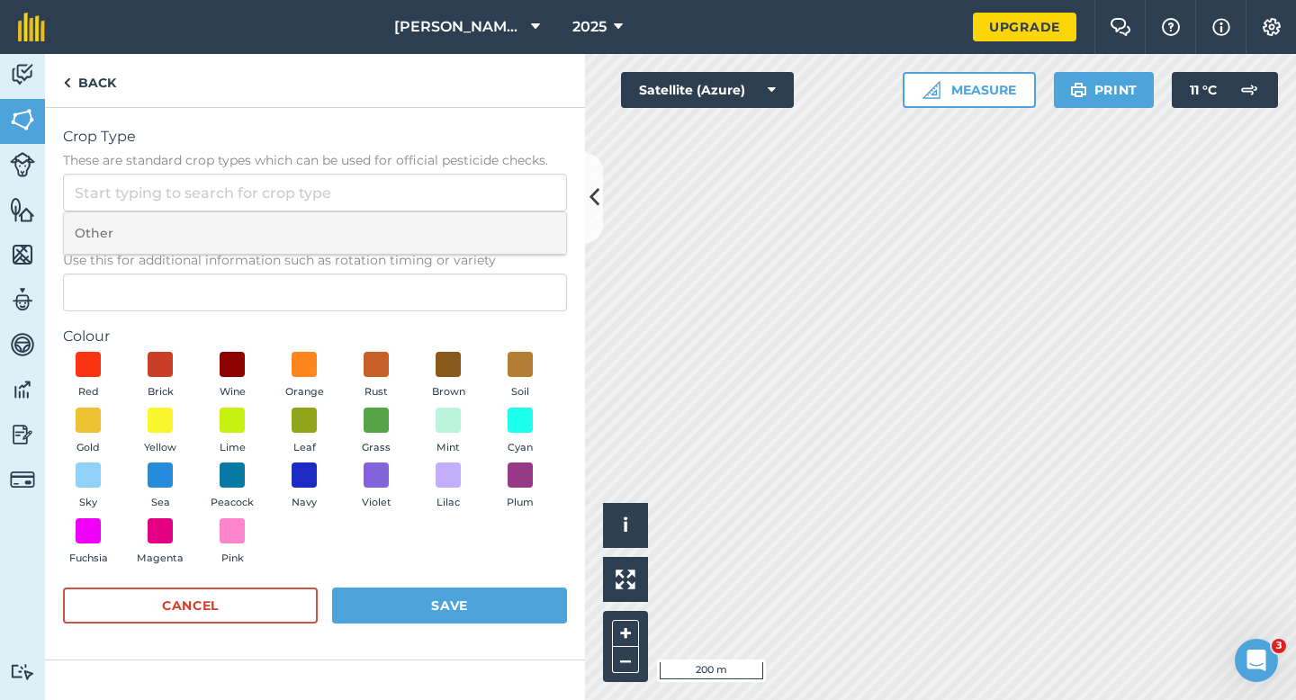
click at [506, 213] on li "Other" at bounding box center [315, 233] width 502 height 42
type input "Other"
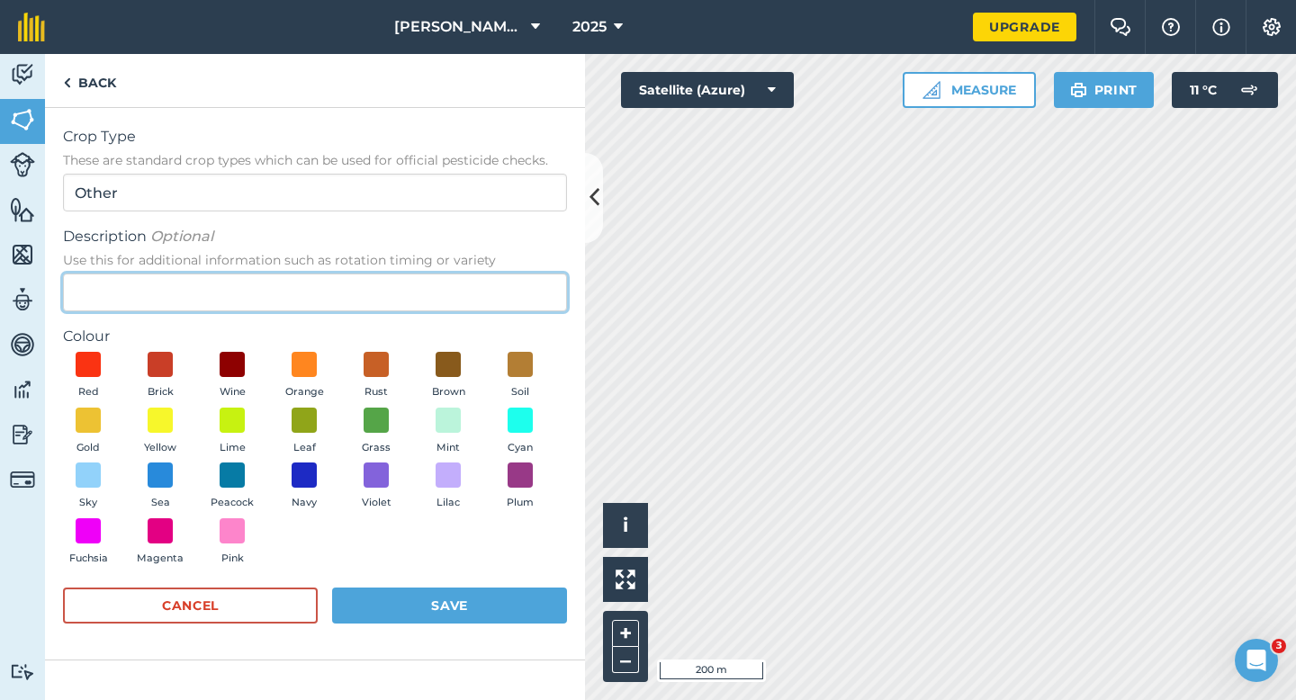
click at [502, 292] on input "Description Optional Use this for additional information such as rotation timin…" at bounding box center [315, 293] width 504 height 38
type input "Carrot Seed"
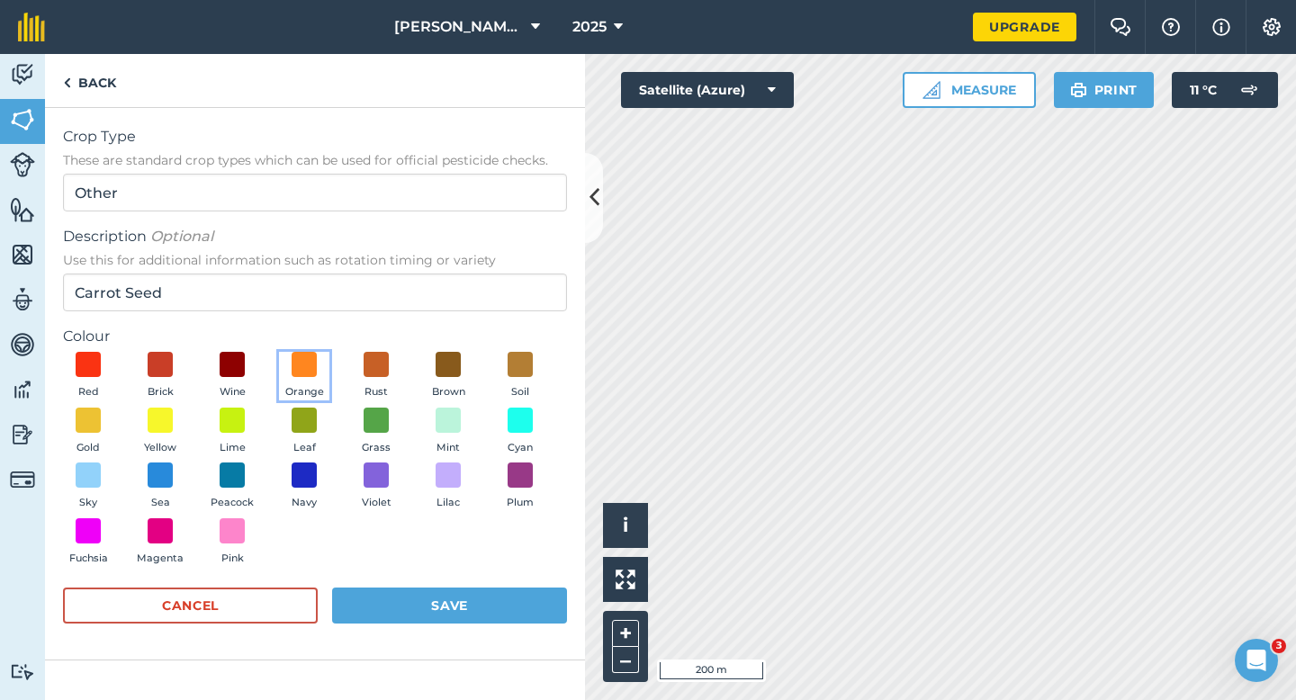
click at [323, 365] on button "Orange" at bounding box center [304, 376] width 50 height 49
click at [375, 381] on button "Rust" at bounding box center [376, 376] width 50 height 49
click at [388, 603] on button "Save" at bounding box center [449, 606] width 235 height 36
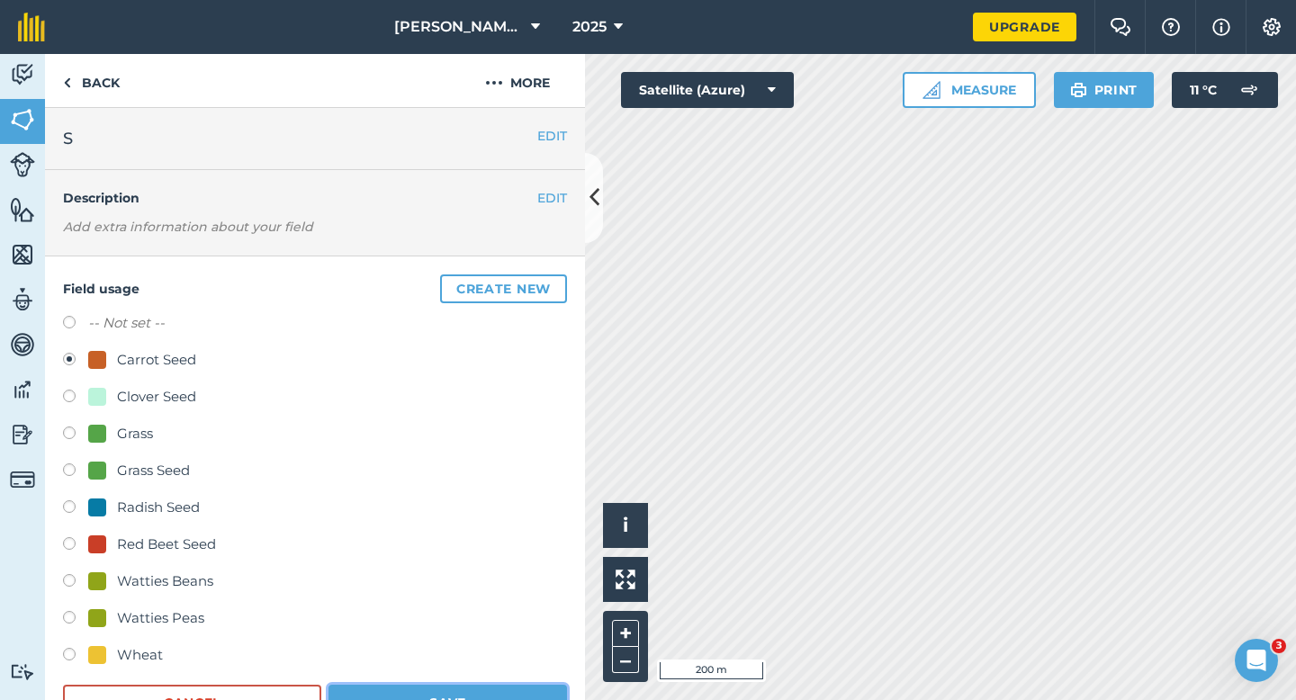
click at [469, 699] on button "Save" at bounding box center [447, 703] width 238 height 36
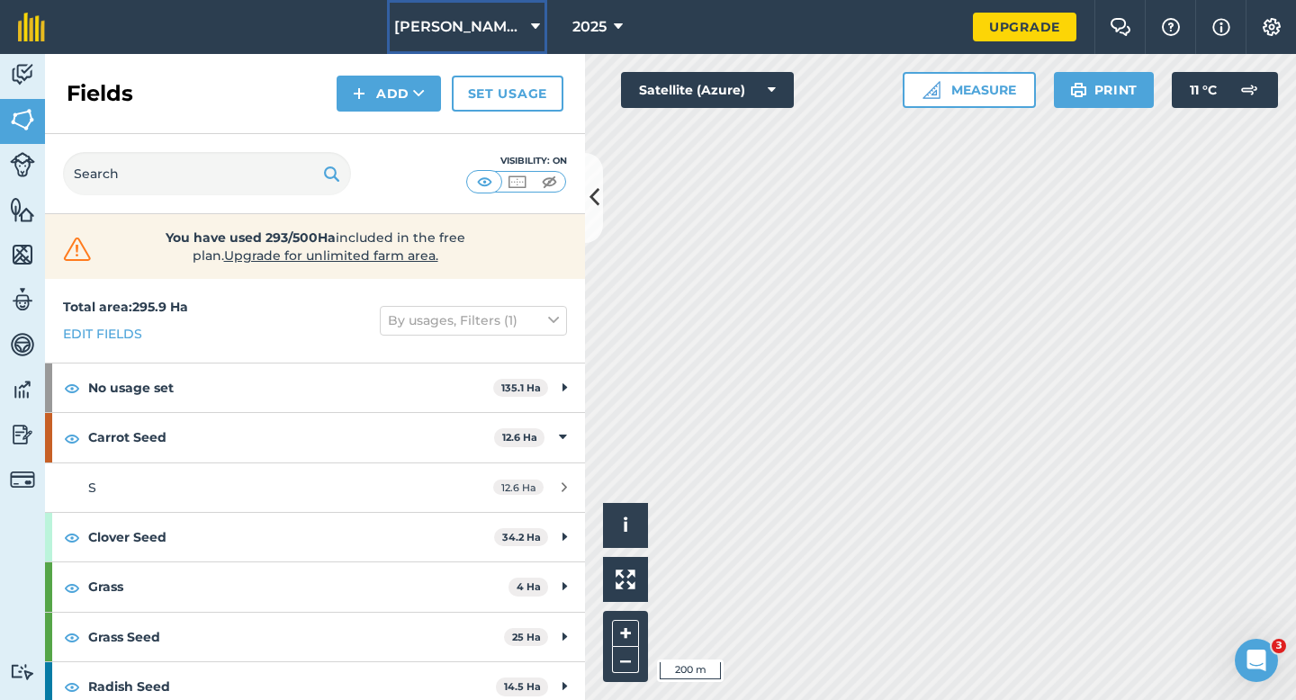
click at [471, 16] on span "[PERSON_NAME] Farming Partnership" at bounding box center [459, 27] width 130 height 22
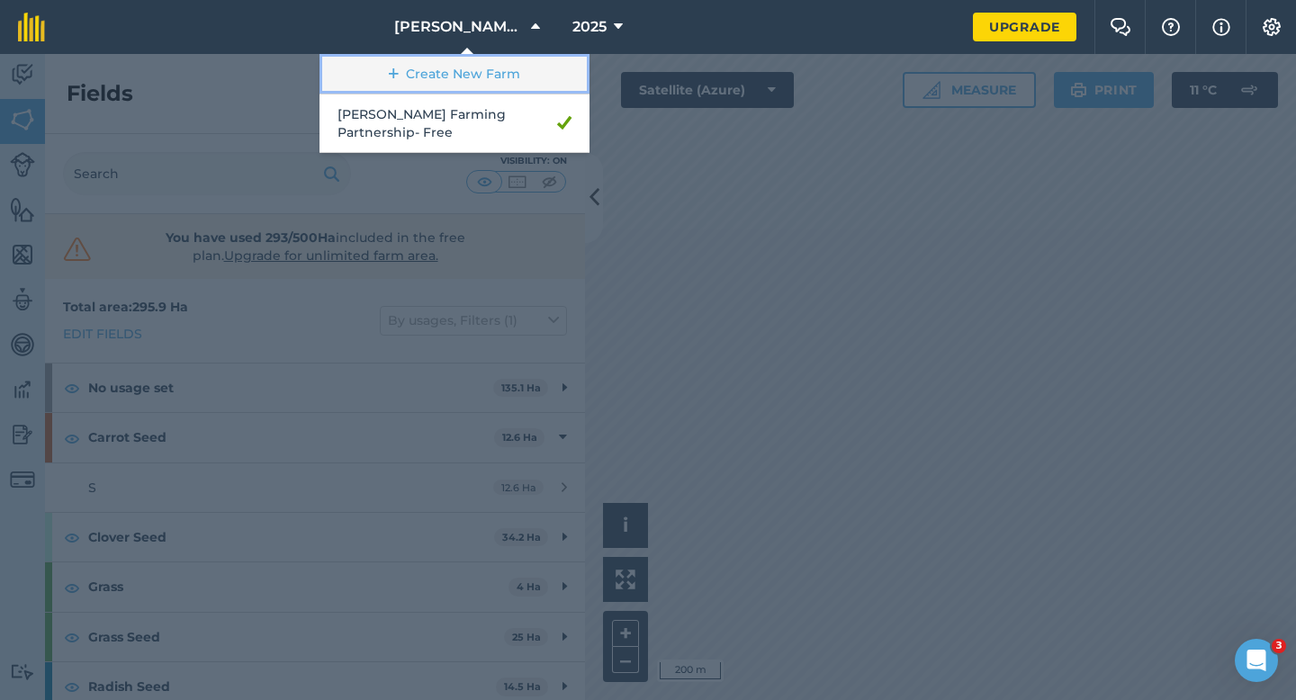
click at [465, 68] on link "Create New Farm" at bounding box center [454, 74] width 270 height 40
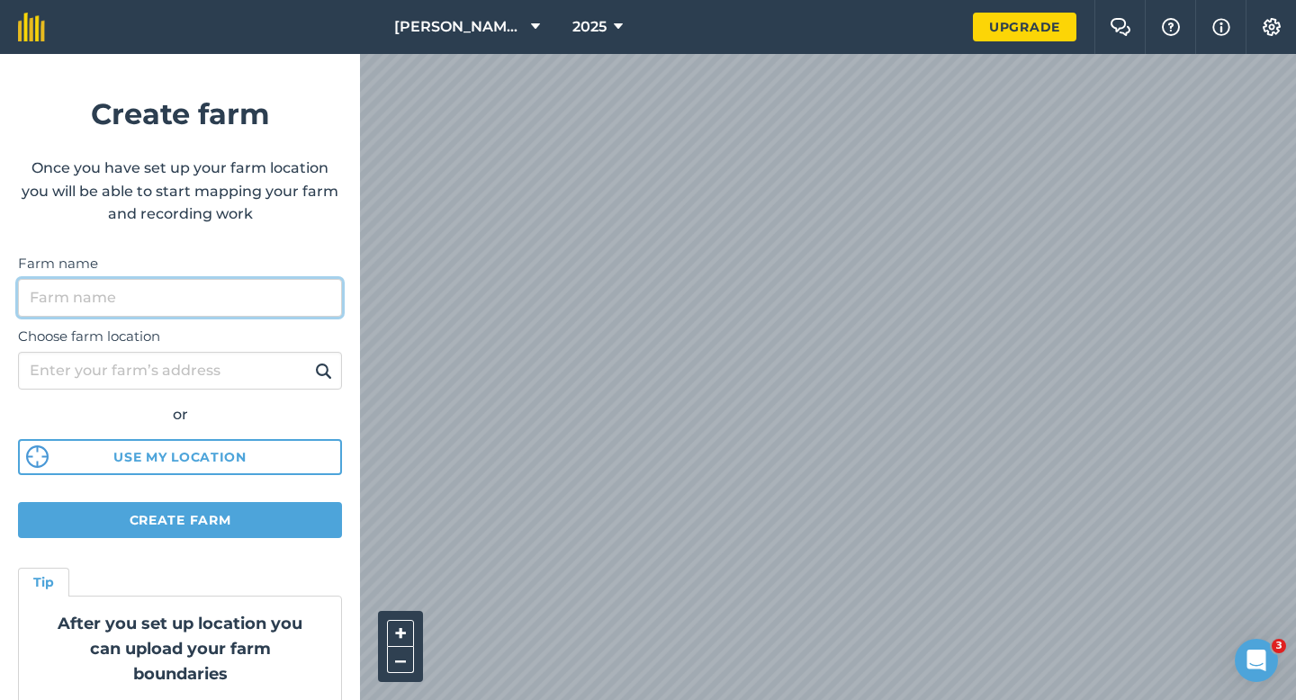
click at [174, 309] on input "Farm name" at bounding box center [180, 298] width 324 height 38
type input "[PERSON_NAME] & Sons"
